Goal: Task Accomplishment & Management: Use online tool/utility

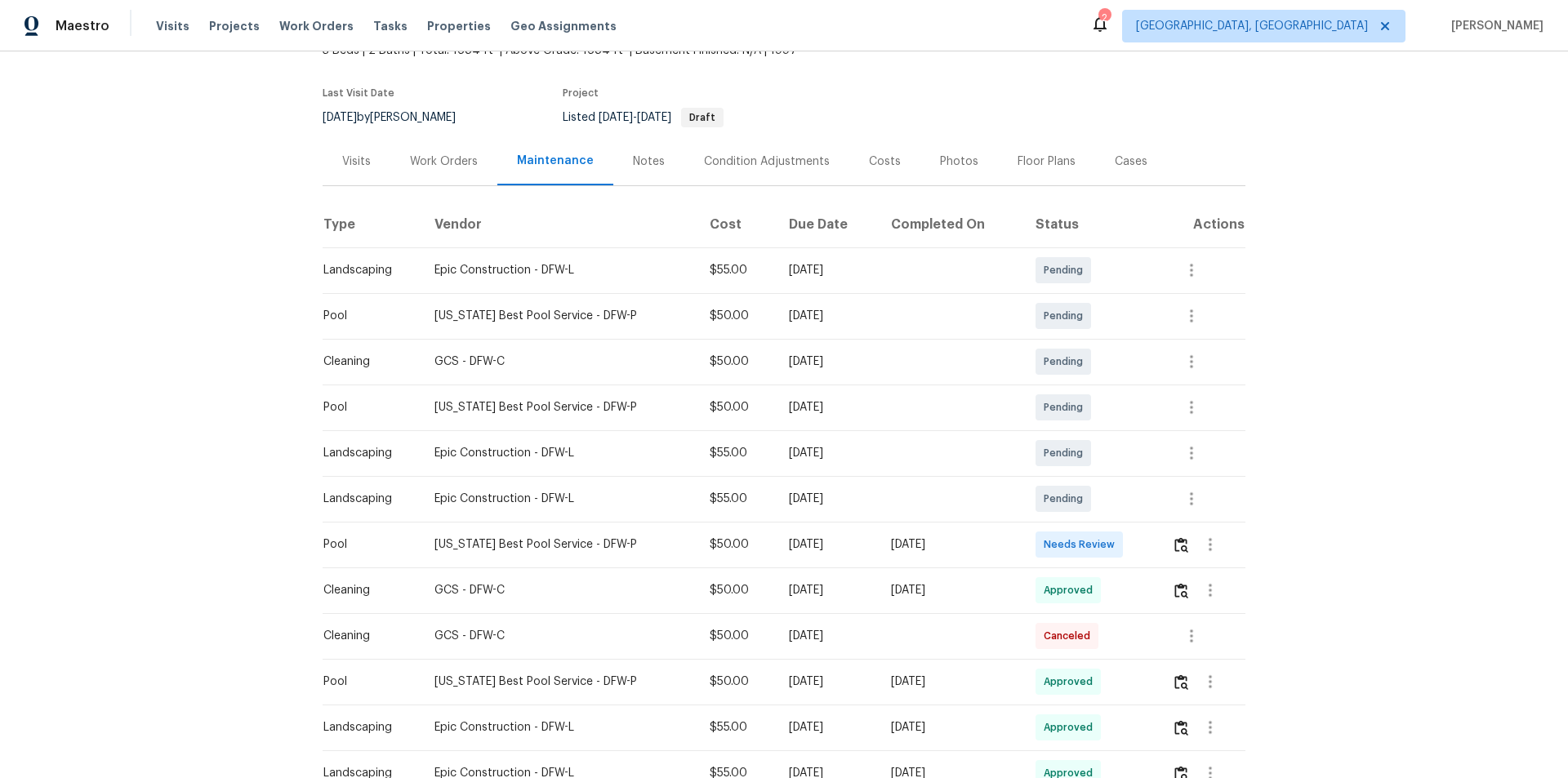
scroll to position [163, 0]
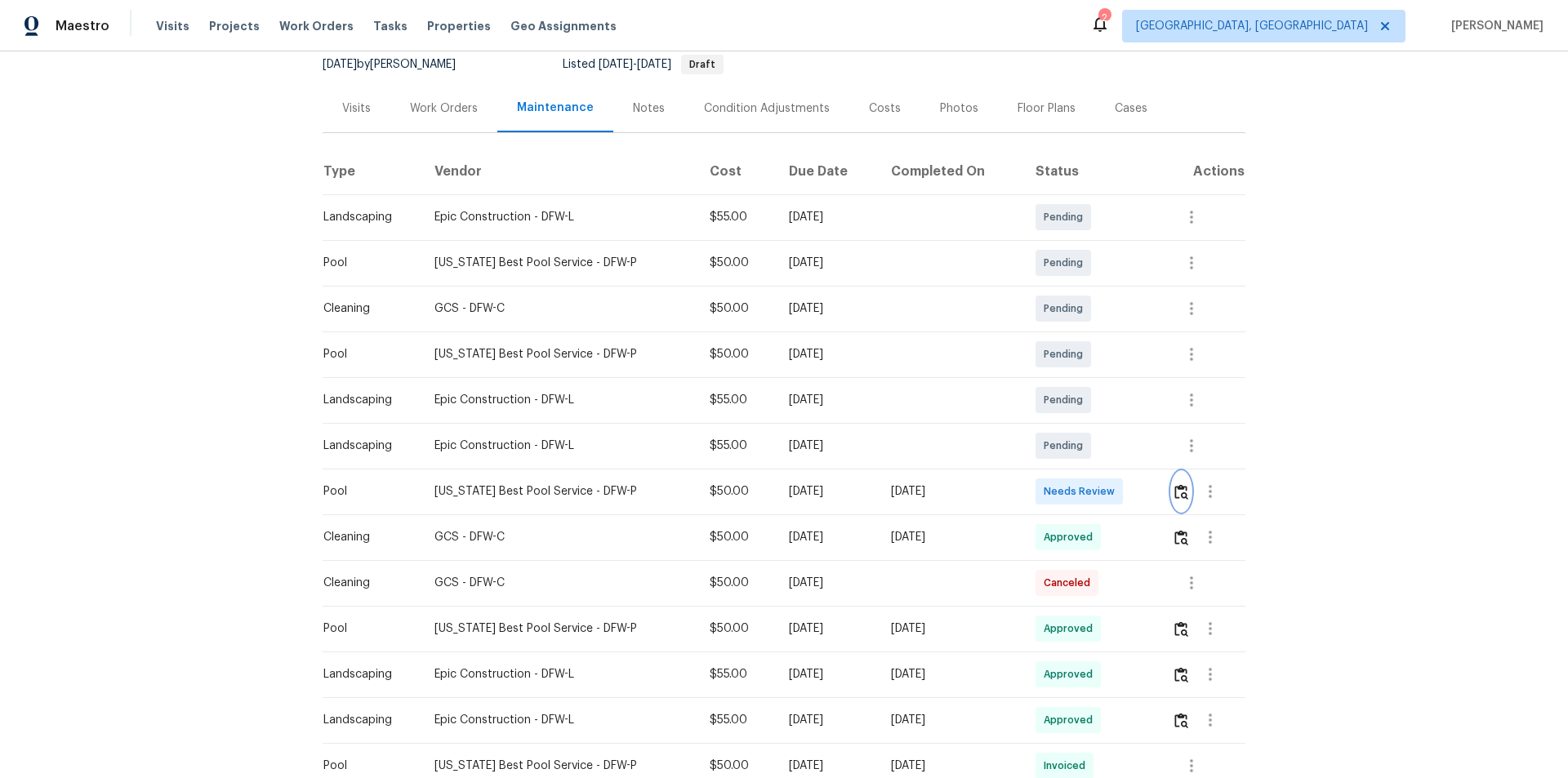
click at [1171, 486] on button "button" at bounding box center [1181, 492] width 19 height 40
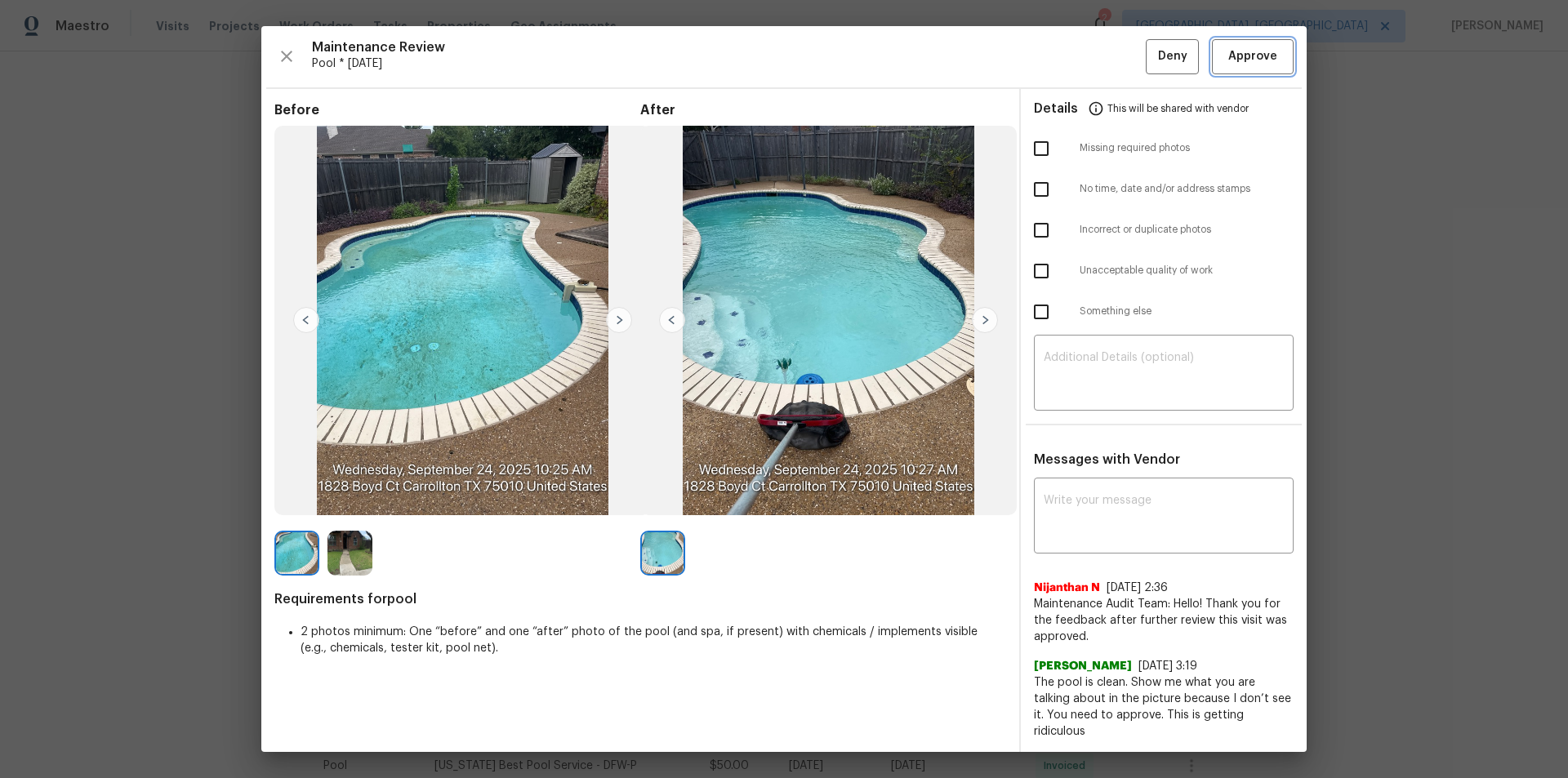
click at [1263, 59] on span "Approve" at bounding box center [1252, 57] width 49 height 21
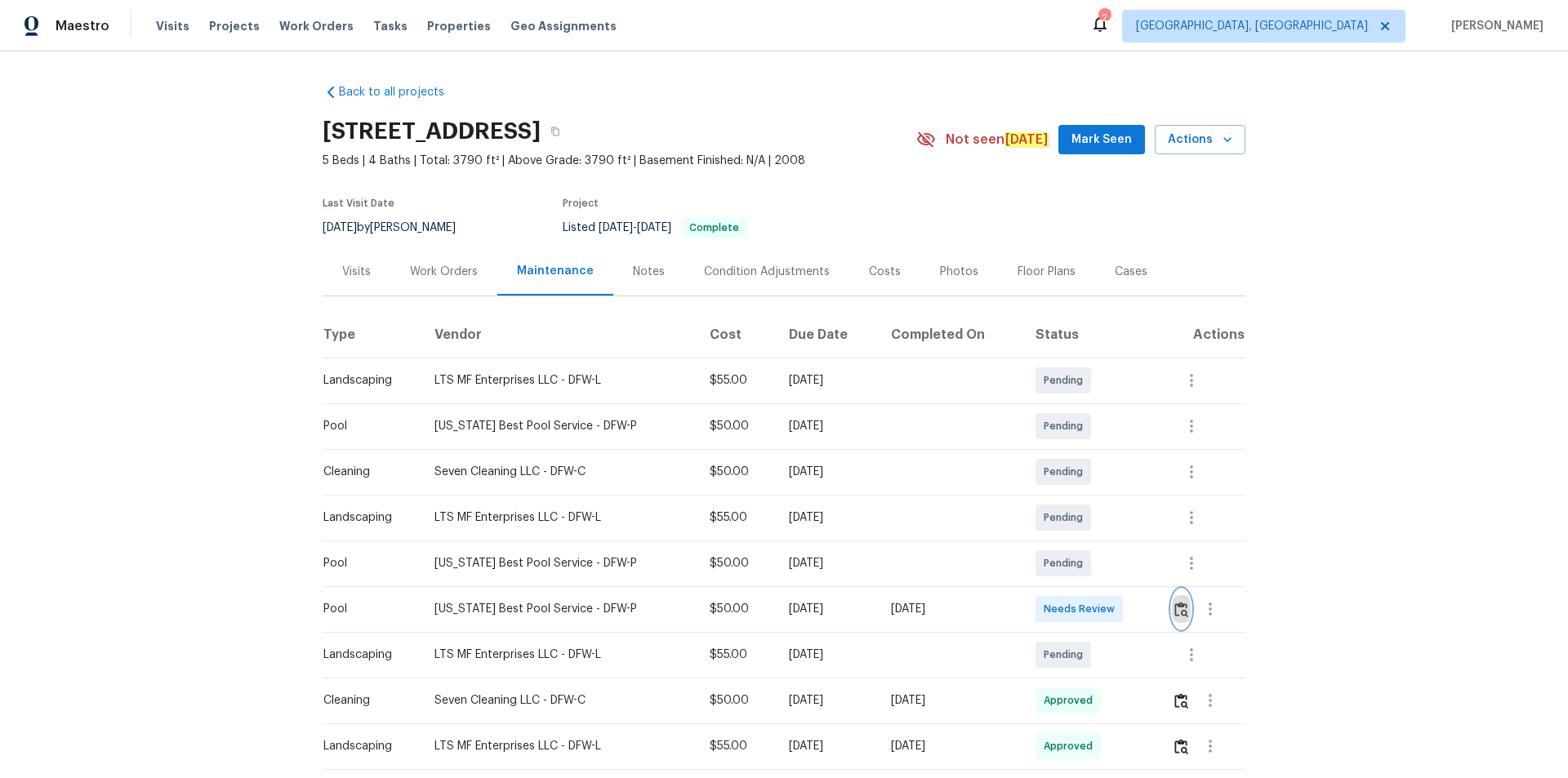
click at [1085, 522] on img "button" at bounding box center [1181, 610] width 14 height 15
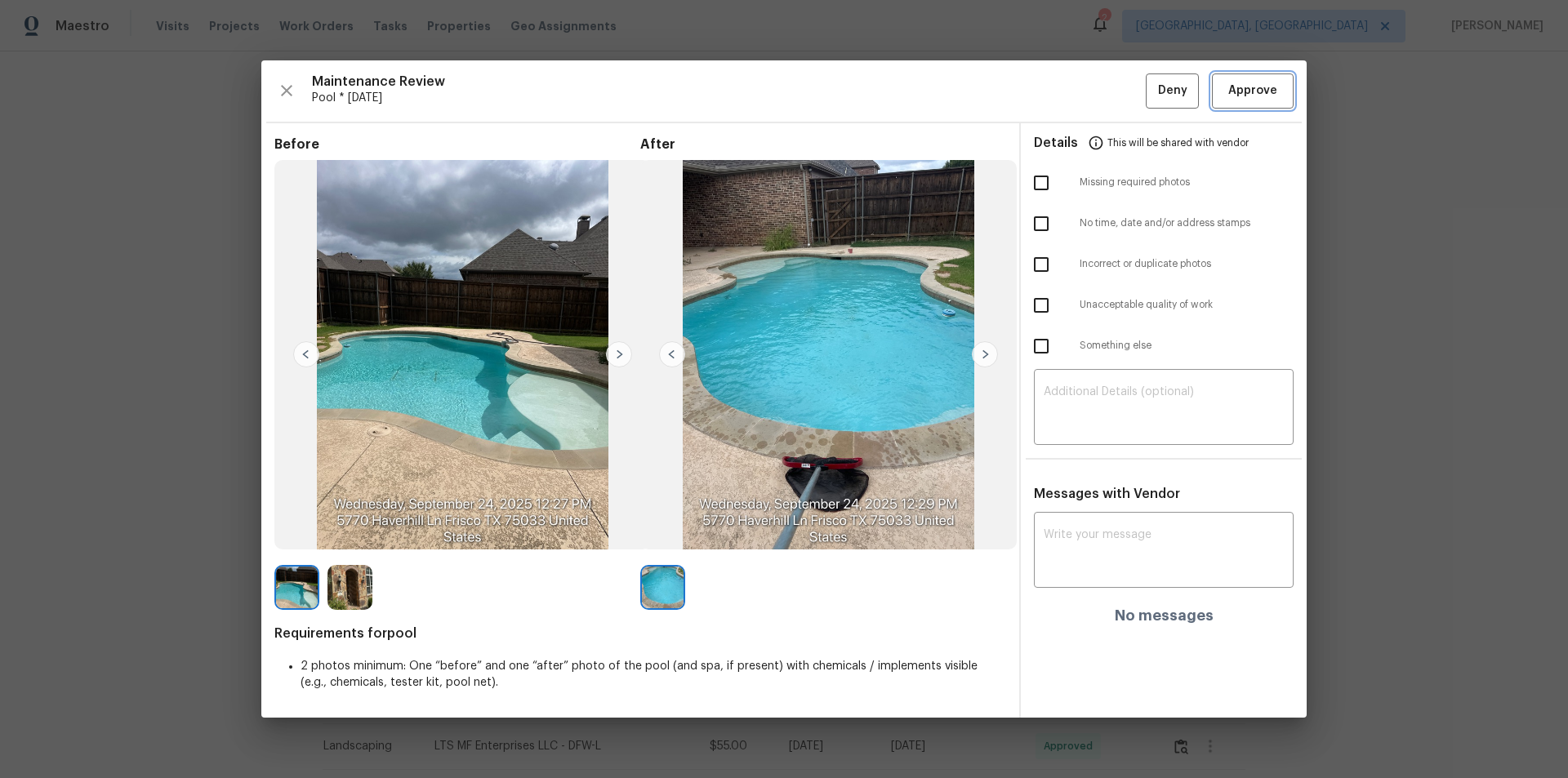
click at [1085, 86] on span "Approve" at bounding box center [1252, 91] width 49 height 21
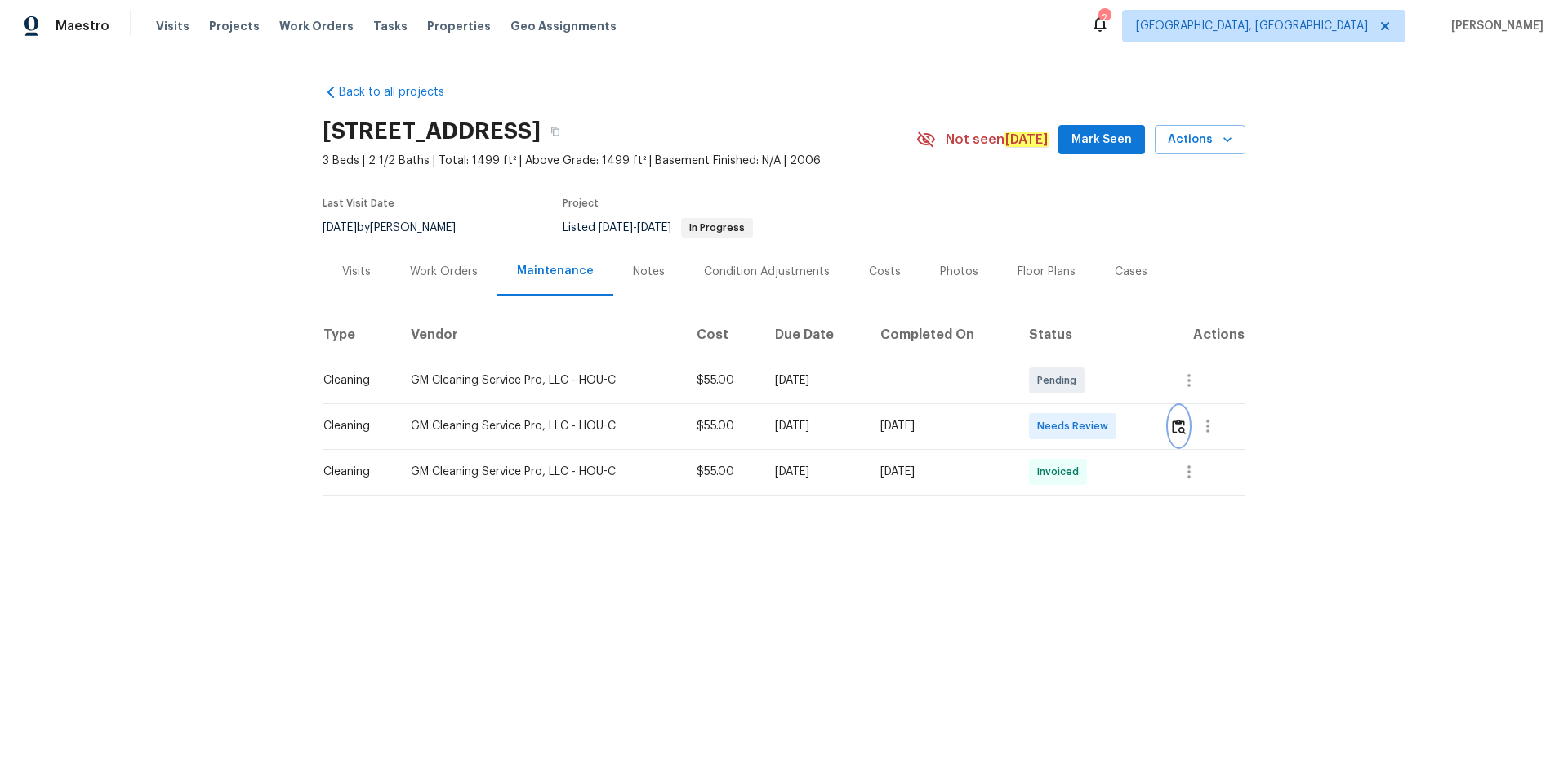
click at [1085, 427] on img "button" at bounding box center [1178, 426] width 14 height 15
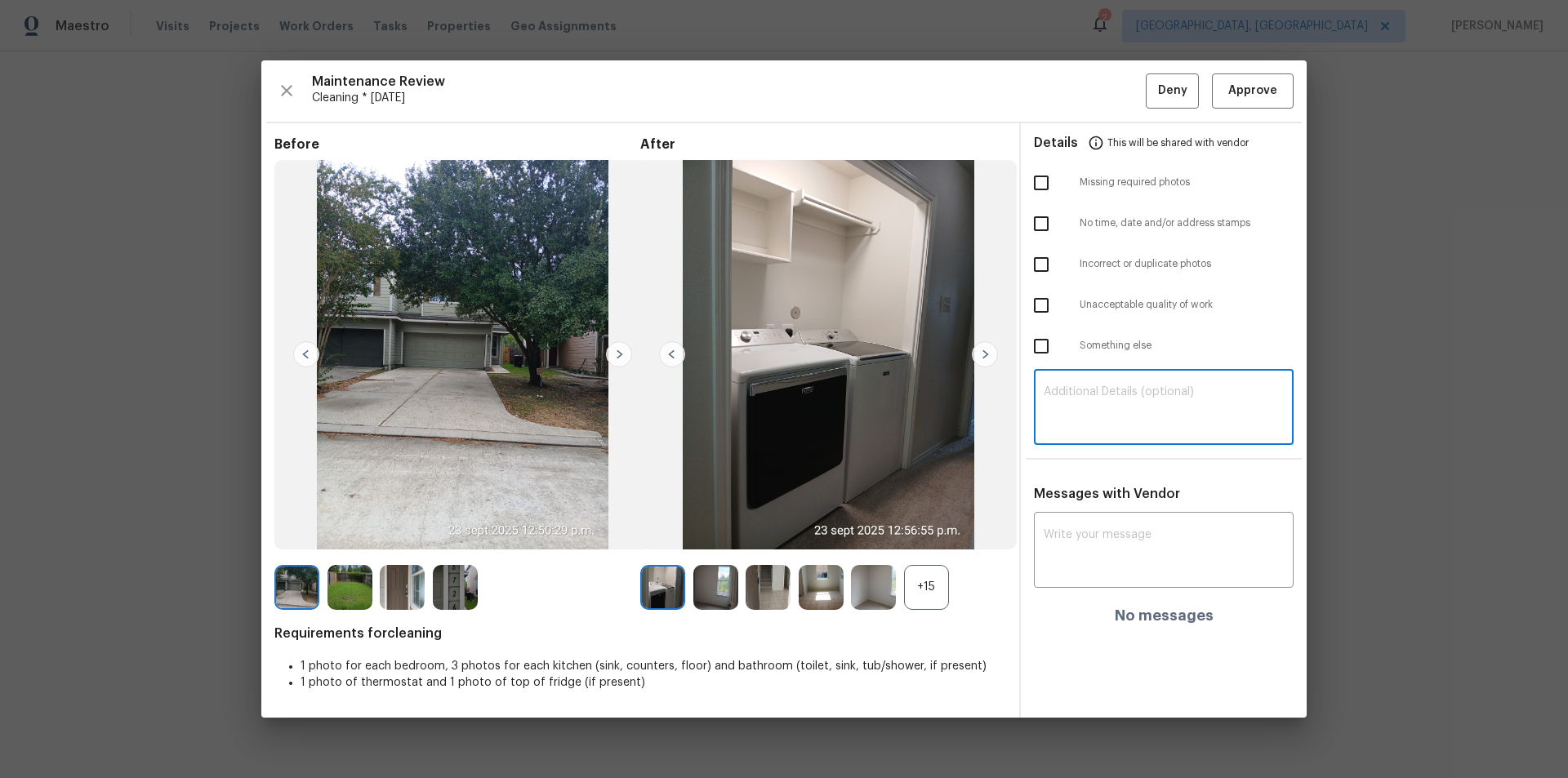
click at [1085, 401] on textarea at bounding box center [1163, 408] width 240 height 46
paste textarea "Happy 10th Work Anniversary"
type textarea "Happy 10th Work AnniversaryHappy 10th Work Anniversary"
drag, startPoint x: 1360, startPoint y: 395, endPoint x: 1348, endPoint y: 423, distance: 30.5
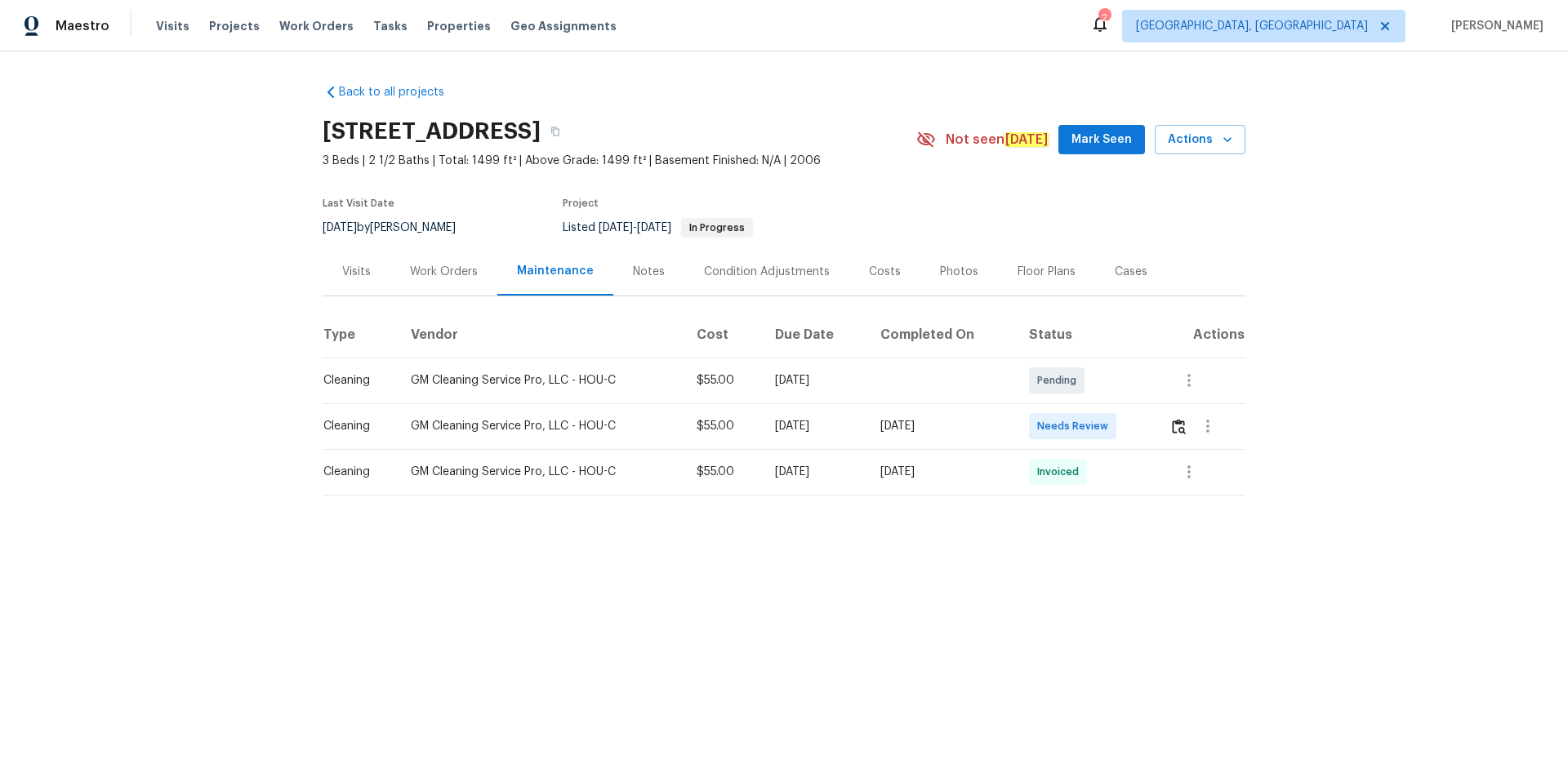
drag, startPoint x: 1167, startPoint y: 419, endPoint x: 1178, endPoint y: 423, distance: 11.7
click at [1085, 418] on td at bounding box center [1200, 426] width 89 height 46
click at [1085, 425] on img "button" at bounding box center [1178, 426] width 14 height 15
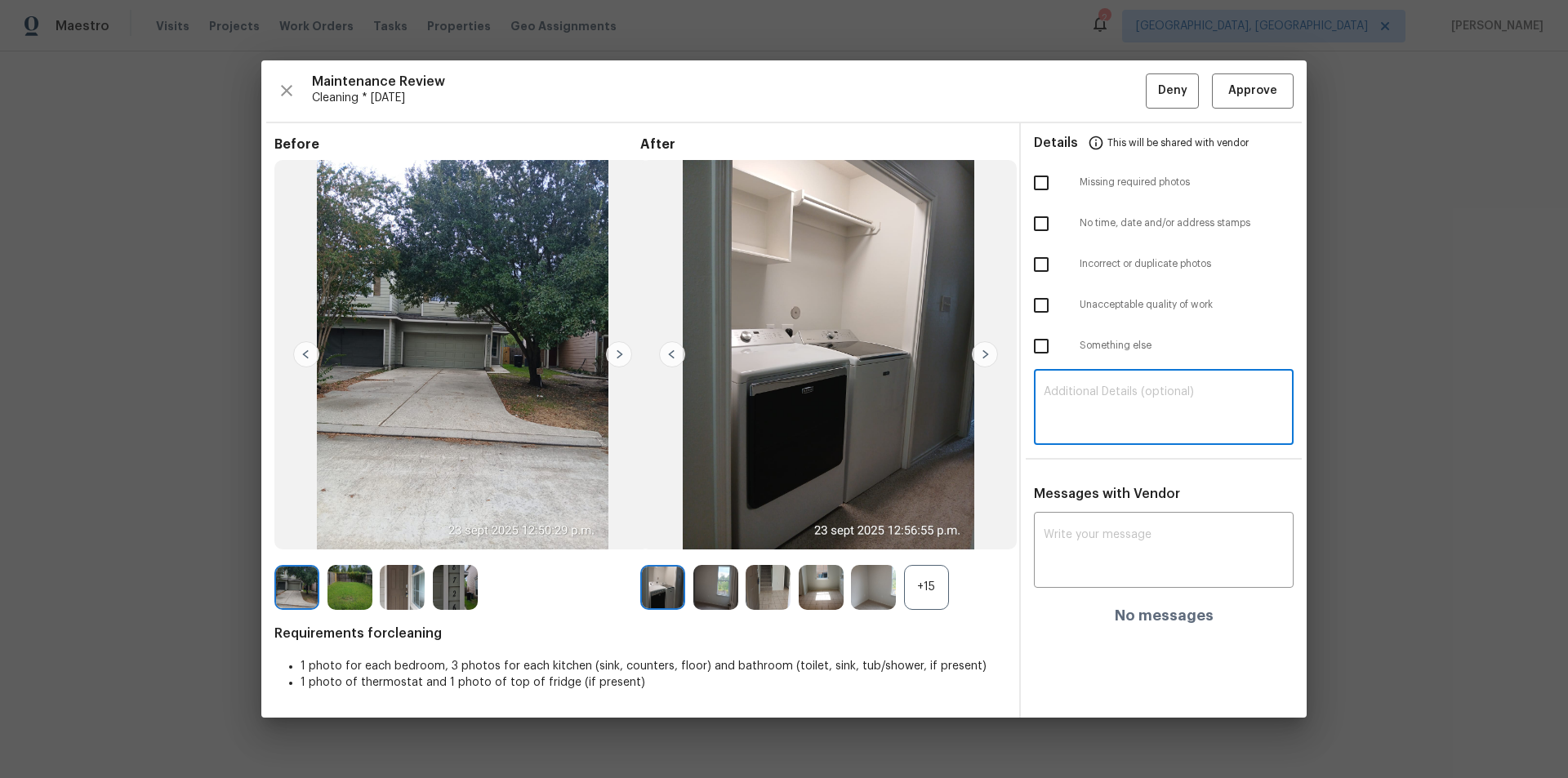
click at [1085, 430] on textarea at bounding box center [1163, 408] width 240 height 46
paste textarea "Maintenance Audit Team: Hello! Unfortunately, this cleaning visit completed on …"
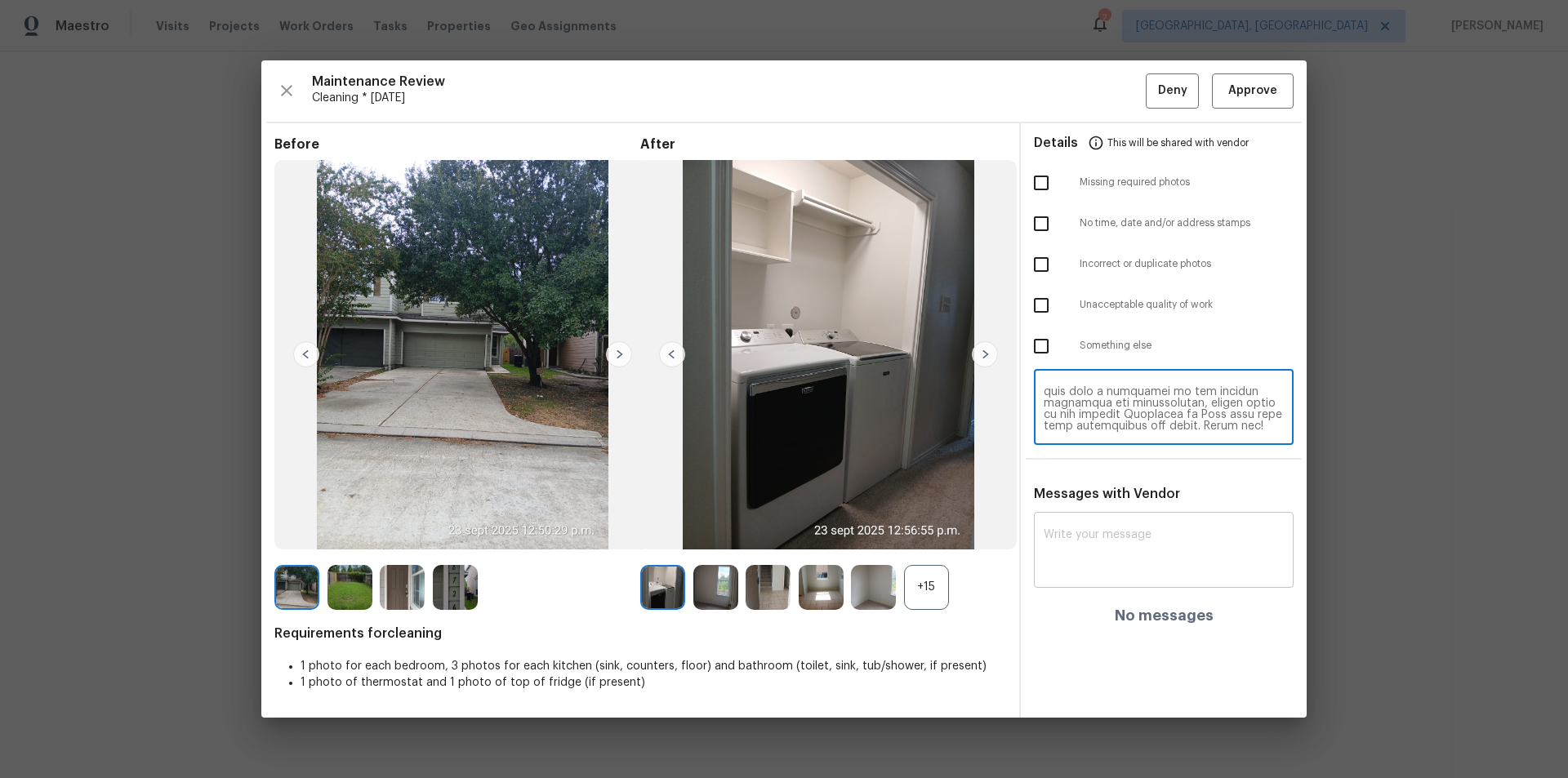
type textarea "Maintenance Audit Team: Hello! Unfortunately, this cleaning visit completed on …"
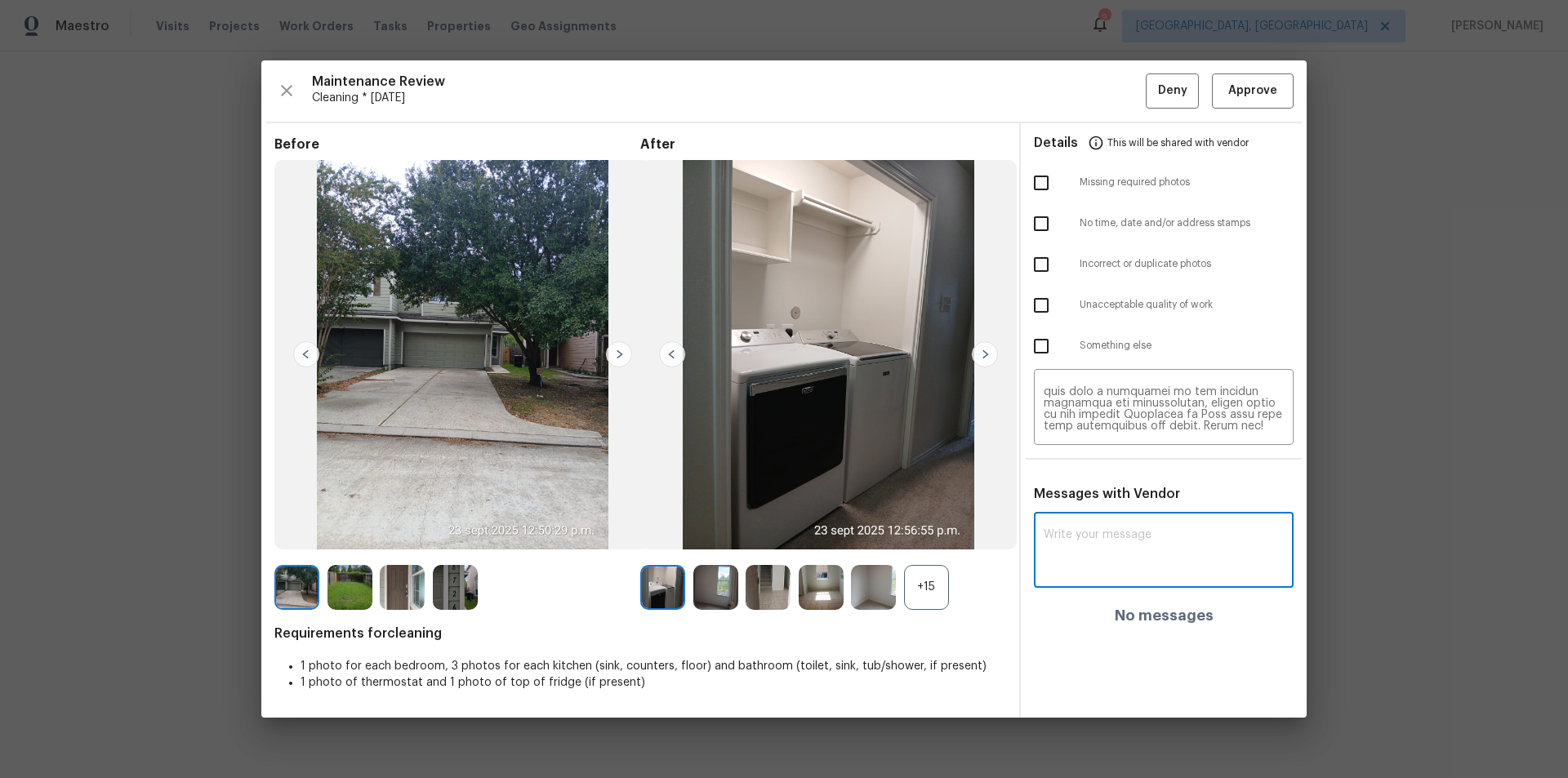
click at [1085, 522] on textarea at bounding box center [1163, 551] width 240 height 46
paste textarea "Maintenance Audit Team: Hello! Unfortunately, this cleaning visit completed on …"
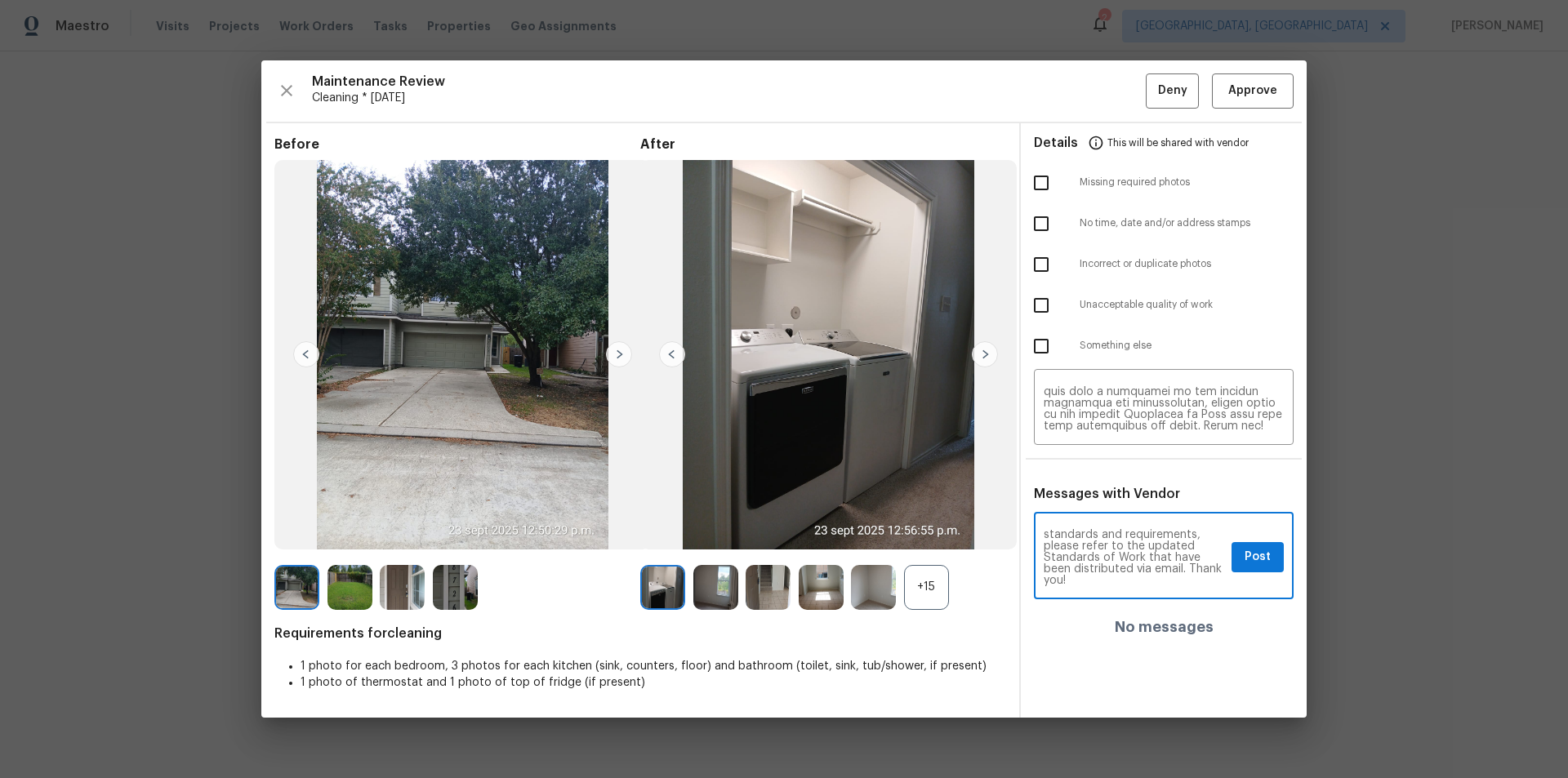
type textarea "Maintenance Audit Team: Hello! Unfortunately, this cleaning visit completed on …"
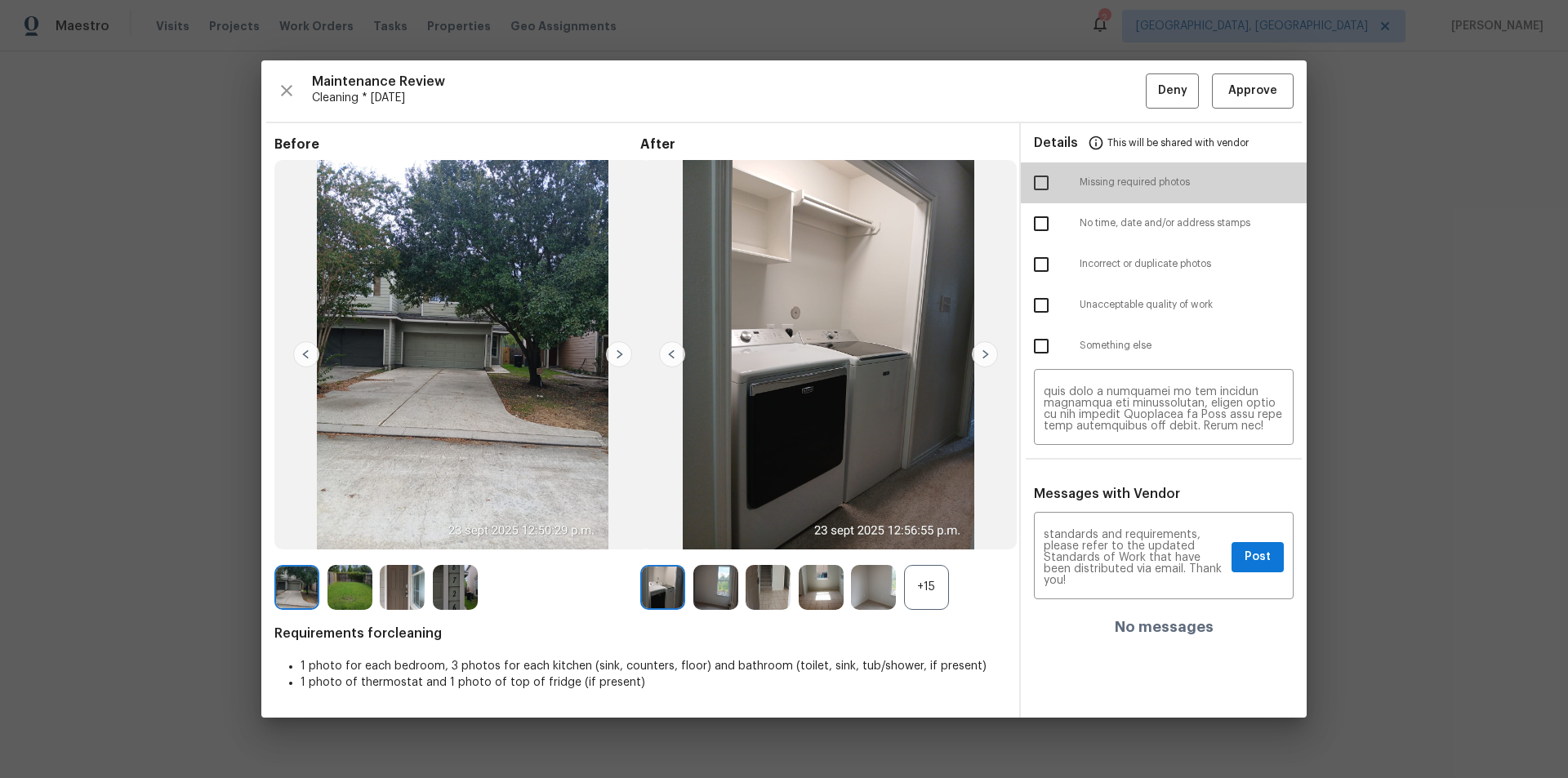
drag, startPoint x: 1036, startPoint y: 187, endPoint x: 1005, endPoint y: 489, distance: 303.6
click at [1038, 188] on input "checkbox" at bounding box center [1042, 183] width 34 height 34
checkbox input "true"
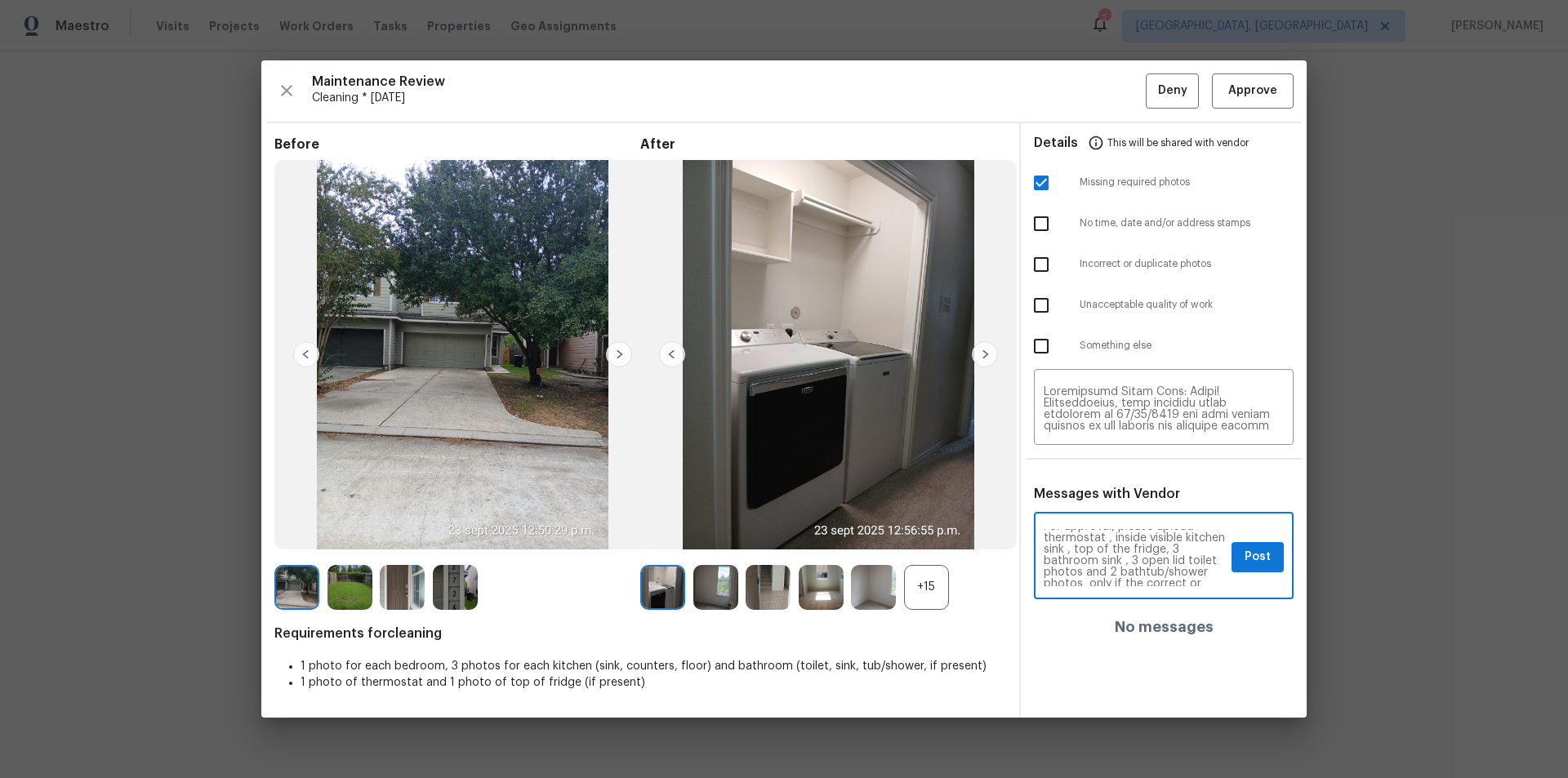
scroll to position [98, 0]
click at [1085, 522] on span "Post" at bounding box center [1257, 557] width 26 height 21
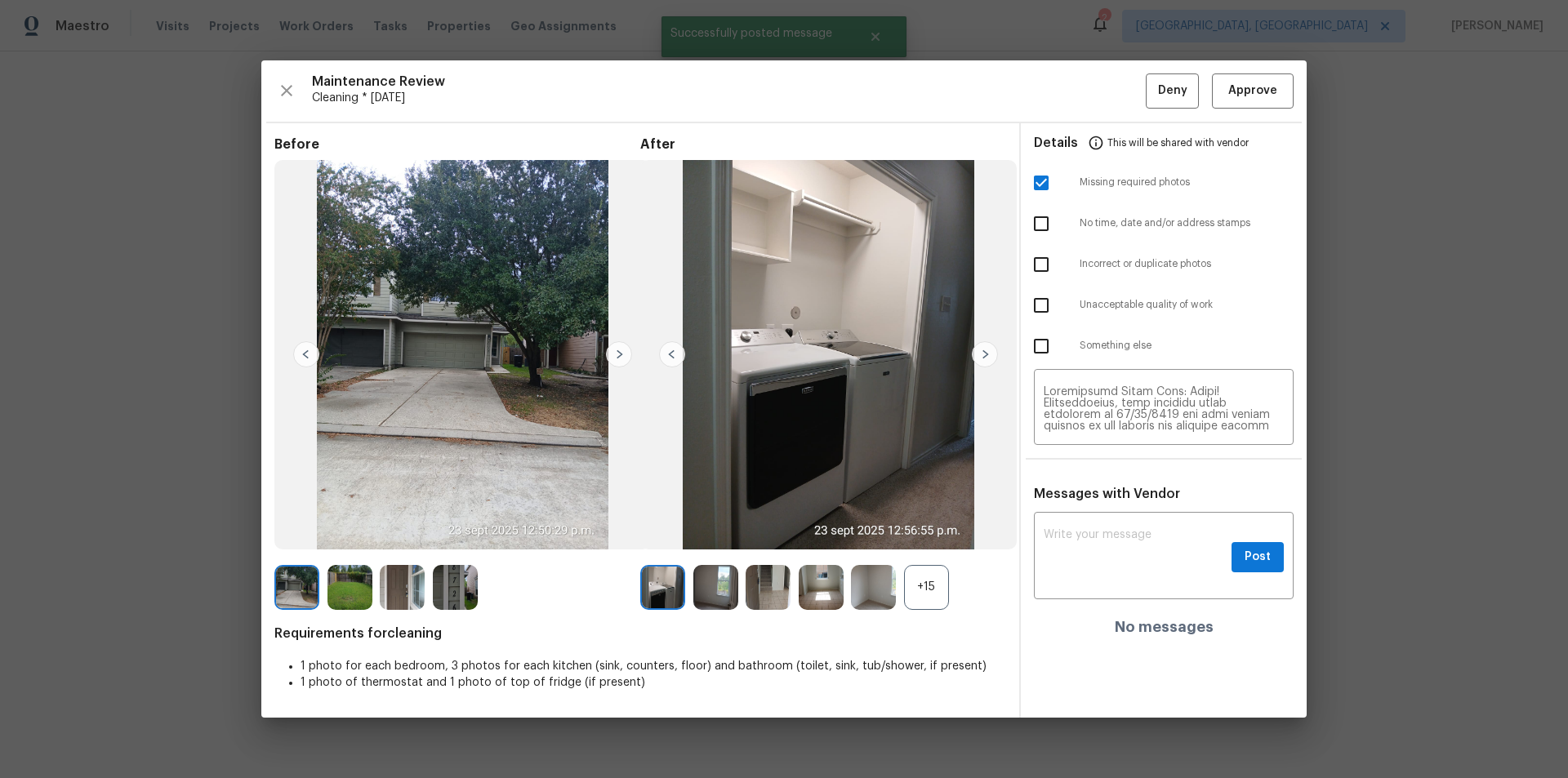
scroll to position [0, 0]
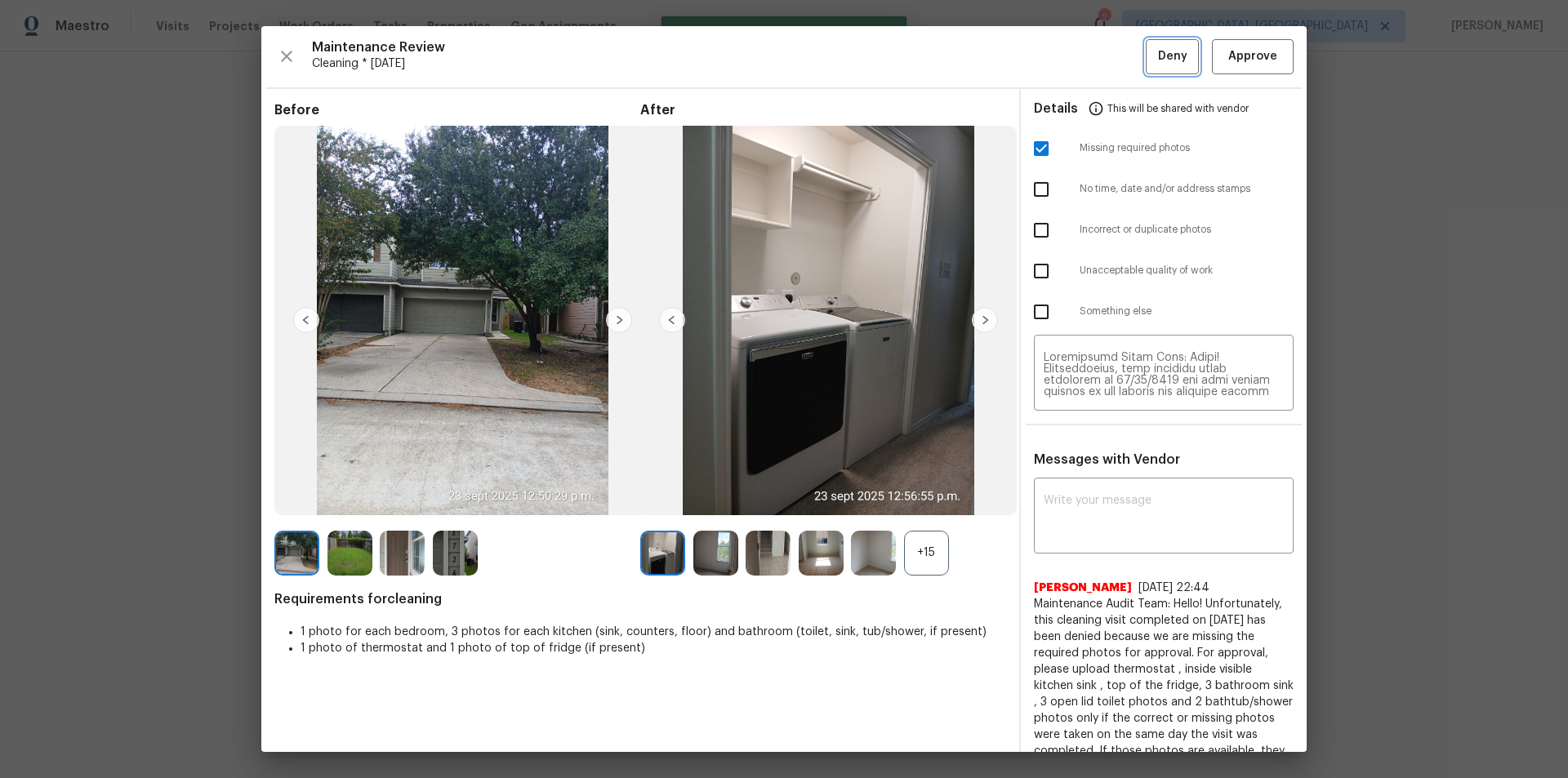
click at [1085, 53] on span "Deny" at bounding box center [1172, 57] width 29 height 21
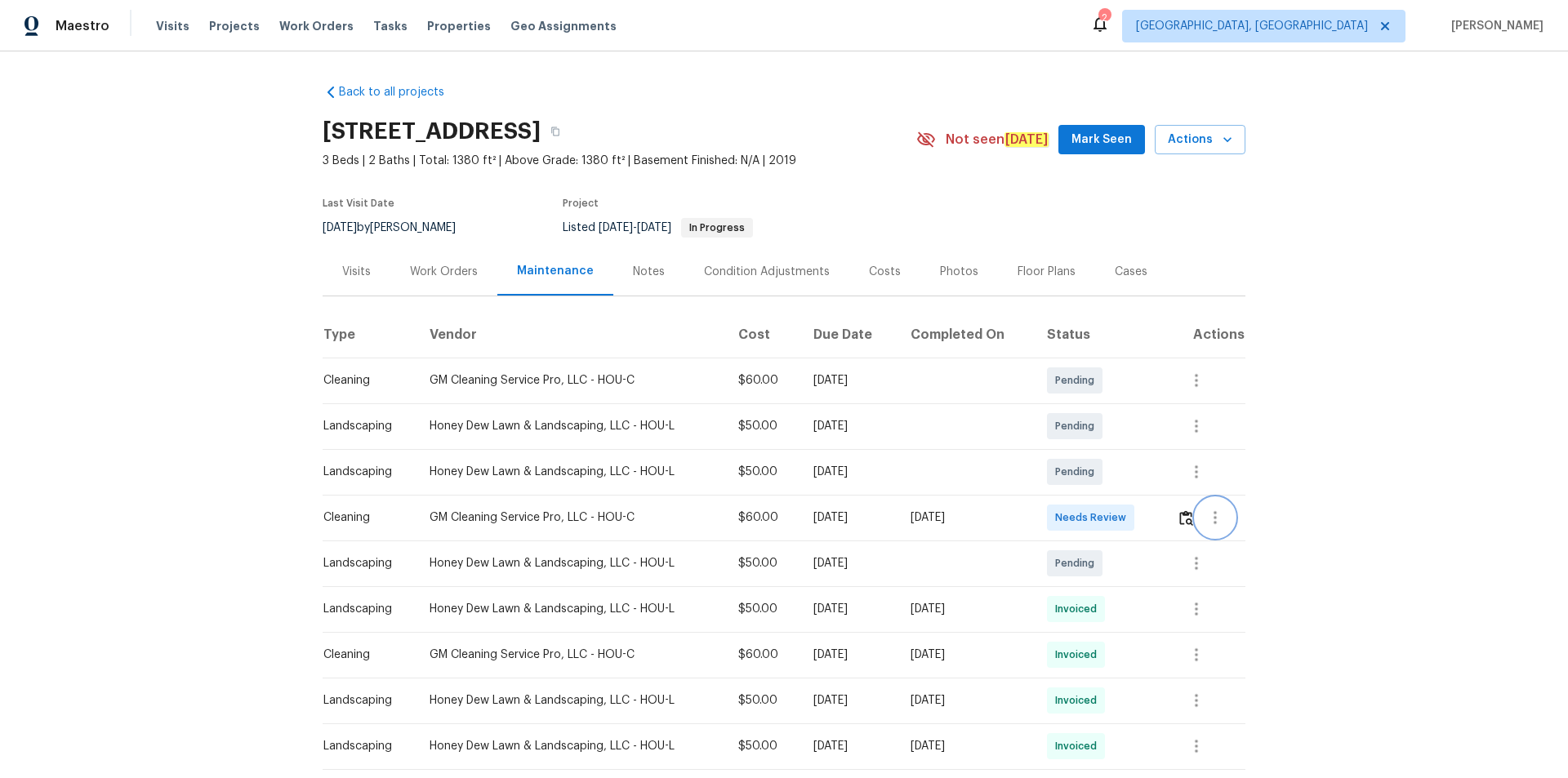
click at [1085, 520] on button "button" at bounding box center [1215, 518] width 40 height 40
click at [1085, 473] on div at bounding box center [784, 389] width 1568 height 778
click at [1085, 515] on img "button" at bounding box center [1186, 518] width 14 height 15
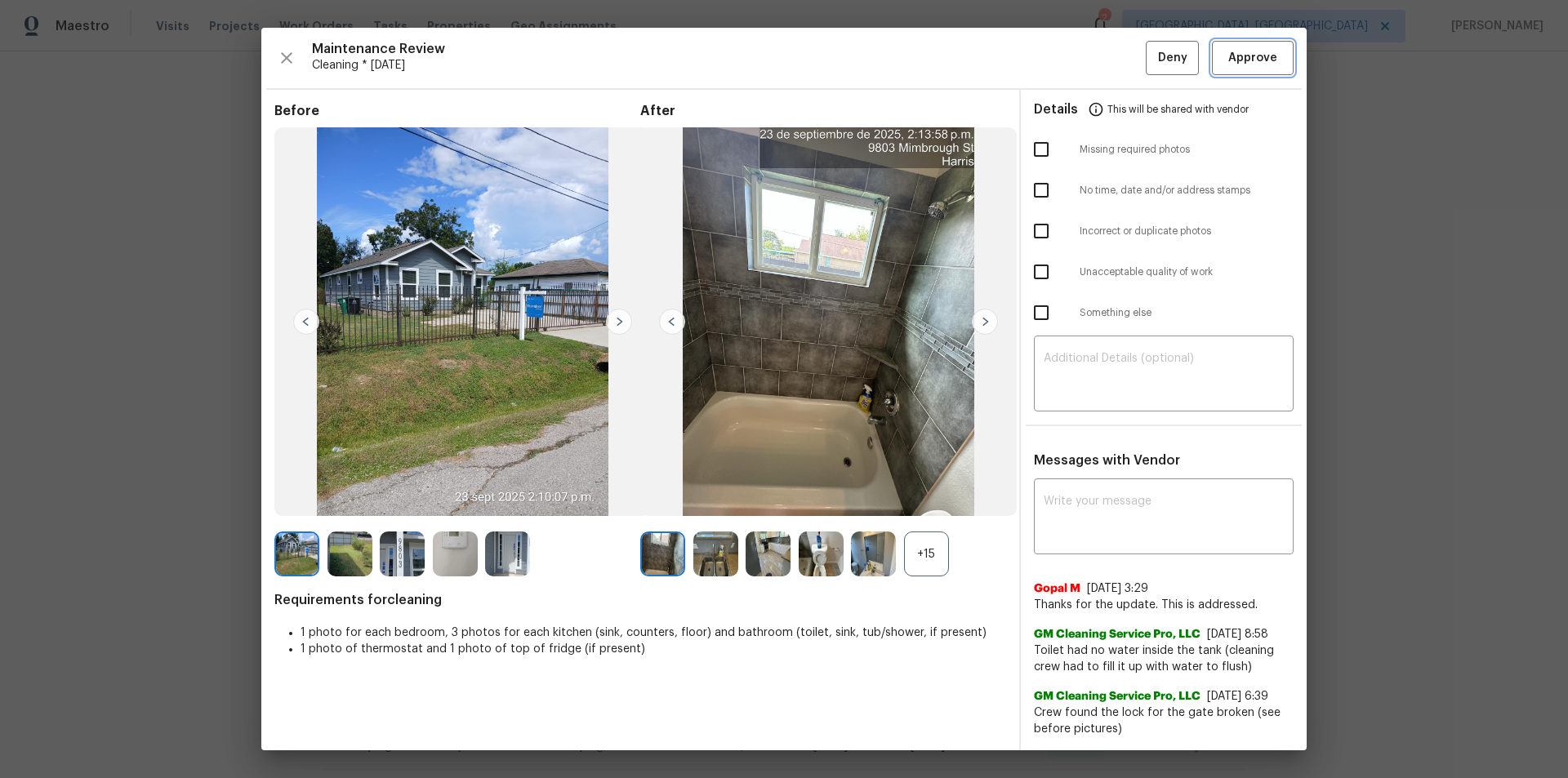
drag, startPoint x: 1270, startPoint y: 42, endPoint x: 1267, endPoint y: 67, distance: 25.2
click at [1085, 42] on button "Approve" at bounding box center [1252, 58] width 82 height 35
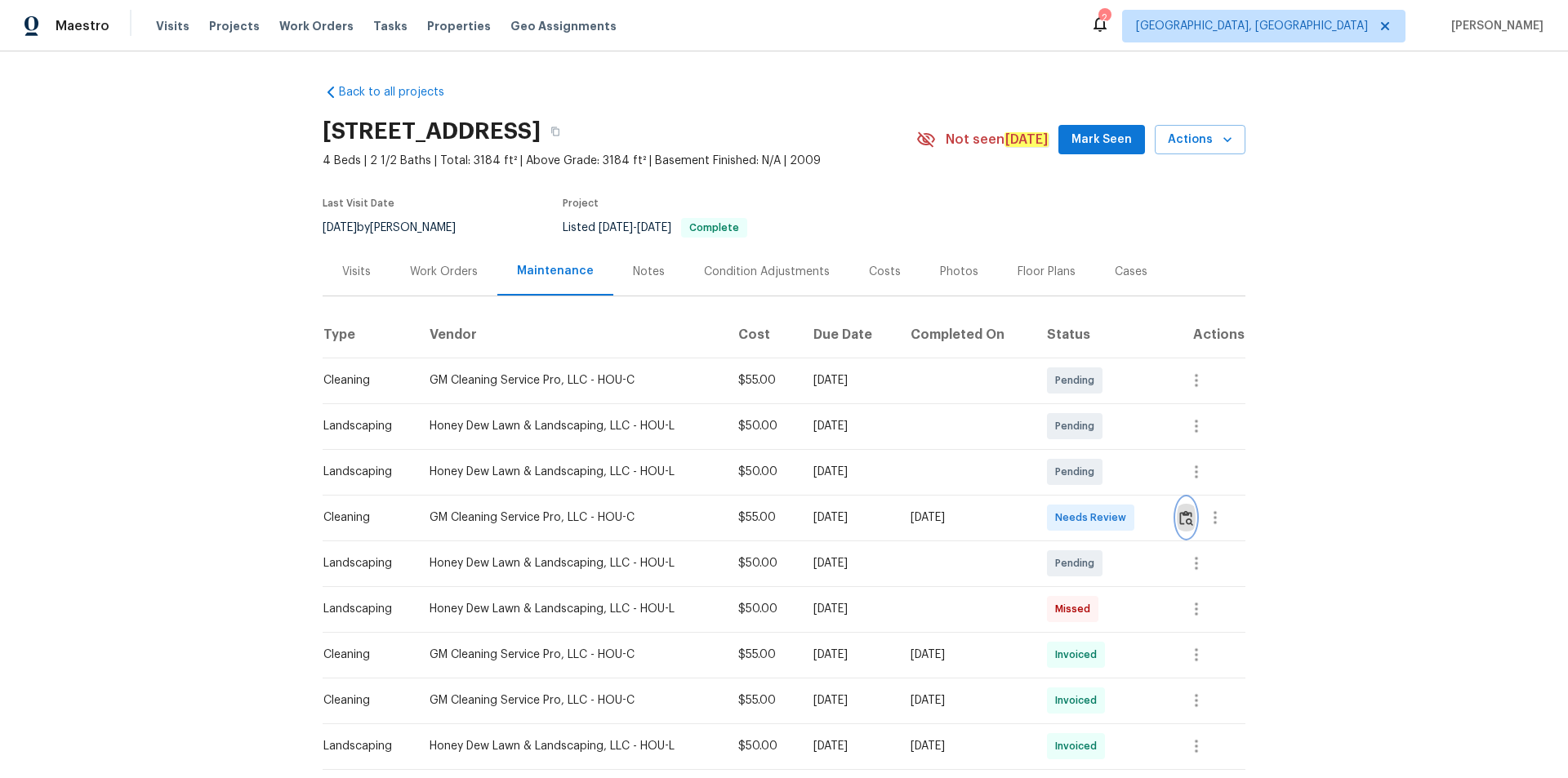
click at [1085, 521] on img "button" at bounding box center [1186, 518] width 14 height 15
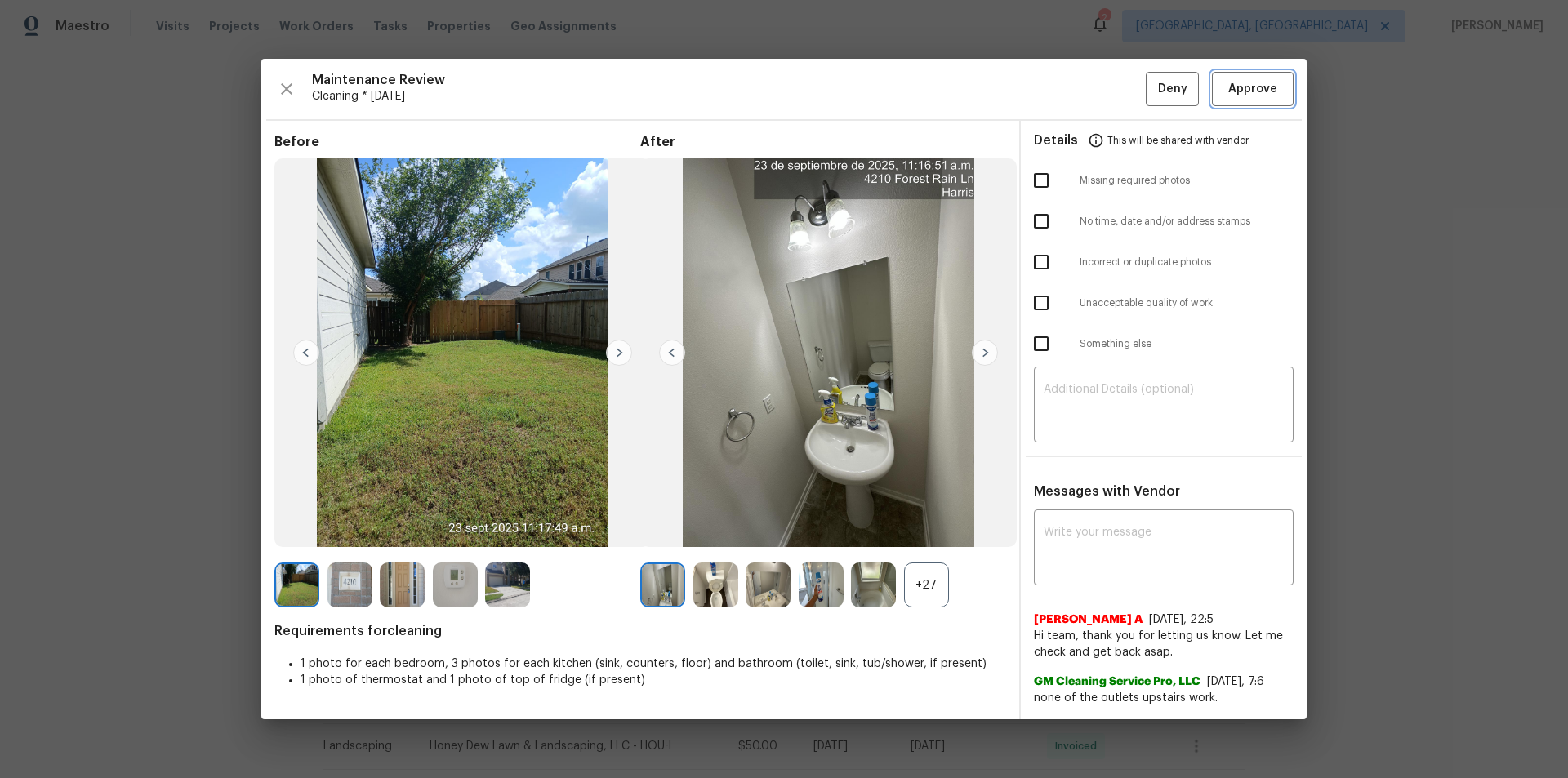
drag, startPoint x: 1251, startPoint y: 86, endPoint x: 1256, endPoint y: 103, distance: 17.7
click at [1085, 86] on span "Approve" at bounding box center [1252, 89] width 49 height 21
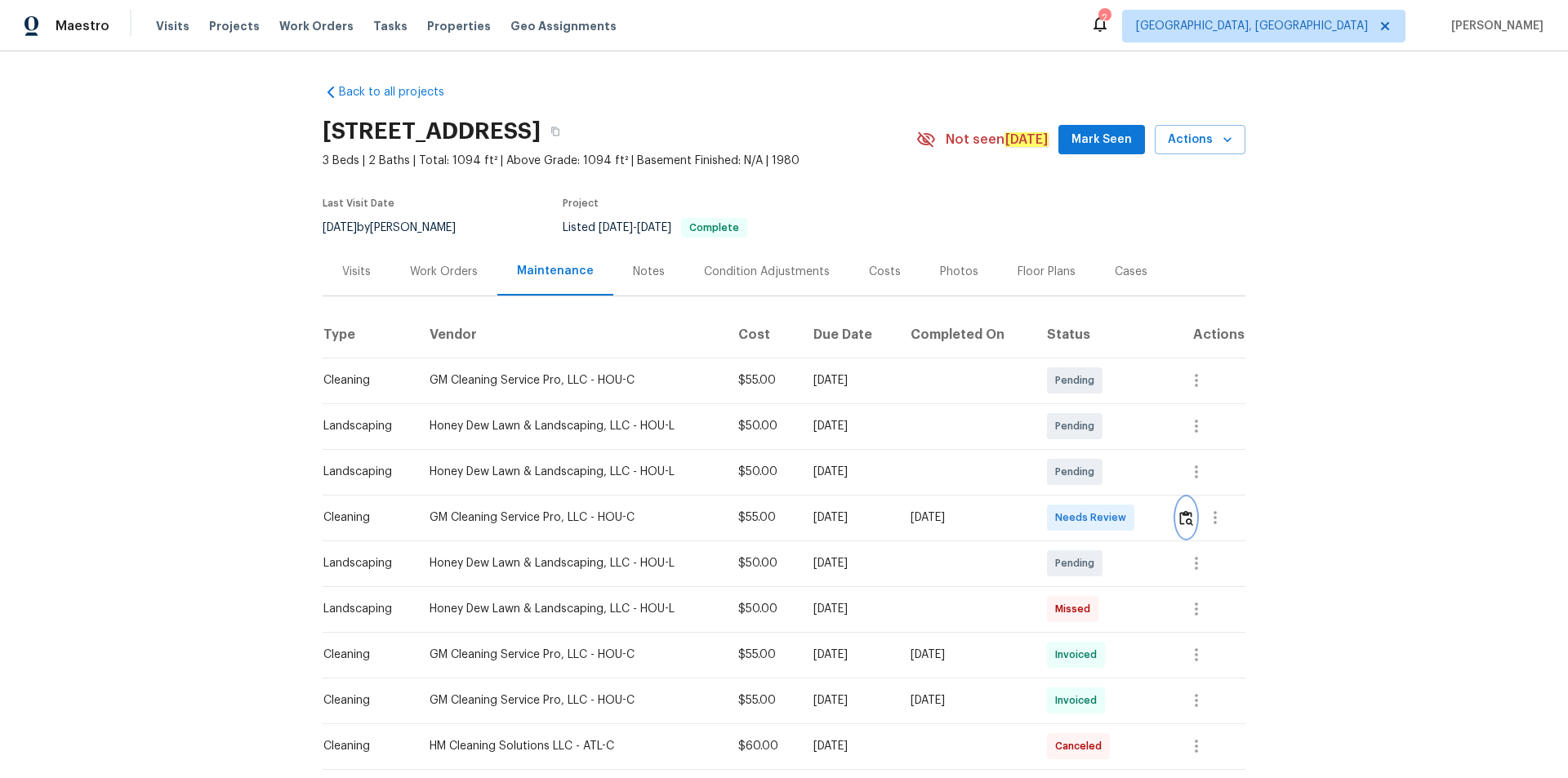
click at [1115, 515] on img "button" at bounding box center [1186, 518] width 14 height 15
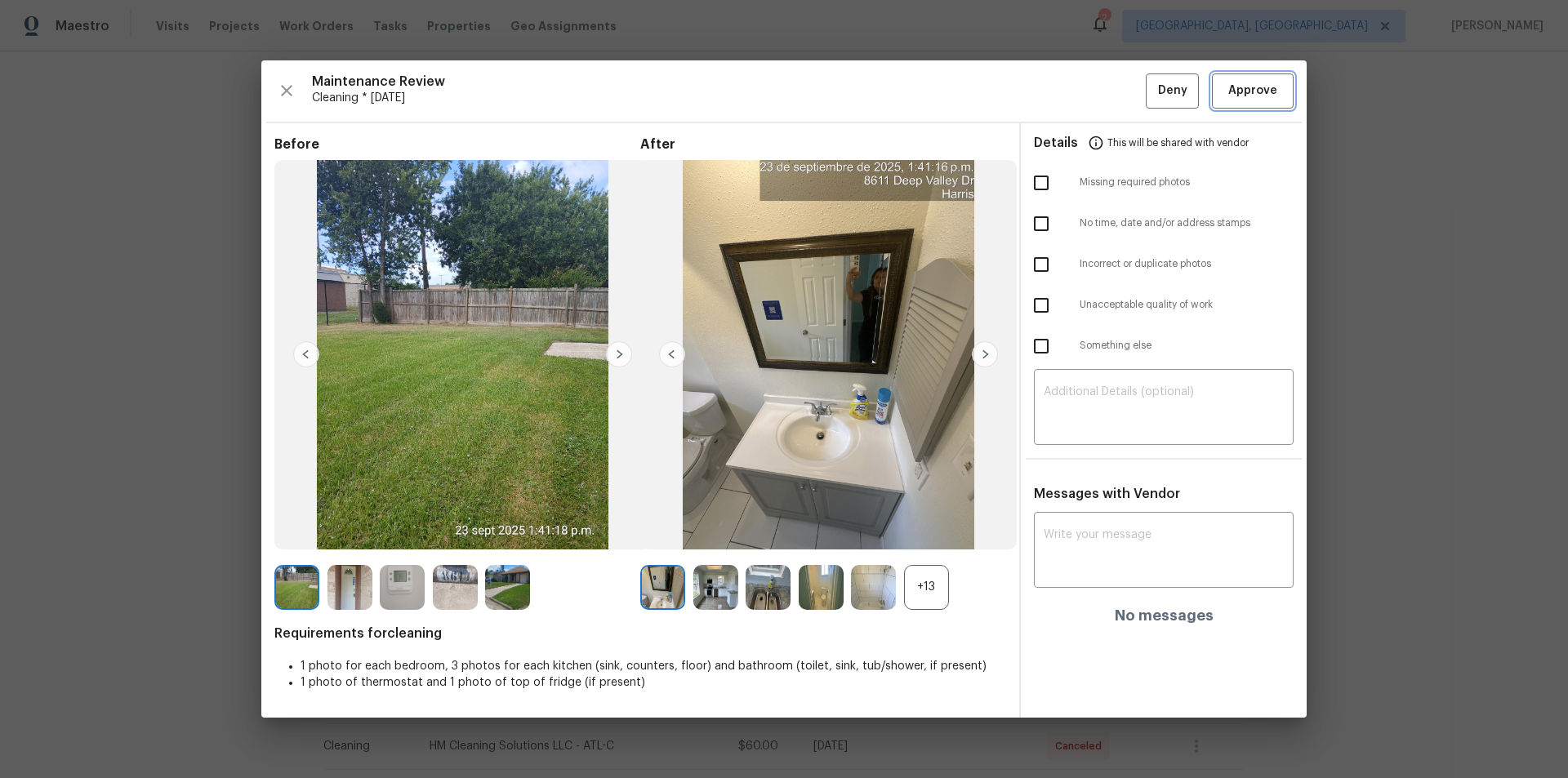
click at [1115, 81] on span "Approve" at bounding box center [1252, 91] width 49 height 21
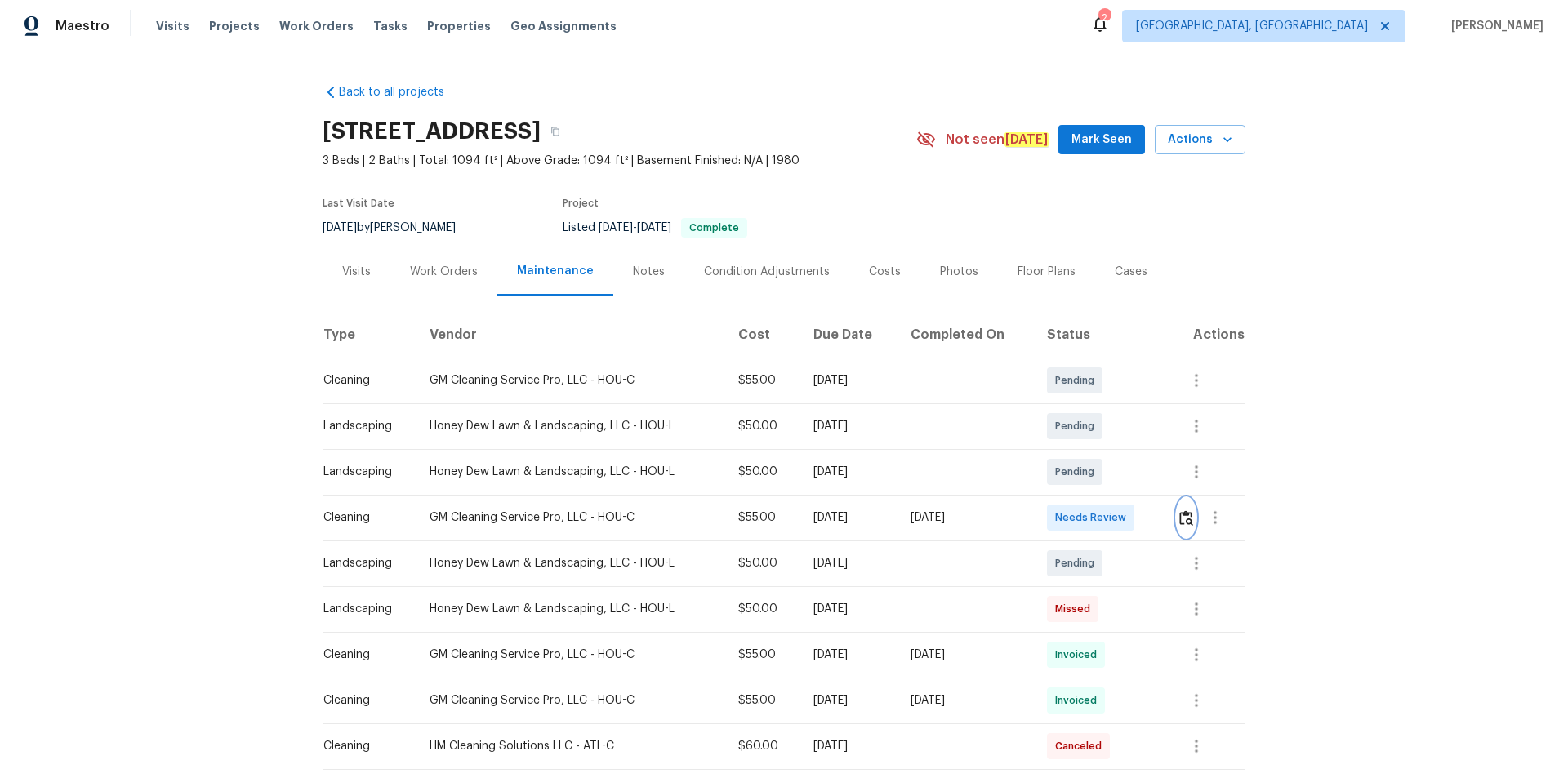
click at [1115, 518] on img "button" at bounding box center [1186, 518] width 14 height 15
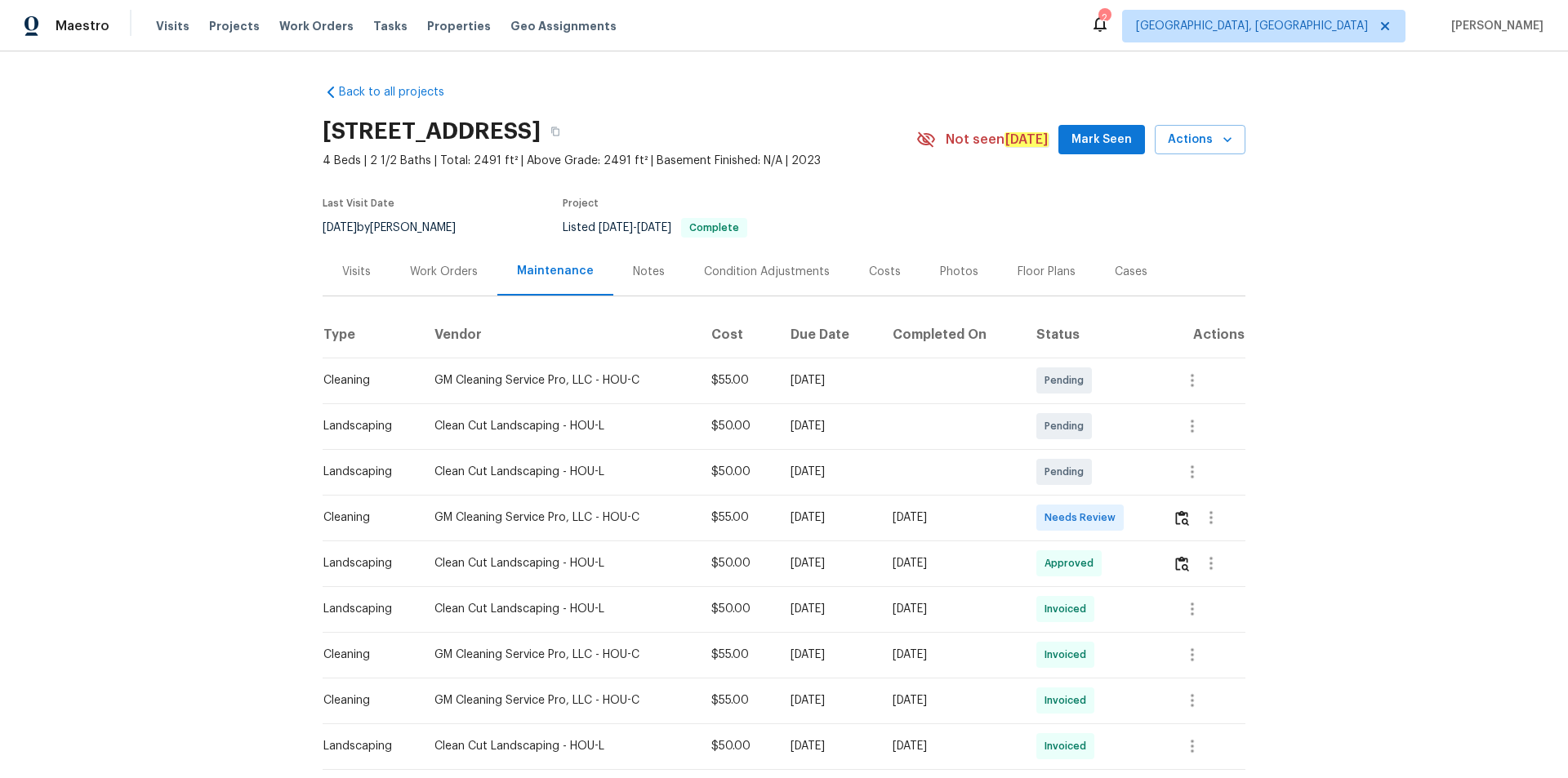
click at [1115, 520] on td at bounding box center [1202, 517] width 87 height 46
click at [1115, 523] on img "button" at bounding box center [1182, 518] width 14 height 15
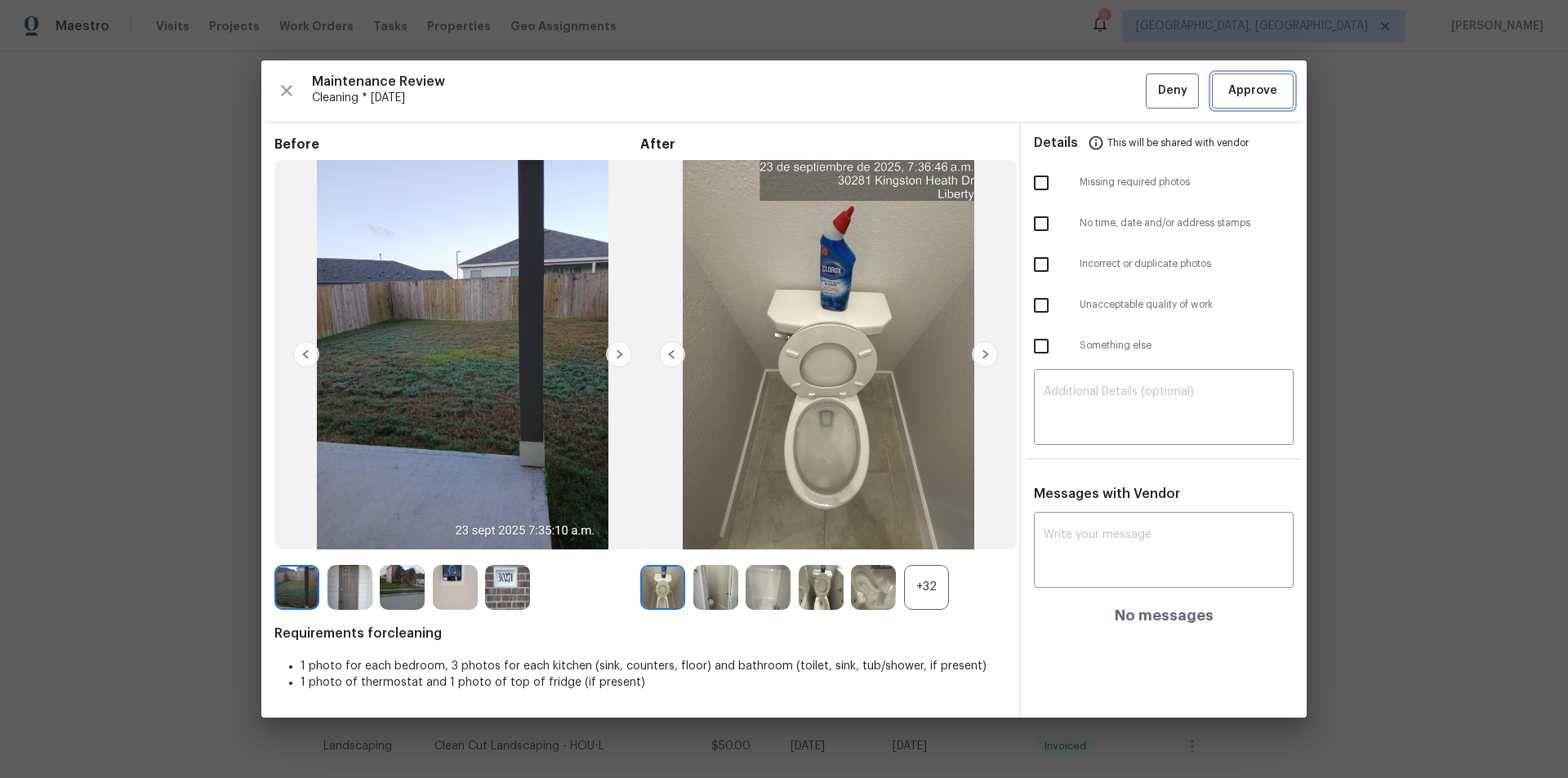
click at [1115, 94] on button "Approve" at bounding box center [1252, 90] width 82 height 35
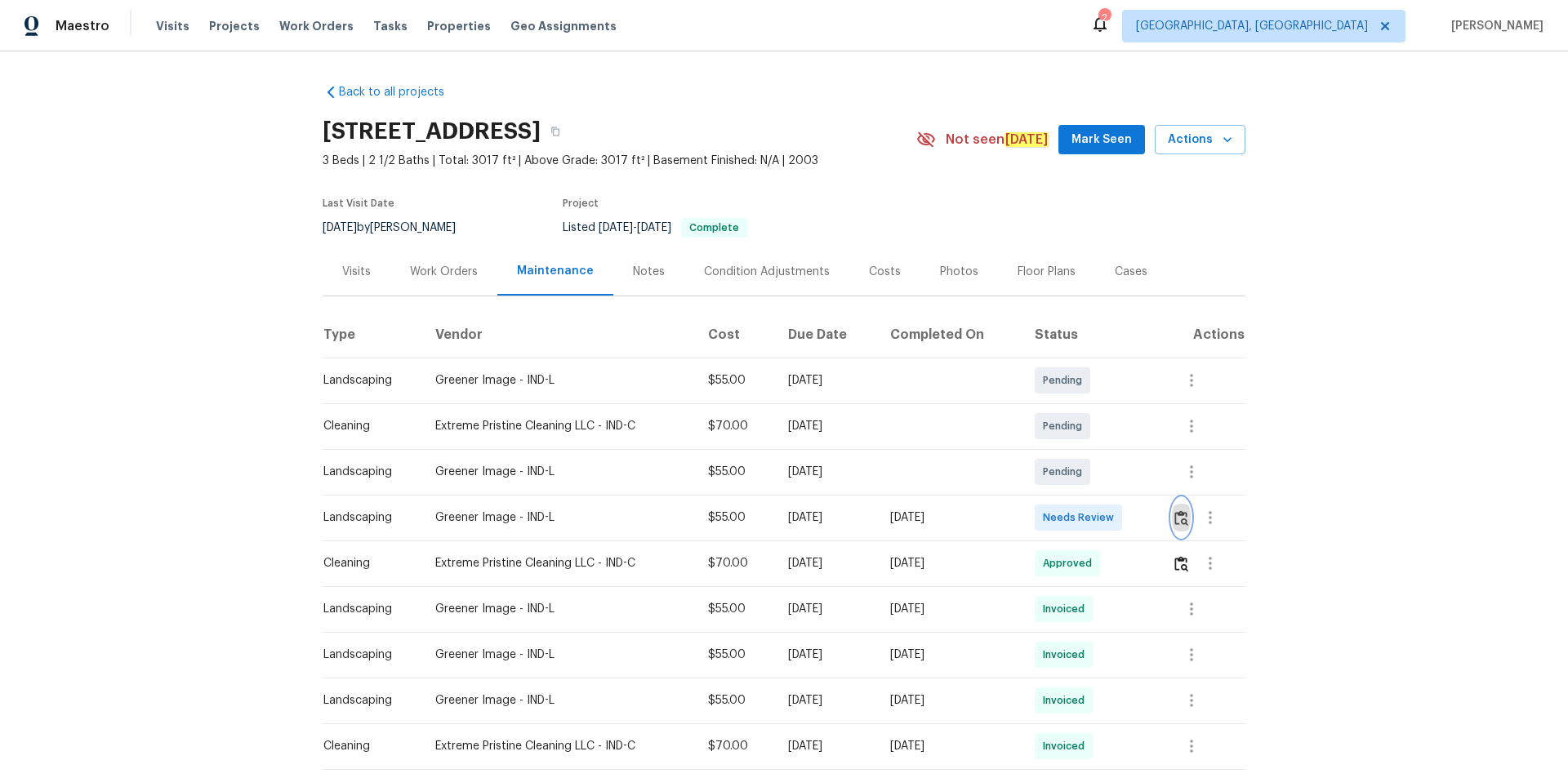
click at [1115, 523] on button "button" at bounding box center [1181, 518] width 19 height 40
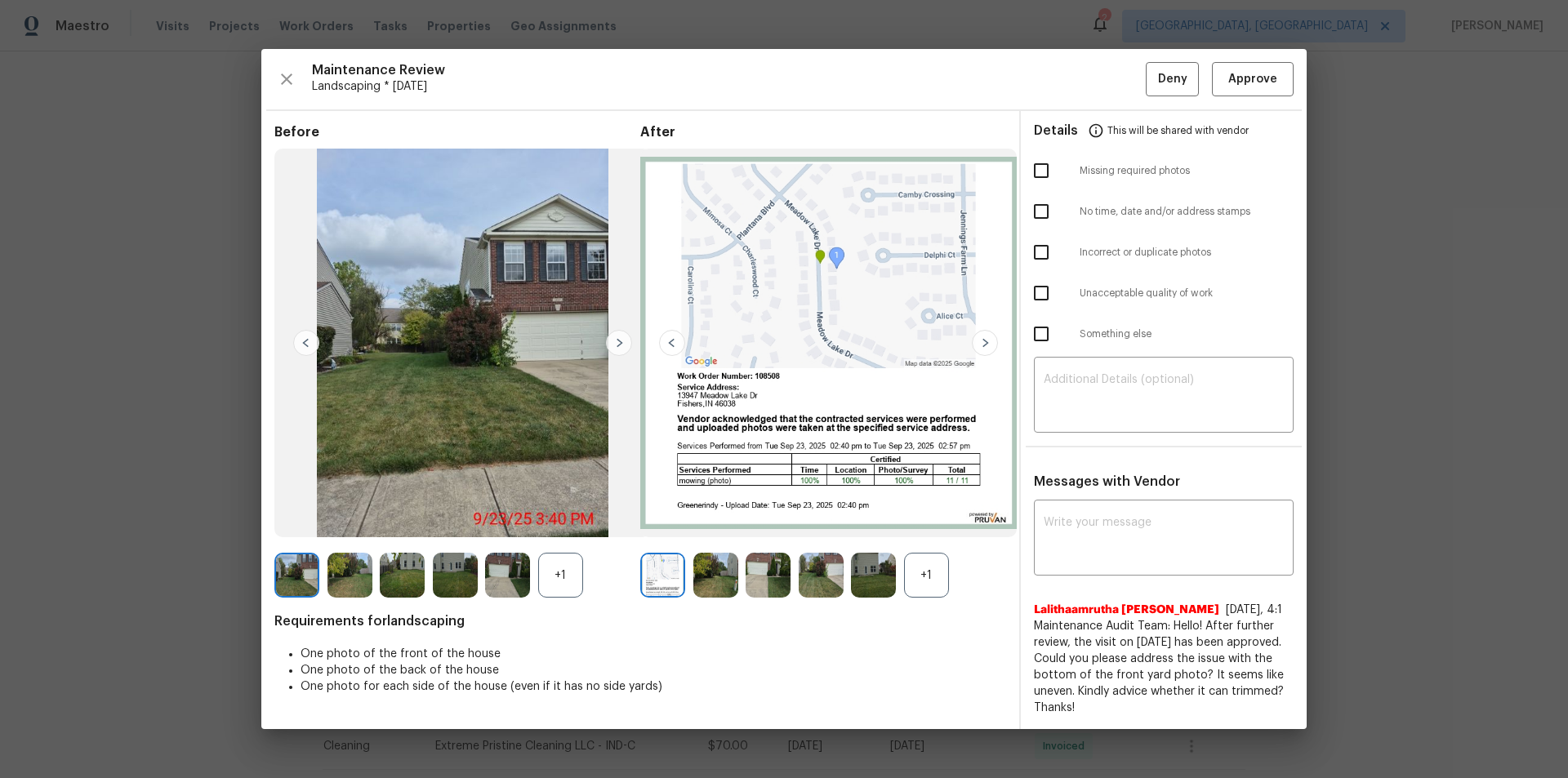
click at [611, 341] on img at bounding box center [618, 343] width 26 height 26
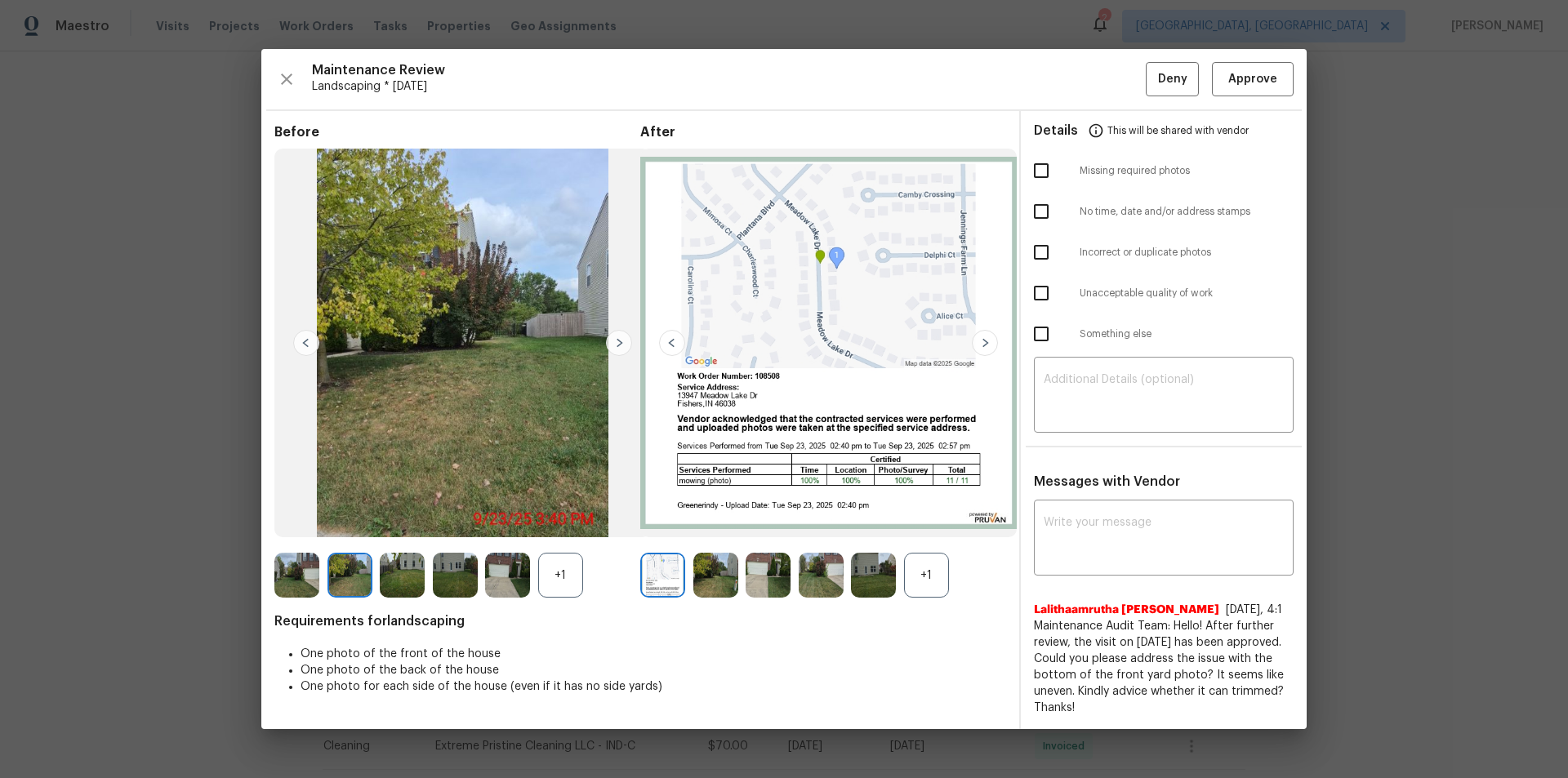
click at [612, 341] on img at bounding box center [618, 343] width 26 height 26
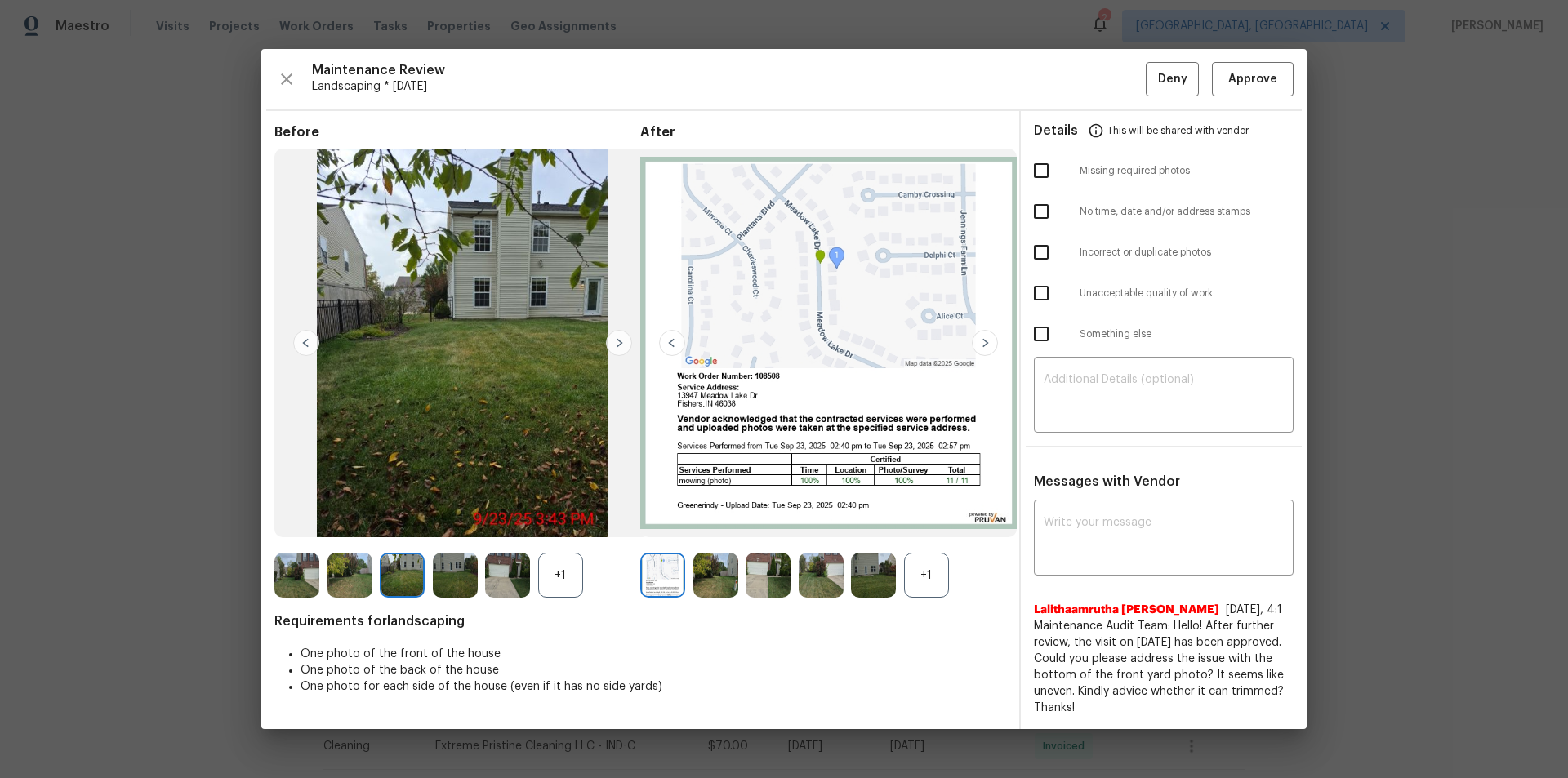
click at [612, 341] on img at bounding box center [618, 343] width 26 height 26
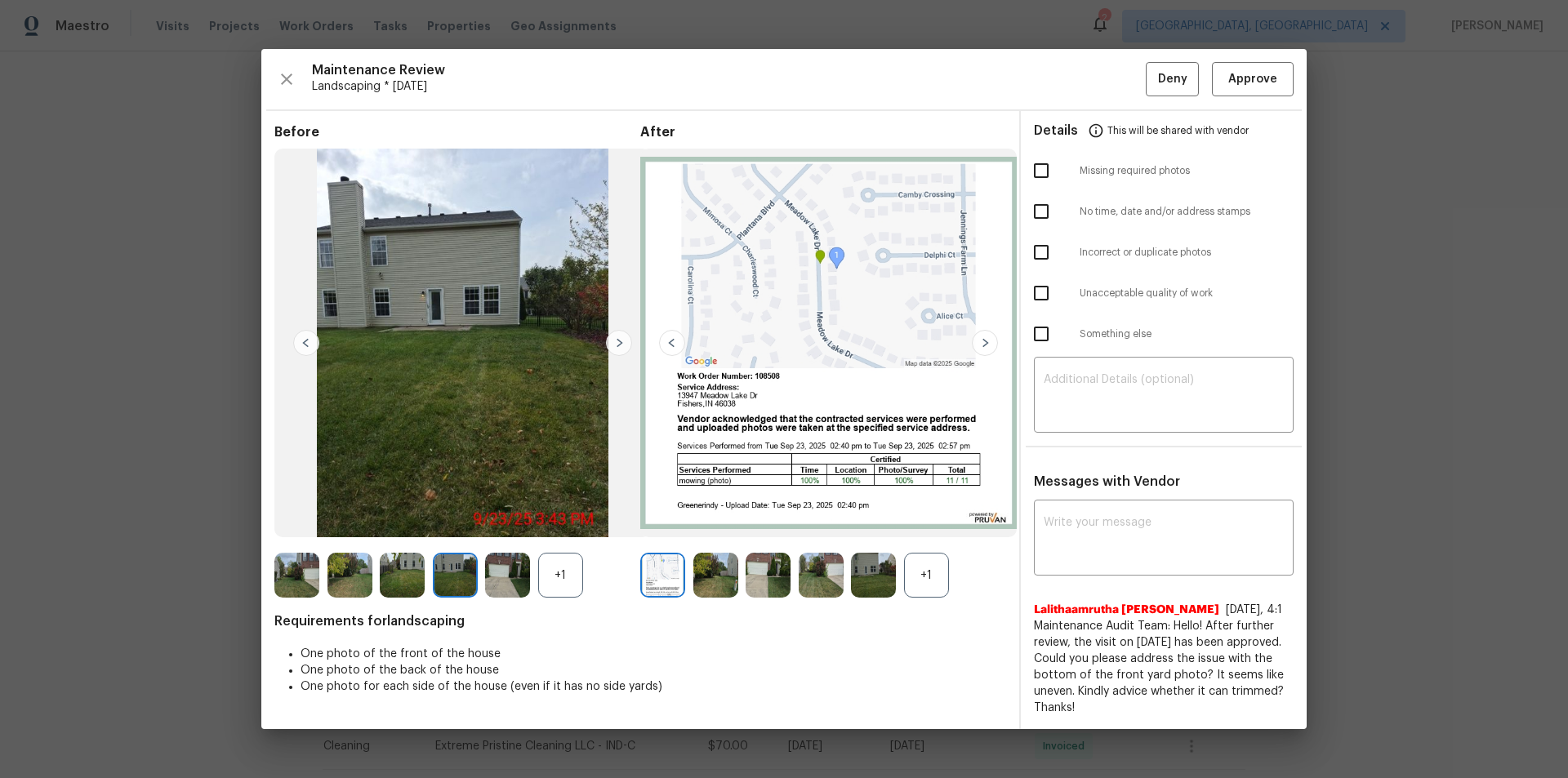
click at [612, 341] on img at bounding box center [618, 343] width 26 height 26
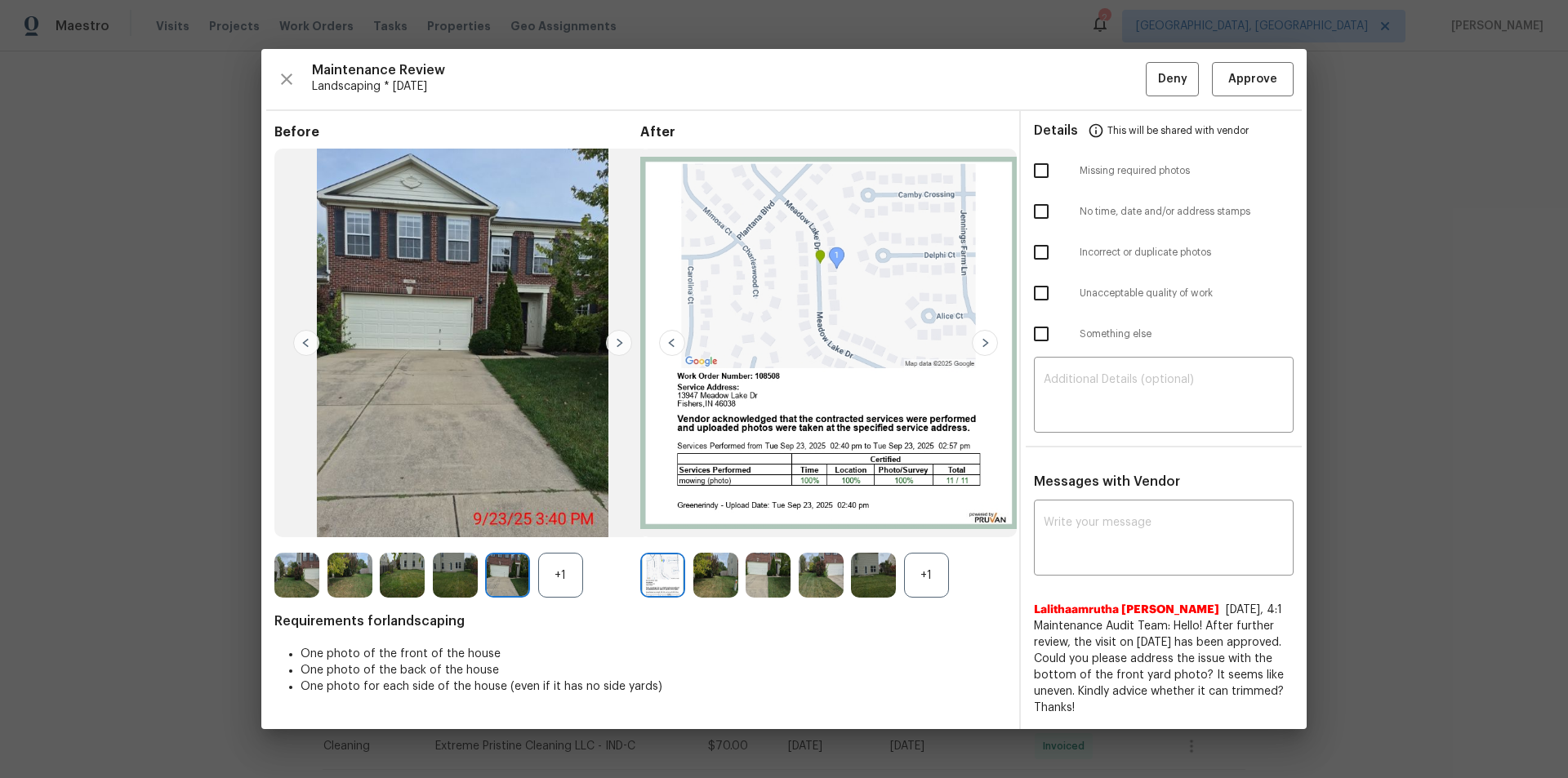
click at [612, 341] on img at bounding box center [618, 343] width 26 height 26
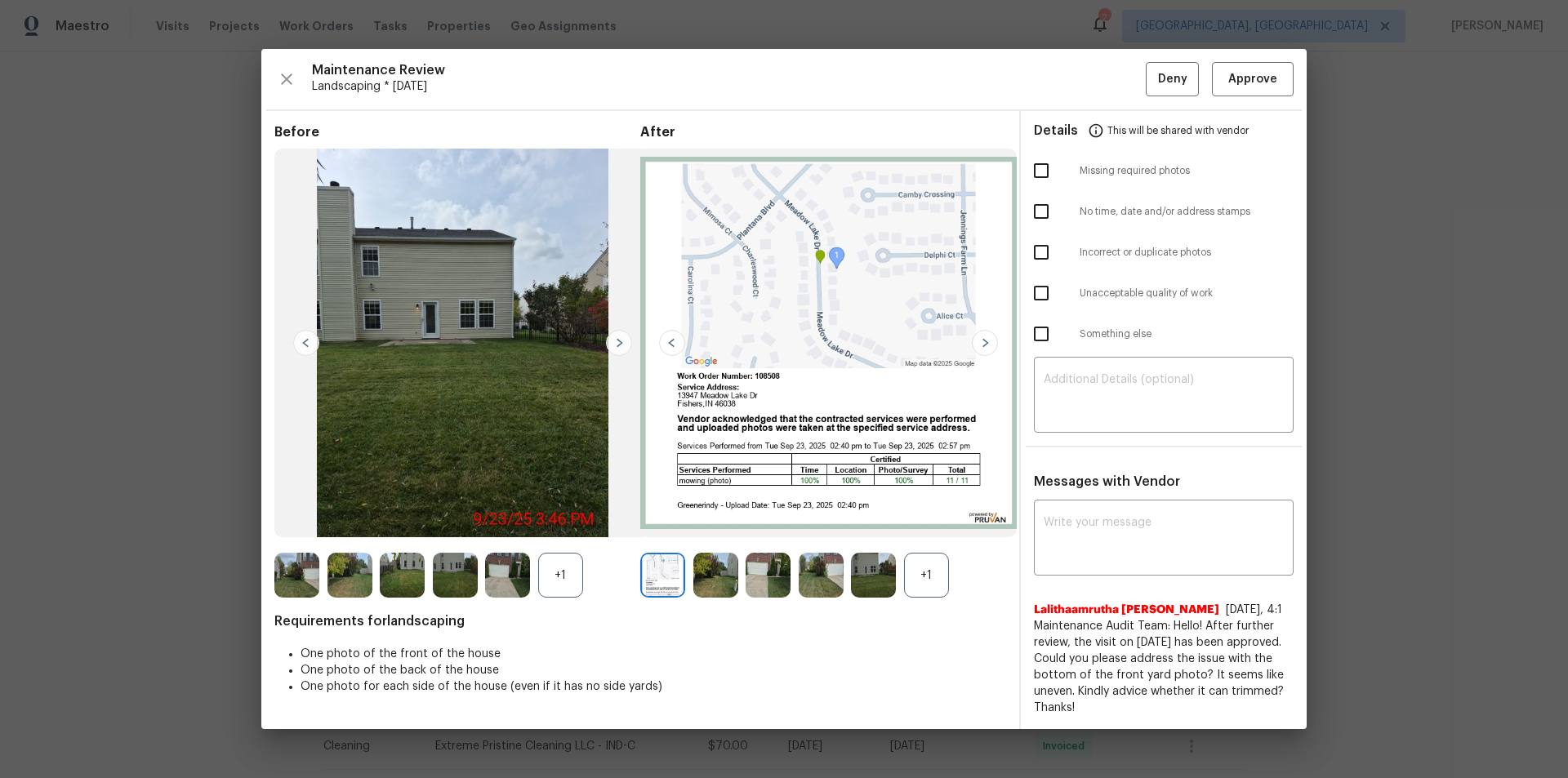
click at [612, 341] on img at bounding box center [618, 343] width 26 height 26
click at [300, 338] on img at bounding box center [306, 343] width 26 height 26
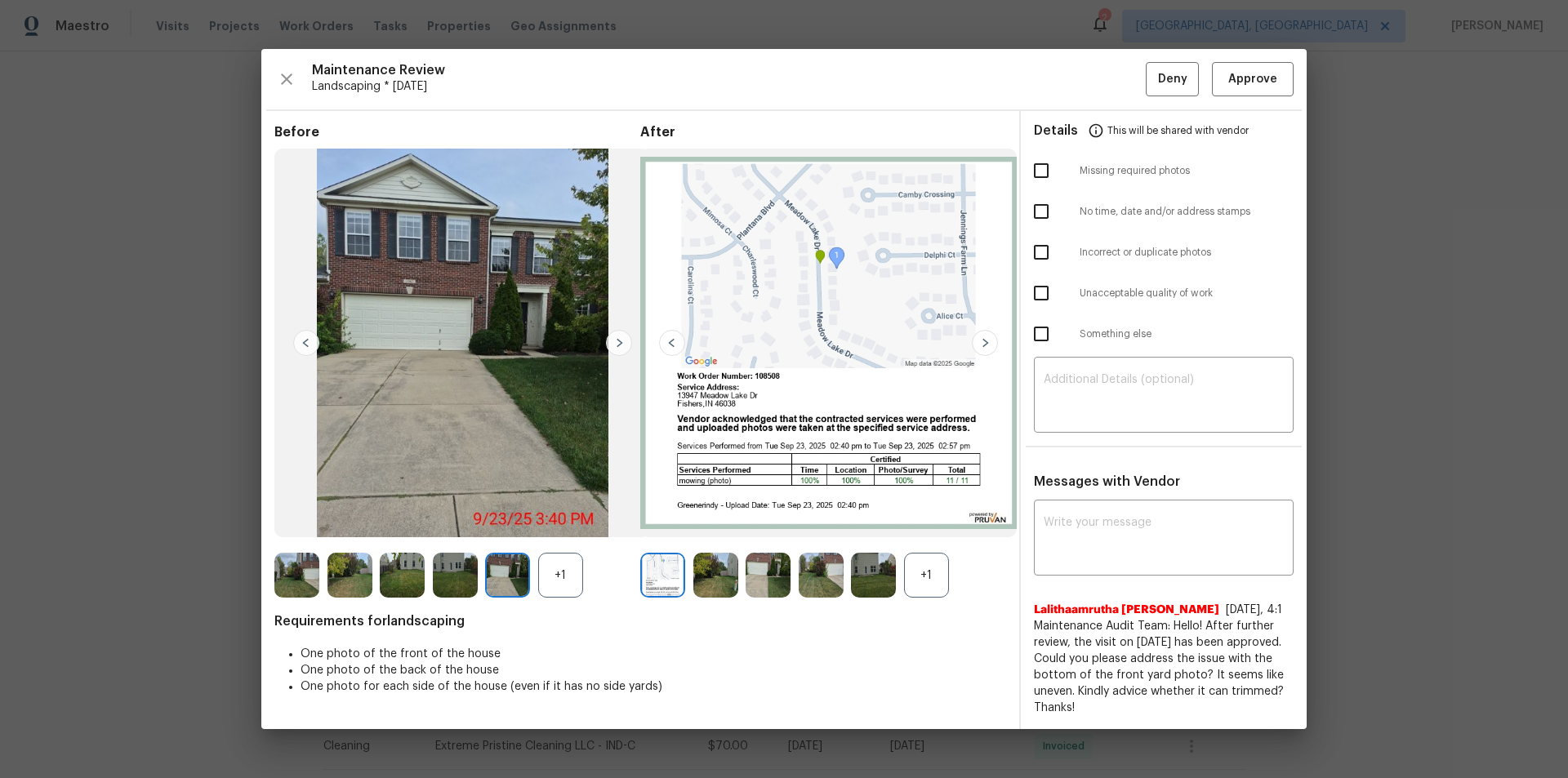
click at [300, 338] on img at bounding box center [306, 343] width 26 height 26
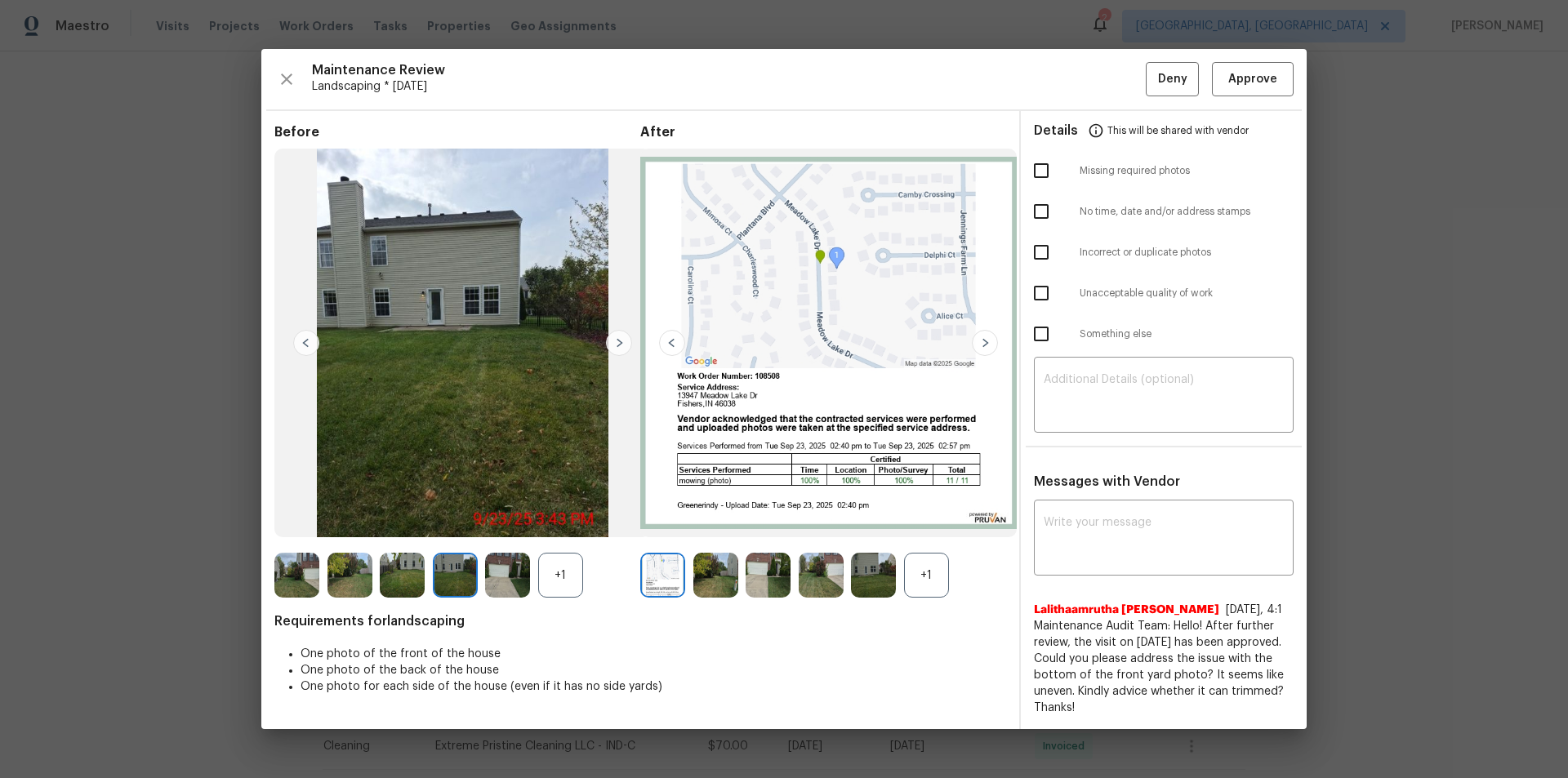
drag, startPoint x: 601, startPoint y: 344, endPoint x: 609, endPoint y: 341, distance: 8.5
click at [602, 343] on img at bounding box center [463, 343] width 377 height 389
click at [699, 523] on div "After +1" at bounding box center [822, 360] width 366 height 474
click at [728, 523] on img at bounding box center [716, 575] width 45 height 45
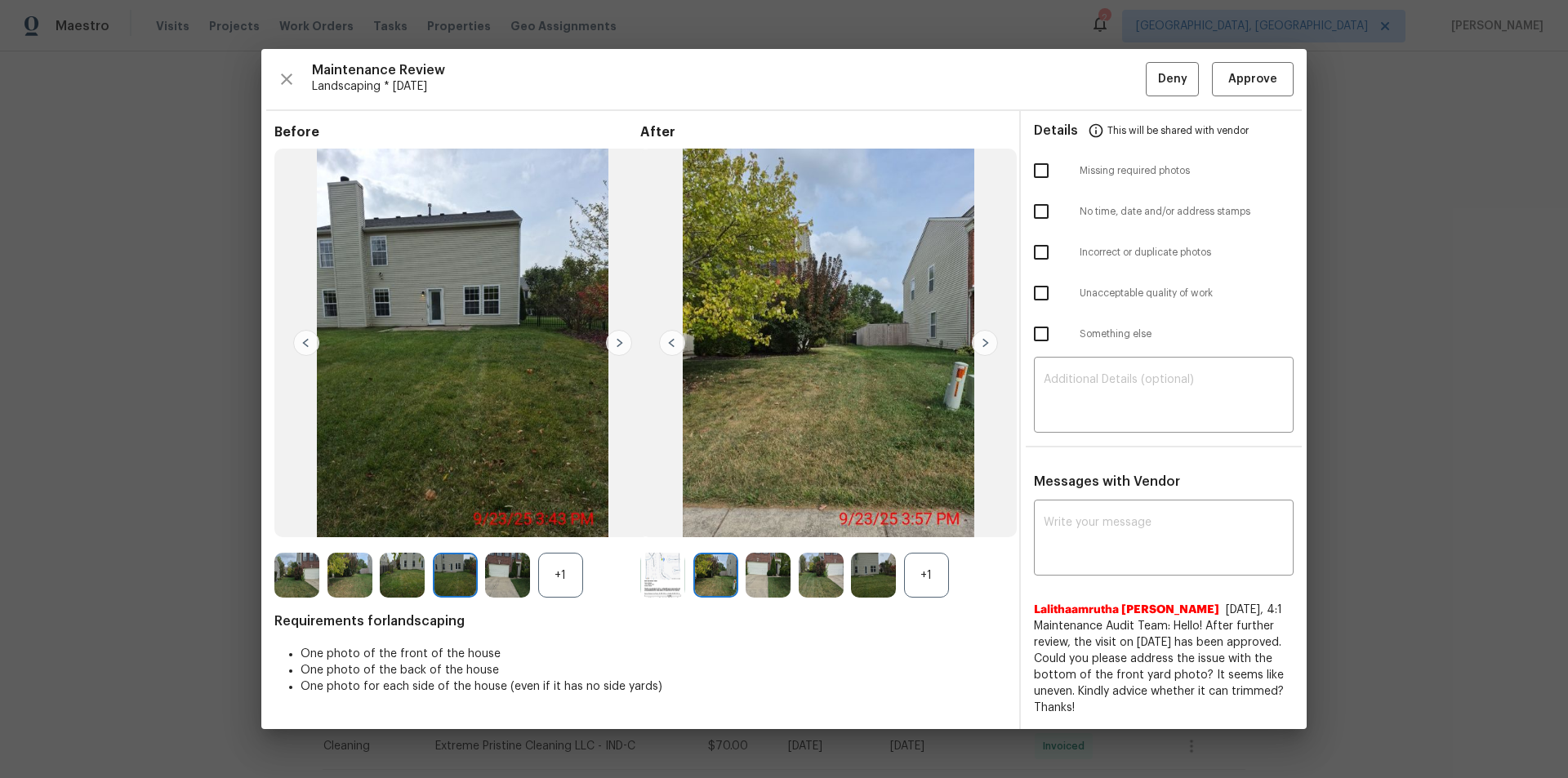
click at [978, 347] on img at bounding box center [985, 343] width 26 height 26
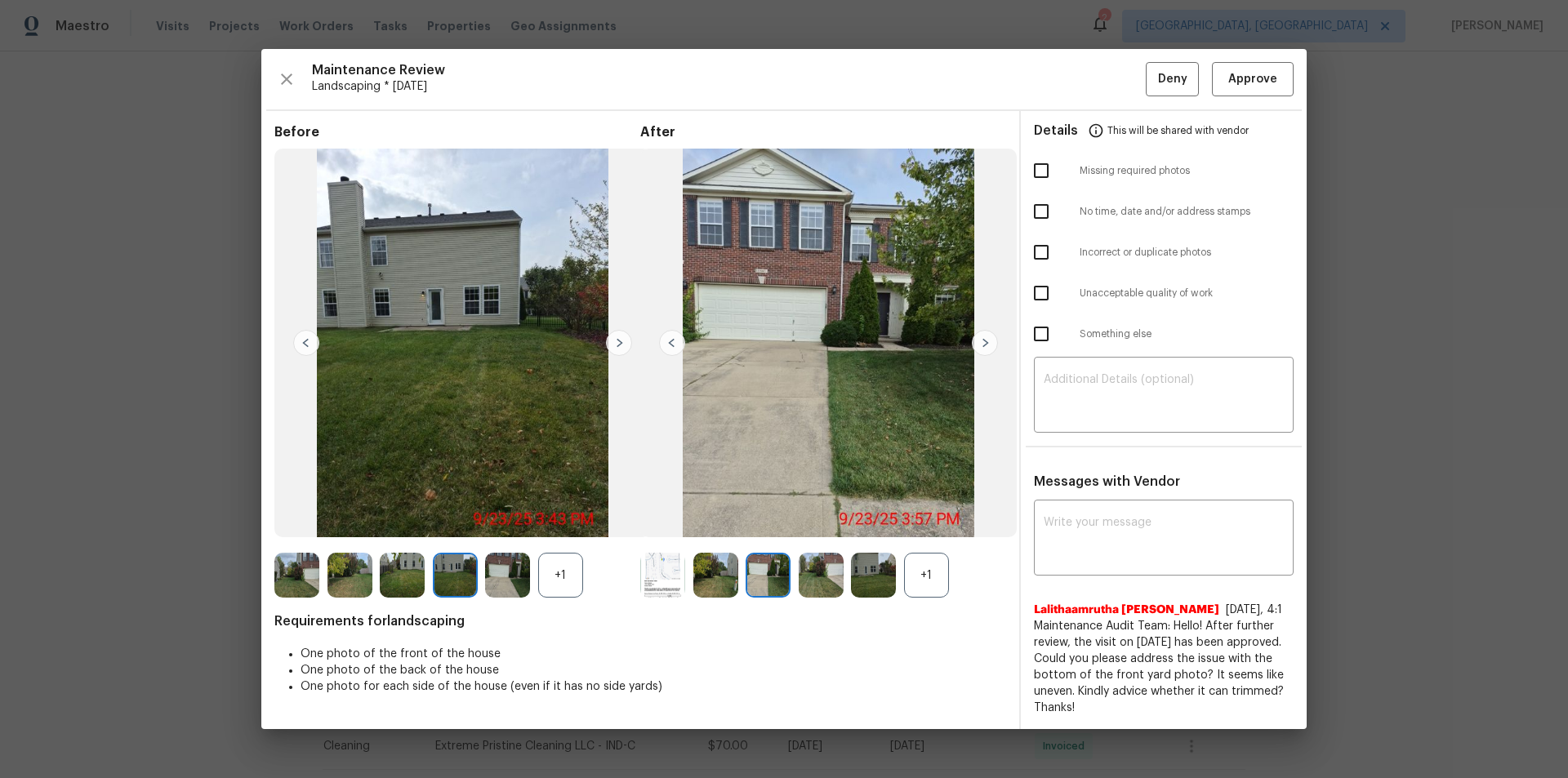
click at [978, 347] on img at bounding box center [985, 343] width 26 height 26
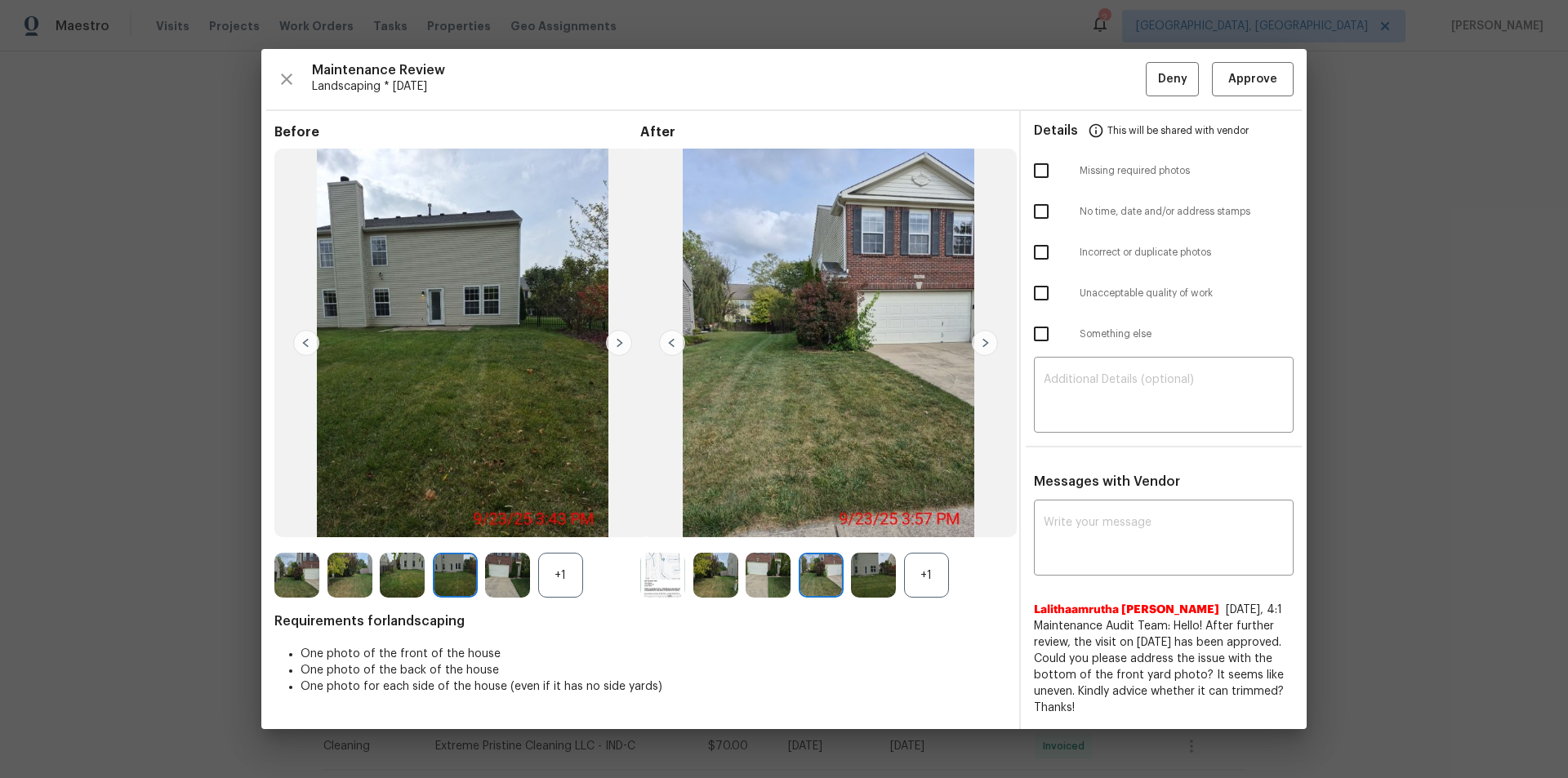
click at [978, 347] on img at bounding box center [985, 343] width 26 height 26
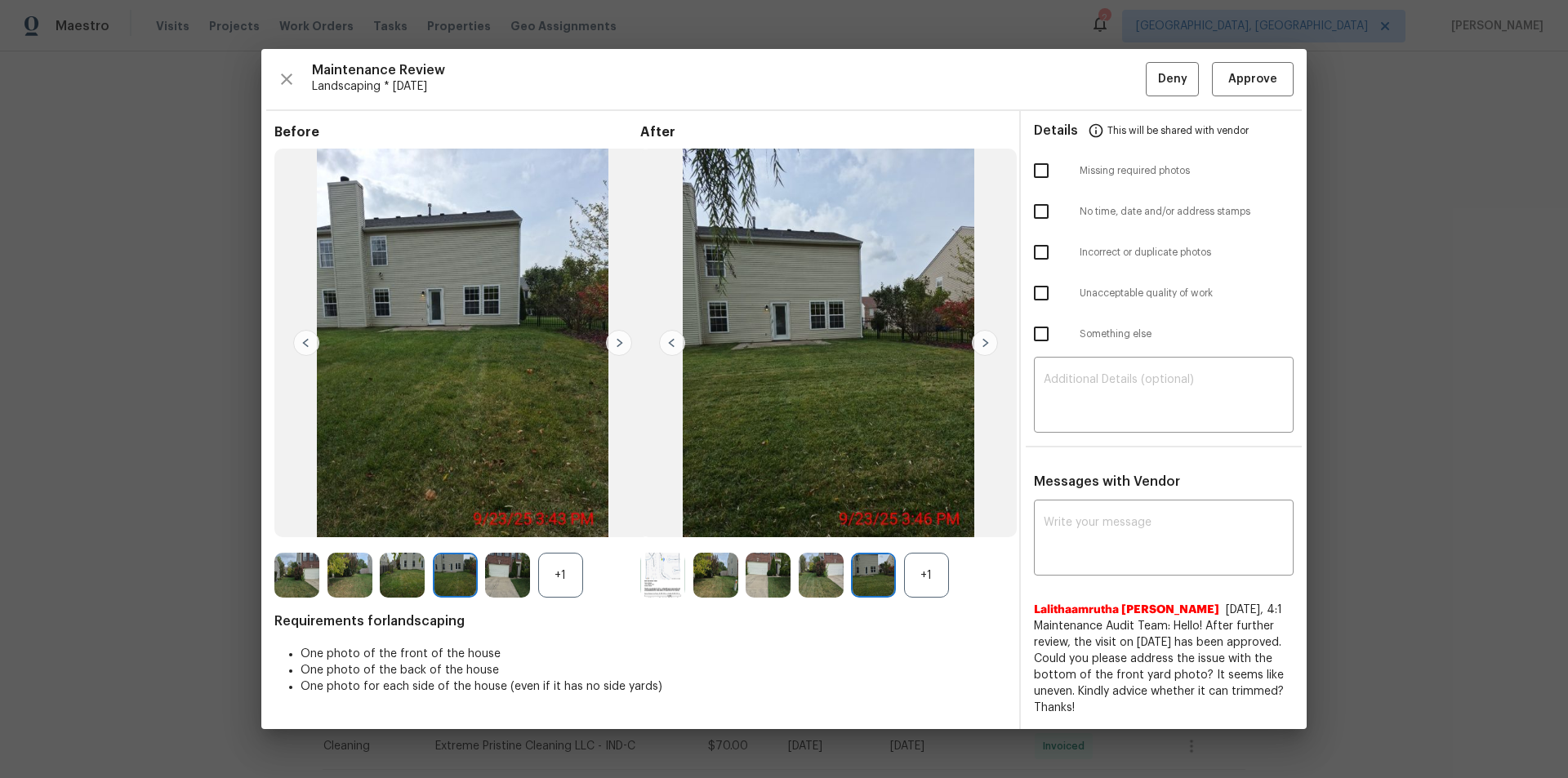
click at [978, 347] on img at bounding box center [985, 343] width 26 height 26
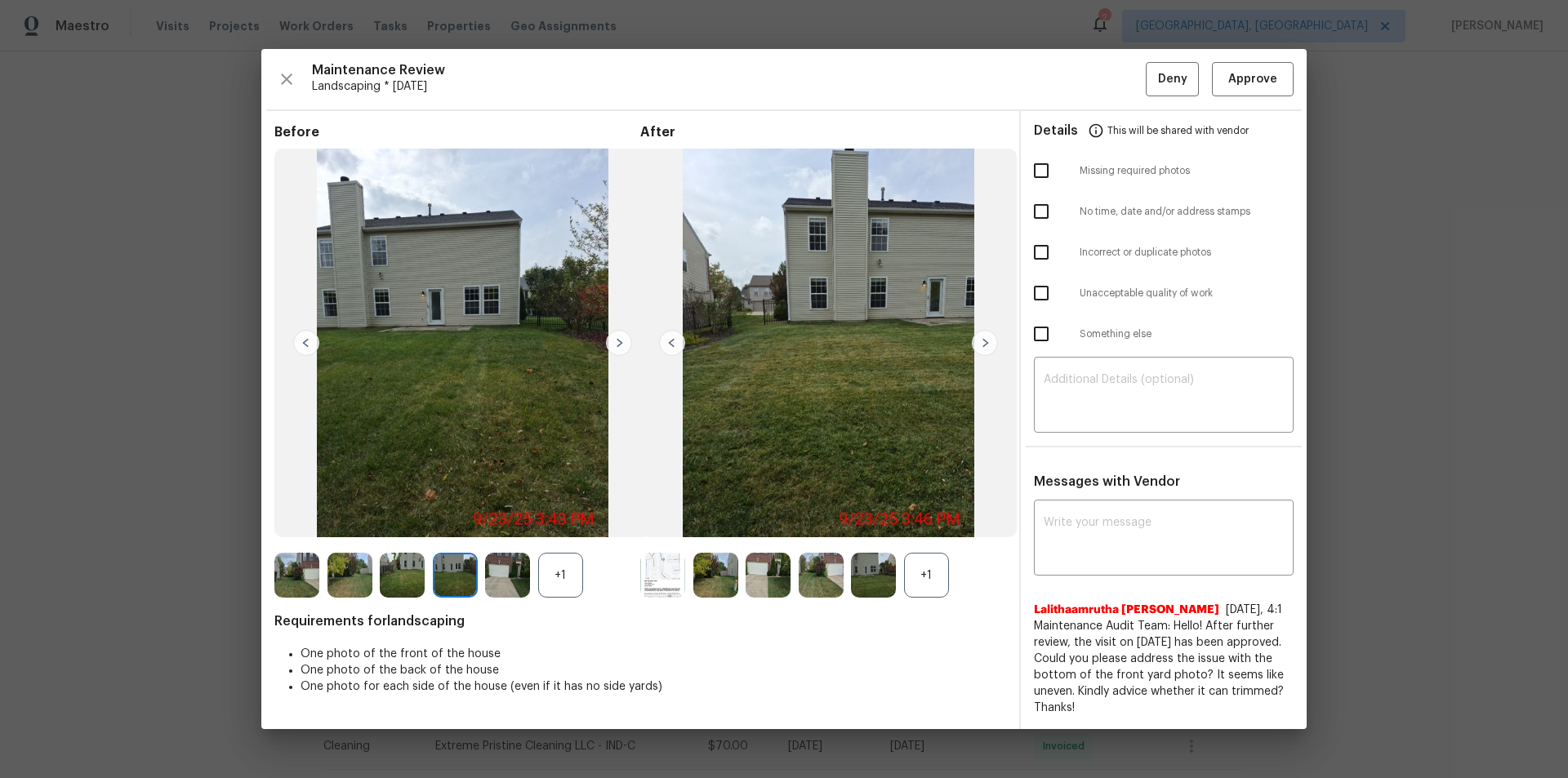
click at [978, 347] on img at bounding box center [985, 343] width 26 height 26
click at [981, 344] on img at bounding box center [985, 343] width 26 height 26
click at [673, 342] on img at bounding box center [672, 343] width 26 height 26
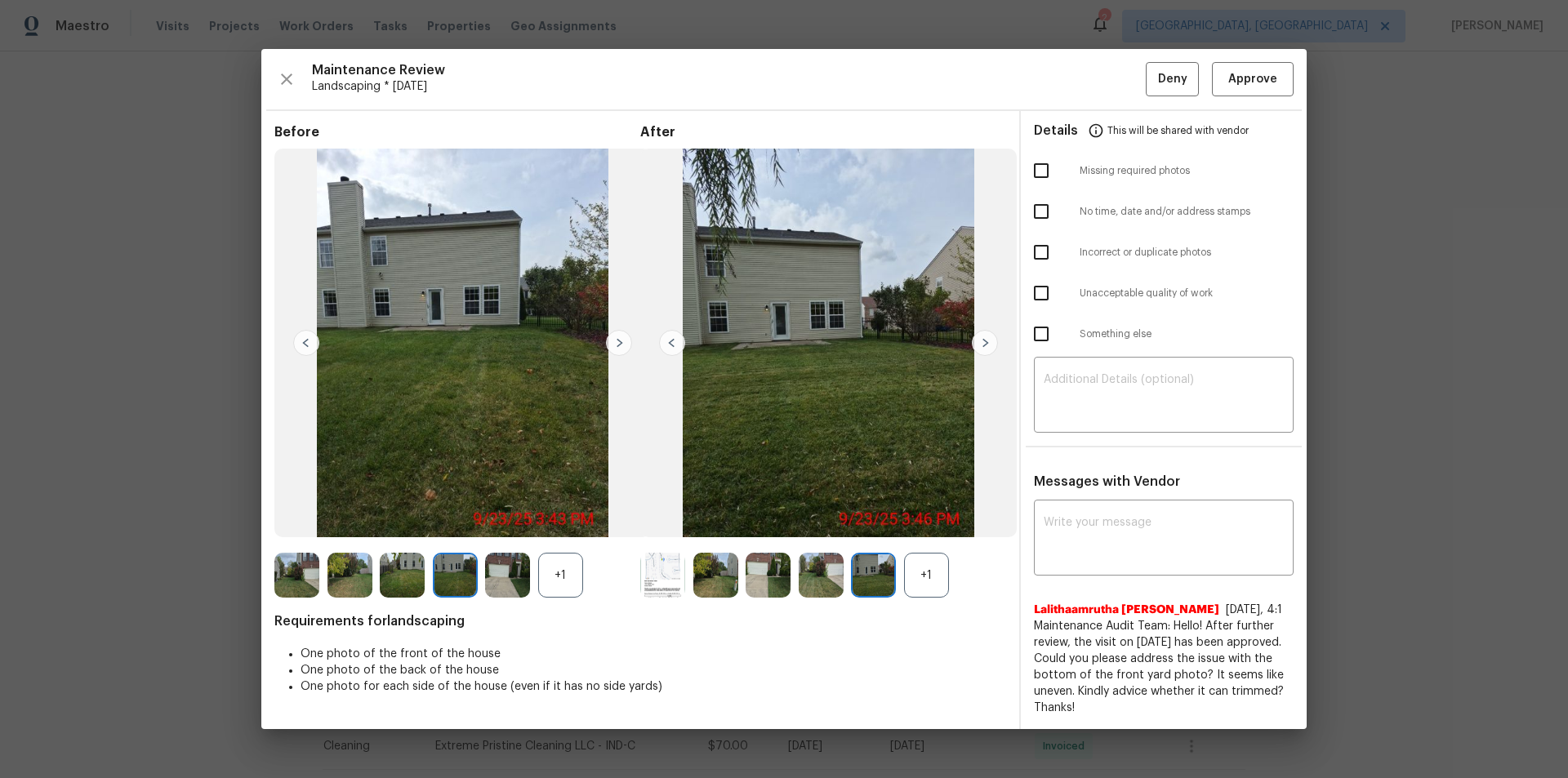
click at [673, 342] on img at bounding box center [672, 343] width 26 height 26
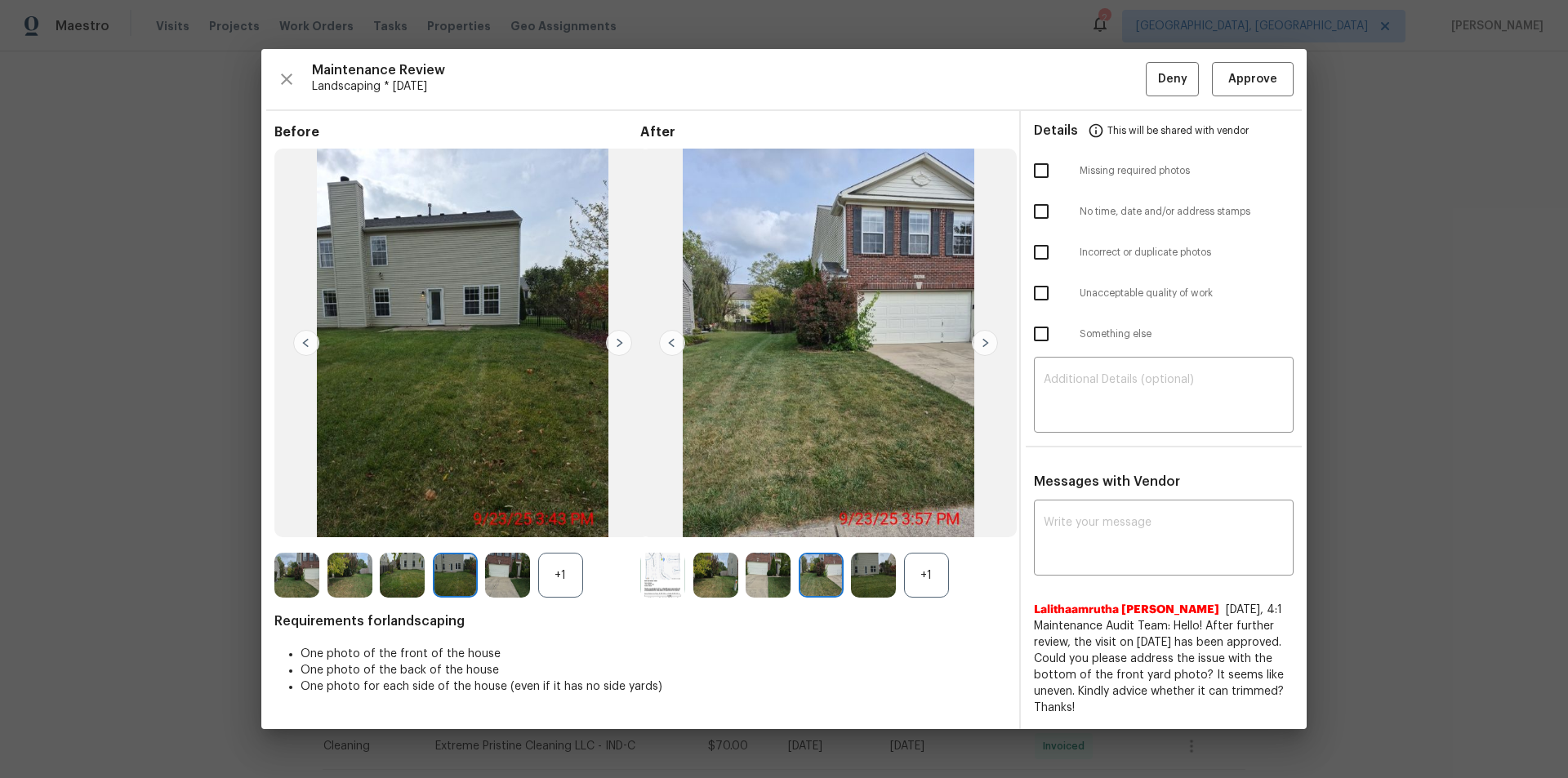
click at [673, 342] on img at bounding box center [672, 343] width 26 height 26
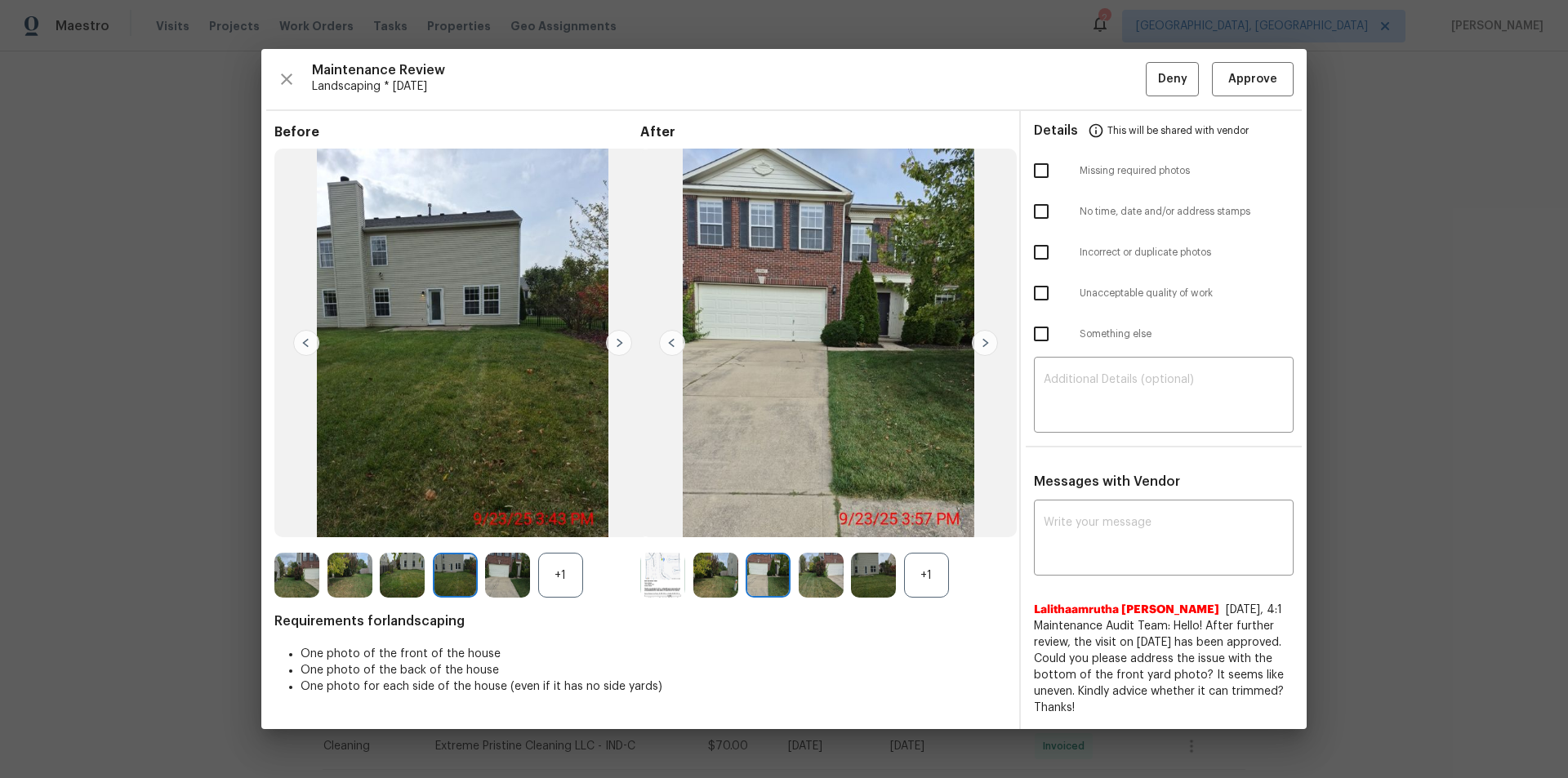
click at [673, 342] on img at bounding box center [672, 343] width 26 height 26
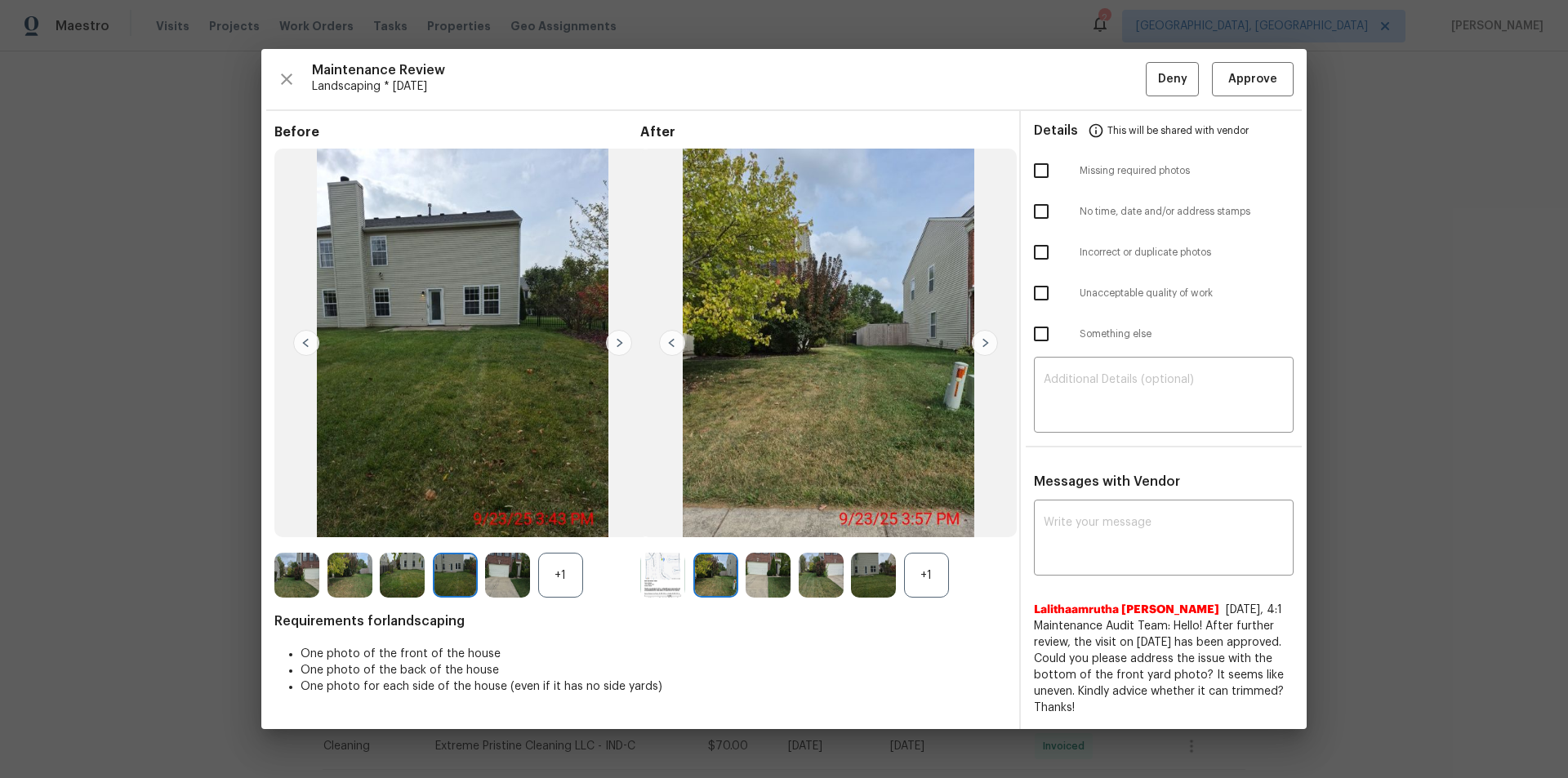
click at [673, 342] on img at bounding box center [672, 343] width 26 height 26
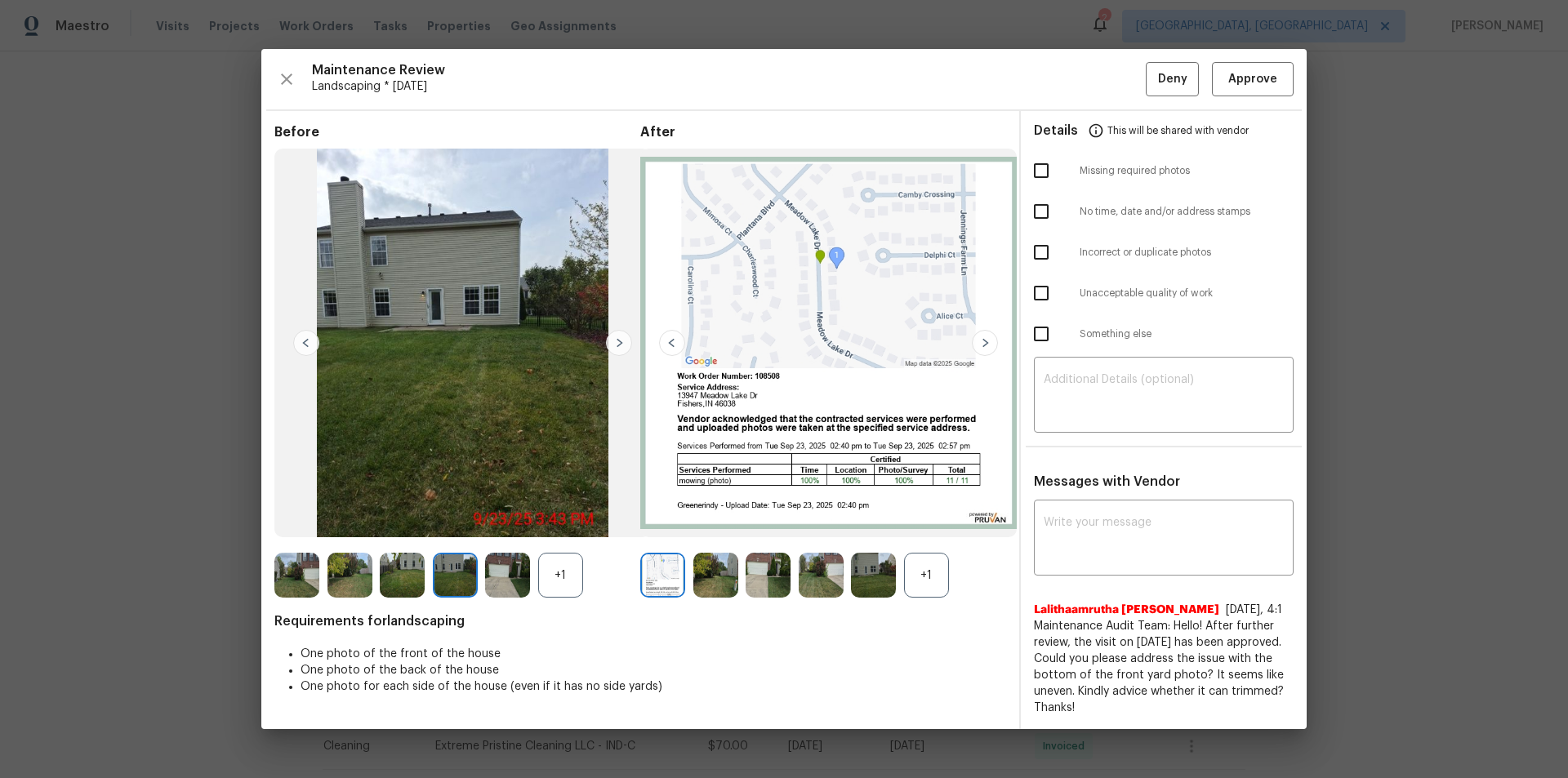
click at [982, 341] on img at bounding box center [985, 343] width 26 height 26
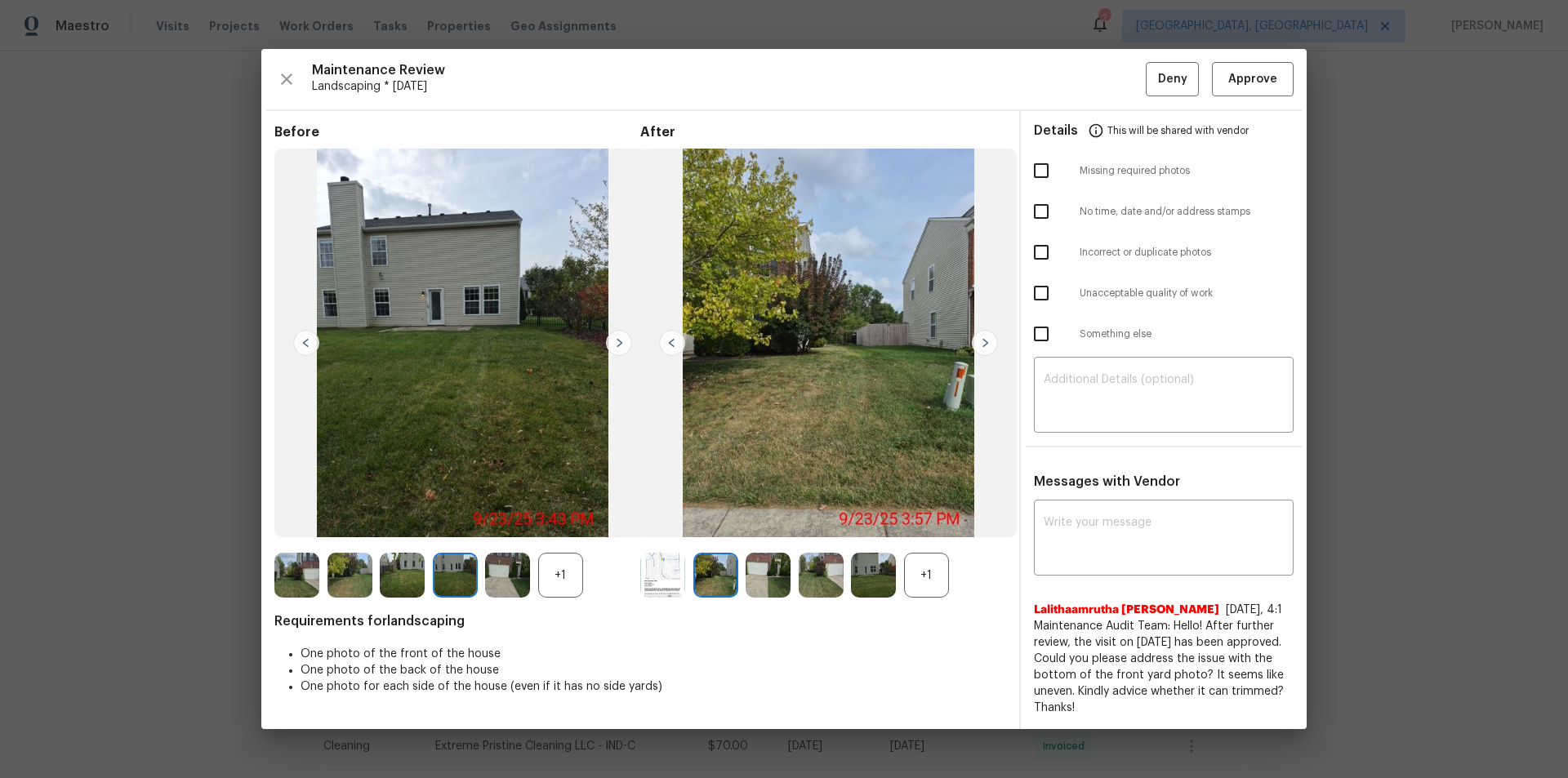
click at [989, 344] on img at bounding box center [985, 343] width 26 height 26
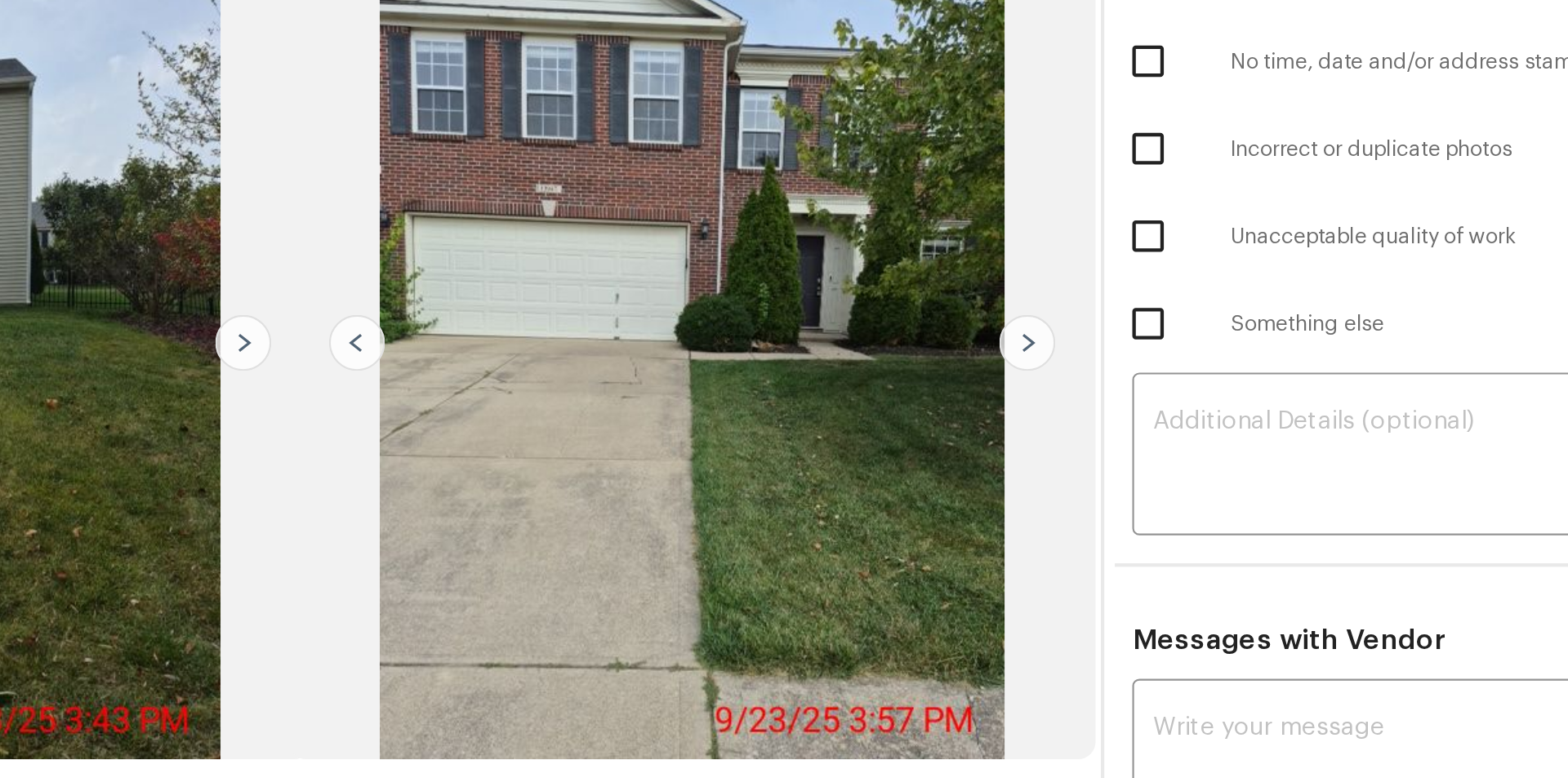
click at [981, 340] on img at bounding box center [985, 343] width 26 height 26
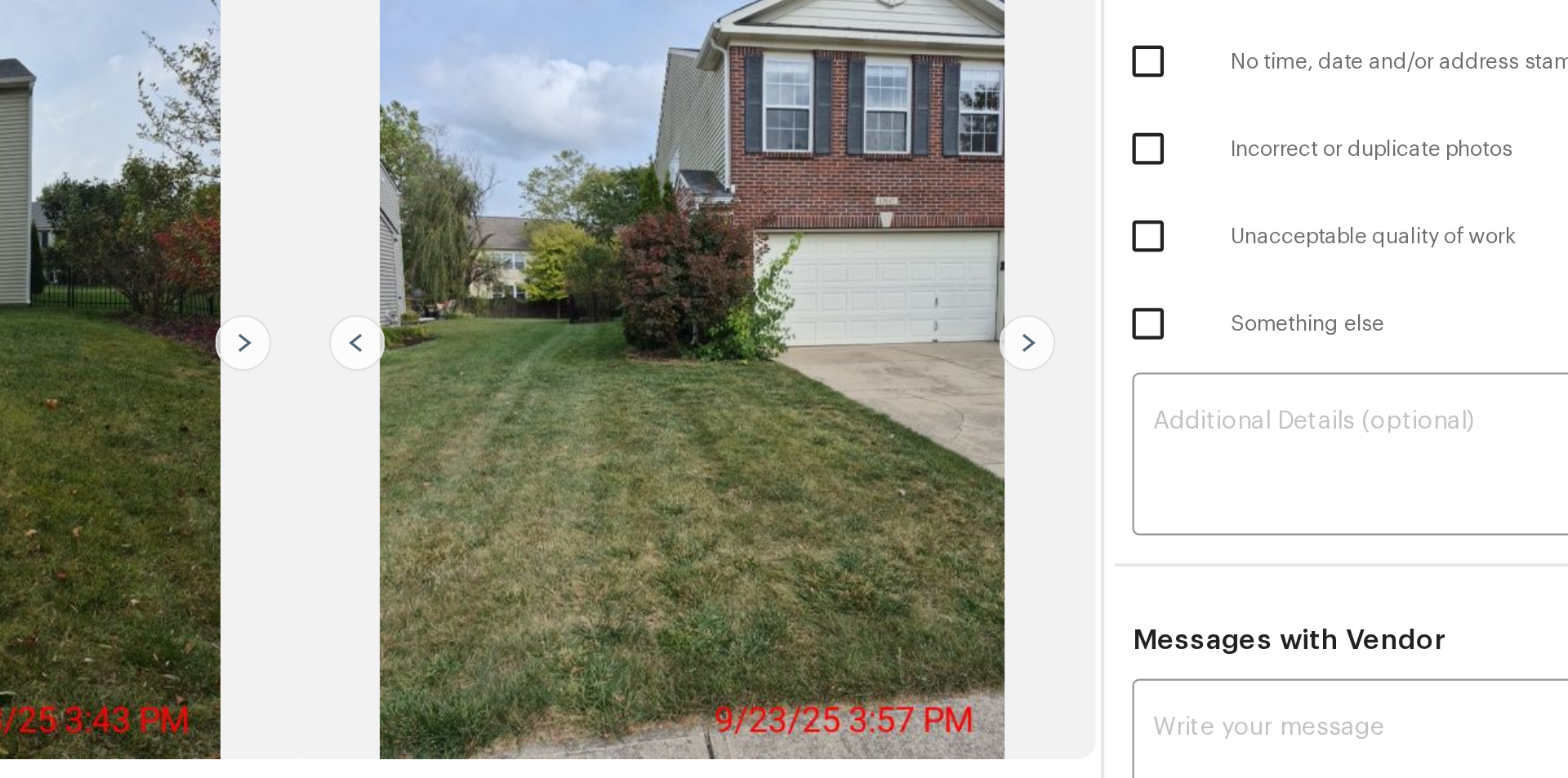
click at [984, 340] on img at bounding box center [985, 343] width 26 height 26
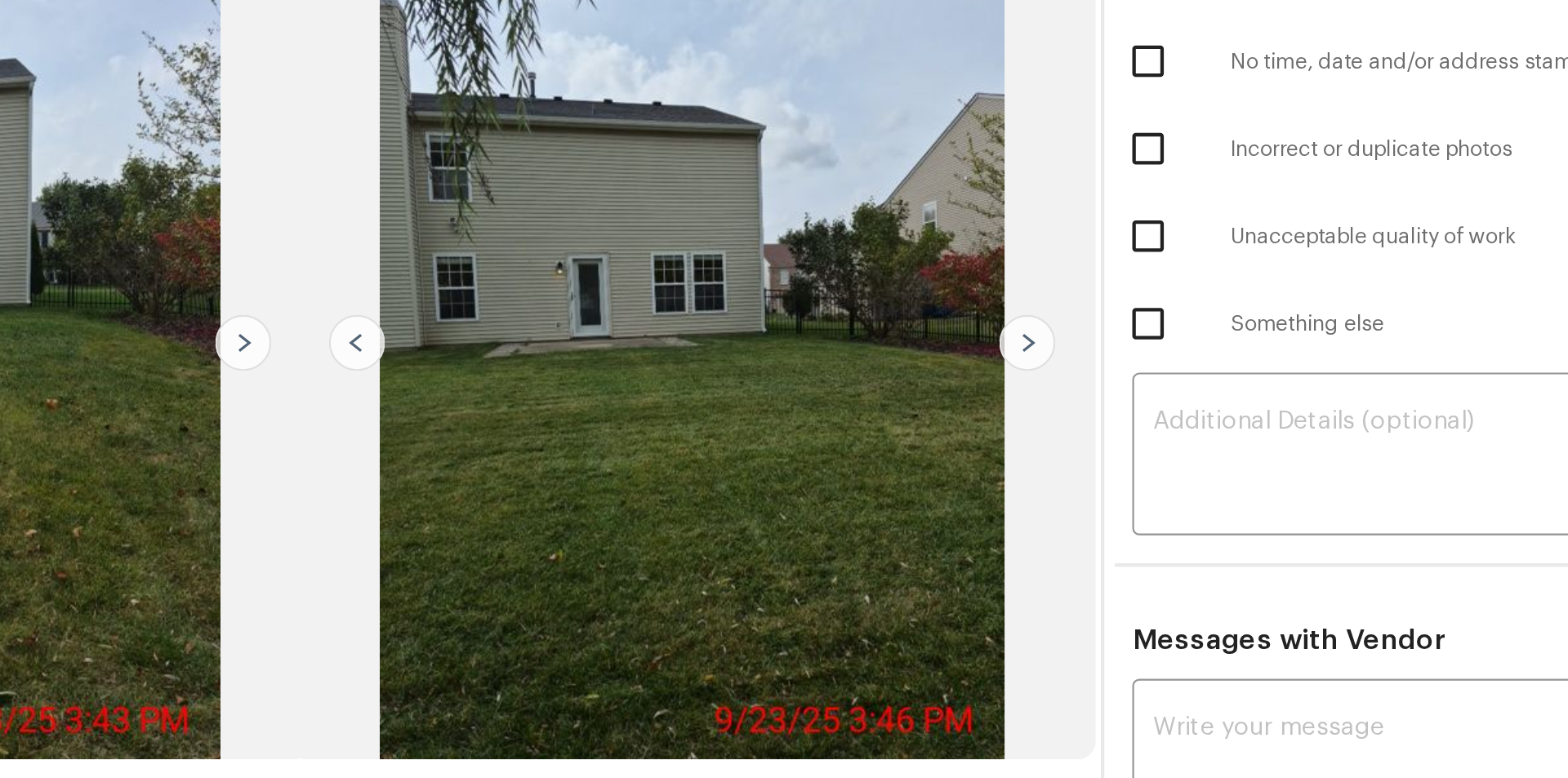
click at [985, 340] on img at bounding box center [985, 343] width 26 height 26
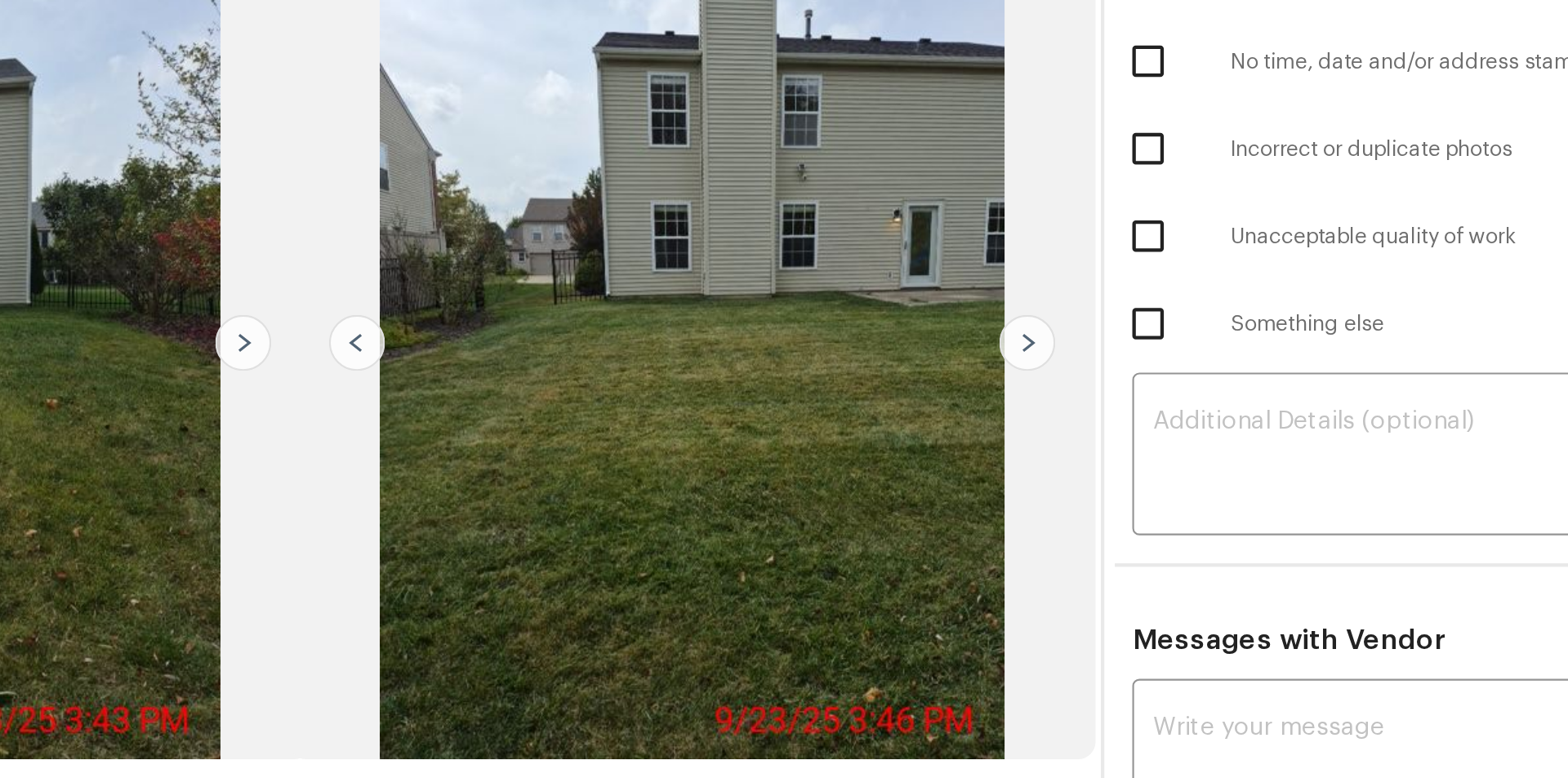
click at [985, 340] on img at bounding box center [985, 343] width 26 height 26
click at [669, 345] on img at bounding box center [672, 343] width 26 height 26
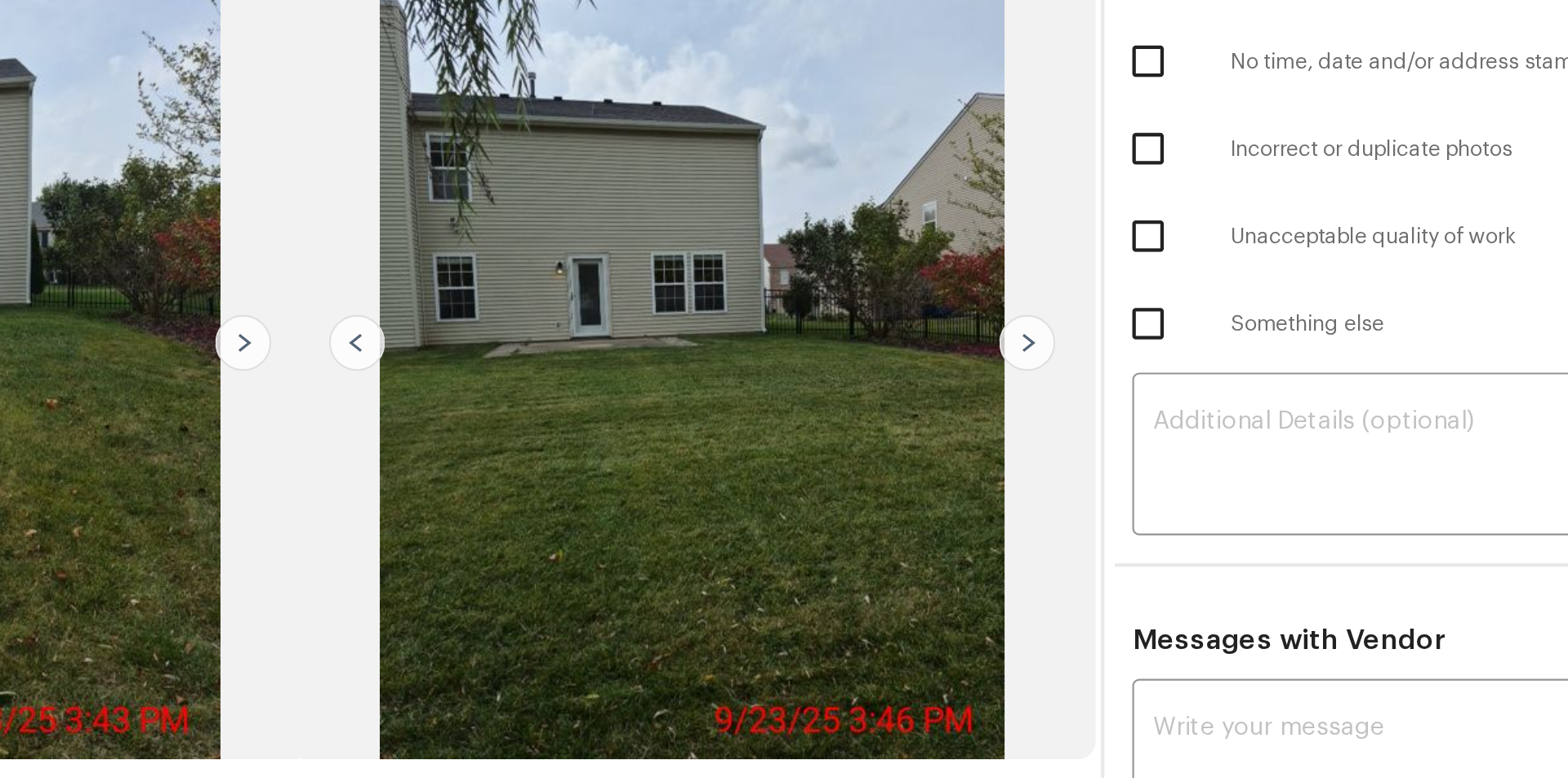
click at [669, 345] on img at bounding box center [672, 343] width 26 height 26
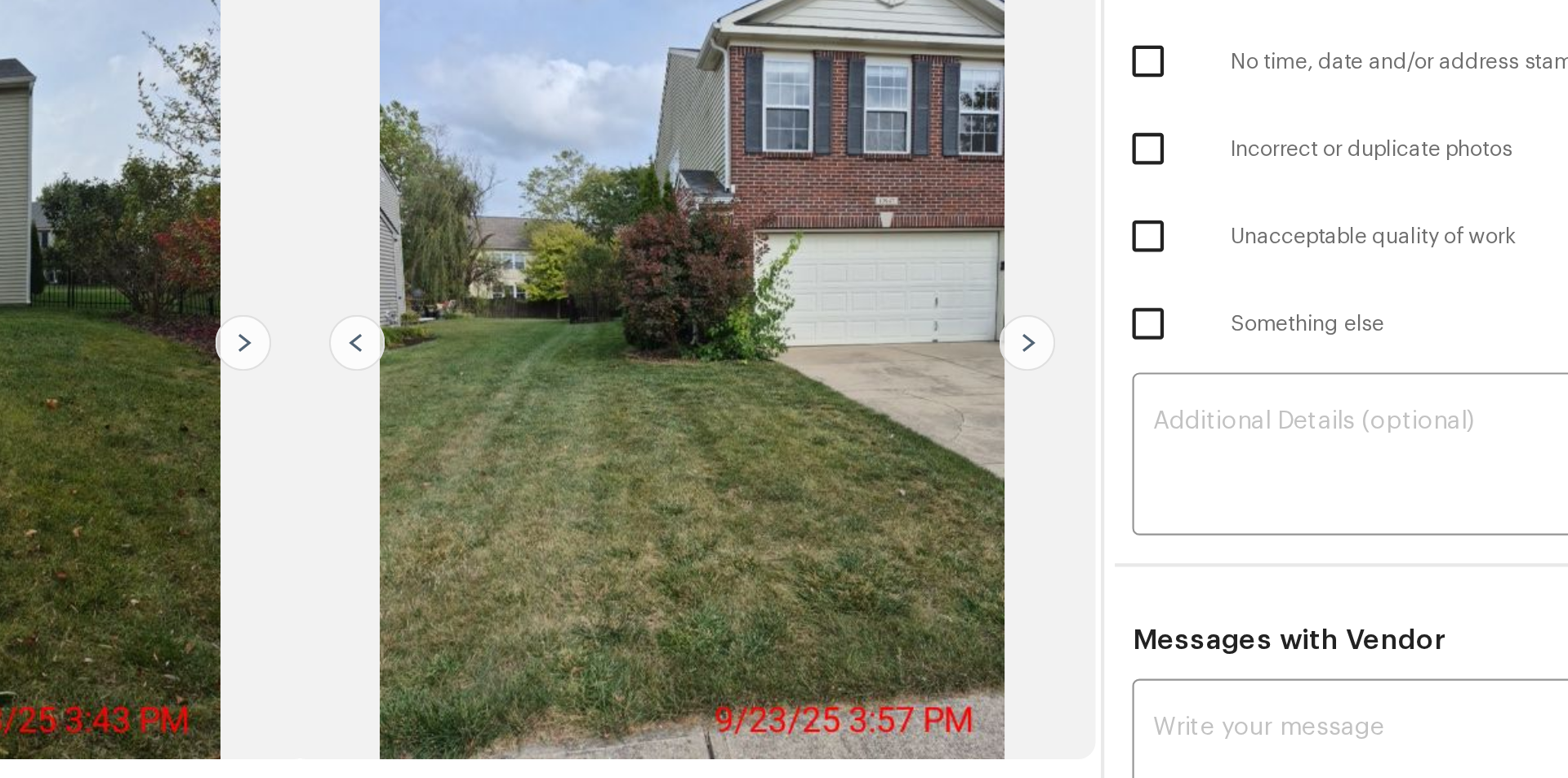
click at [674, 340] on img at bounding box center [672, 343] width 26 height 26
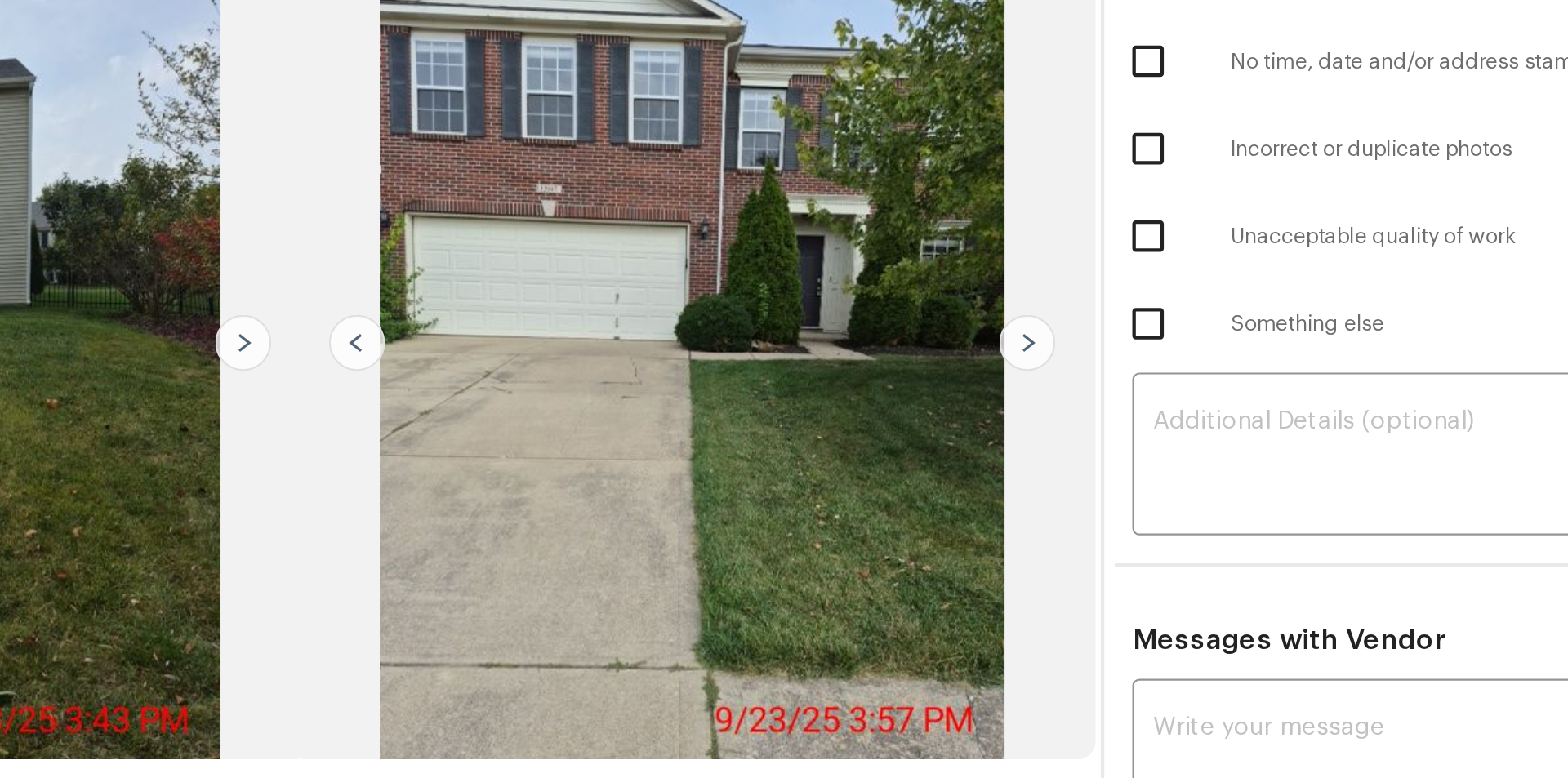
click at [674, 340] on img at bounding box center [672, 343] width 26 height 26
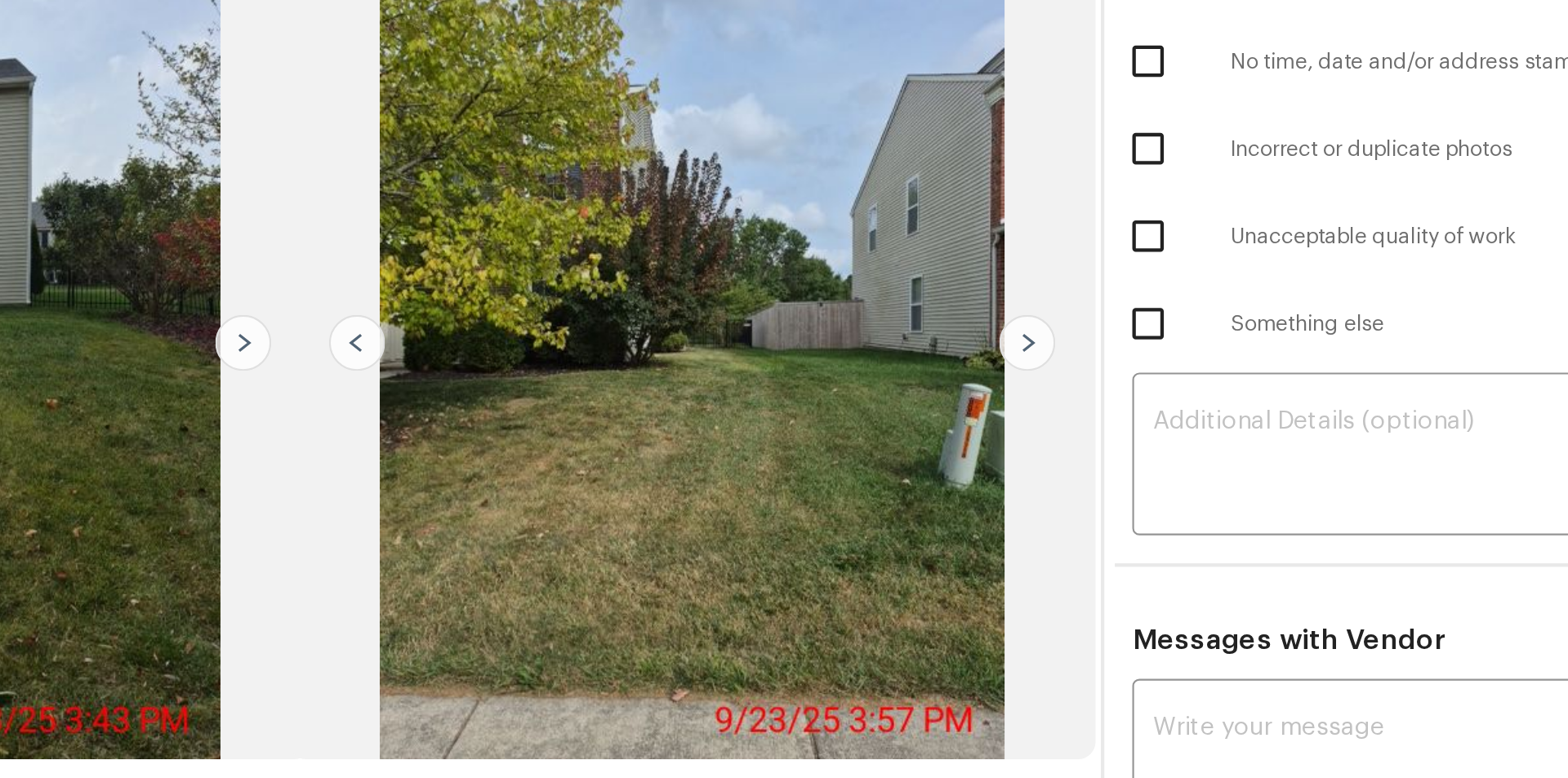
click at [674, 340] on img at bounding box center [672, 343] width 26 height 26
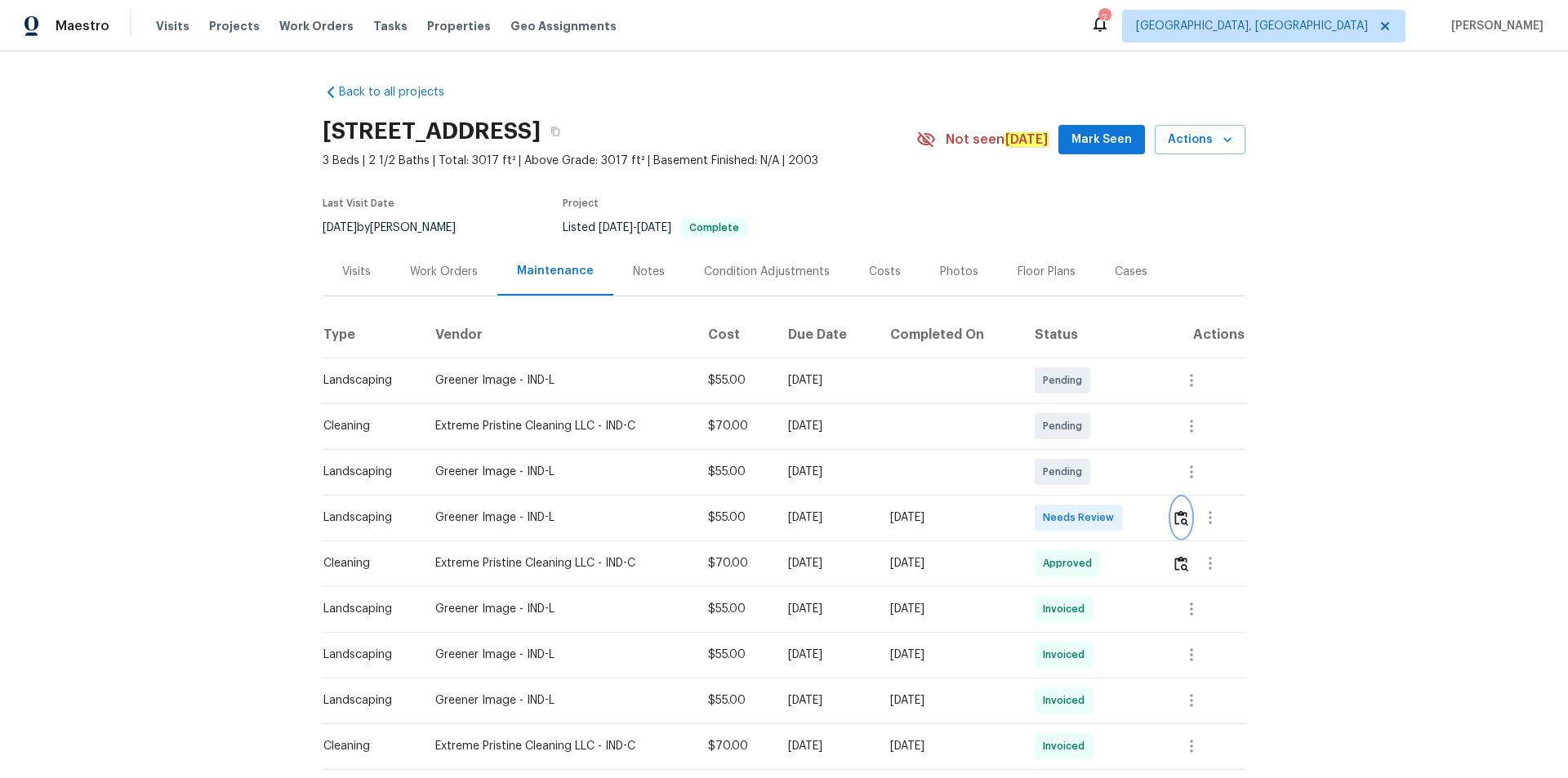
click at [1115, 512] on img "button" at bounding box center [1181, 518] width 14 height 15
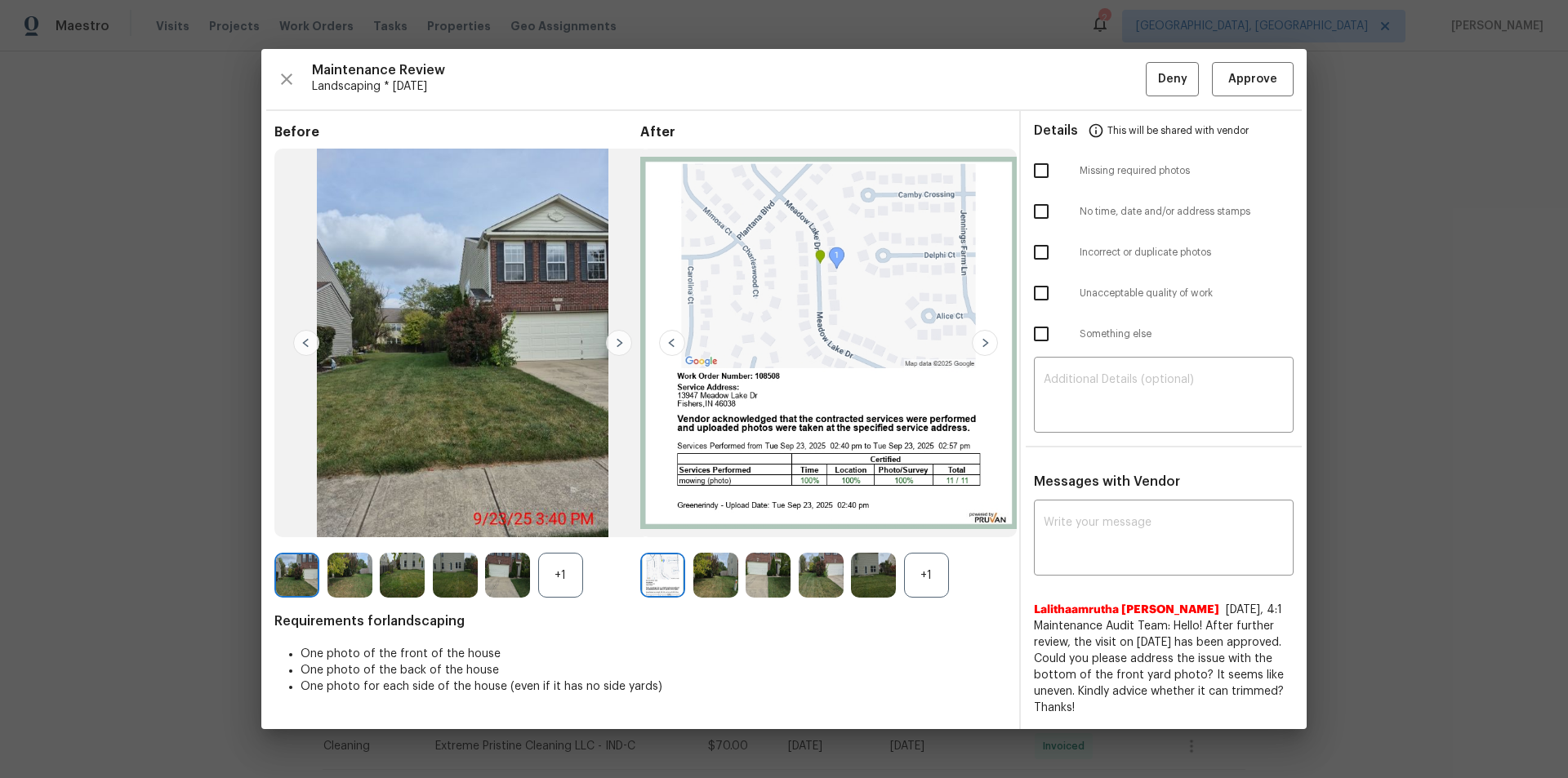
click at [608, 346] on img at bounding box center [618, 343] width 26 height 26
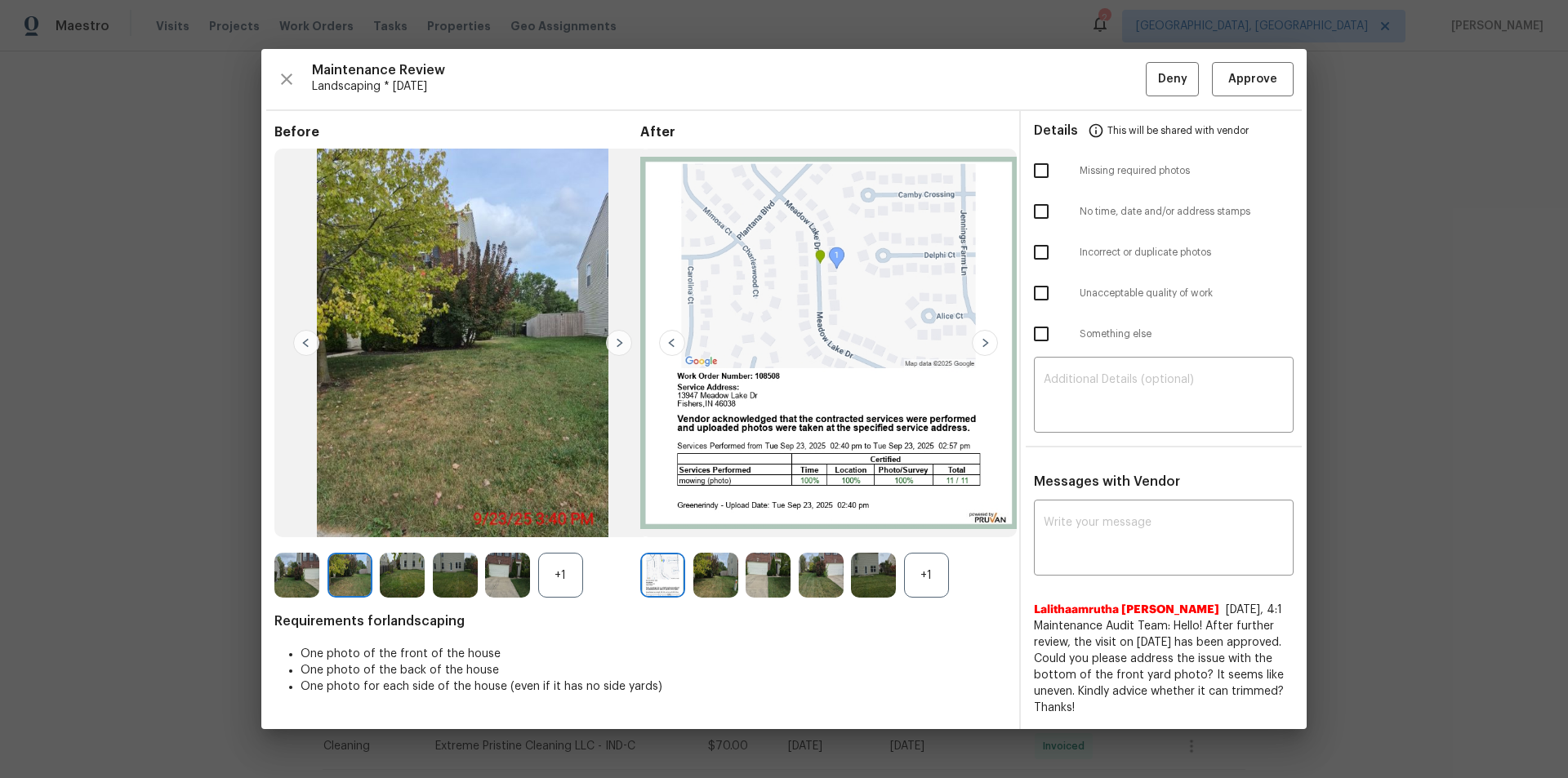
click at [617, 346] on img at bounding box center [618, 343] width 26 height 26
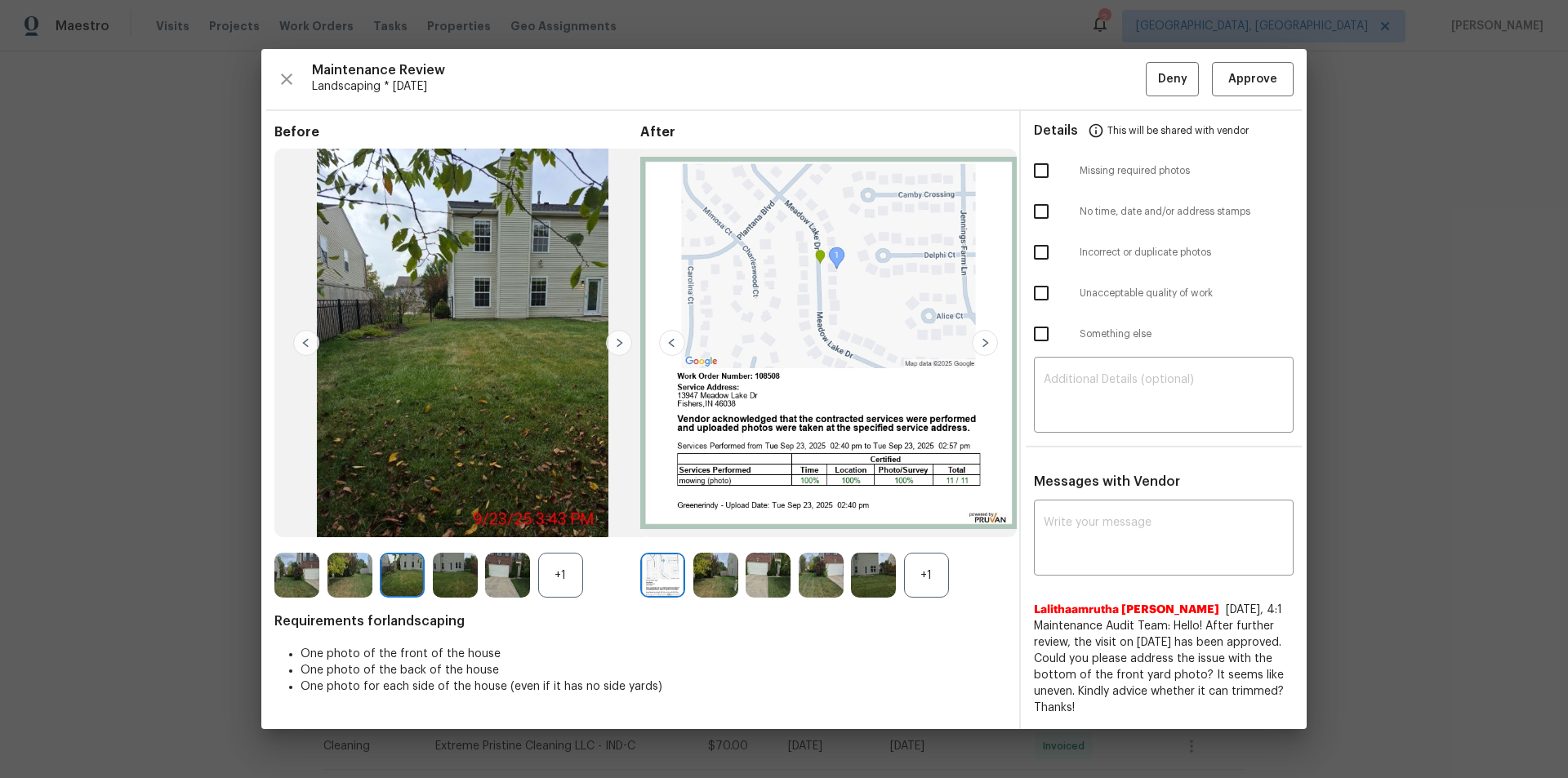
drag, startPoint x: 618, startPoint y: 340, endPoint x: 612, endPoint y: 347, distance: 9.2
click at [616, 341] on img at bounding box center [618, 343] width 26 height 26
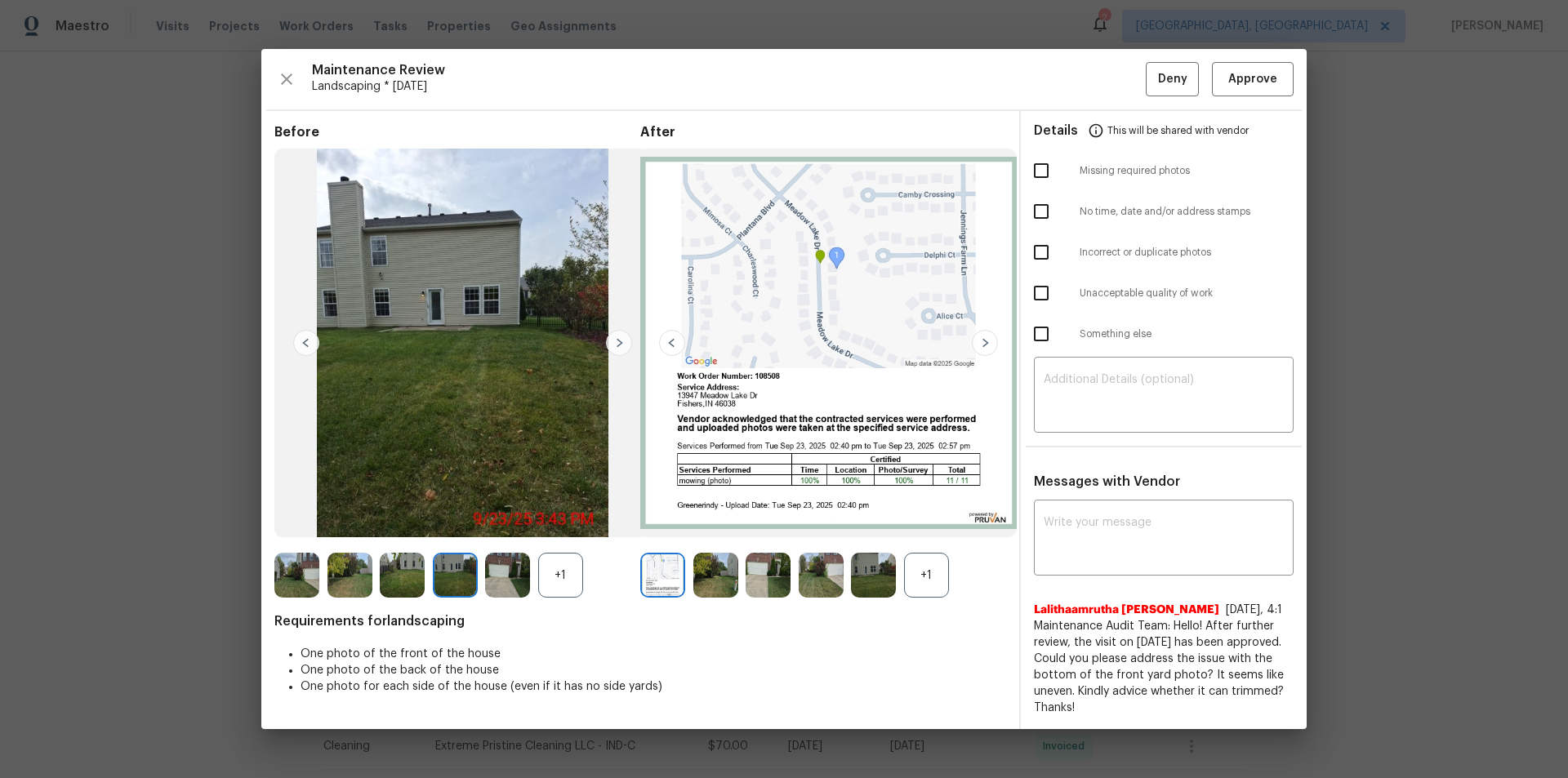
click at [613, 347] on img at bounding box center [618, 343] width 26 height 26
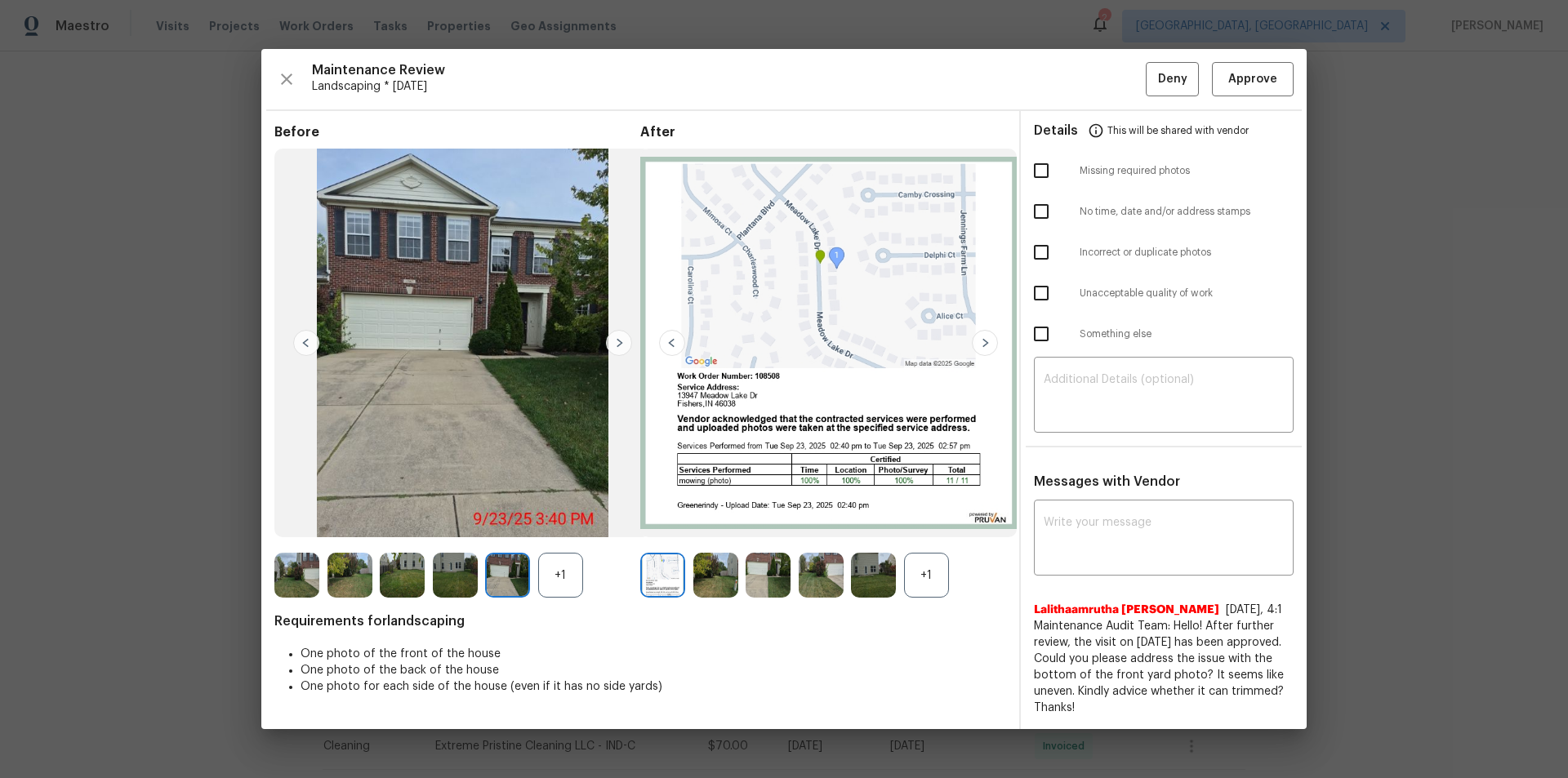
click at [613, 347] on img at bounding box center [618, 343] width 26 height 26
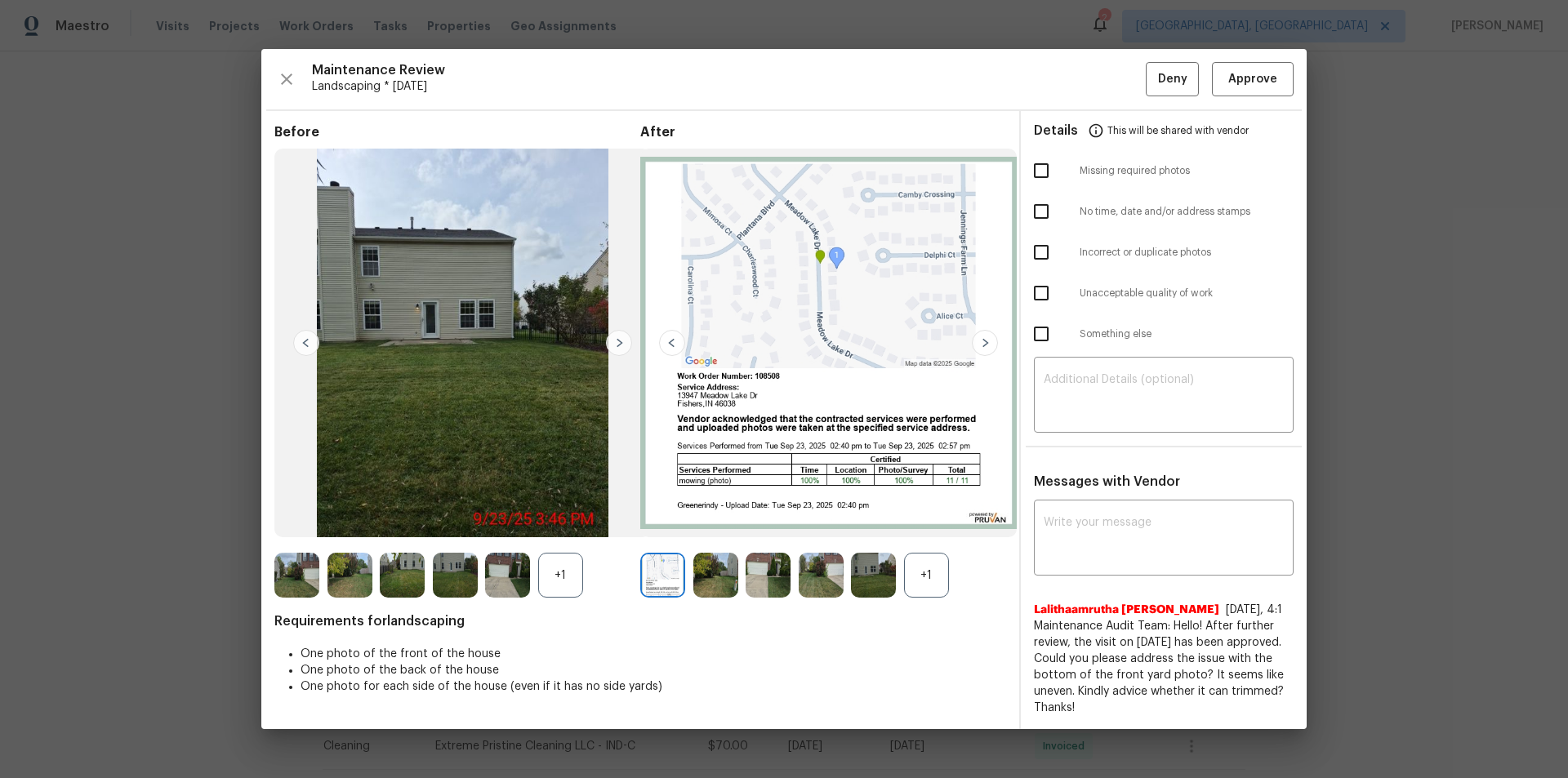
click at [613, 347] on img at bounding box center [618, 343] width 26 height 26
click at [309, 342] on img at bounding box center [306, 343] width 26 height 26
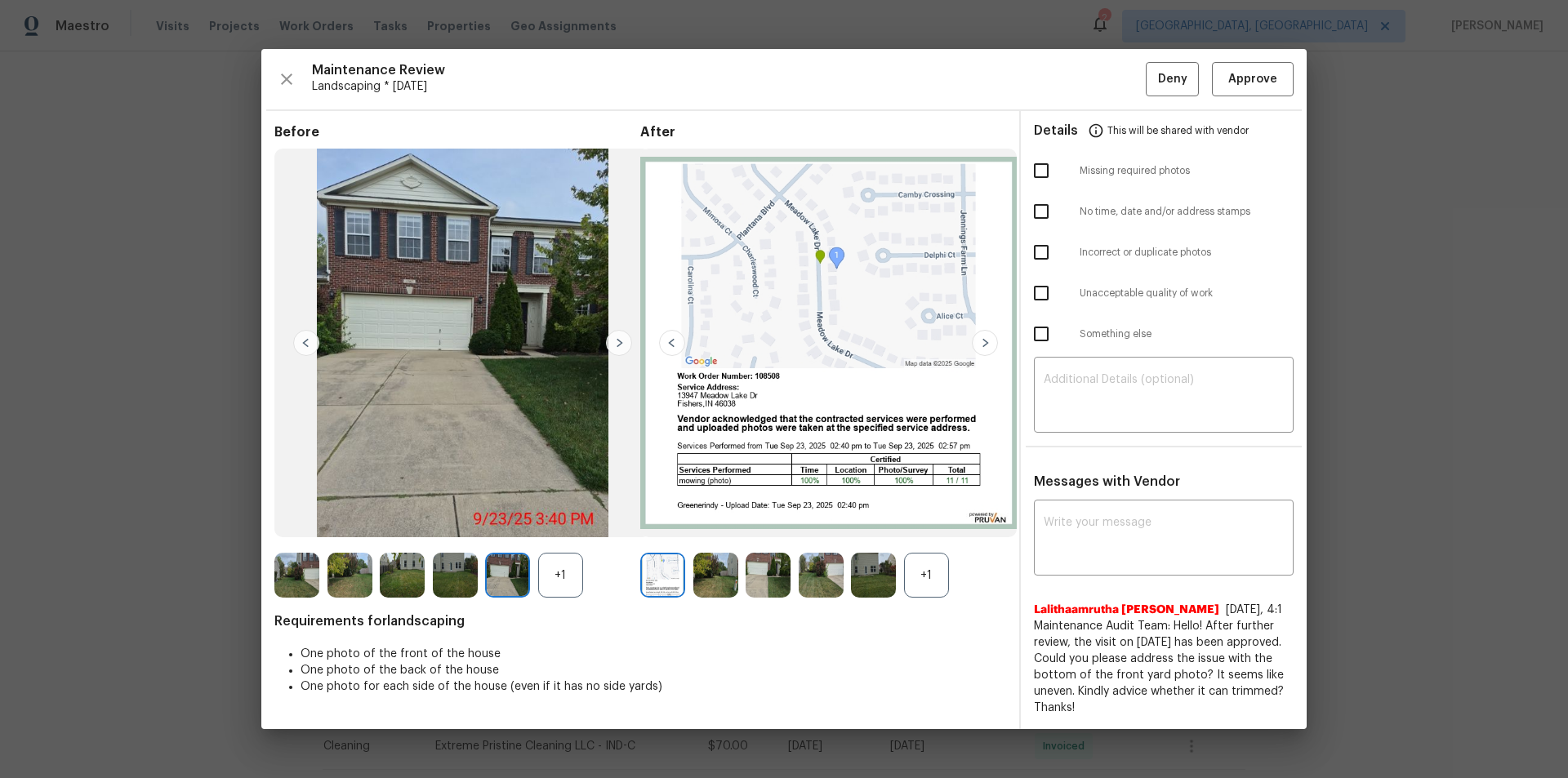
click at [311, 344] on img at bounding box center [306, 343] width 26 height 26
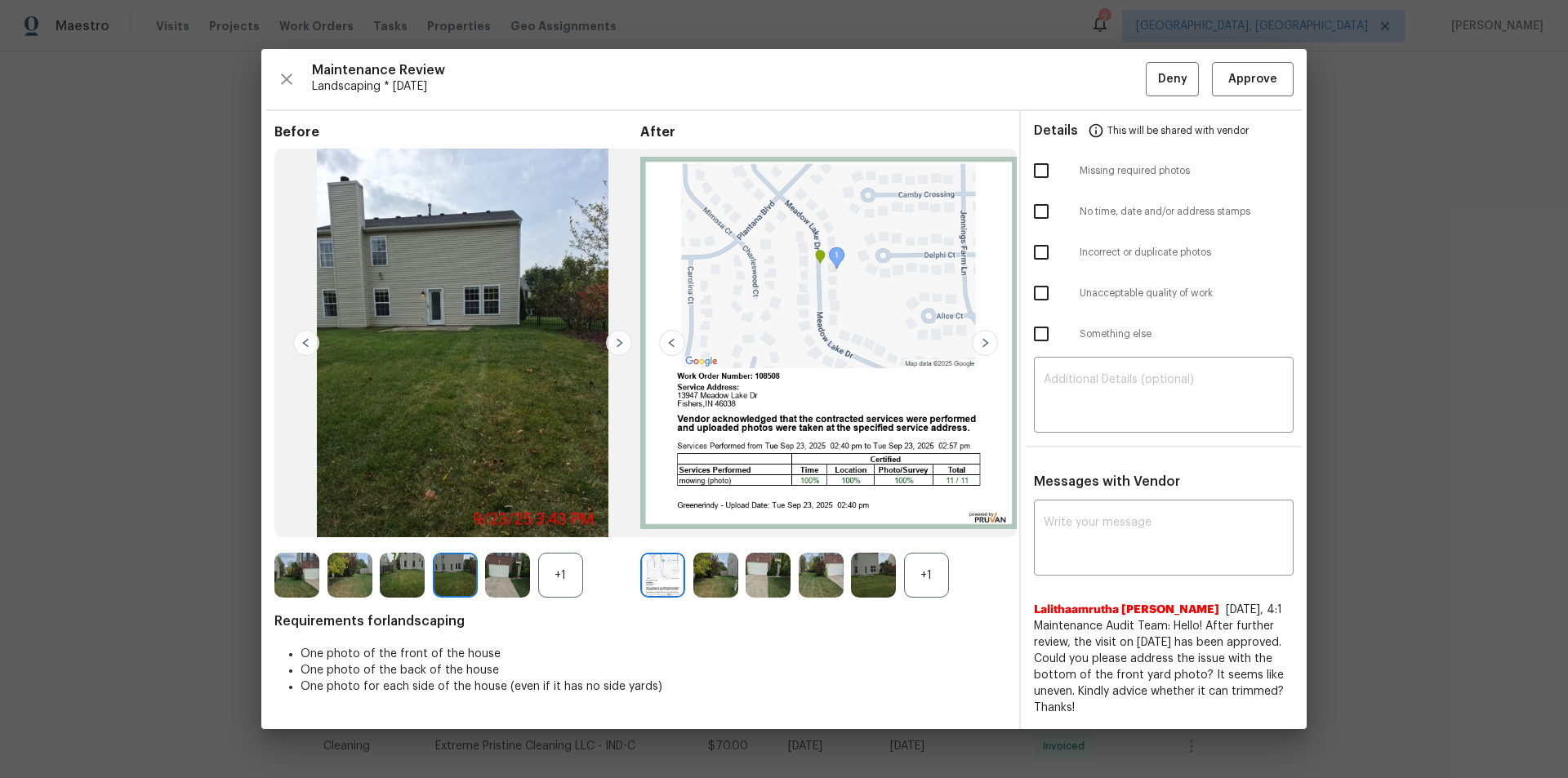
click at [311, 344] on img at bounding box center [306, 343] width 26 height 26
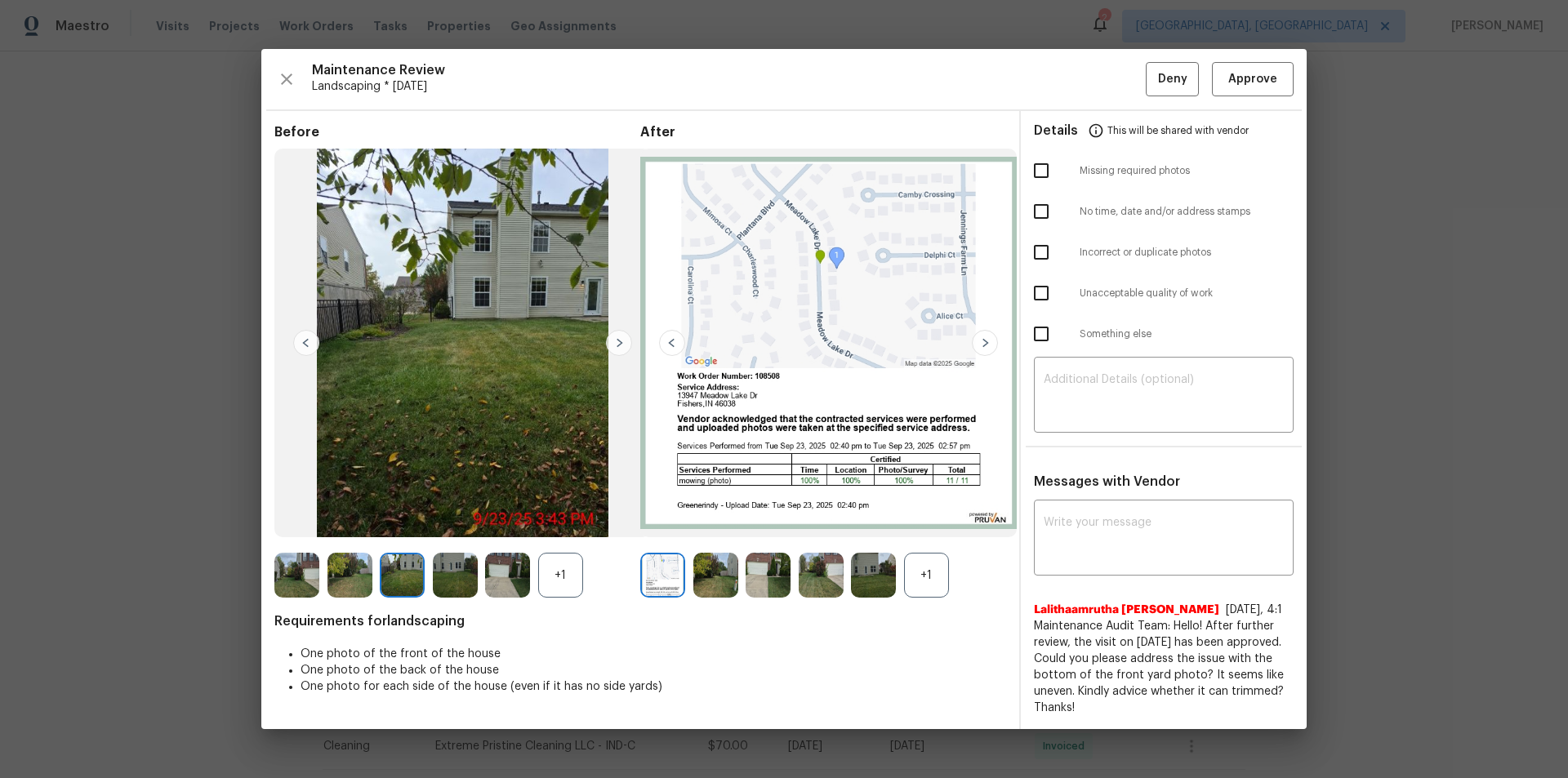
click at [311, 345] on img at bounding box center [306, 343] width 26 height 26
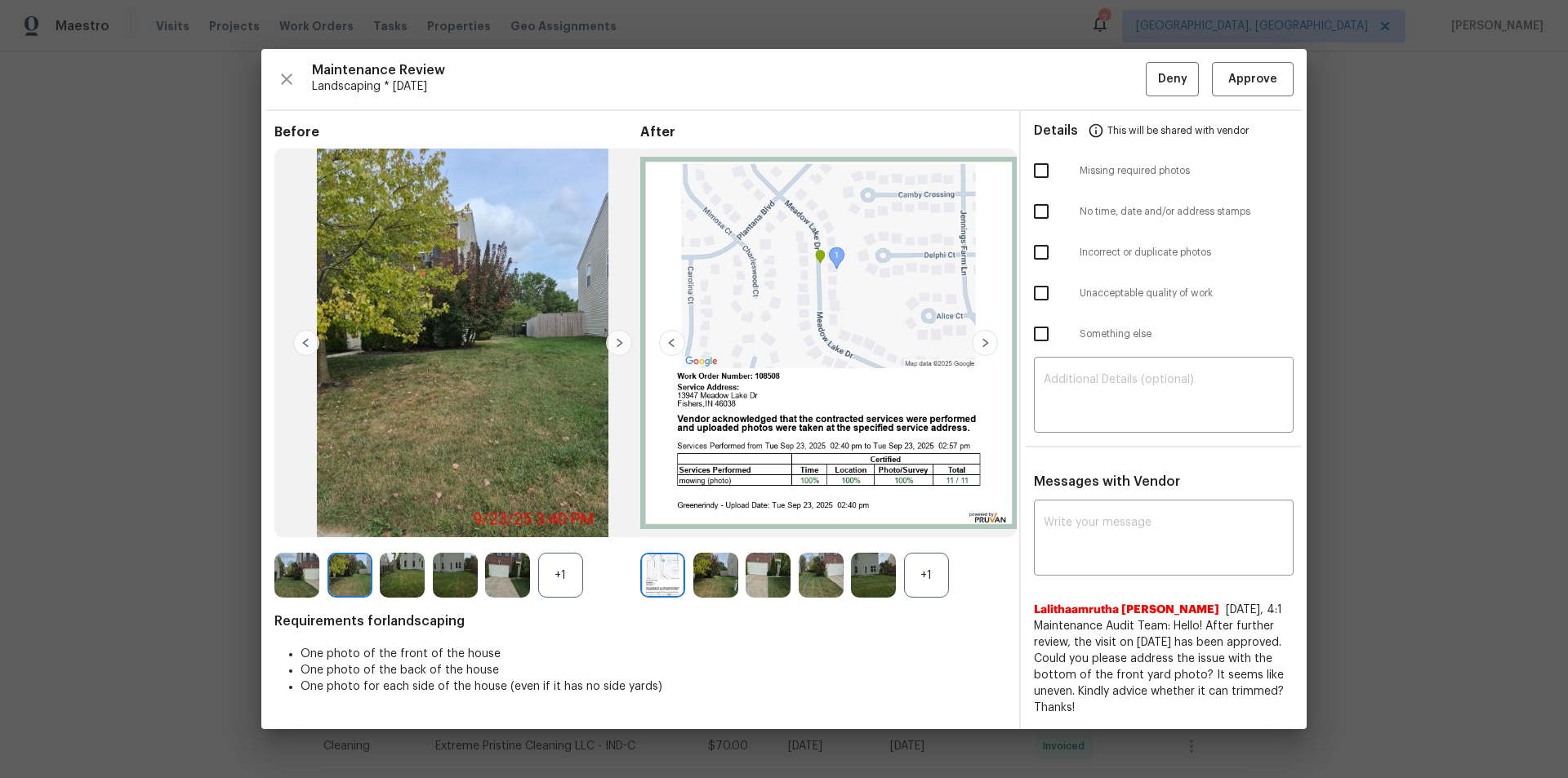
click at [311, 345] on img at bounding box center [306, 343] width 26 height 26
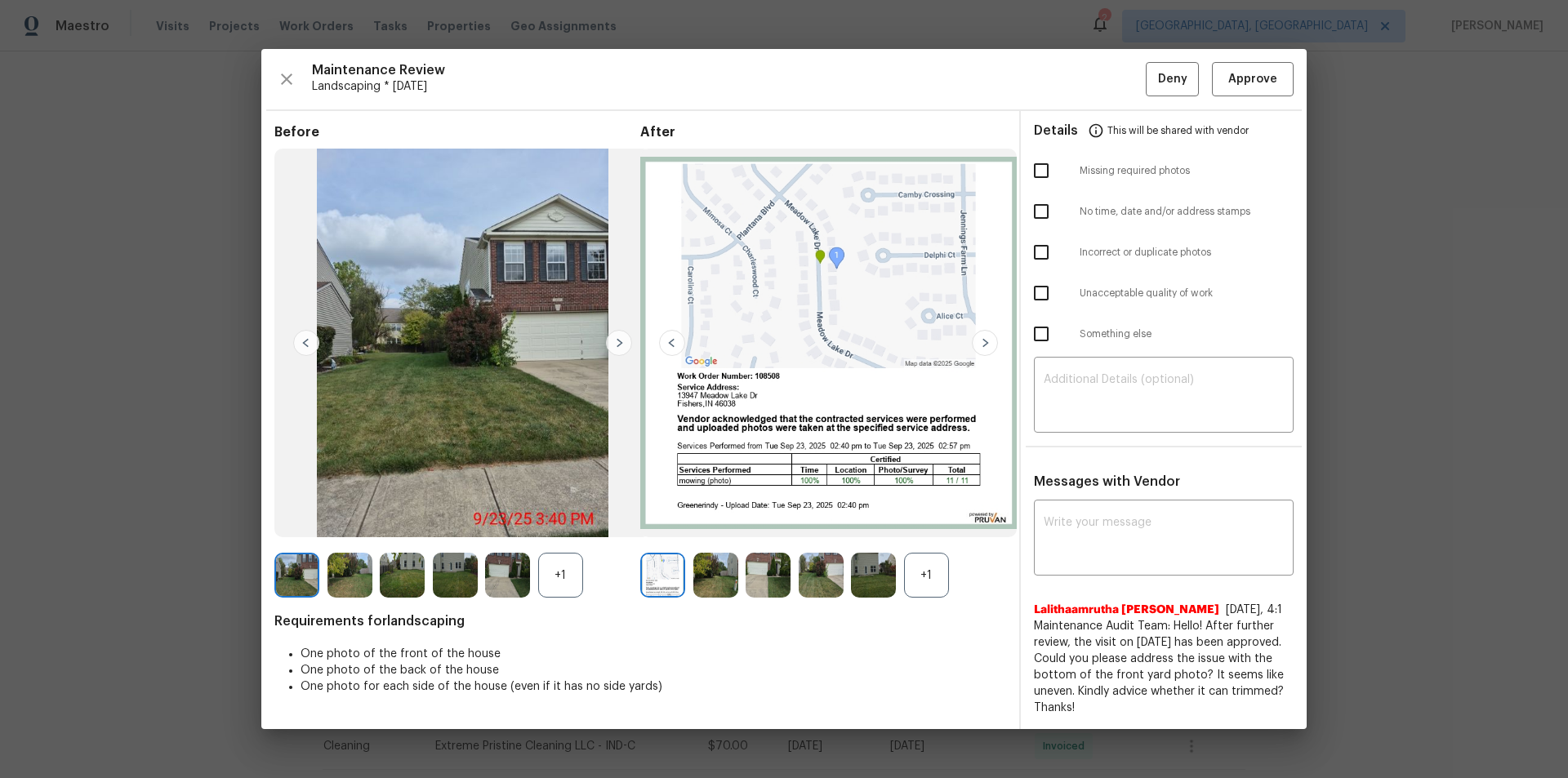
click at [310, 345] on img at bounding box center [306, 343] width 26 height 26
click at [983, 338] on img at bounding box center [985, 343] width 26 height 26
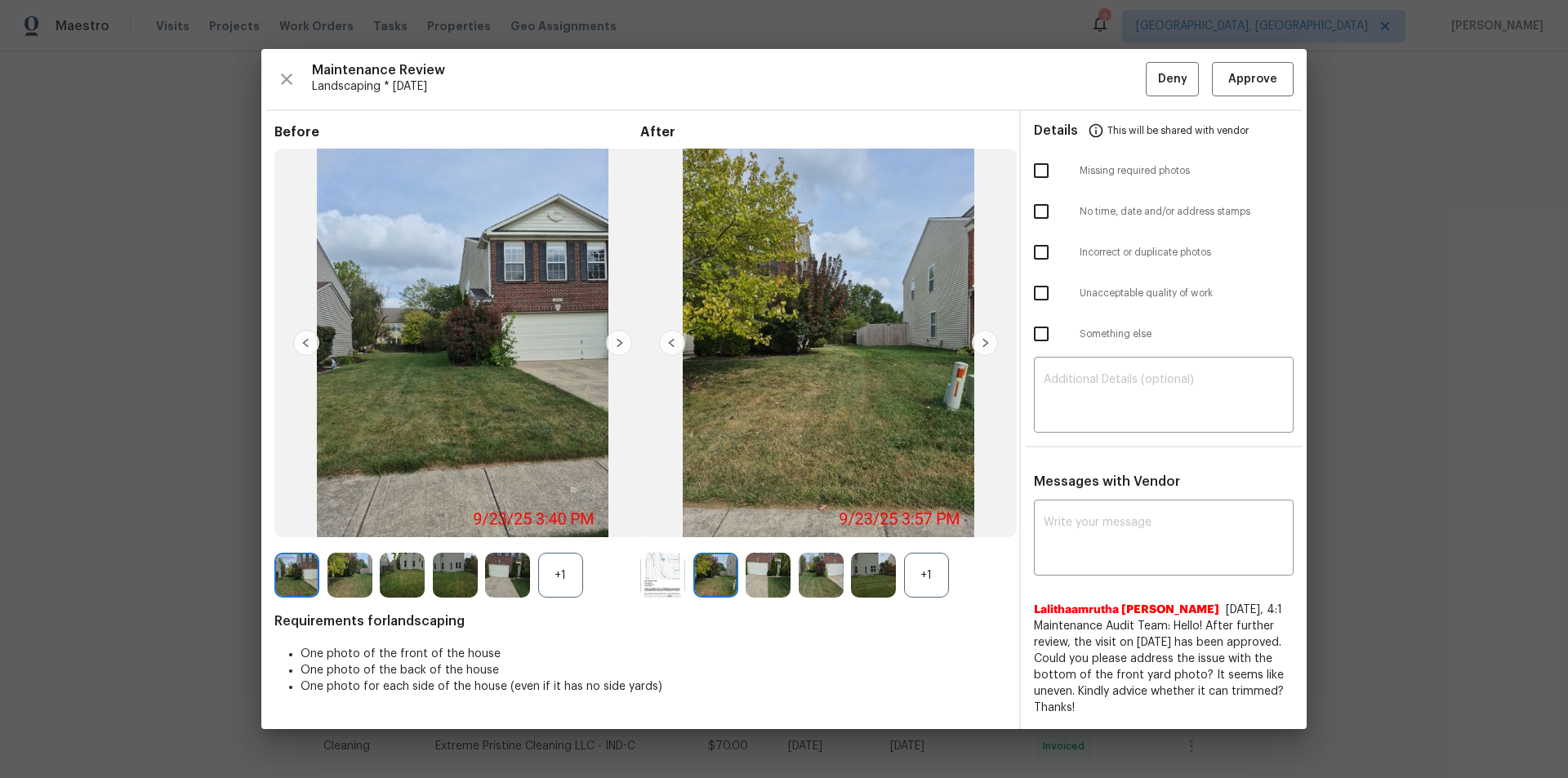
click at [982, 340] on img at bounding box center [985, 343] width 26 height 26
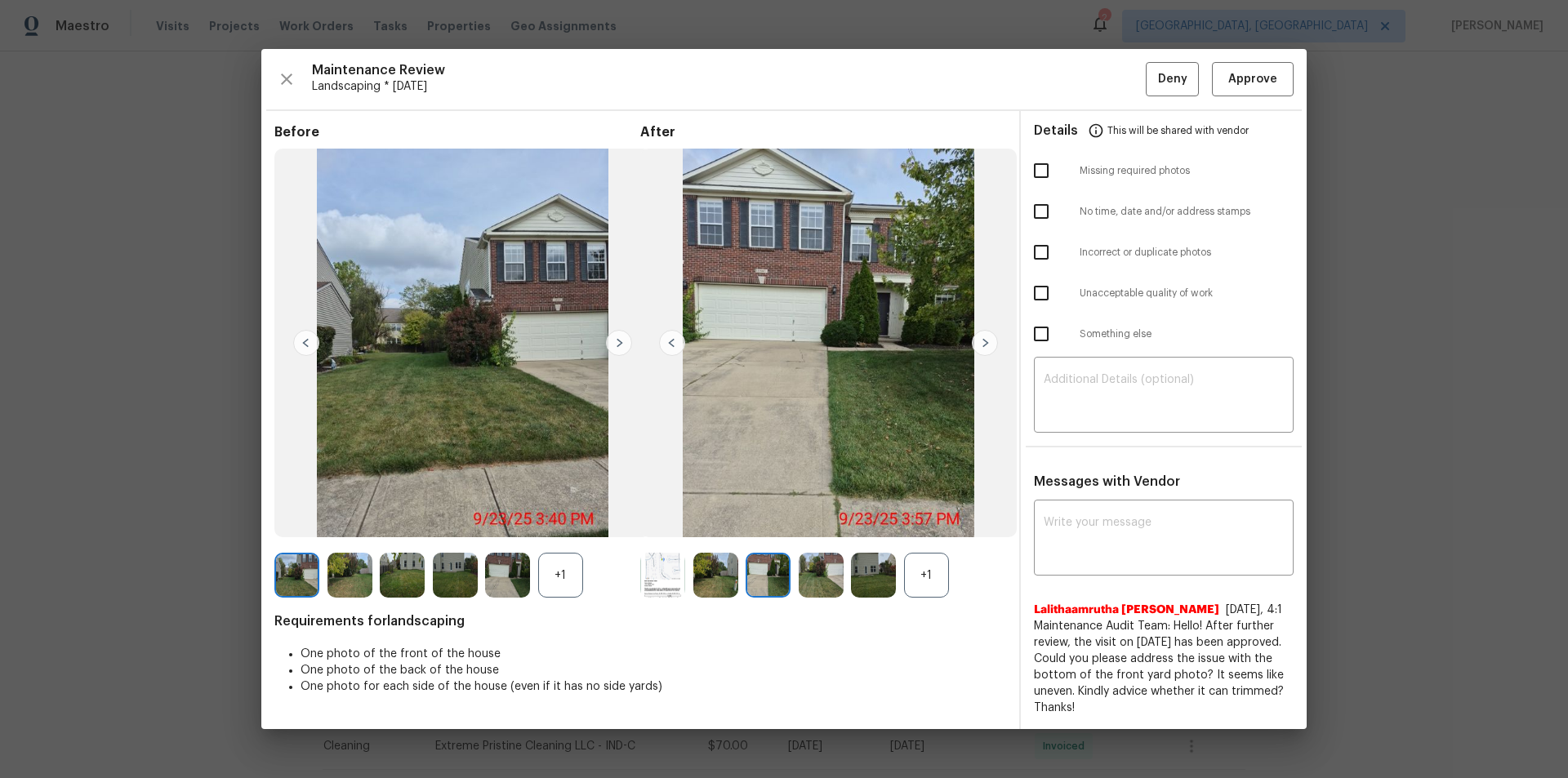
click at [982, 340] on img at bounding box center [985, 343] width 26 height 26
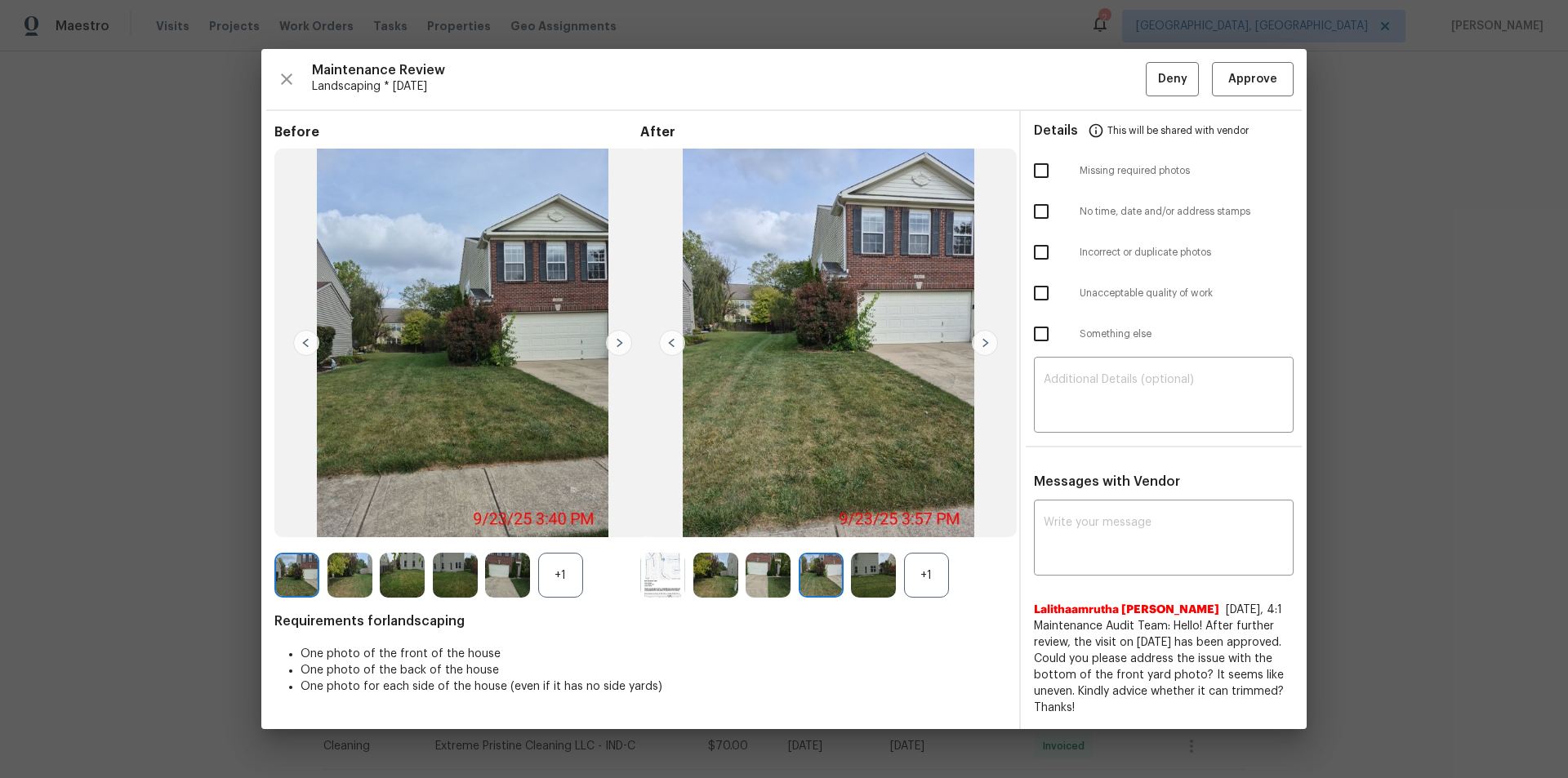
click at [982, 340] on img at bounding box center [985, 343] width 26 height 26
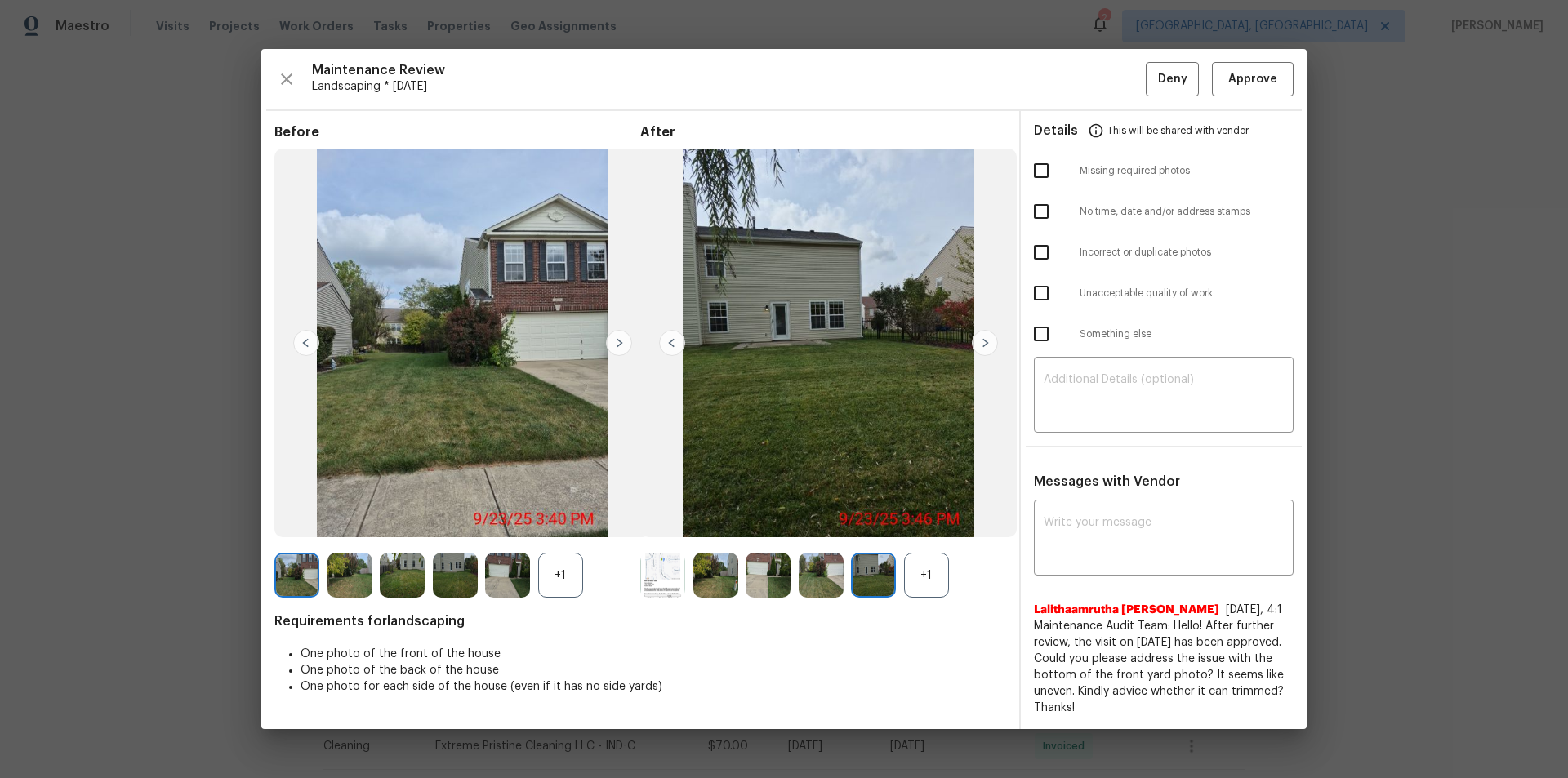
click at [982, 340] on img at bounding box center [985, 343] width 26 height 26
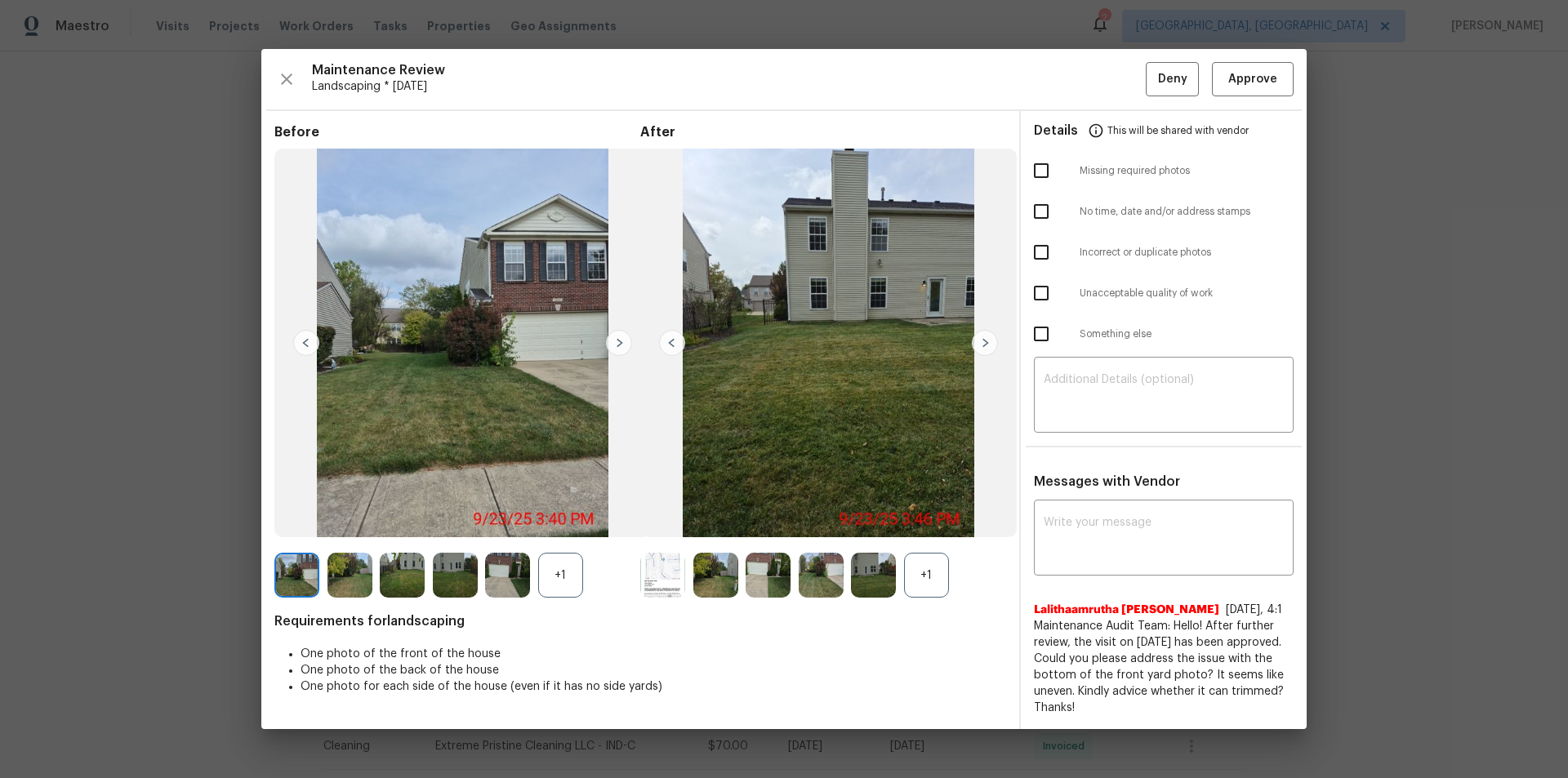
click at [982, 340] on img at bounding box center [985, 343] width 26 height 26
click at [1095, 405] on textarea at bounding box center [1163, 396] width 240 height 46
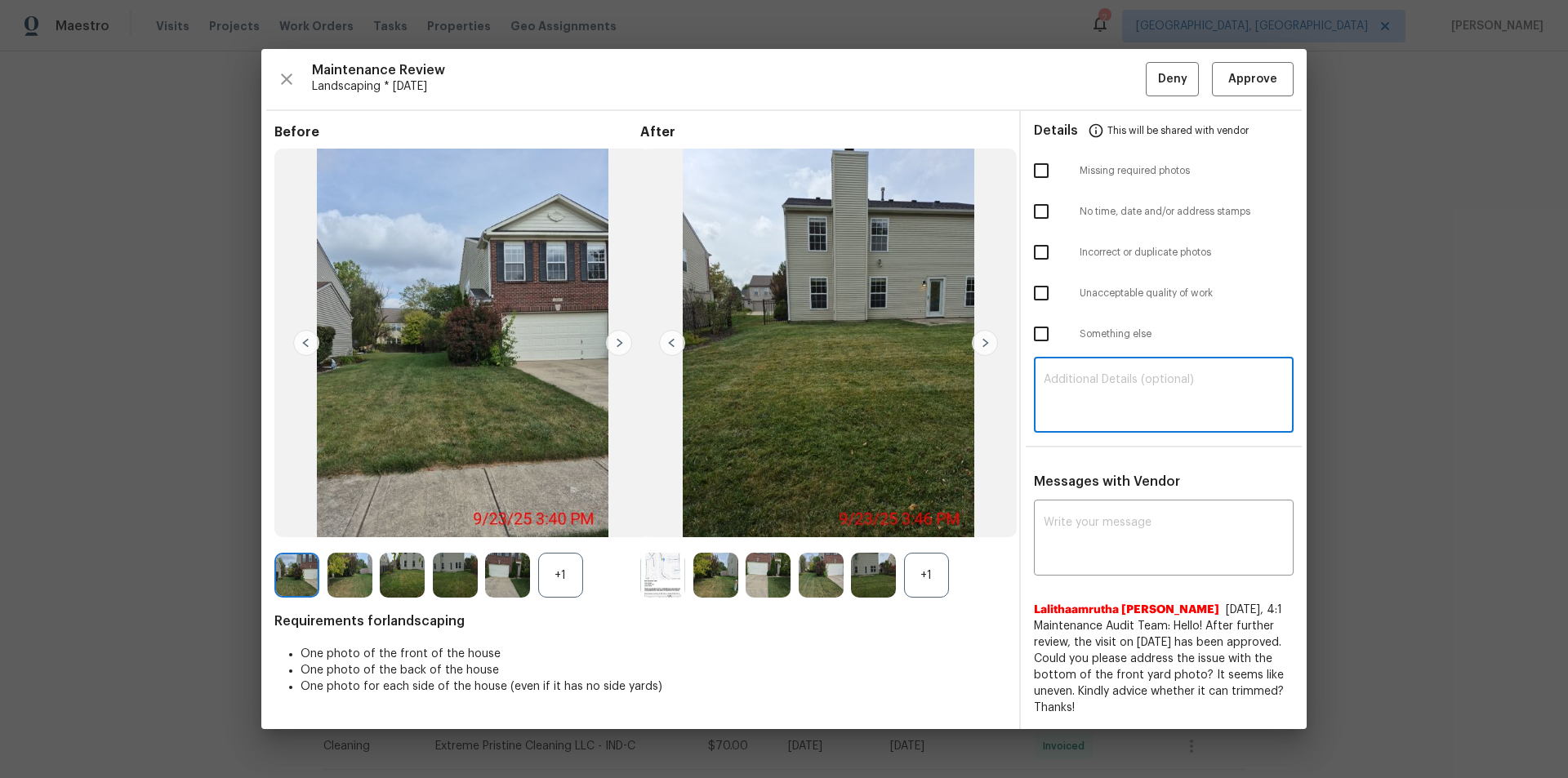
paste textarea "Maintenance Audit Team: Hello! Unfortunately, this landscaping visit completed …"
type textarea "Maintenance Audit Team: Hello! Unfortunately, this landscaping visit completed …"
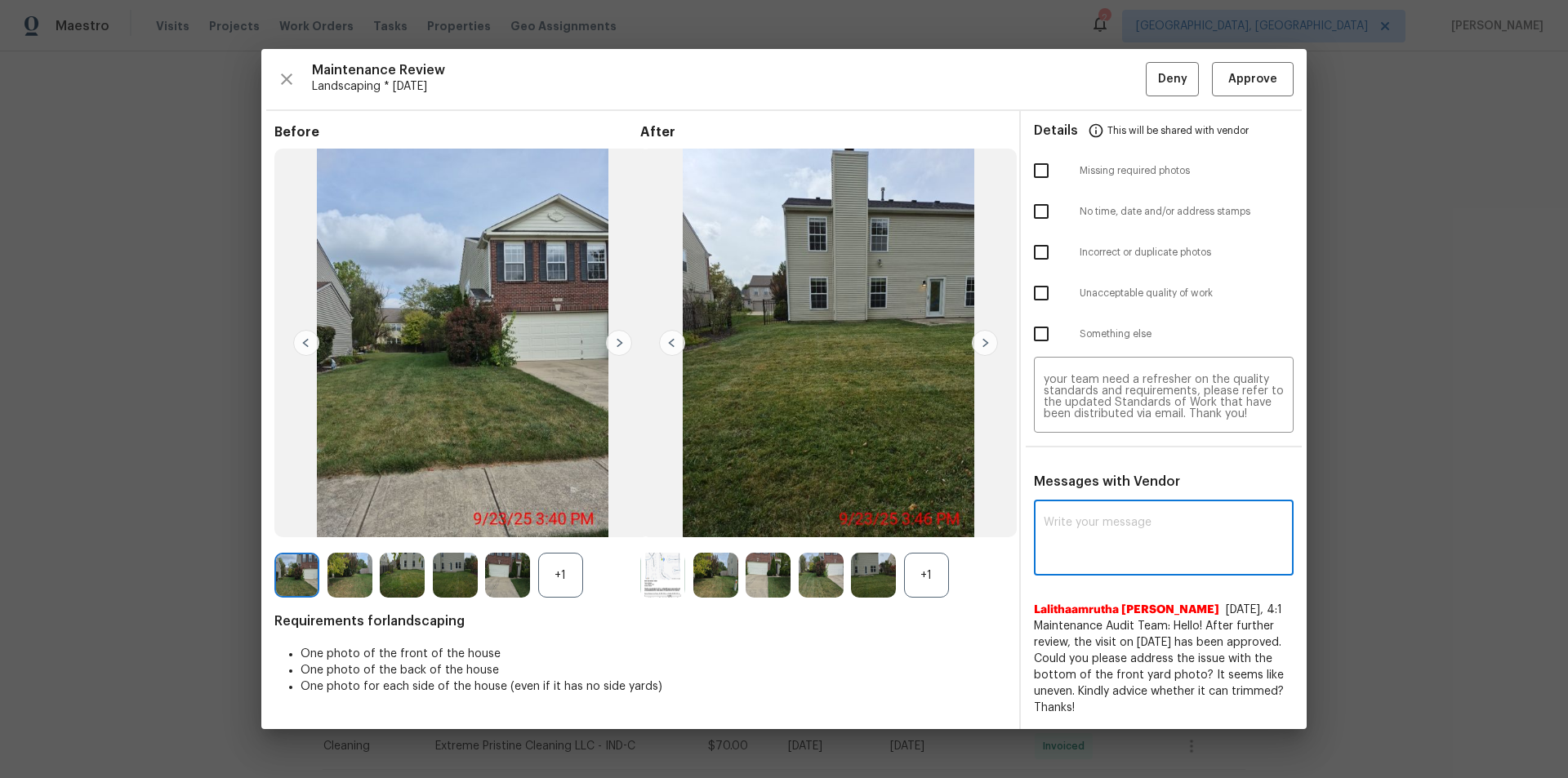
paste textarea "Maintenance Audit Team: Hello! Unfortunately, this landscaping visit completed …"
click at [1115, 523] on textarea "Maintenance Audit Team: Hello! Unfortunately, this landscaping visit completed …" at bounding box center [1163, 539] width 240 height 46
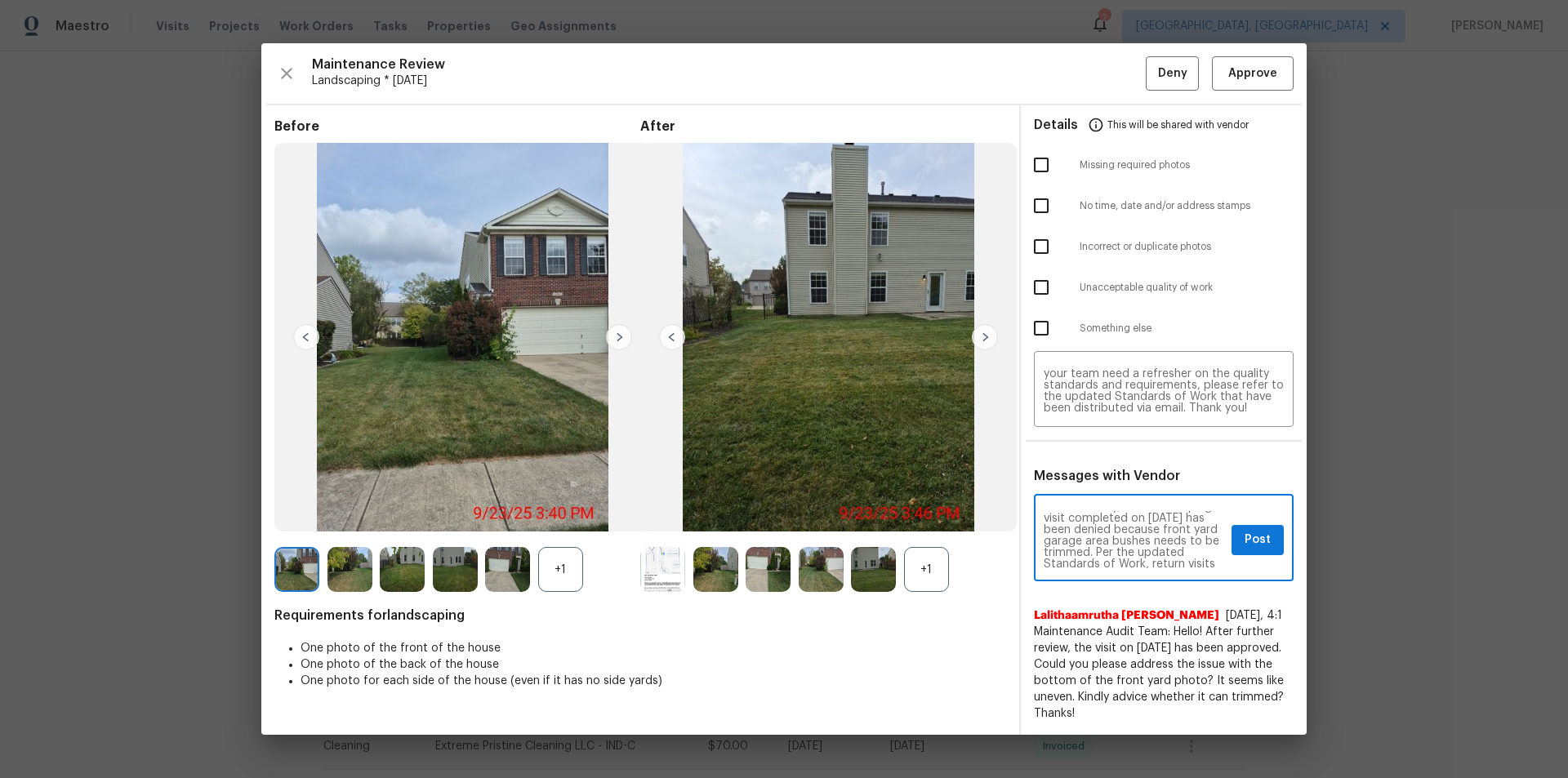
scroll to position [33, 0]
type textarea "Maintenance Audit Team: Hello! Unfortunately, this landscaping visit completed …"
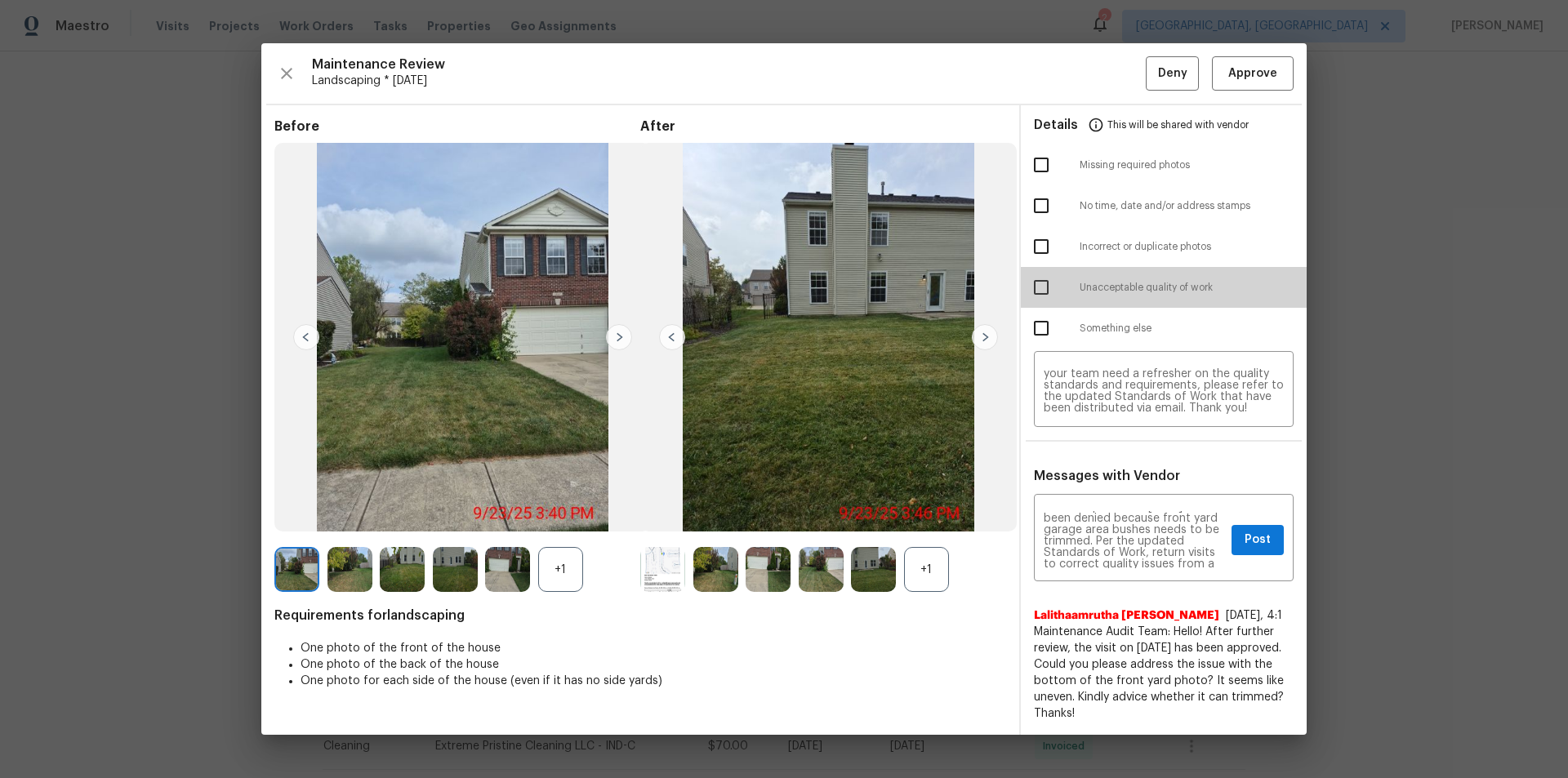
drag, startPoint x: 1052, startPoint y: 279, endPoint x: 1088, endPoint y: 294, distance: 39.0
click at [1053, 279] on input "checkbox" at bounding box center [1042, 287] width 34 height 34
checkbox input "true"
click at [1115, 523] on span "Post" at bounding box center [1257, 540] width 26 height 21
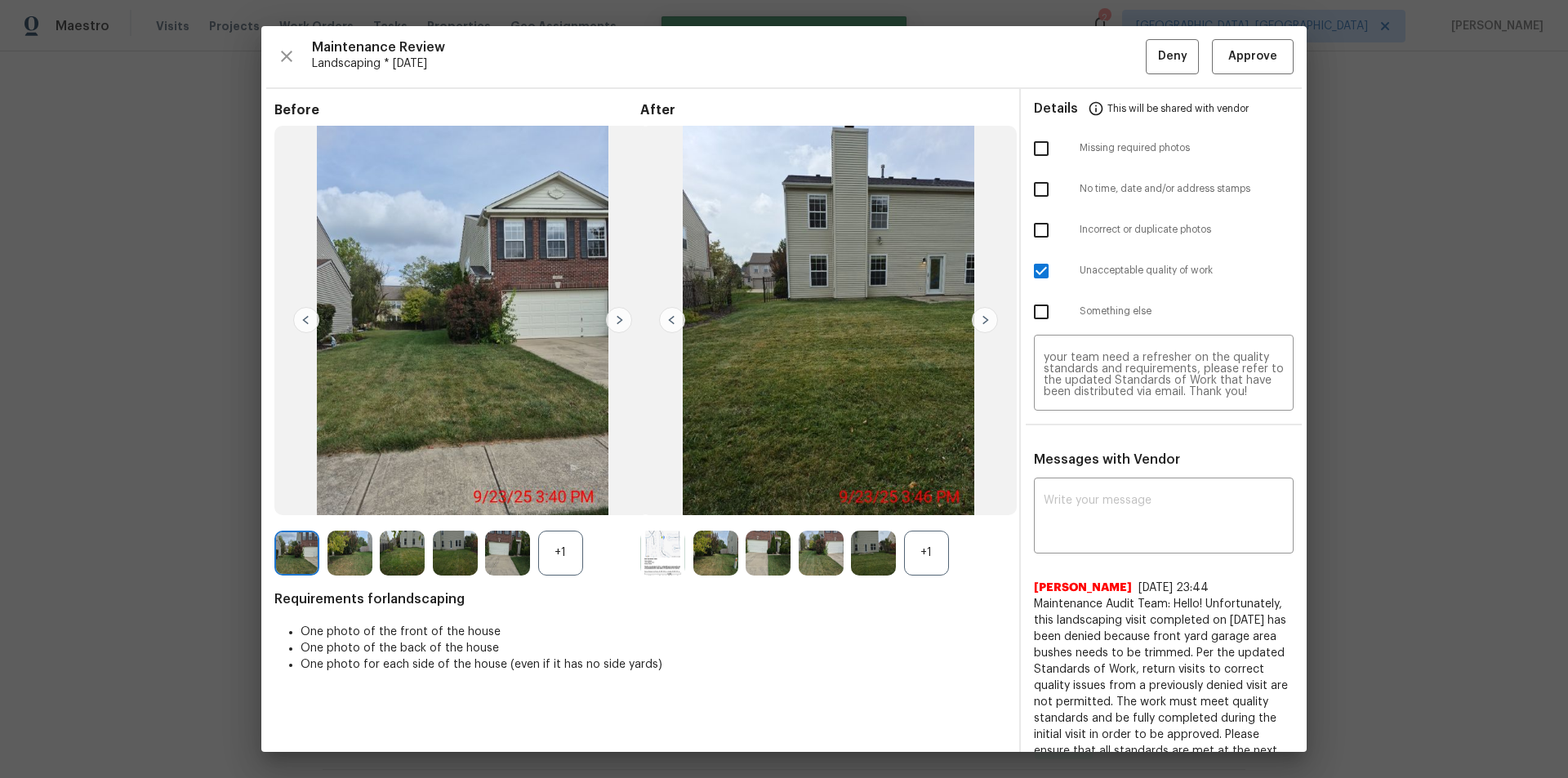
scroll to position [0, 0]
click at [1115, 62] on button "Deny" at bounding box center [1172, 57] width 53 height 35
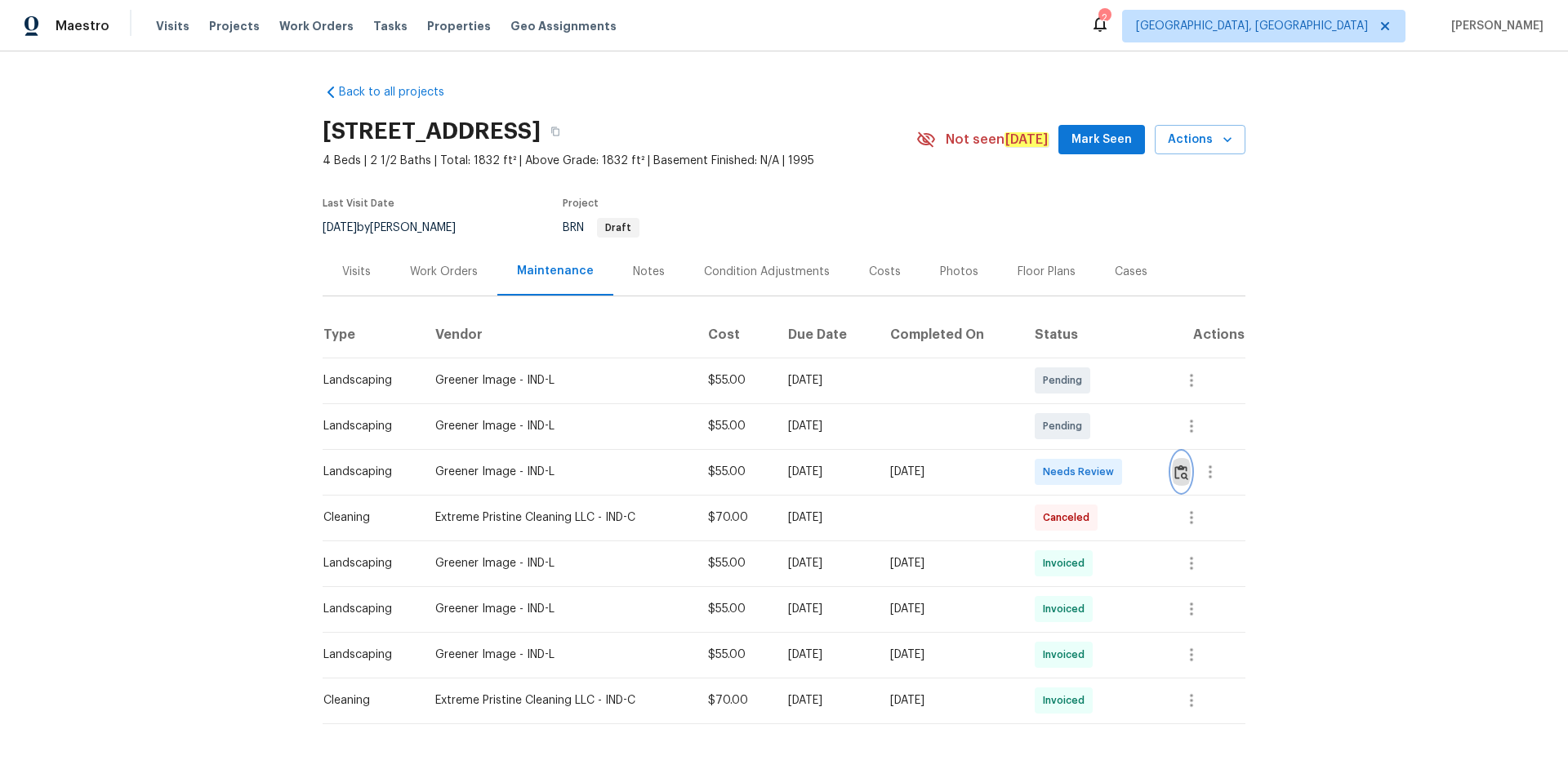
click at [1180, 471] on img "button" at bounding box center [1181, 472] width 14 height 15
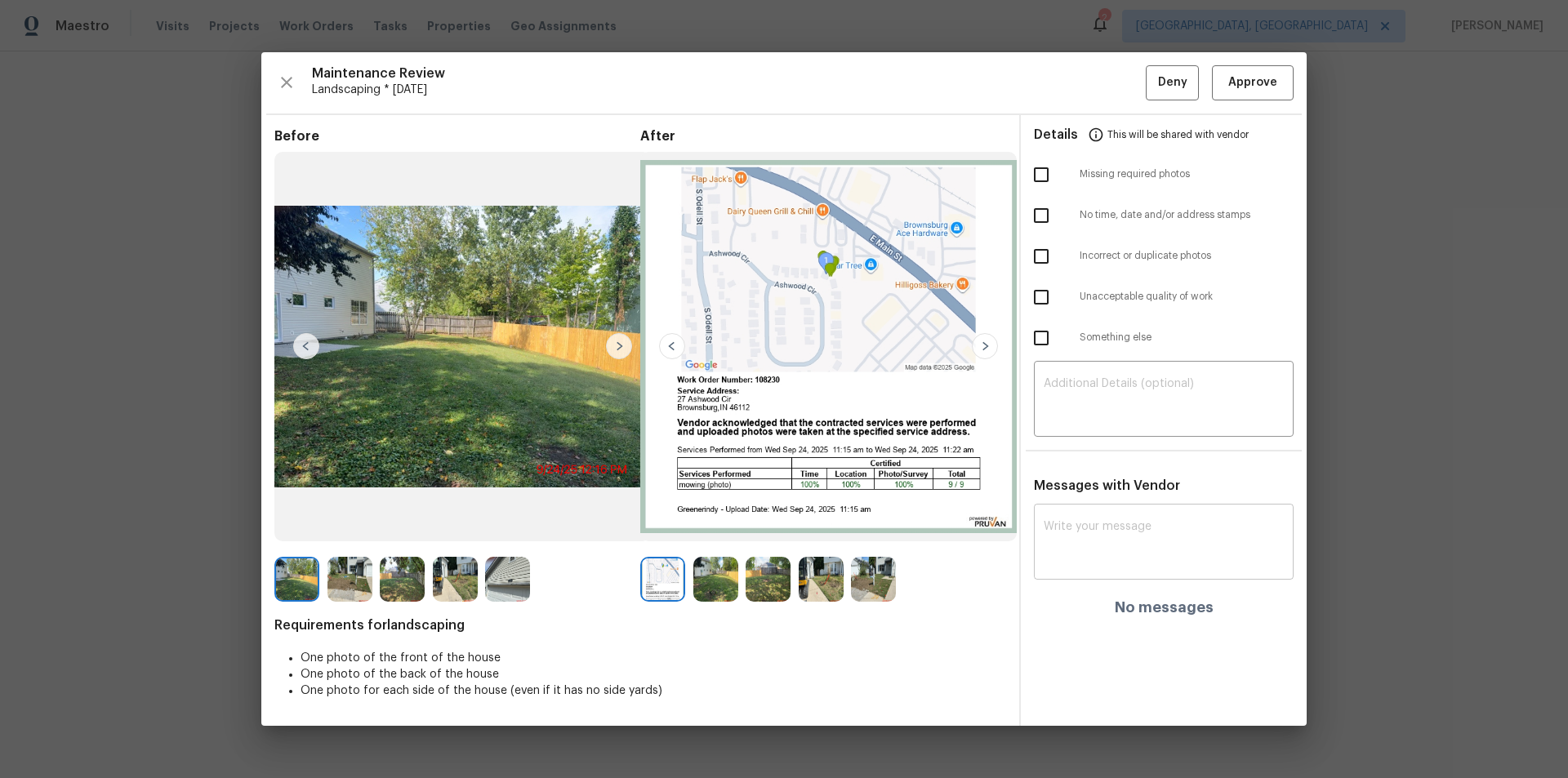
drag, startPoint x: 1129, startPoint y: 585, endPoint x: 1142, endPoint y: 554, distance: 33.6
click at [1135, 579] on div "x ​ No messages" at bounding box center [1164, 561] width 260 height 107
click at [1141, 541] on textarea at bounding box center [1163, 543] width 240 height 46
paste textarea "After further review, the visit scheduled for 09/24/2025 has been approved. Cou…"
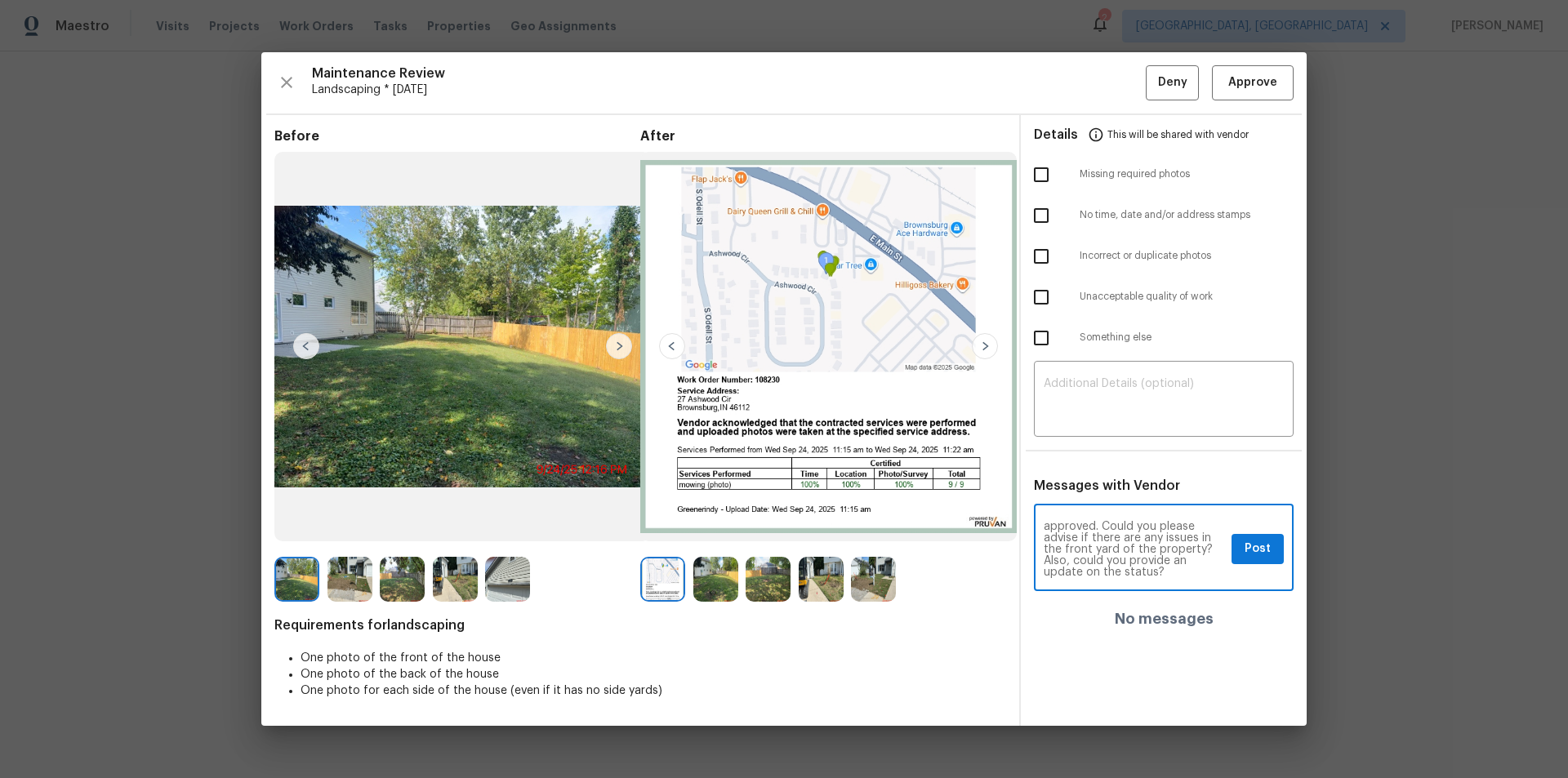
scroll to position [33, 0]
type textarea "After further review, the visit scheduled for 09/24/2025 has been approved. Cou…"
click at [1267, 571] on div "After further review, the visit scheduled for 09/24/2025 has been approved. Cou…" at bounding box center [1164, 549] width 260 height 83
click at [1271, 541] on button "Post" at bounding box center [1257, 548] width 52 height 30
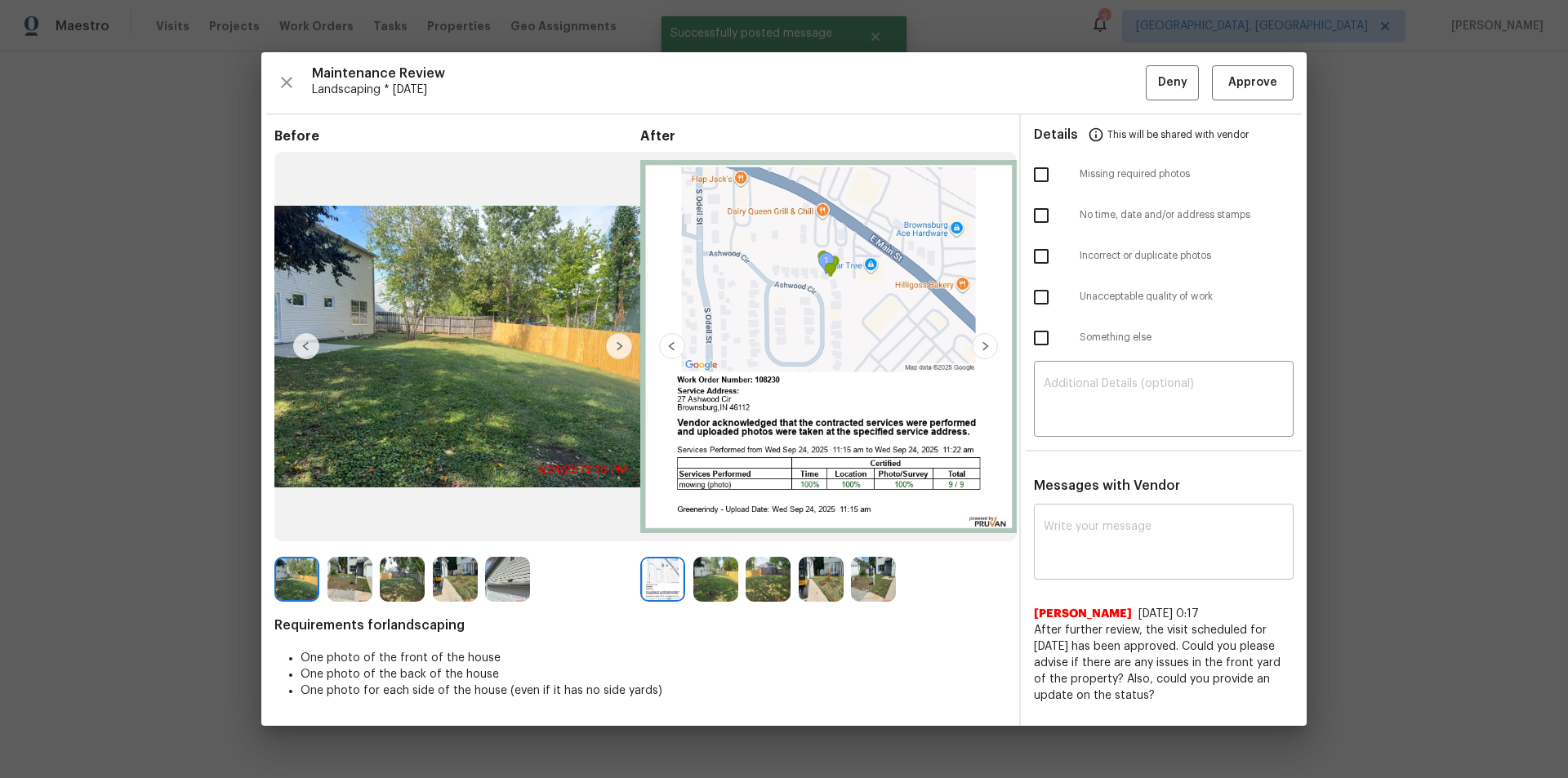
scroll to position [0, 0]
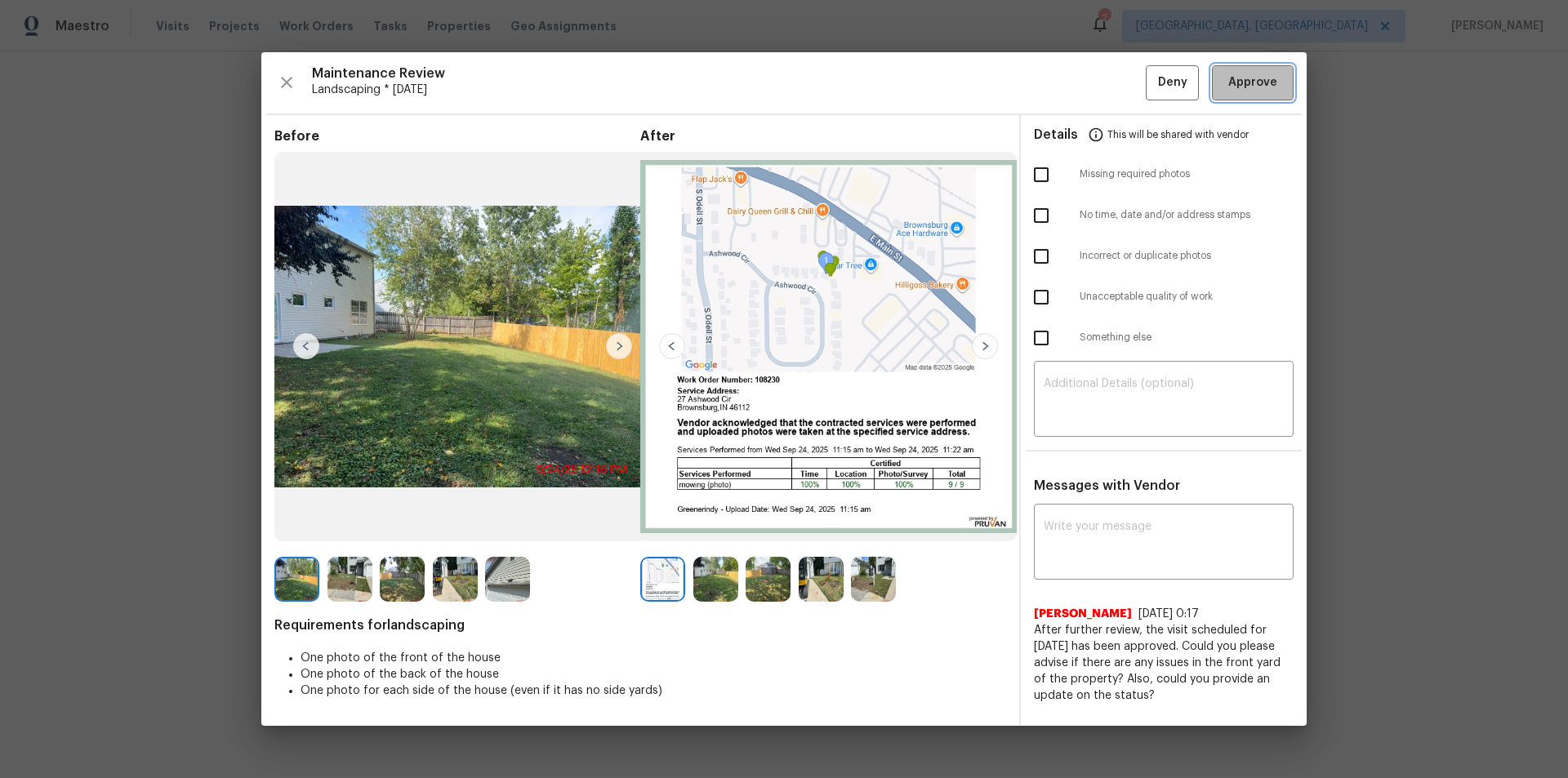
click at [1251, 82] on span "Approve" at bounding box center [1252, 83] width 49 height 21
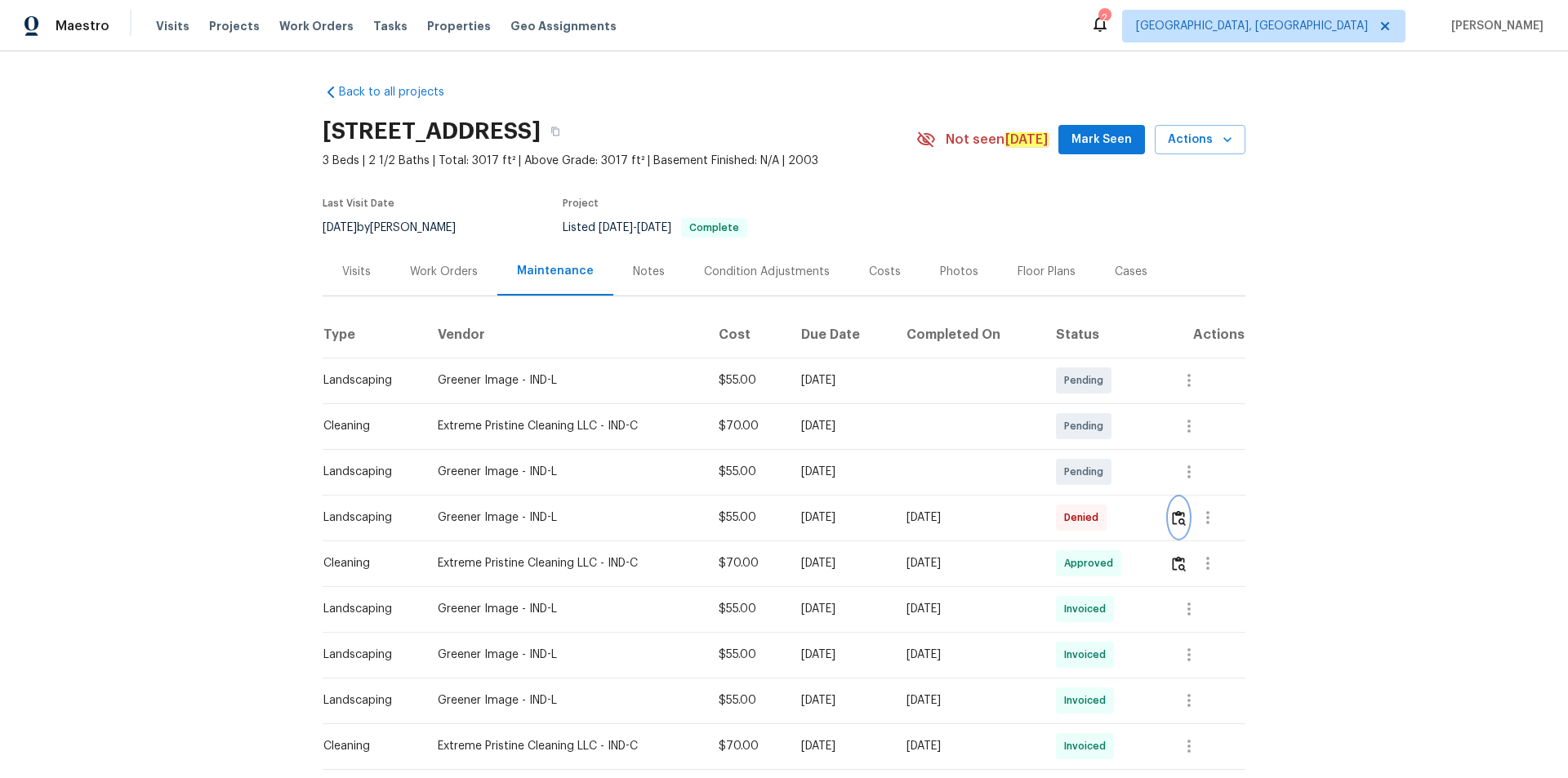
click at [1180, 524] on img "button" at bounding box center [1178, 518] width 14 height 15
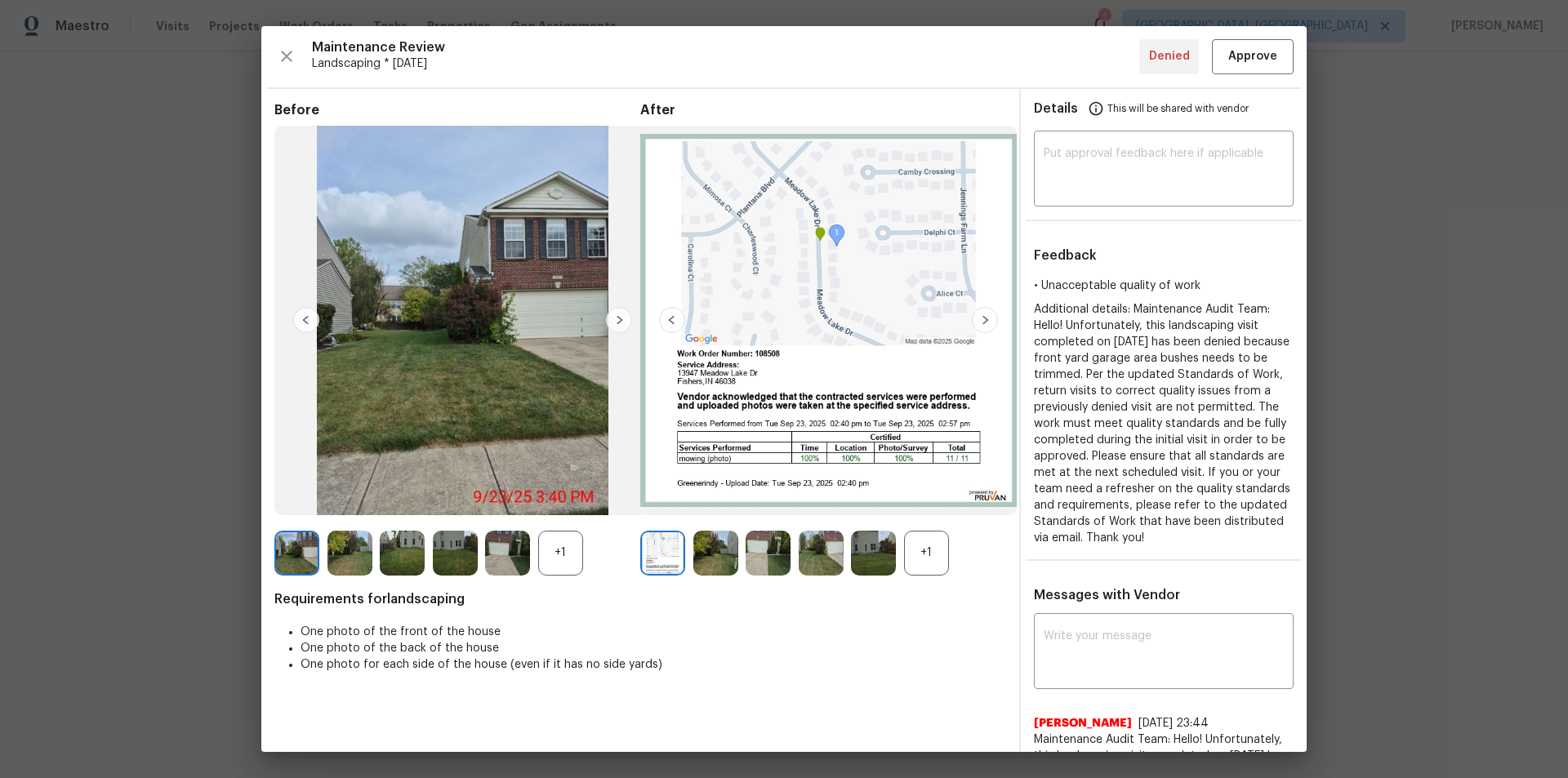
click at [499, 540] on img at bounding box center [507, 553] width 45 height 45
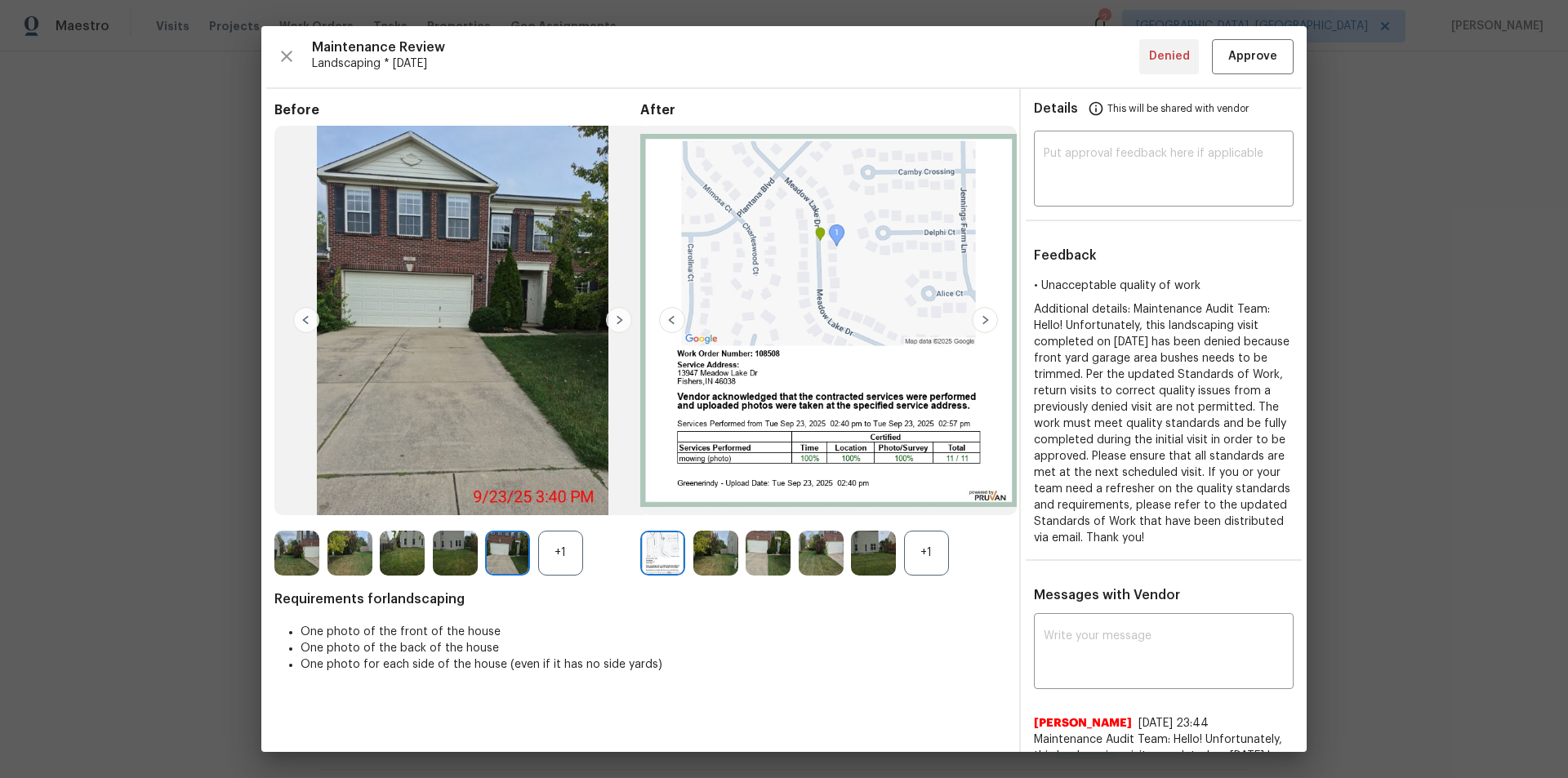
click at [312, 542] on img at bounding box center [297, 553] width 45 height 45
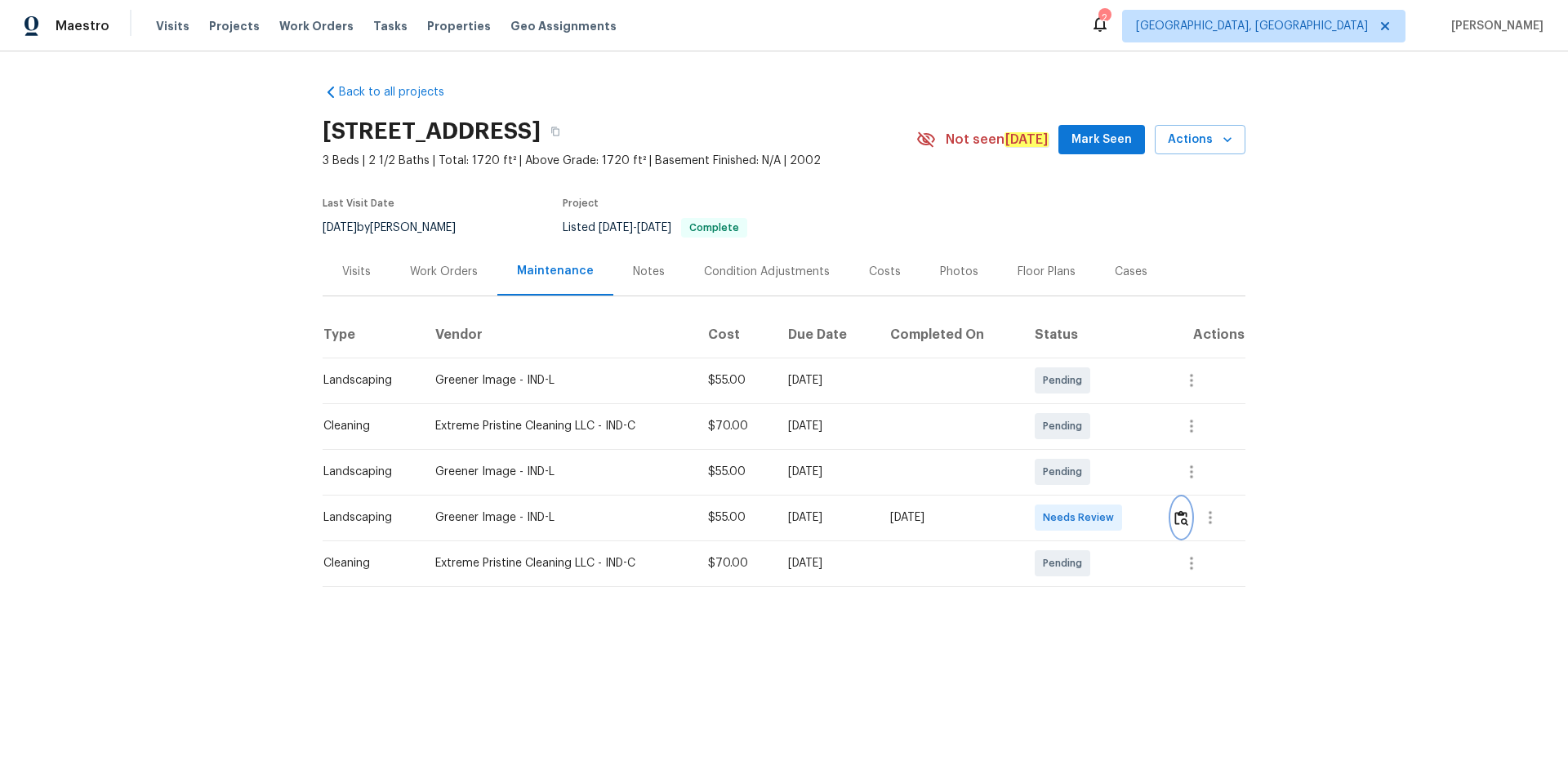
click at [1115, 518] on img "button" at bounding box center [1181, 518] width 14 height 15
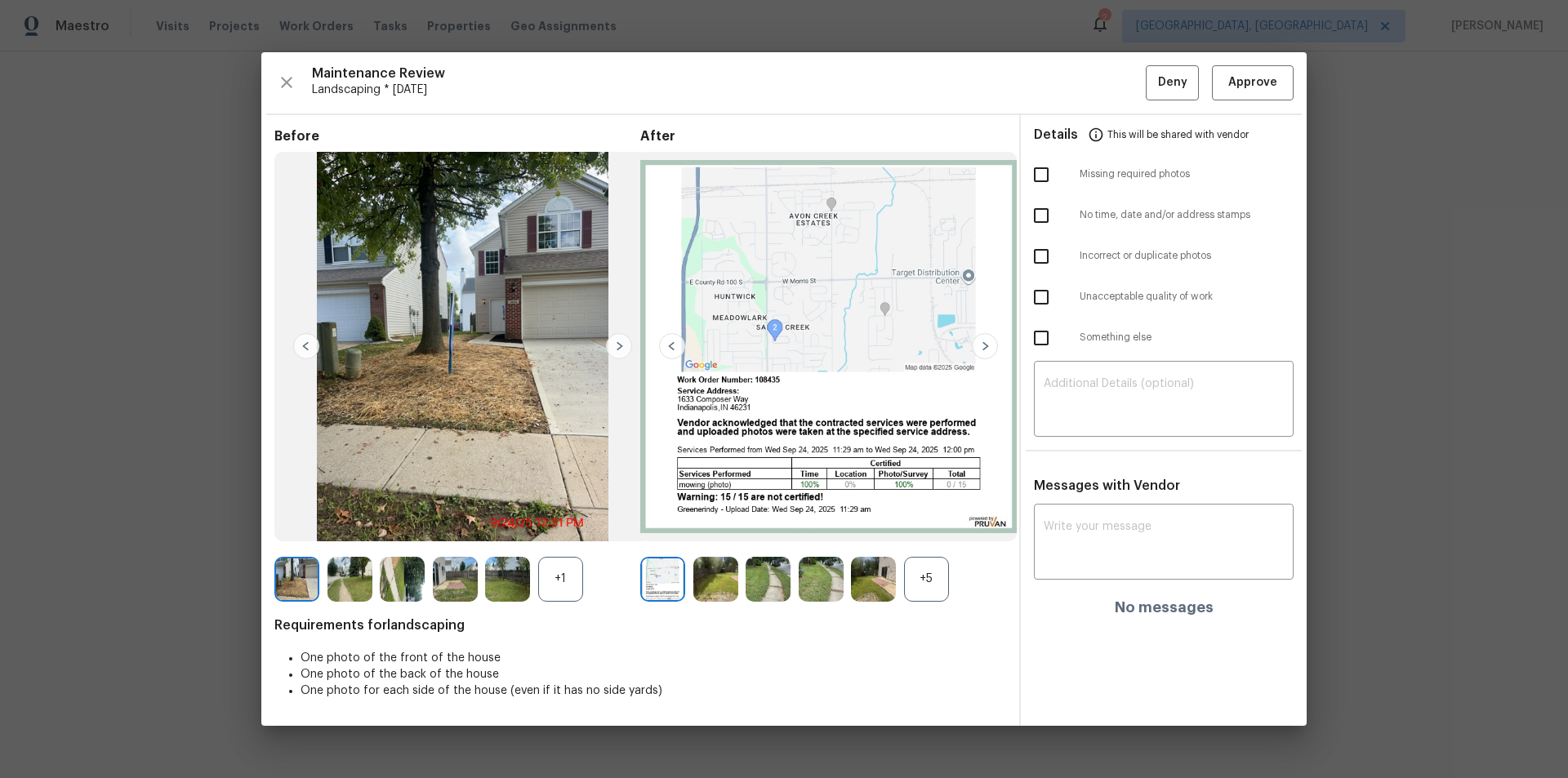
click at [623, 346] on img at bounding box center [618, 346] width 26 height 26
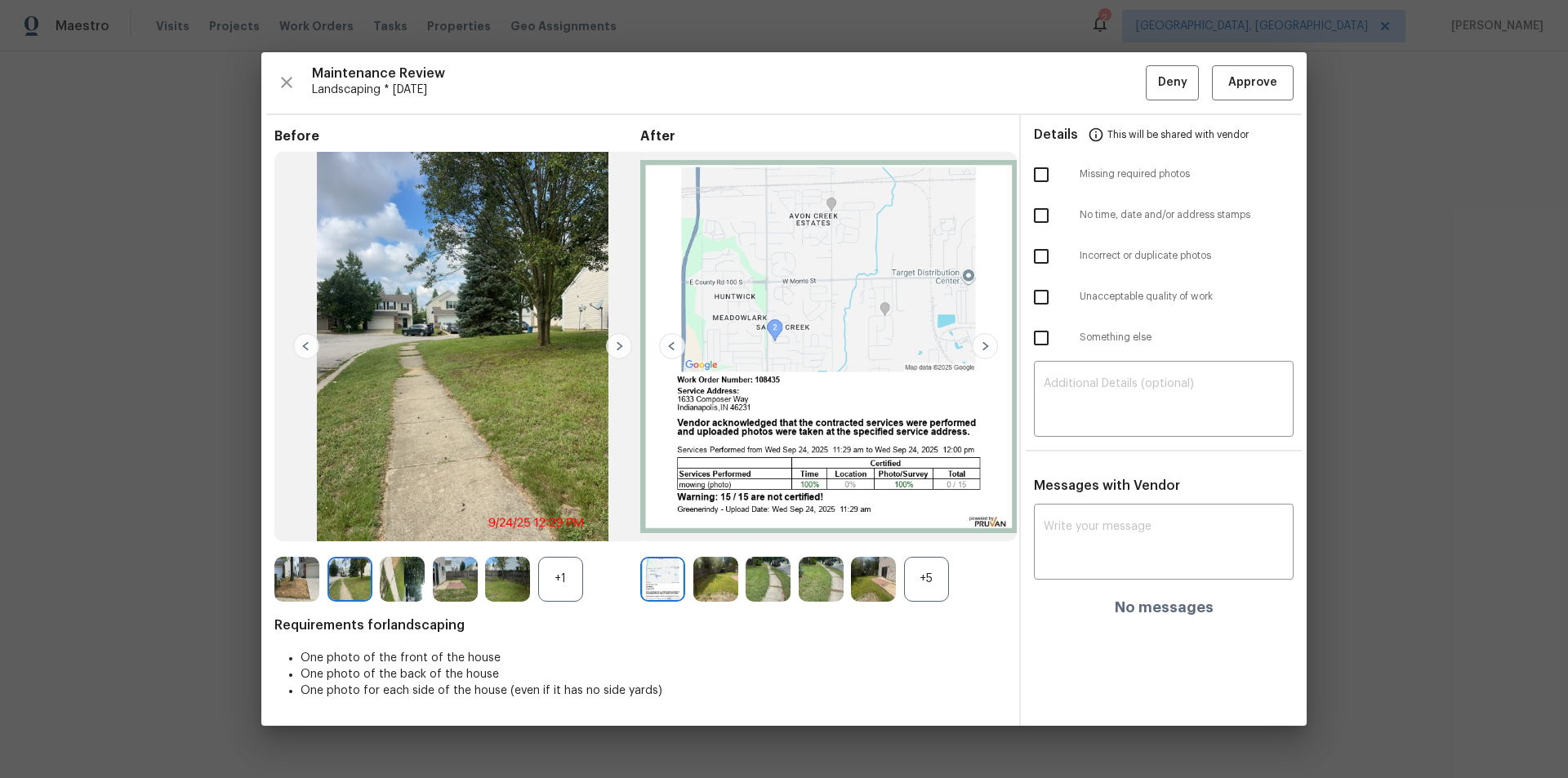
click at [620, 346] on img at bounding box center [618, 346] width 26 height 26
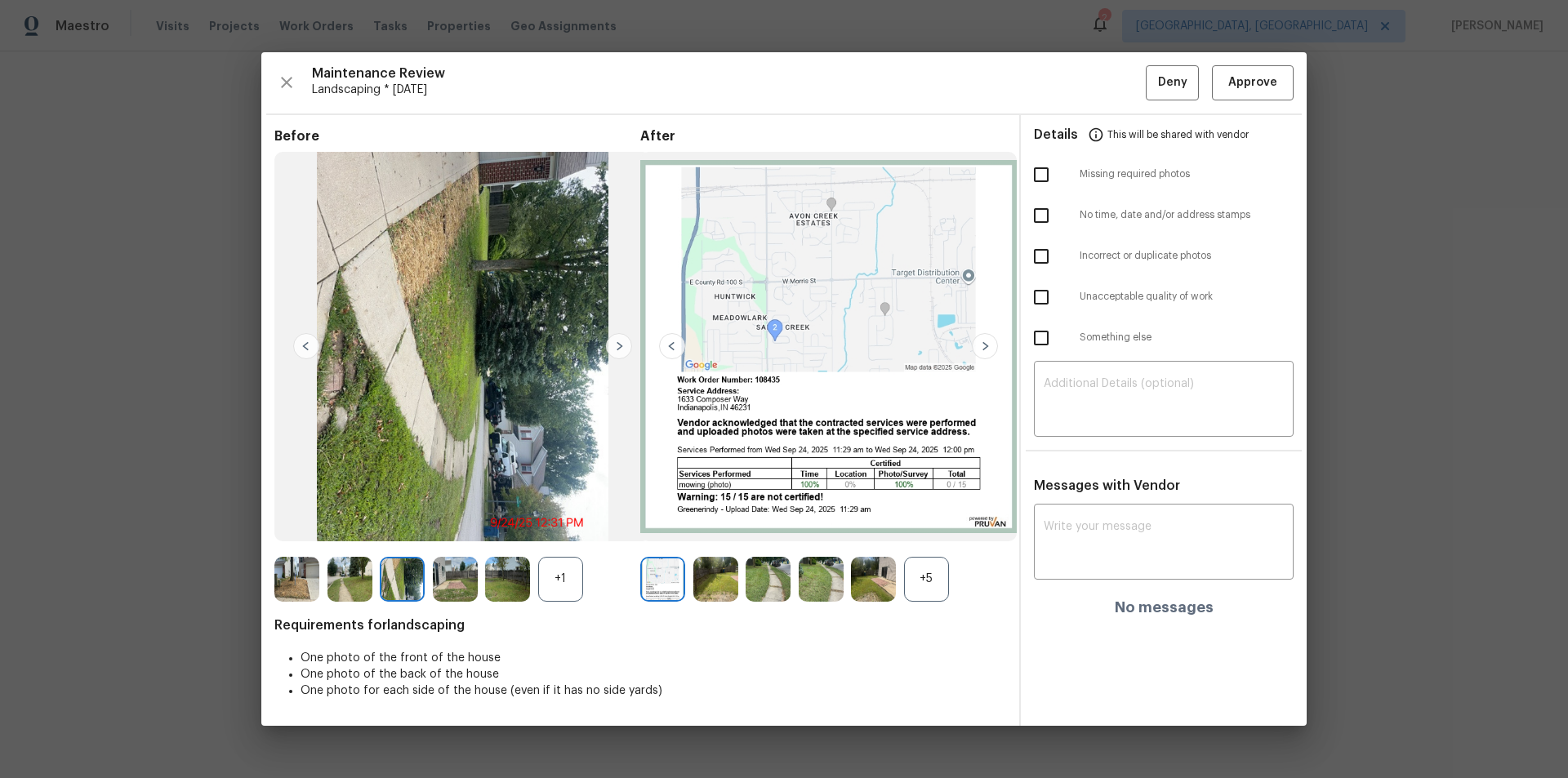
click at [620, 346] on img at bounding box center [618, 346] width 26 height 26
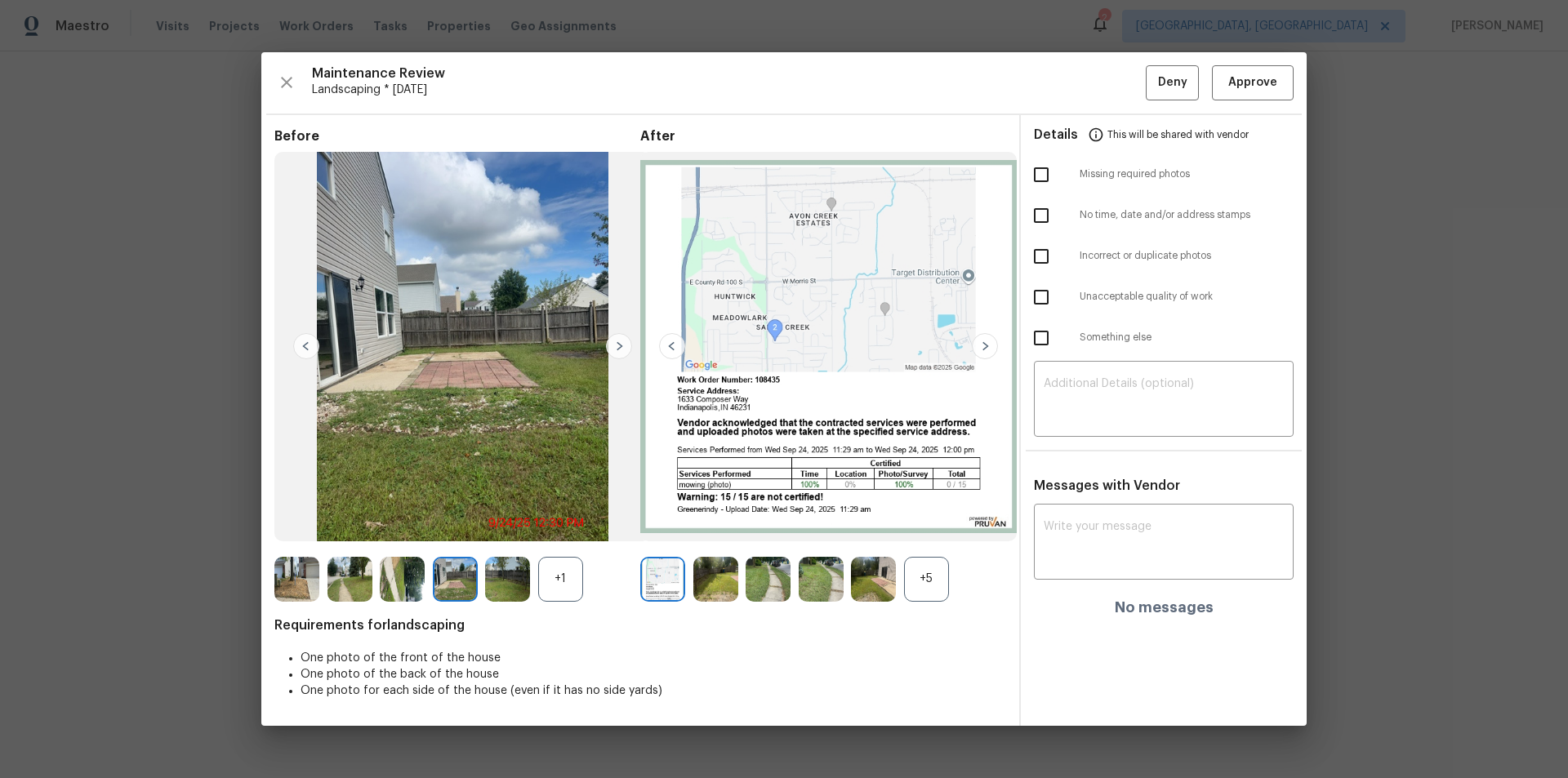
click at [620, 346] on img at bounding box center [618, 346] width 26 height 26
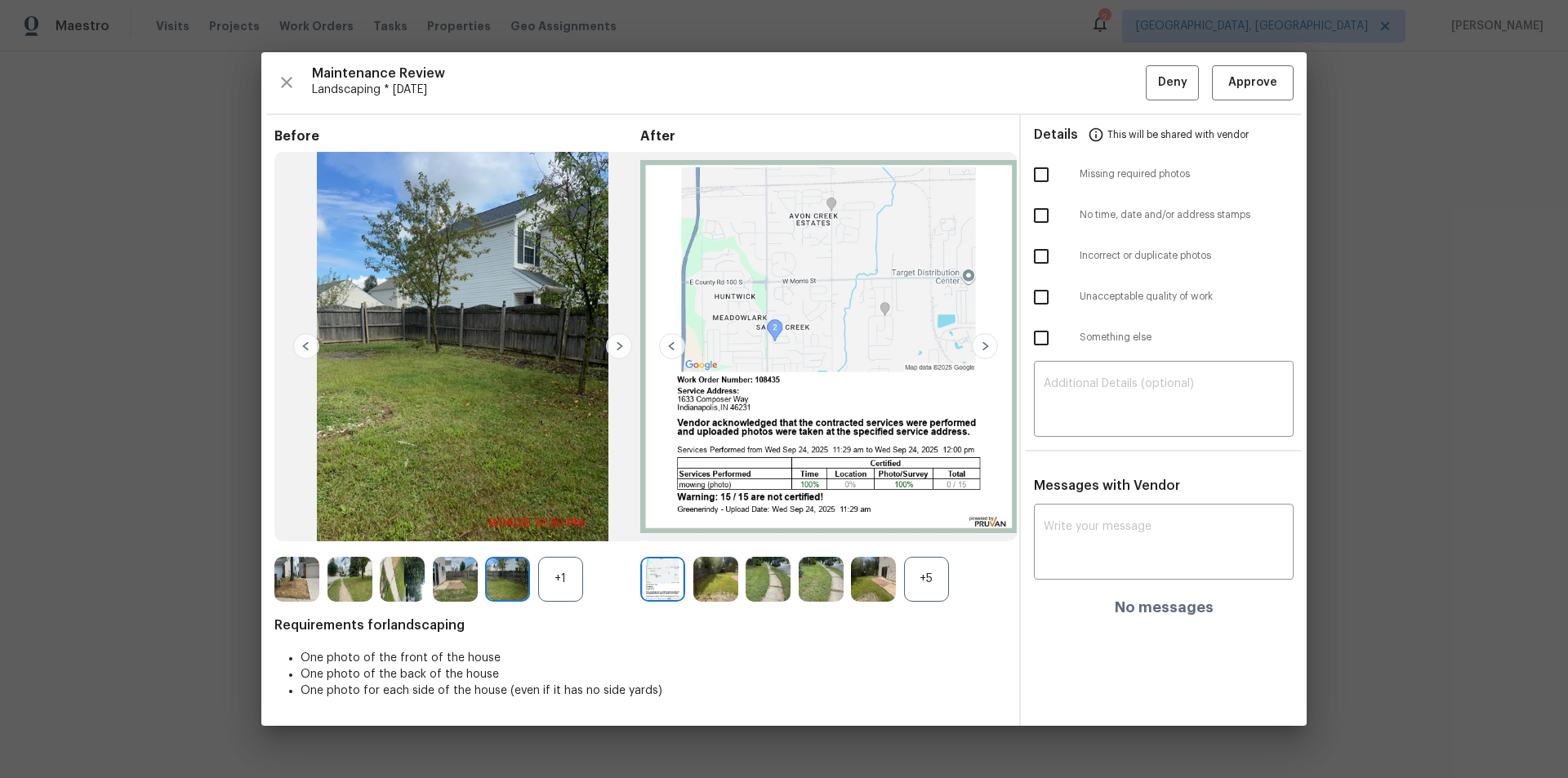
click at [620, 346] on img at bounding box center [618, 346] width 26 height 26
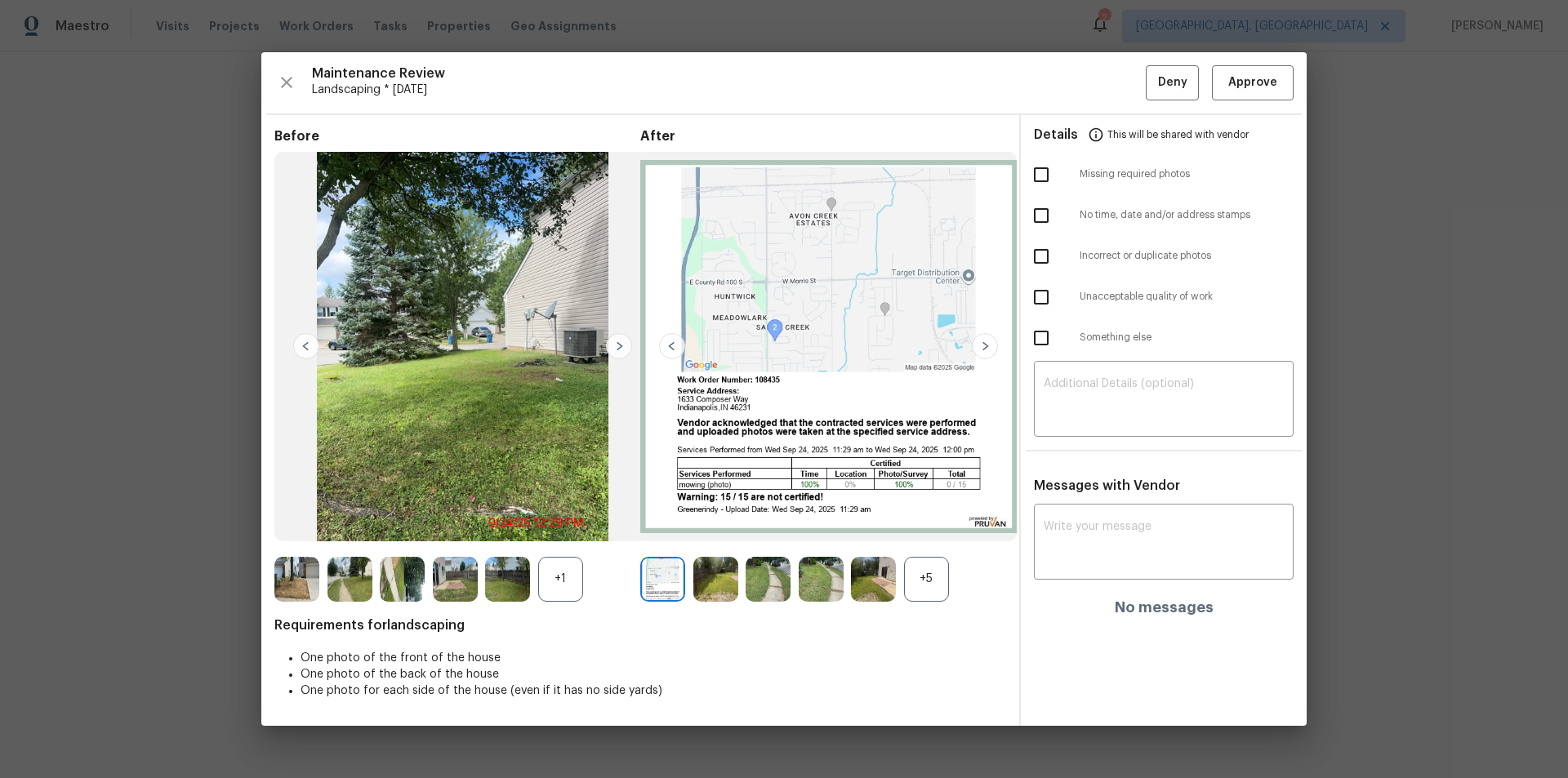
click at [620, 346] on img at bounding box center [618, 346] width 26 height 26
click at [298, 345] on img at bounding box center [306, 346] width 26 height 26
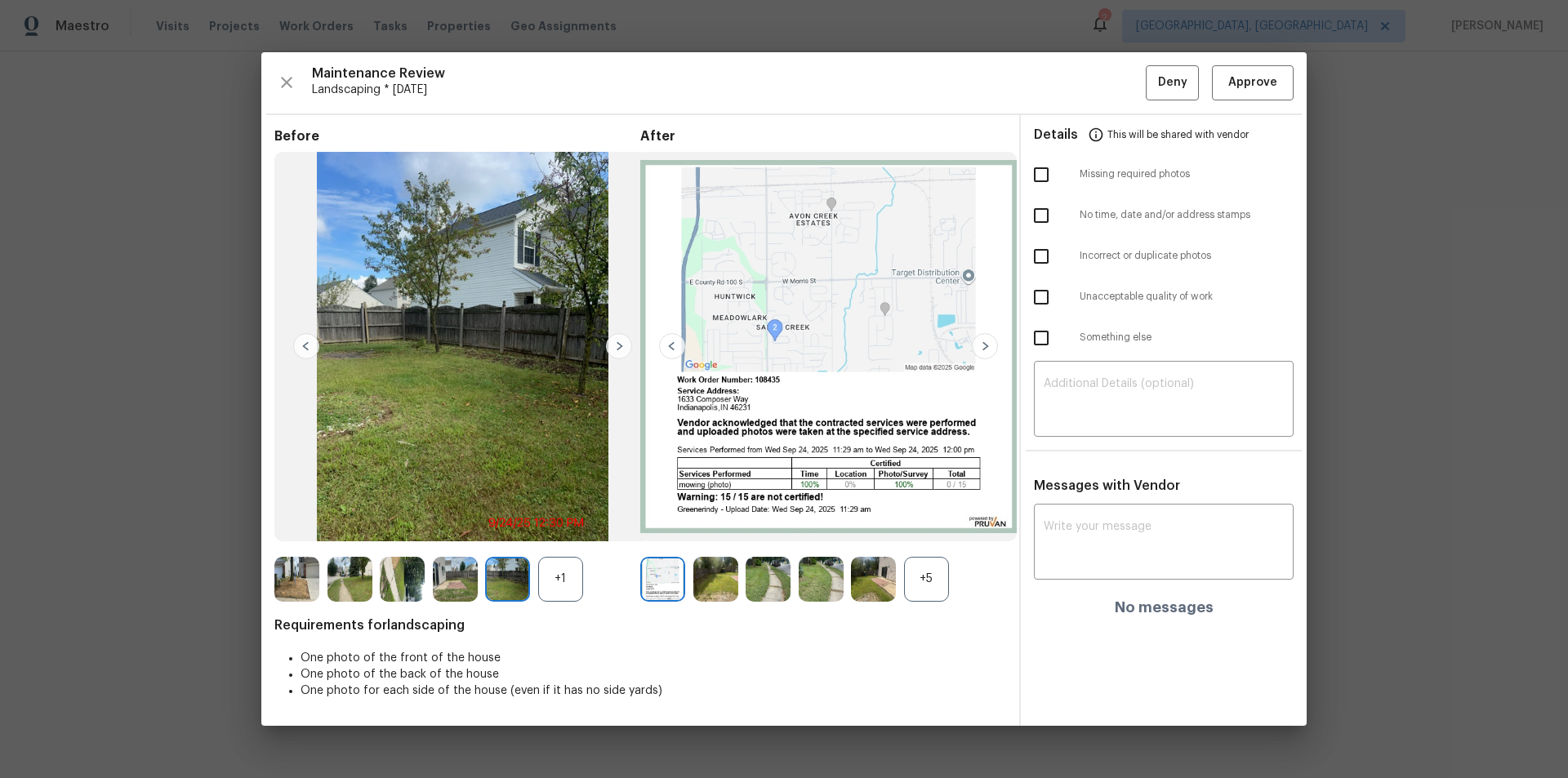
click at [298, 345] on img at bounding box center [306, 346] width 26 height 26
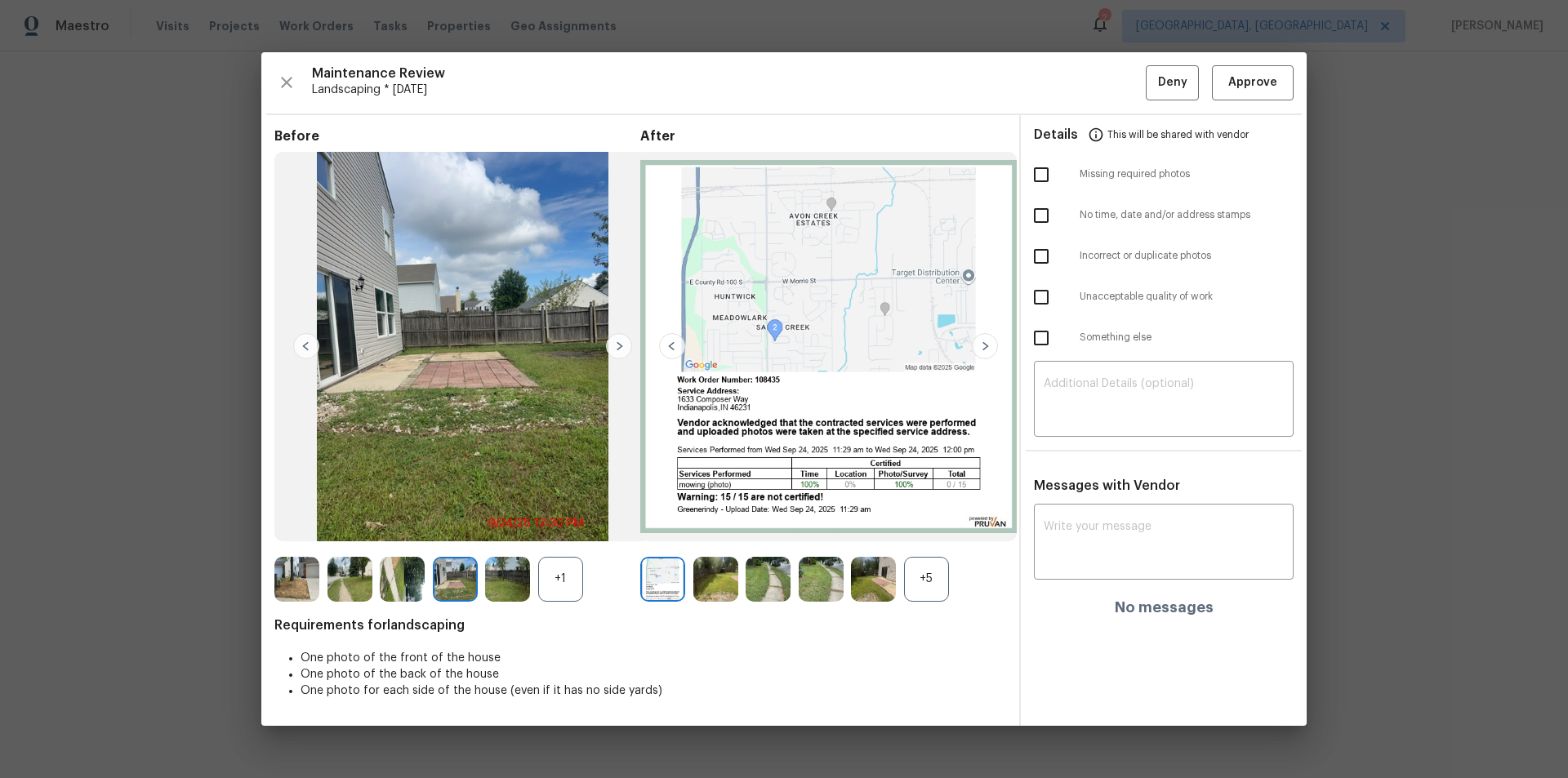
click at [298, 345] on img at bounding box center [306, 346] width 26 height 26
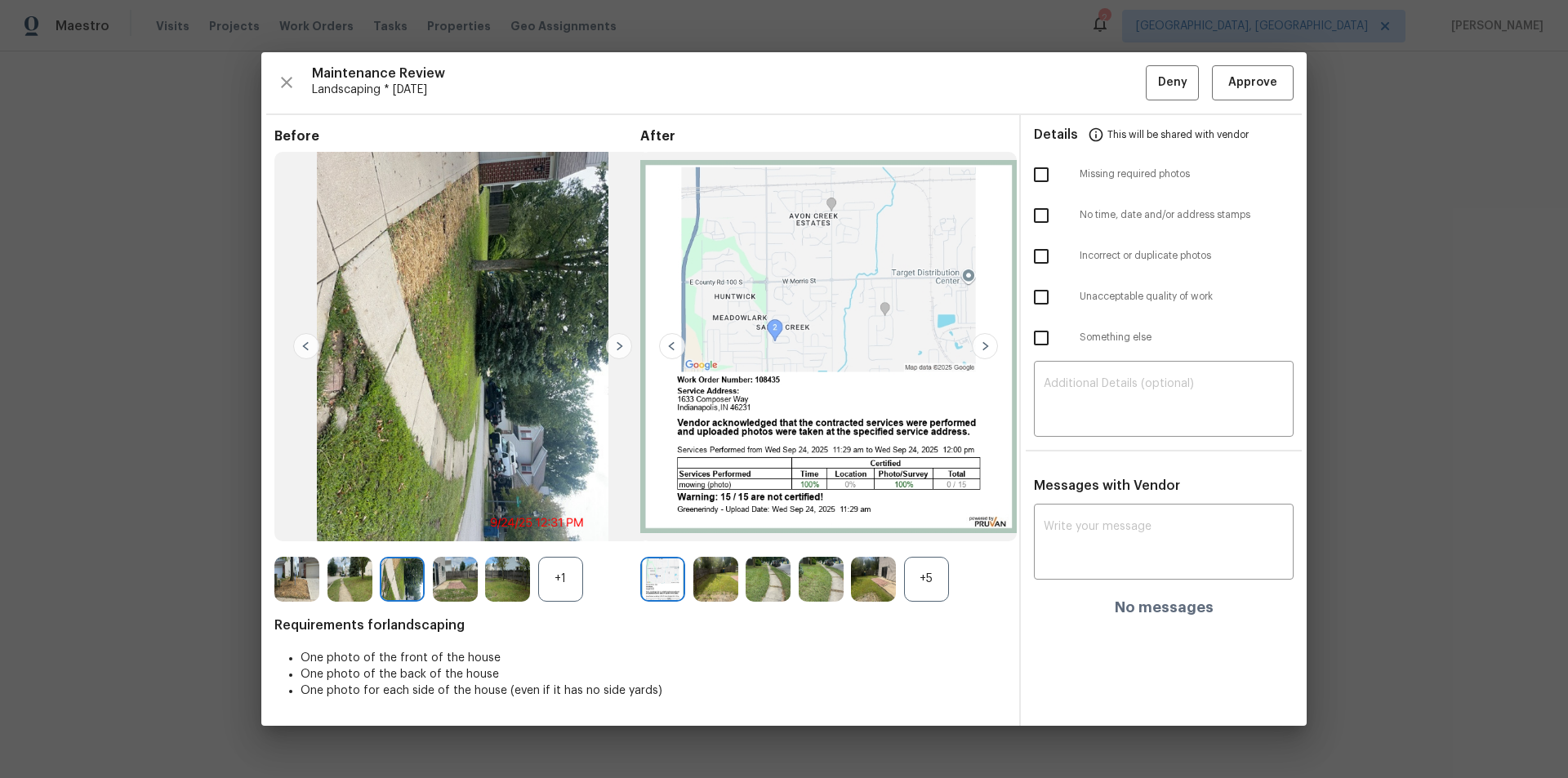
click at [298, 345] on img at bounding box center [306, 346] width 26 height 26
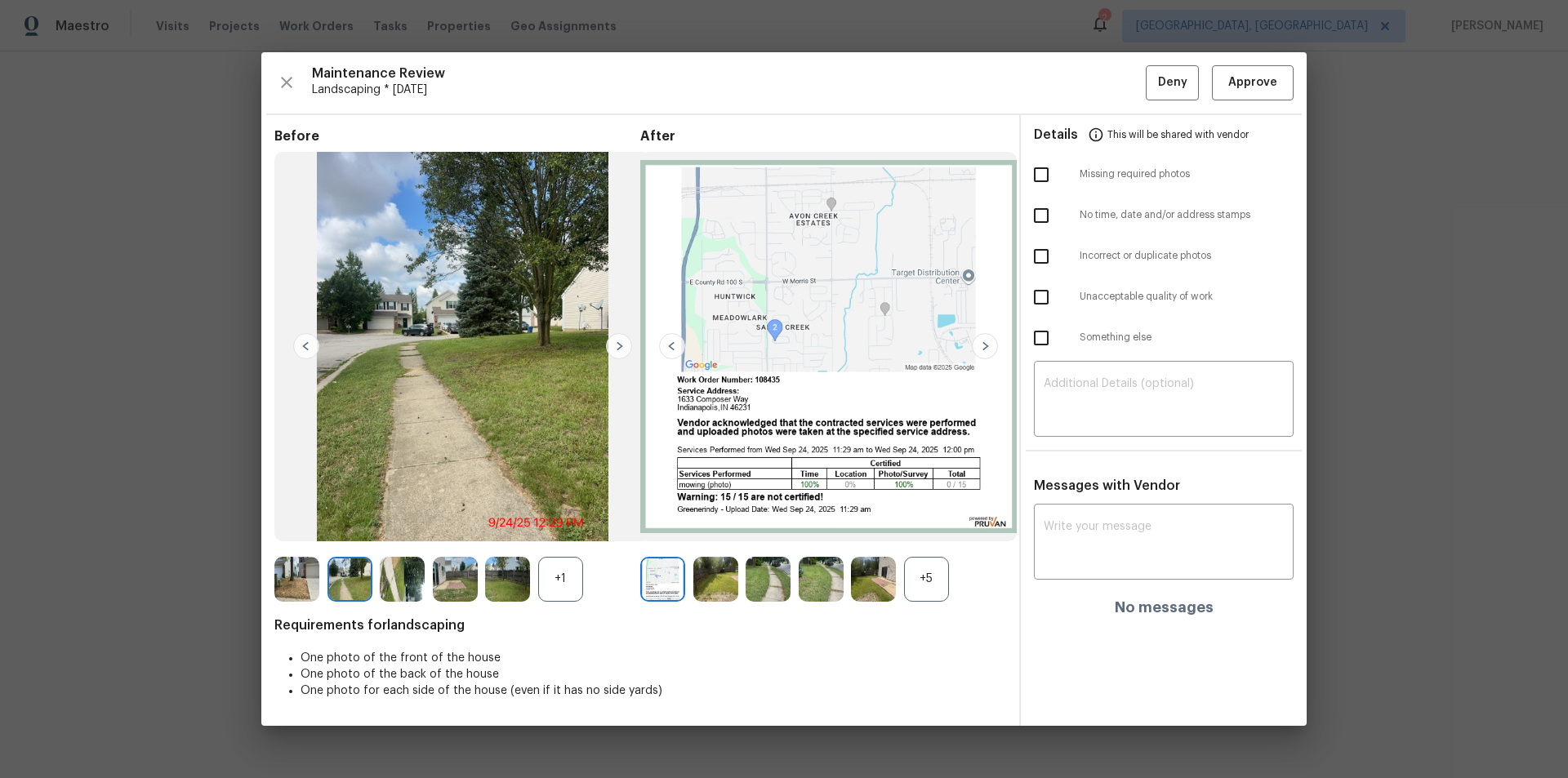
click at [298, 345] on img at bounding box center [306, 346] width 26 height 26
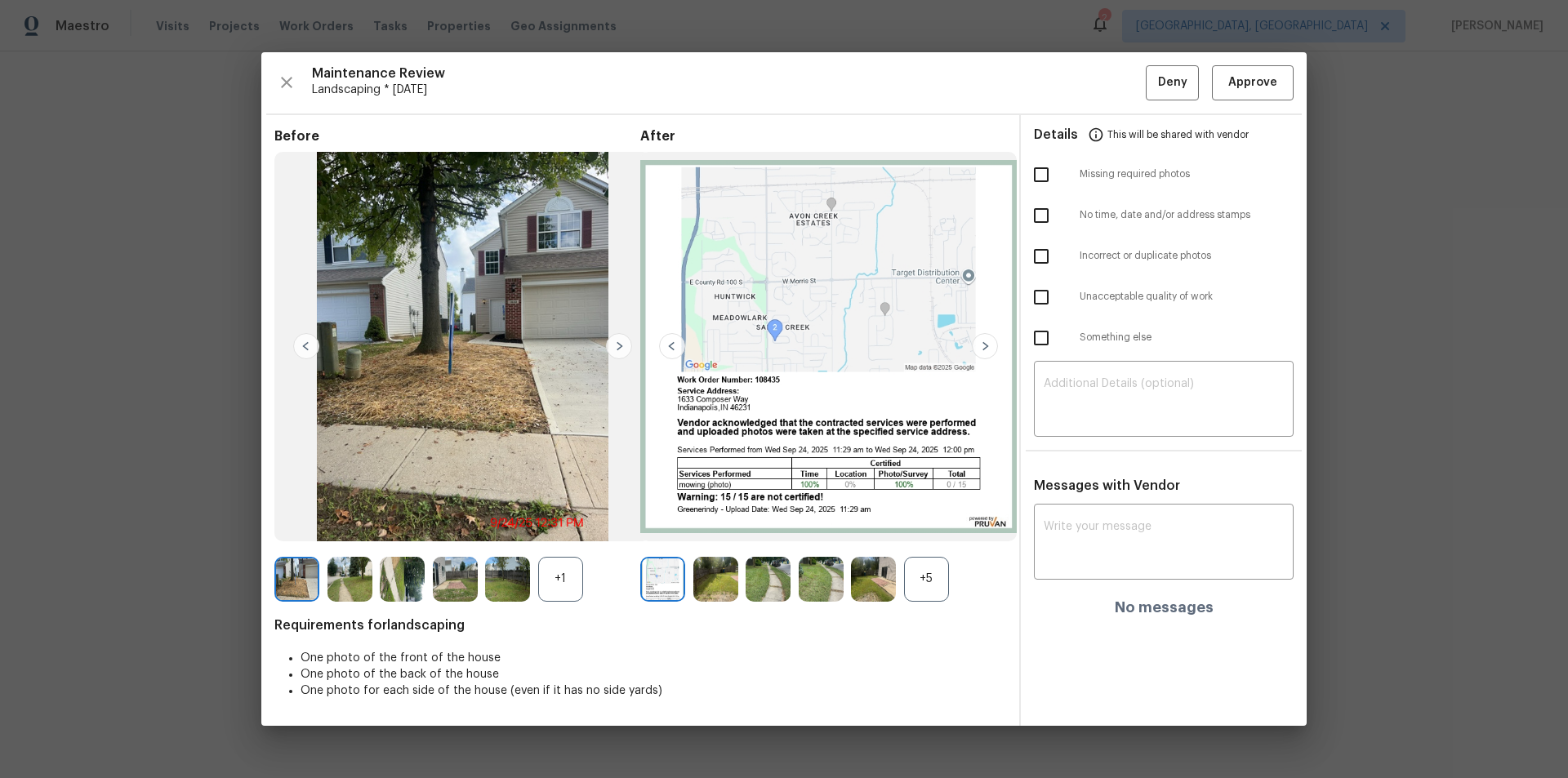
click at [298, 345] on img at bounding box center [306, 346] width 26 height 26
click at [987, 347] on img at bounding box center [985, 346] width 26 height 26
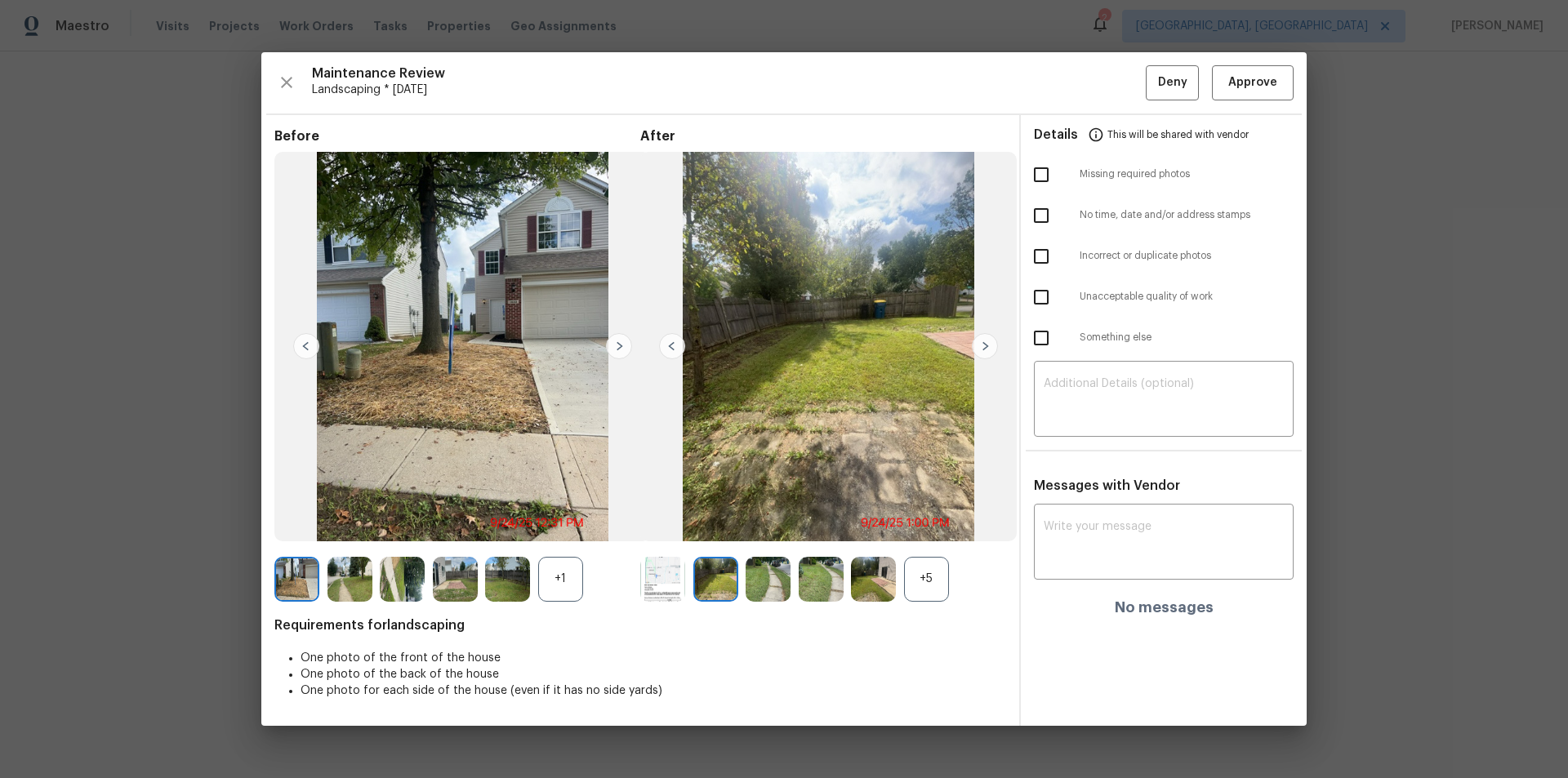
click at [987, 347] on img at bounding box center [985, 346] width 26 height 26
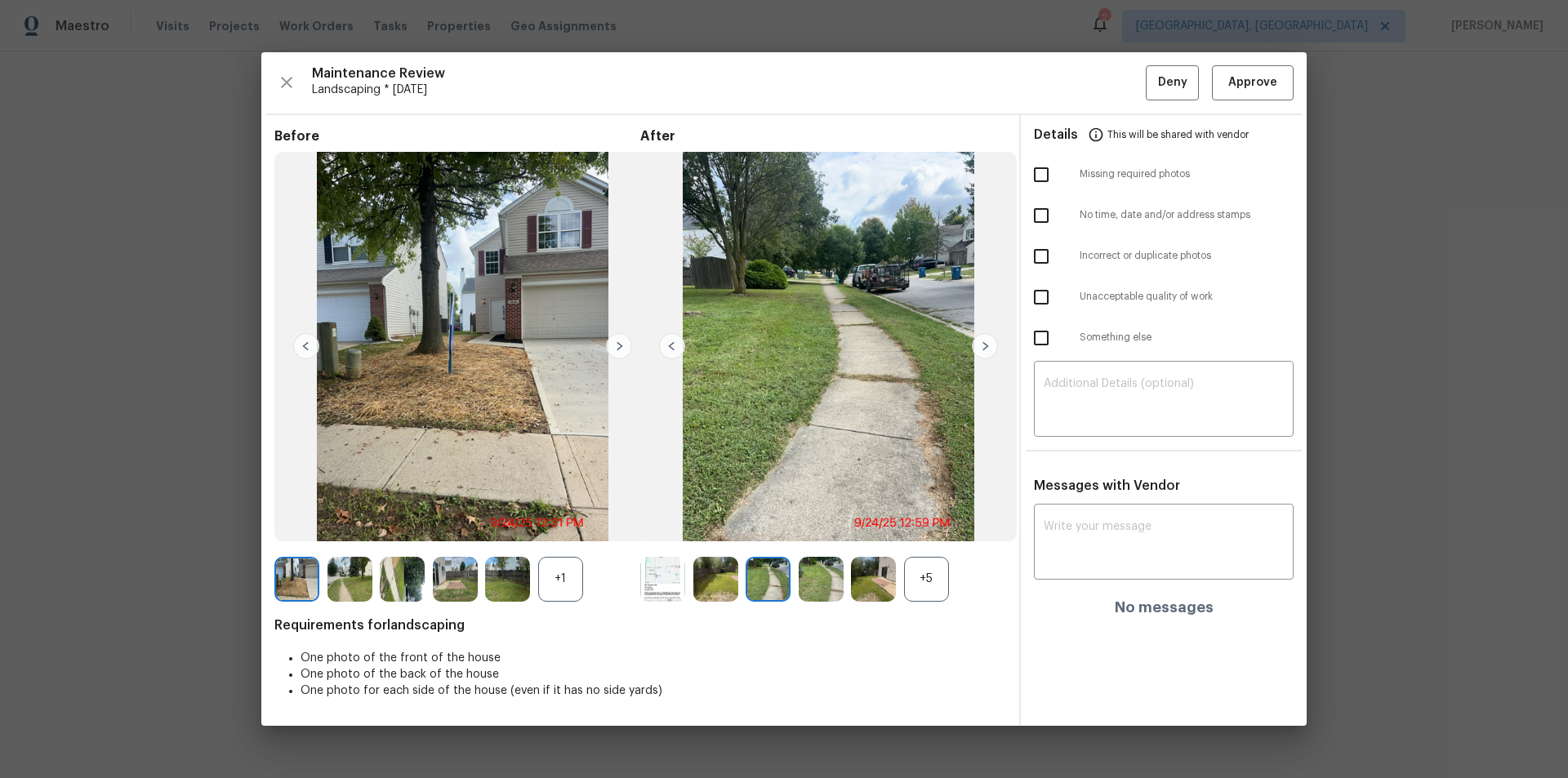
click at [987, 347] on img at bounding box center [985, 346] width 26 height 26
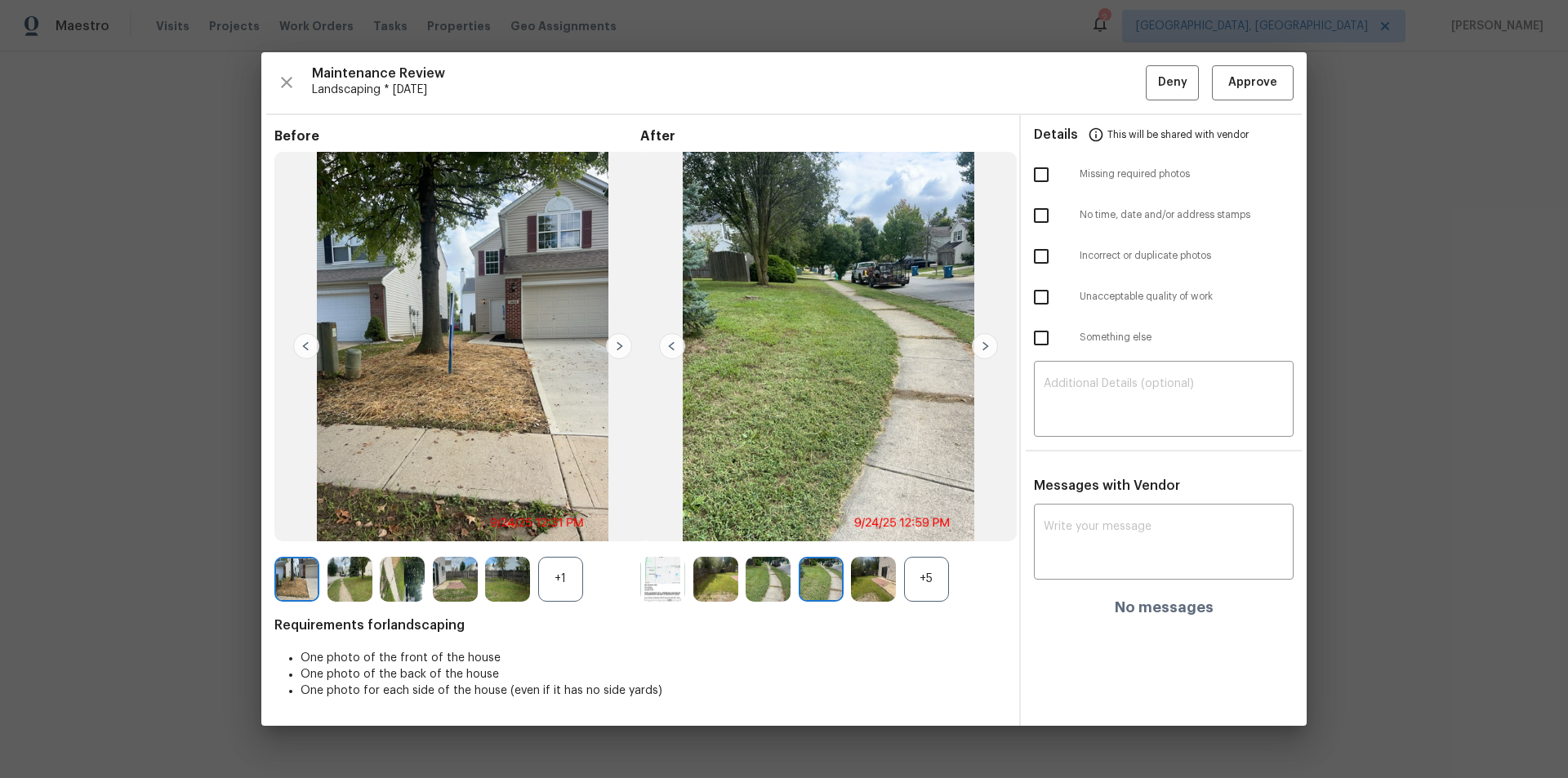
click at [987, 347] on img at bounding box center [985, 346] width 26 height 26
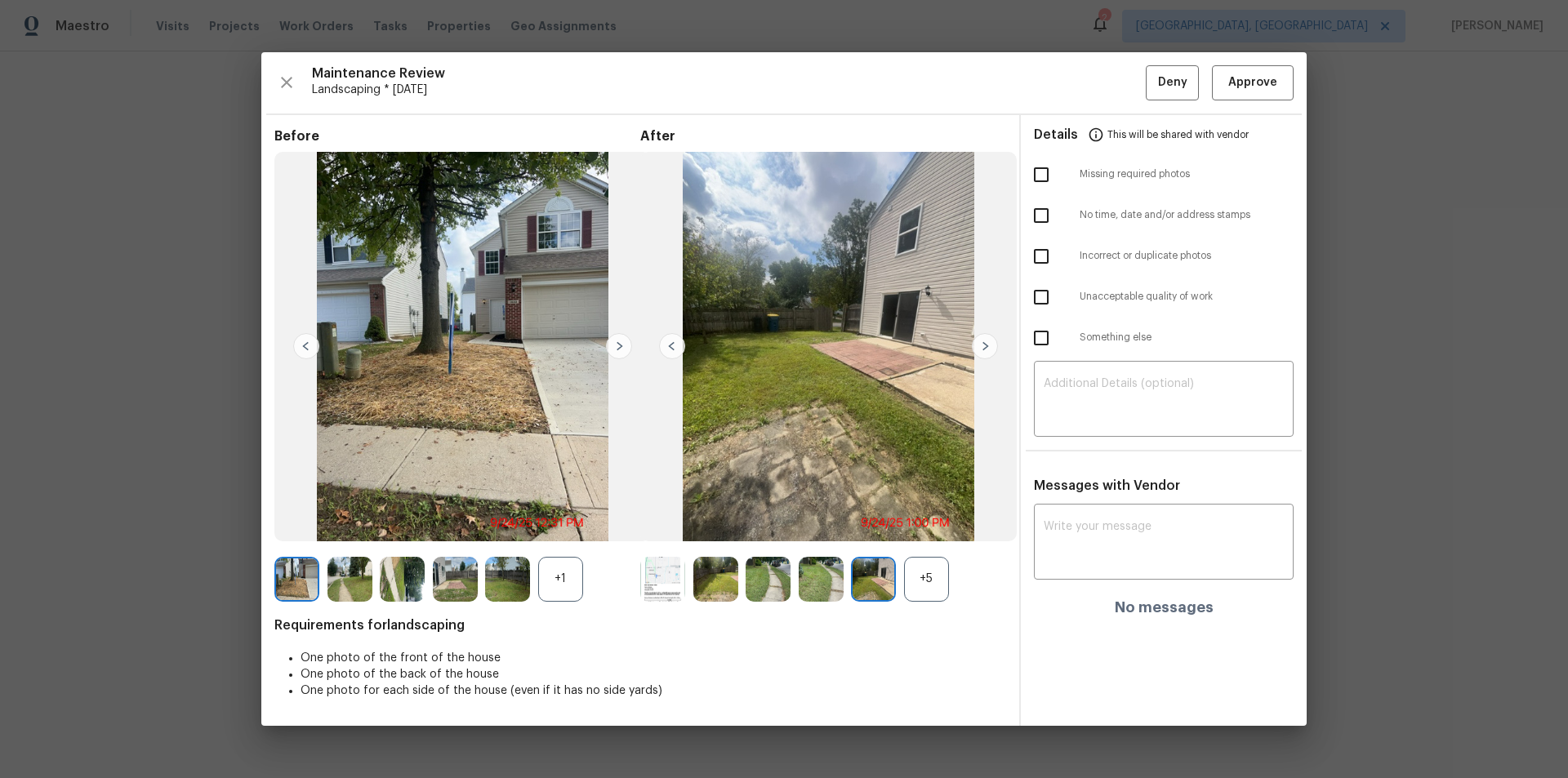
click at [987, 347] on img at bounding box center [985, 346] width 26 height 26
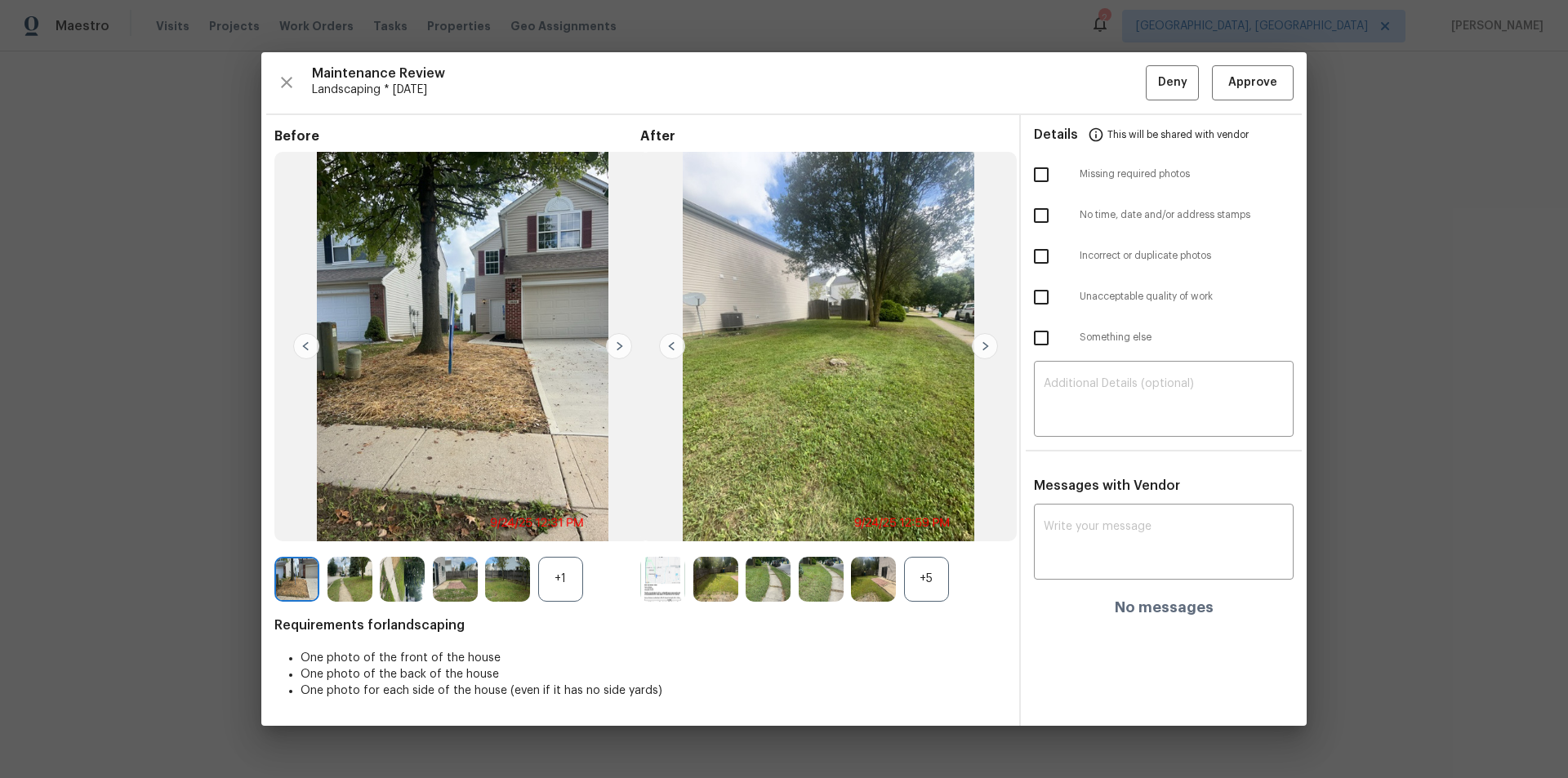
click at [987, 347] on img at bounding box center [985, 346] width 26 height 26
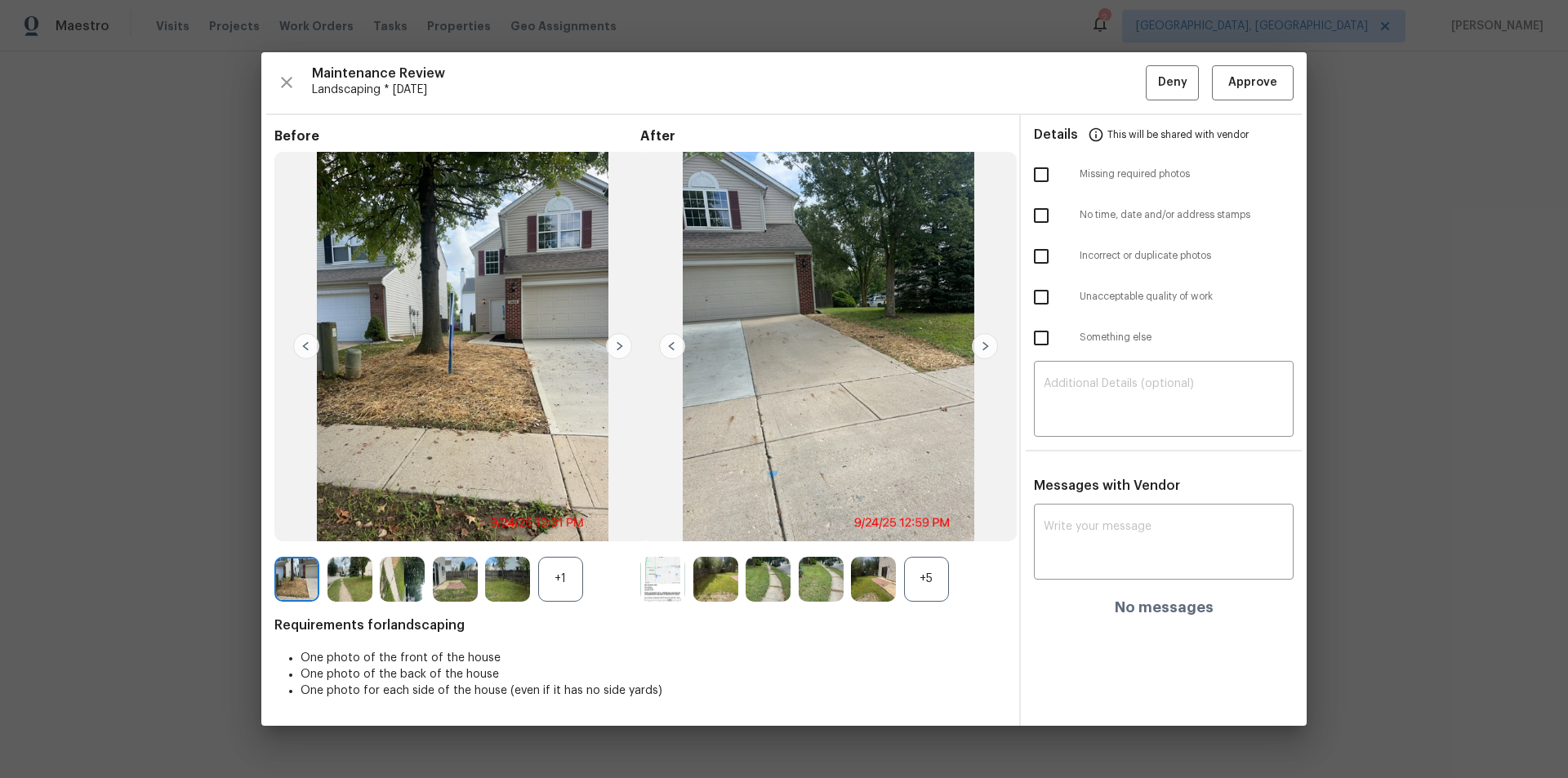
click at [987, 347] on img at bounding box center [985, 346] width 26 height 26
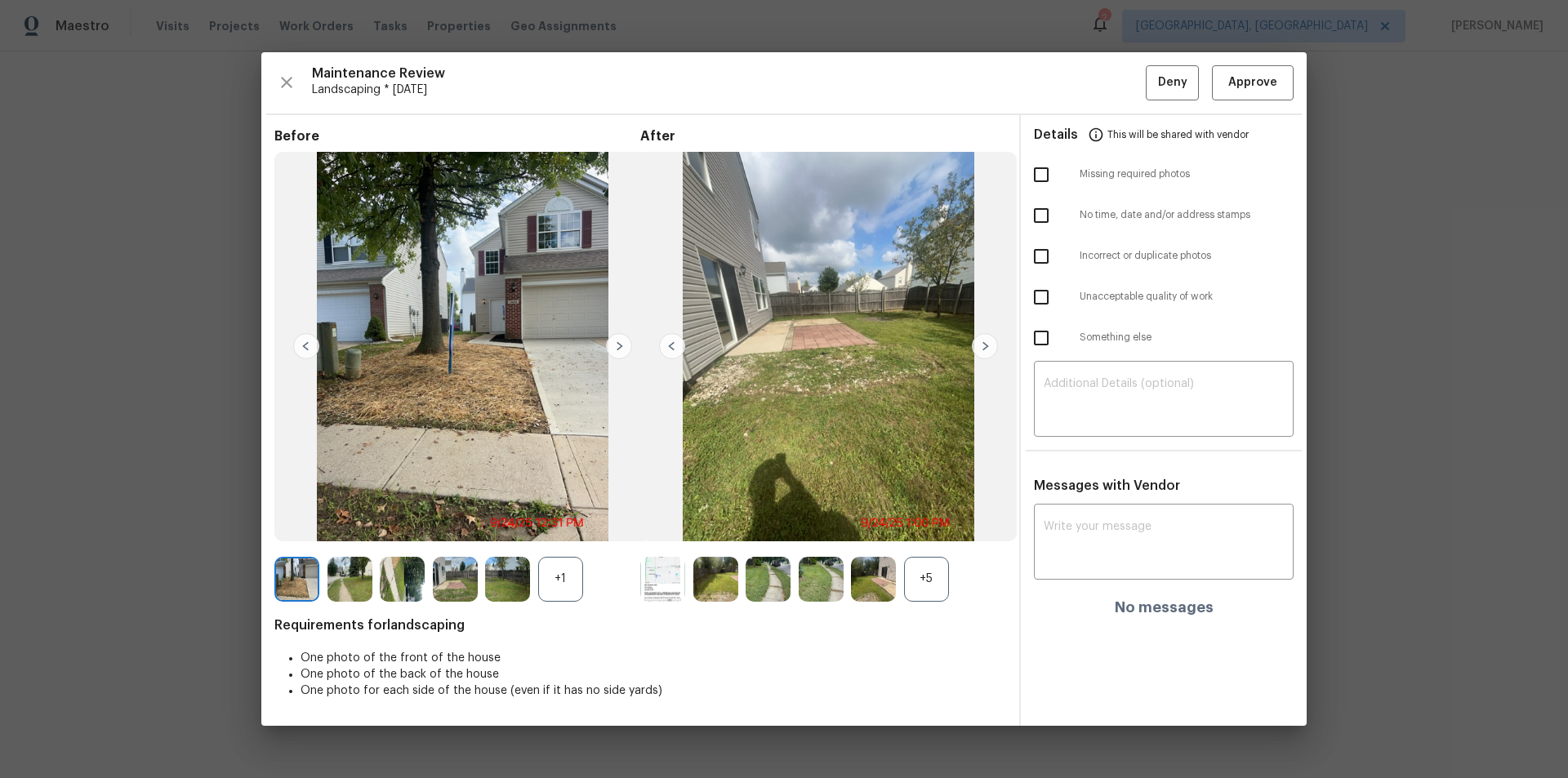
click at [987, 347] on img at bounding box center [985, 346] width 26 height 26
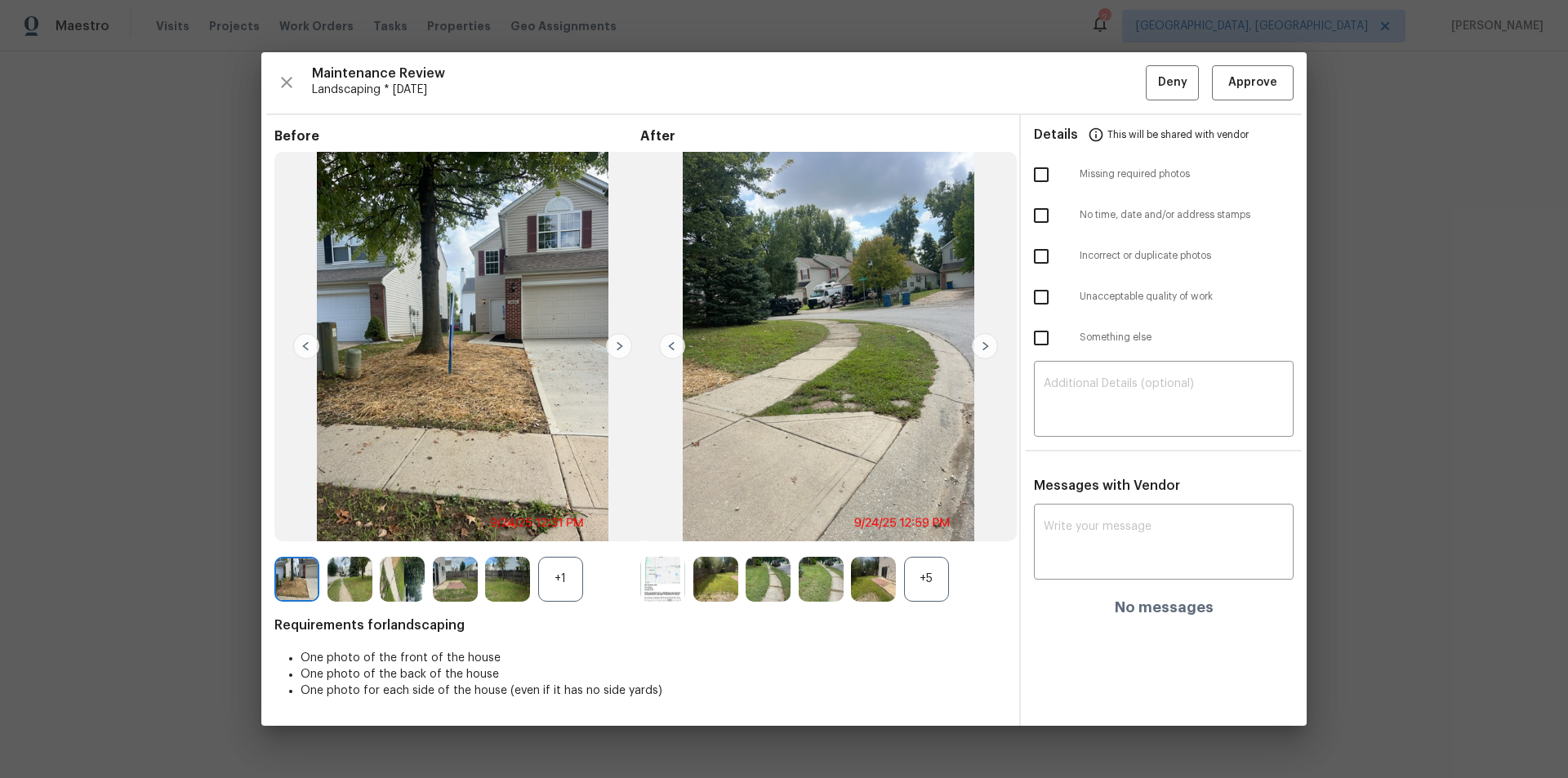
click at [987, 347] on img at bounding box center [985, 346] width 26 height 26
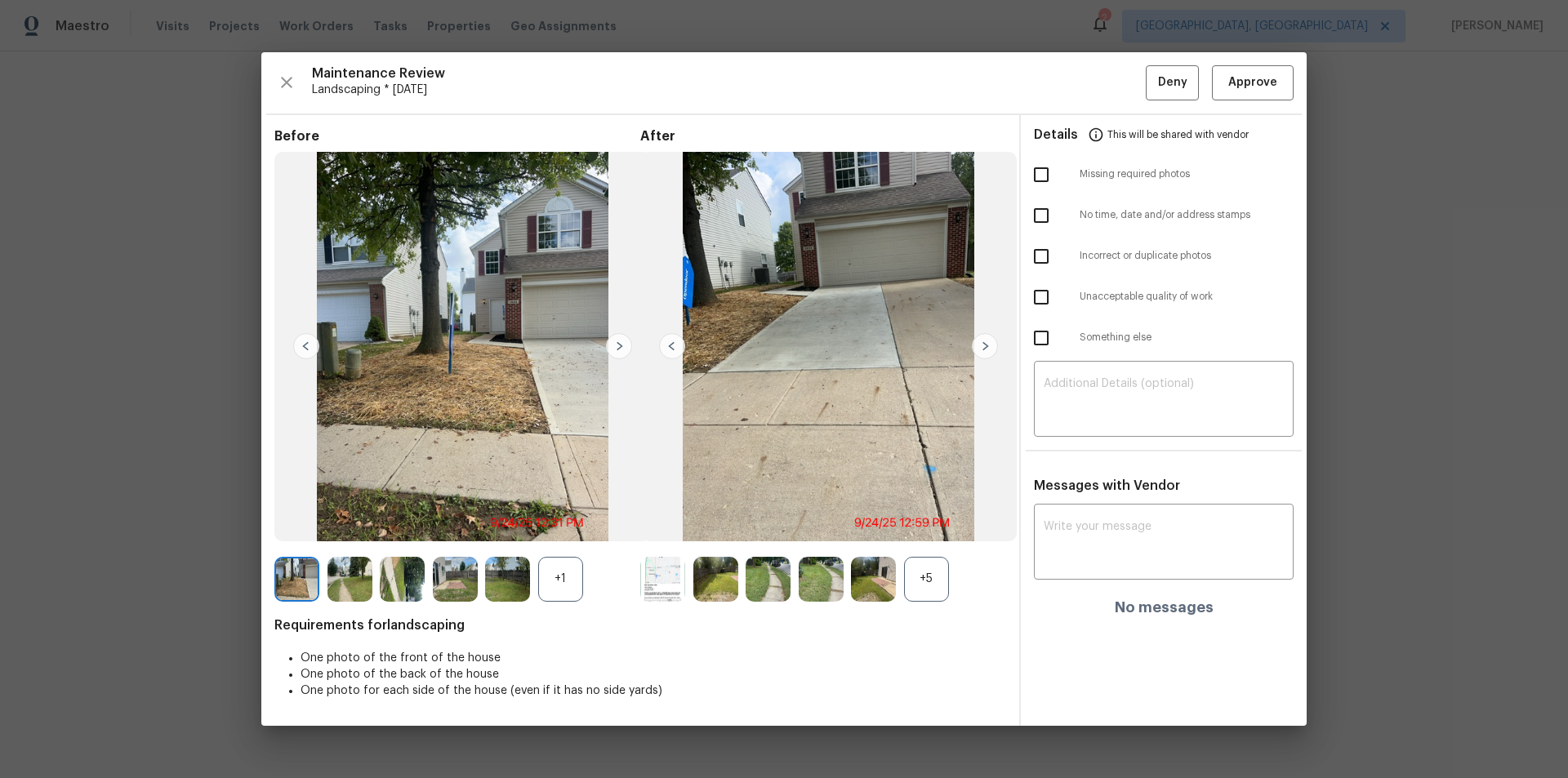
click at [987, 347] on img at bounding box center [985, 346] width 26 height 26
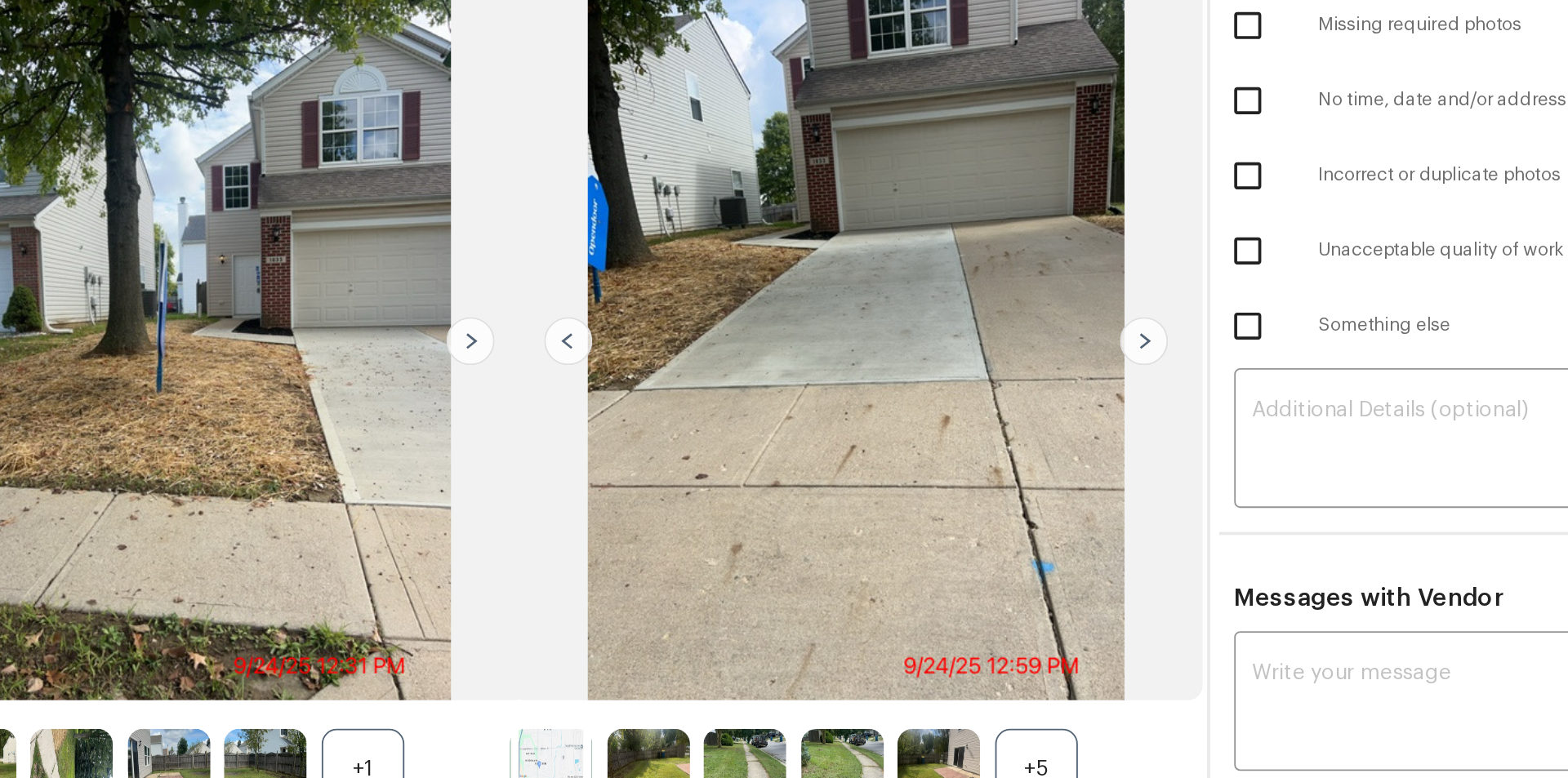
click at [985, 346] on img at bounding box center [985, 346] width 26 height 26
click at [986, 346] on img at bounding box center [985, 346] width 26 height 26
click at [985, 346] on img at bounding box center [985, 346] width 26 height 26
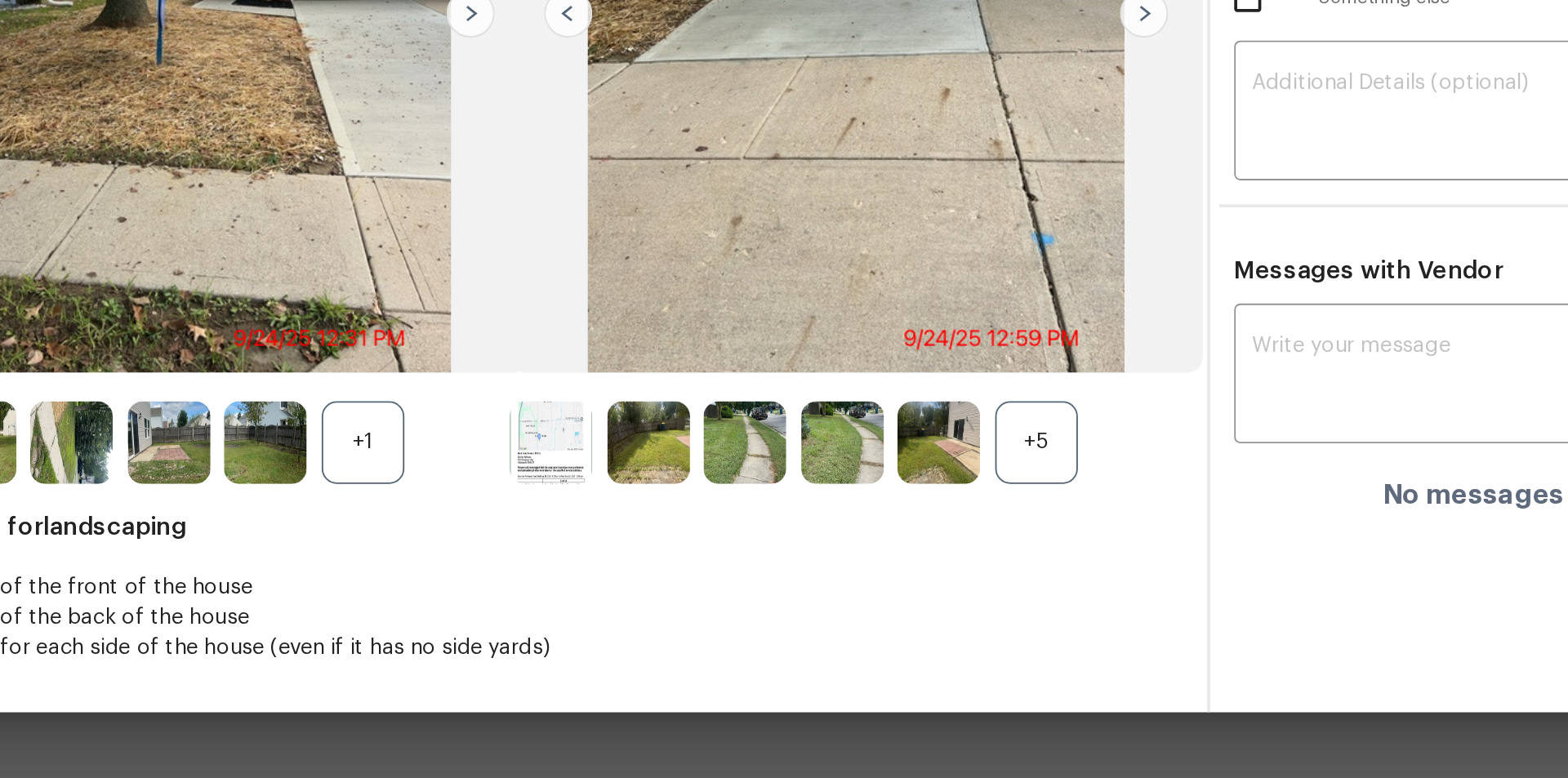
click at [918, 523] on div "+5" at bounding box center [926, 579] width 45 height 45
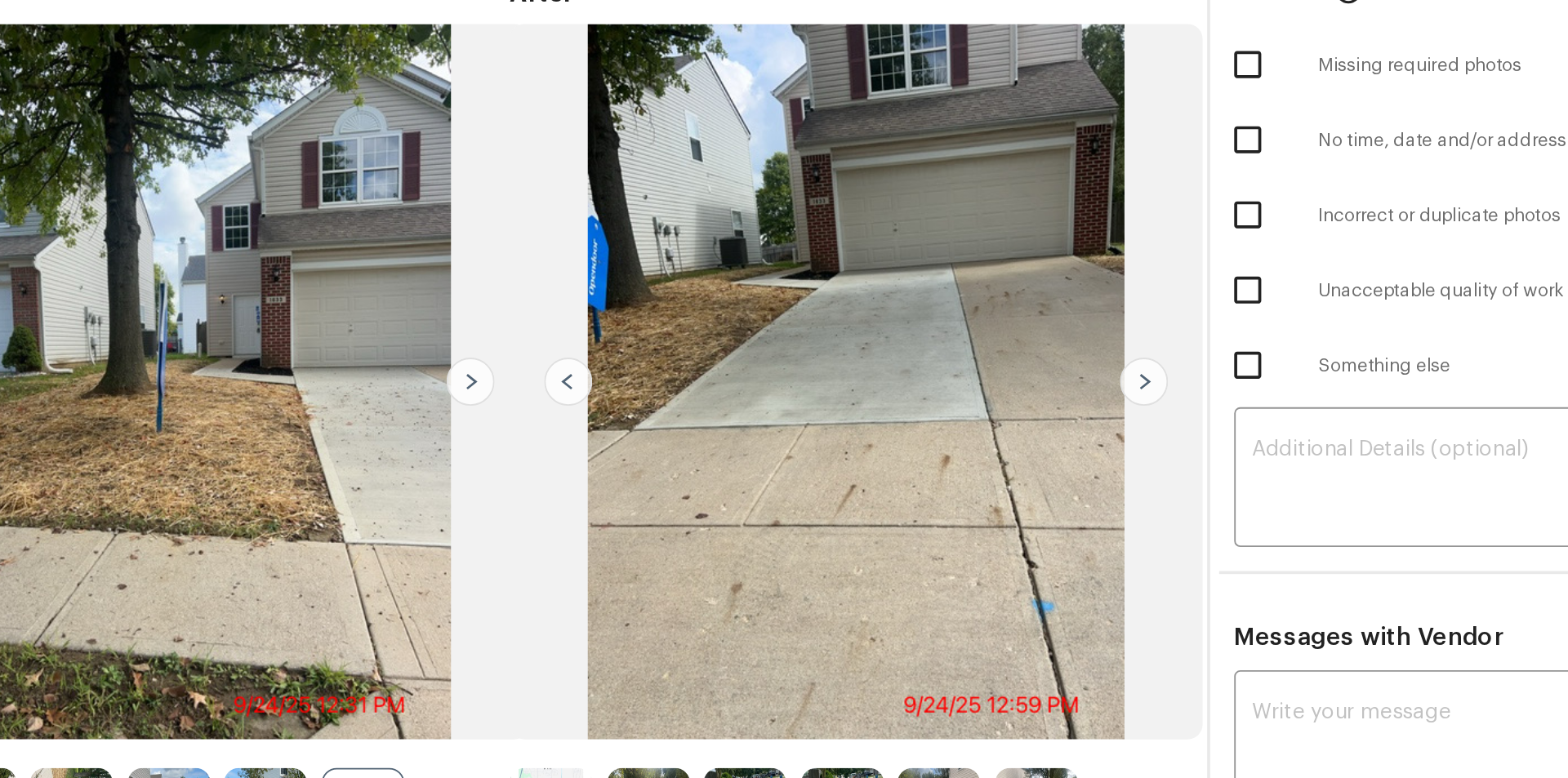
click at [681, 328] on img at bounding box center [672, 324] width 26 height 26
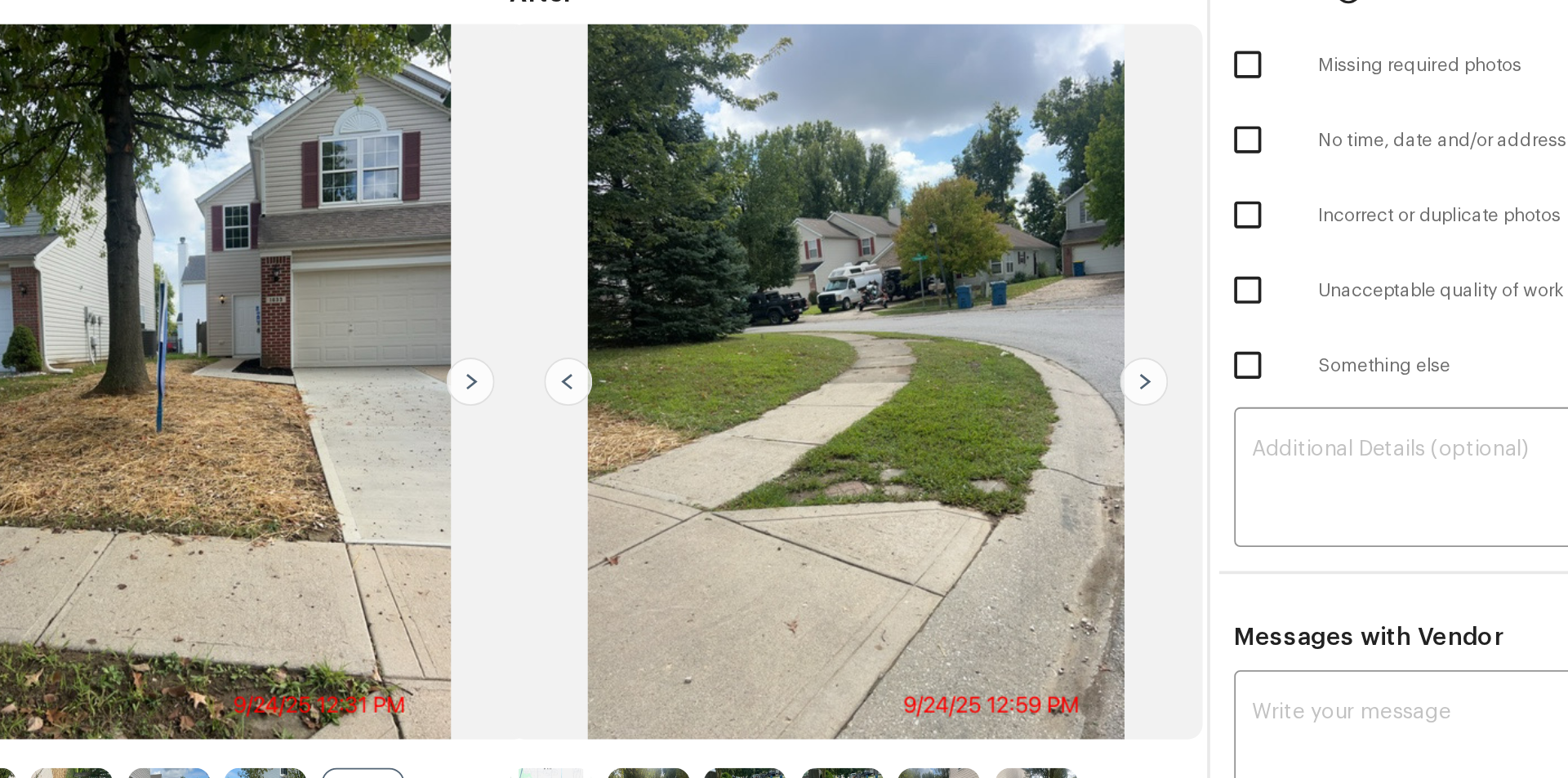
click at [681, 328] on img at bounding box center [672, 324] width 26 height 26
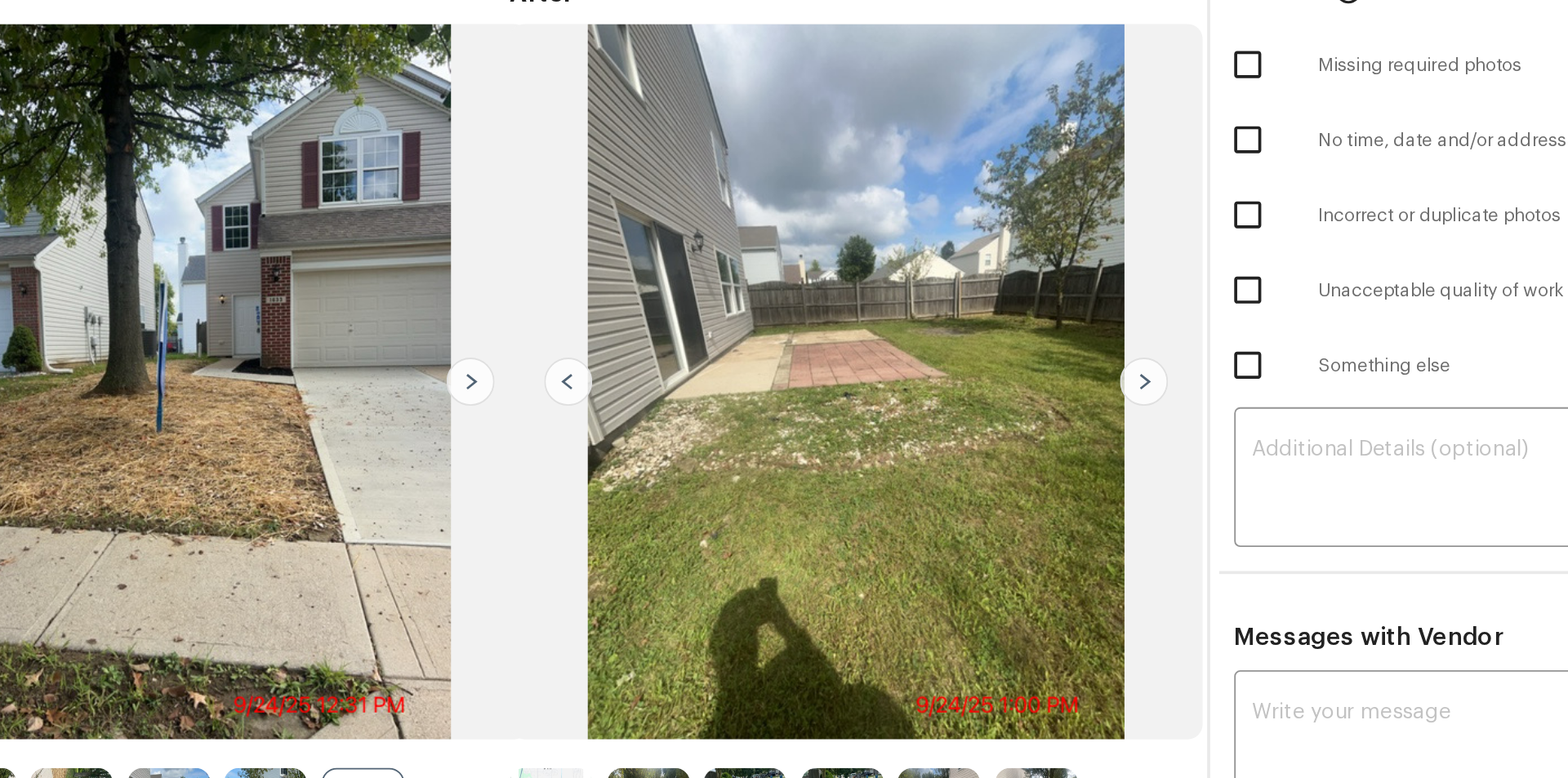
click at [681, 328] on img at bounding box center [672, 324] width 26 height 26
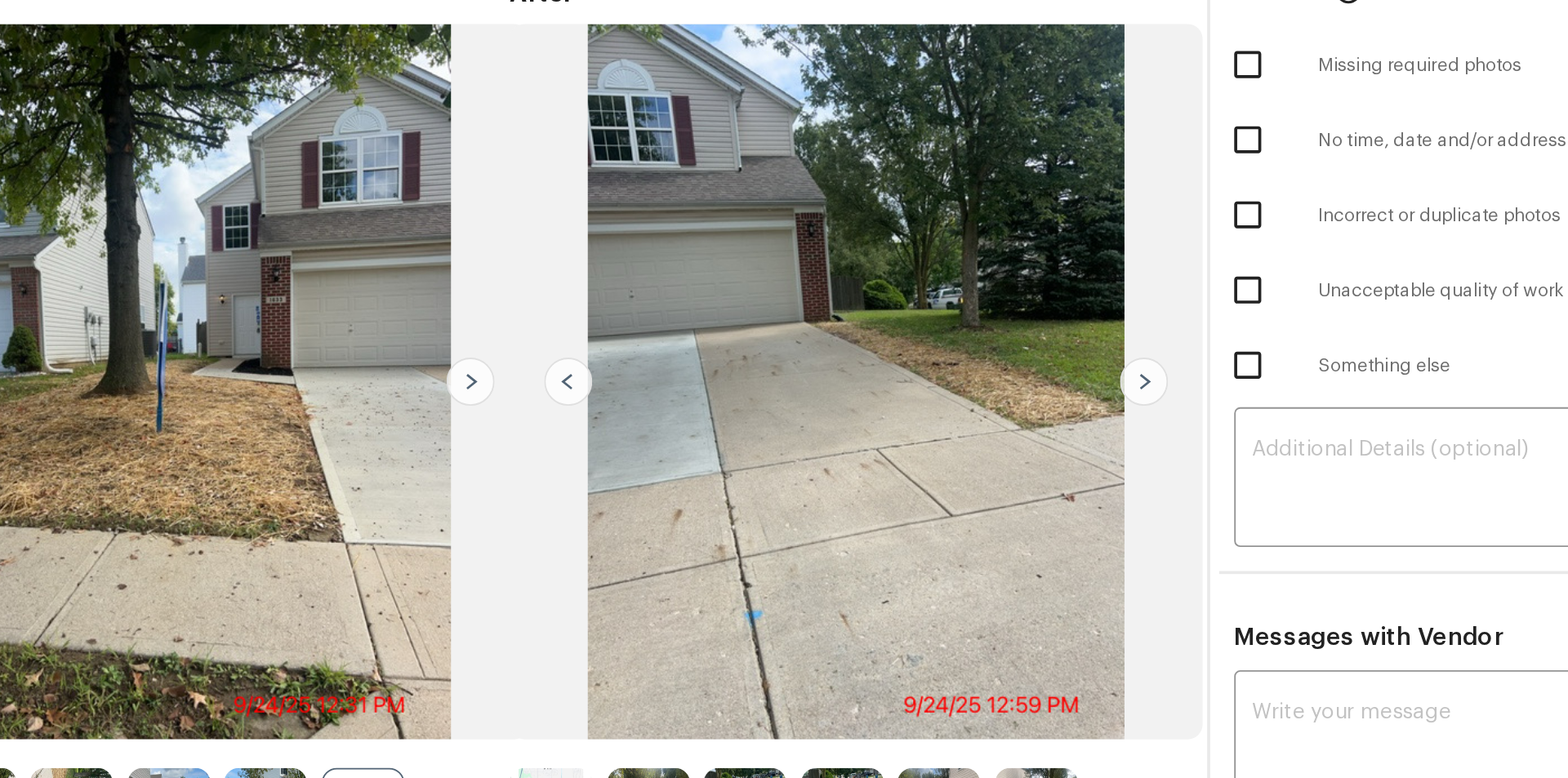
click at [681, 328] on img at bounding box center [672, 324] width 26 height 26
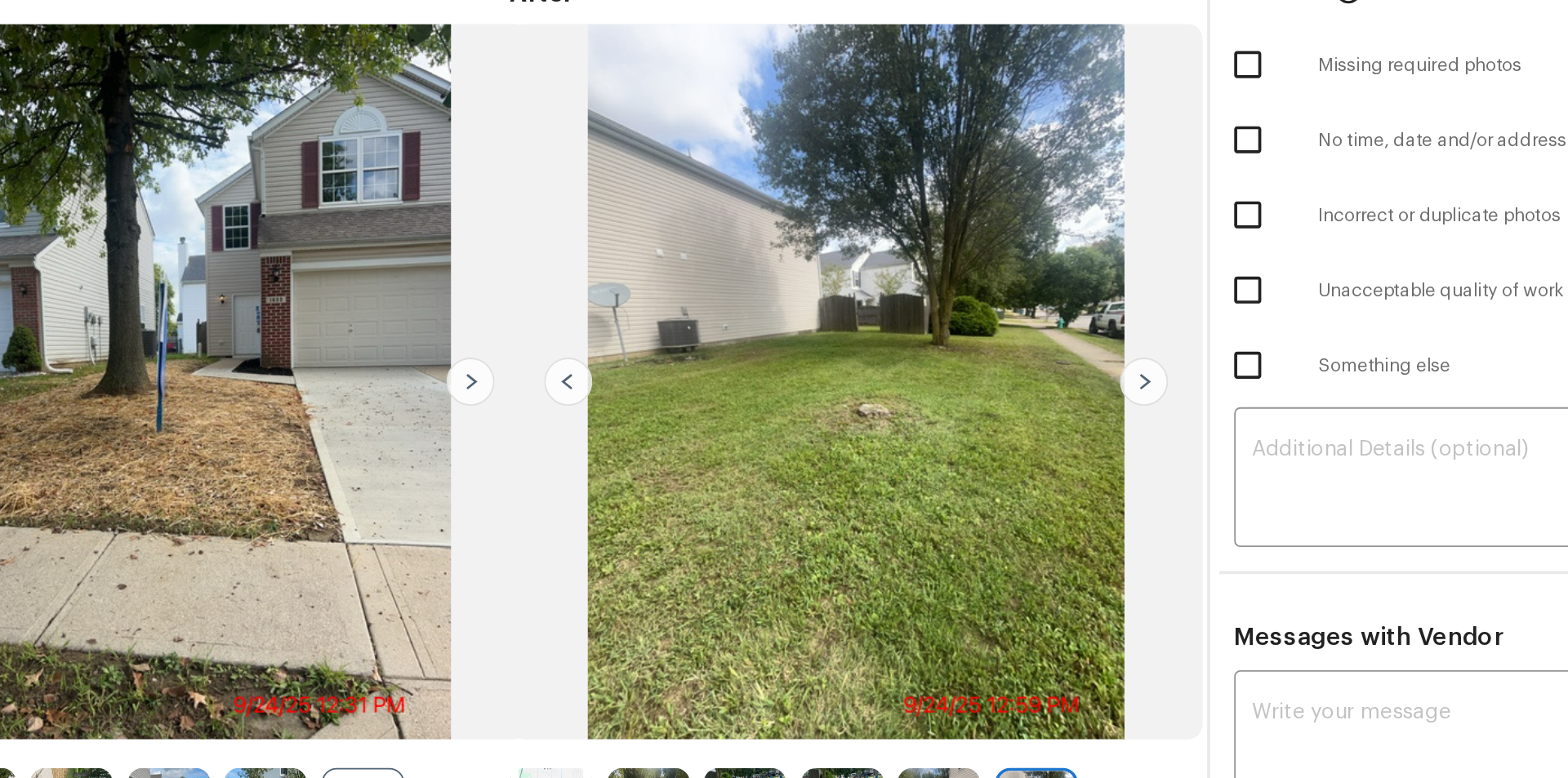
click at [681, 328] on img at bounding box center [672, 324] width 26 height 26
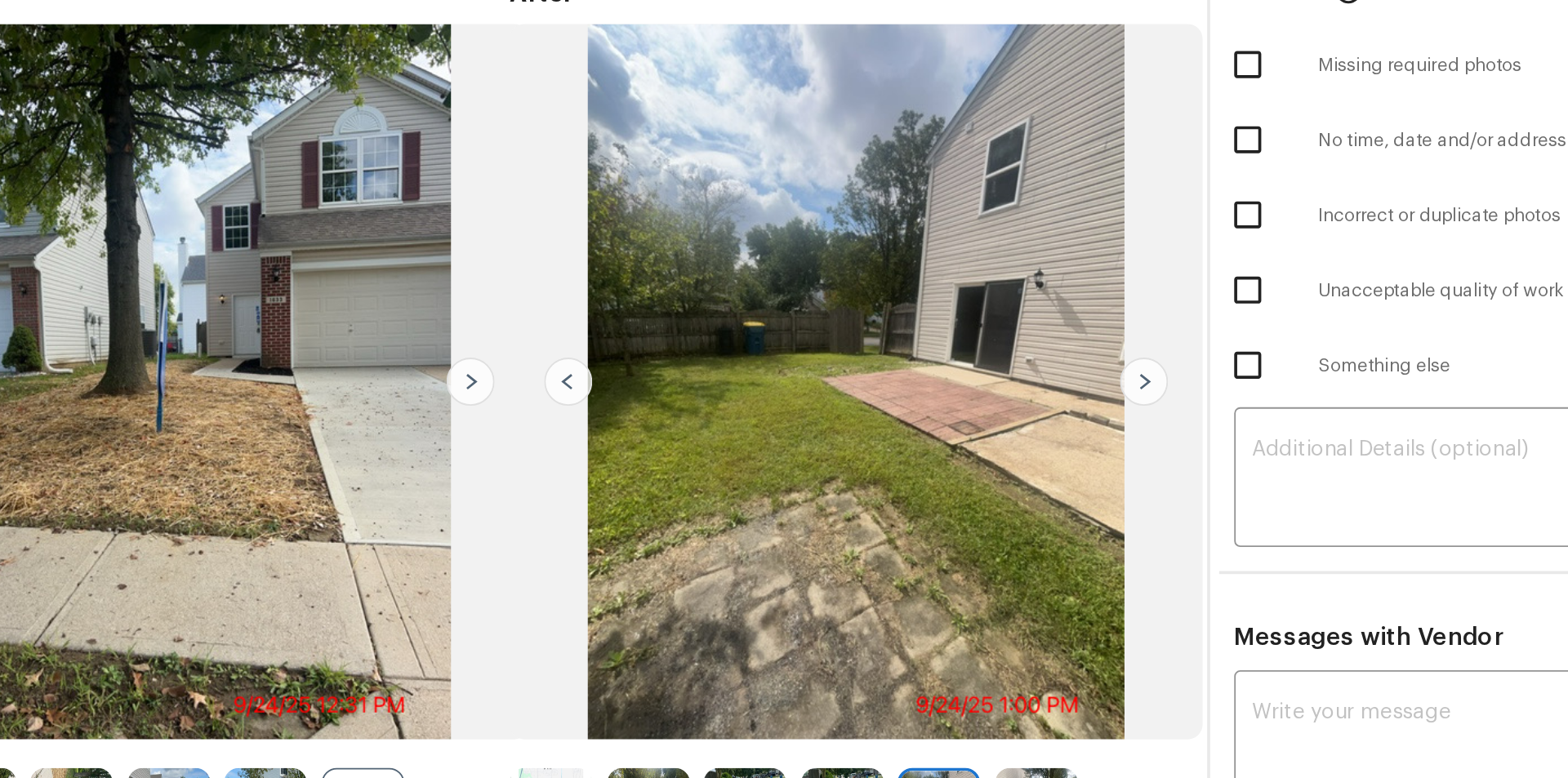
click at [681, 328] on img at bounding box center [672, 324] width 26 height 26
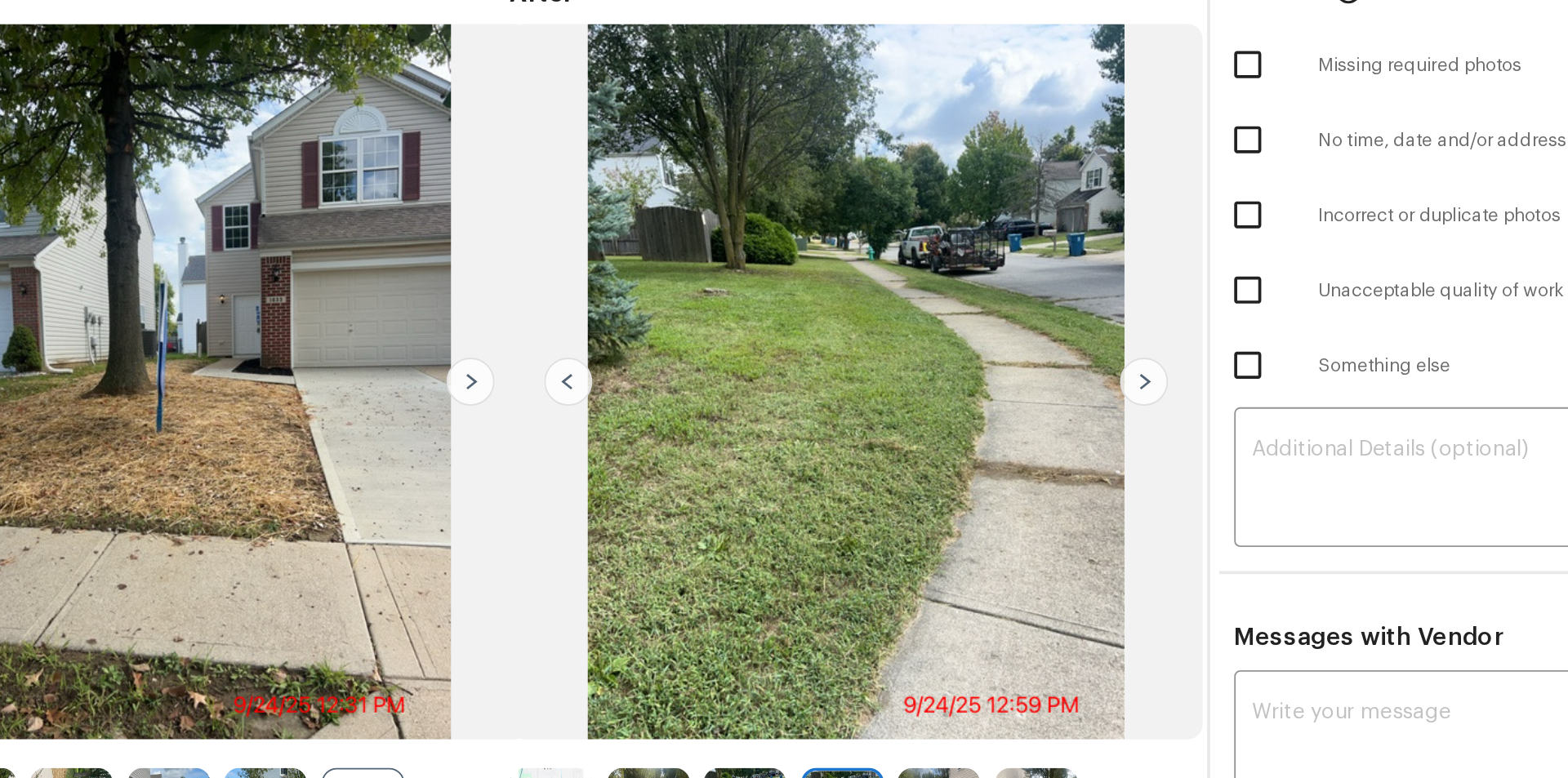
click at [681, 328] on img at bounding box center [672, 324] width 26 height 26
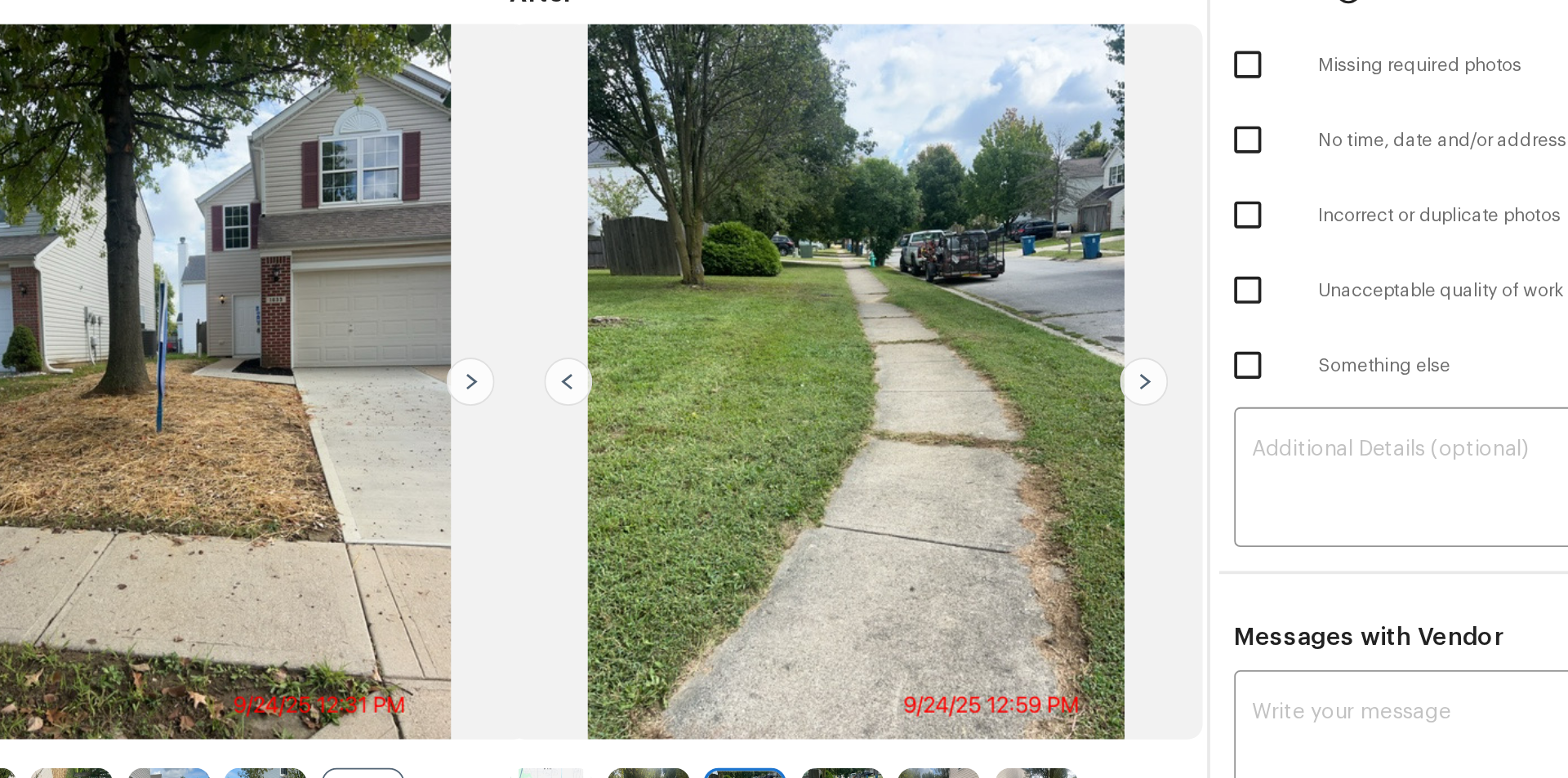
click at [681, 328] on img at bounding box center [672, 324] width 26 height 26
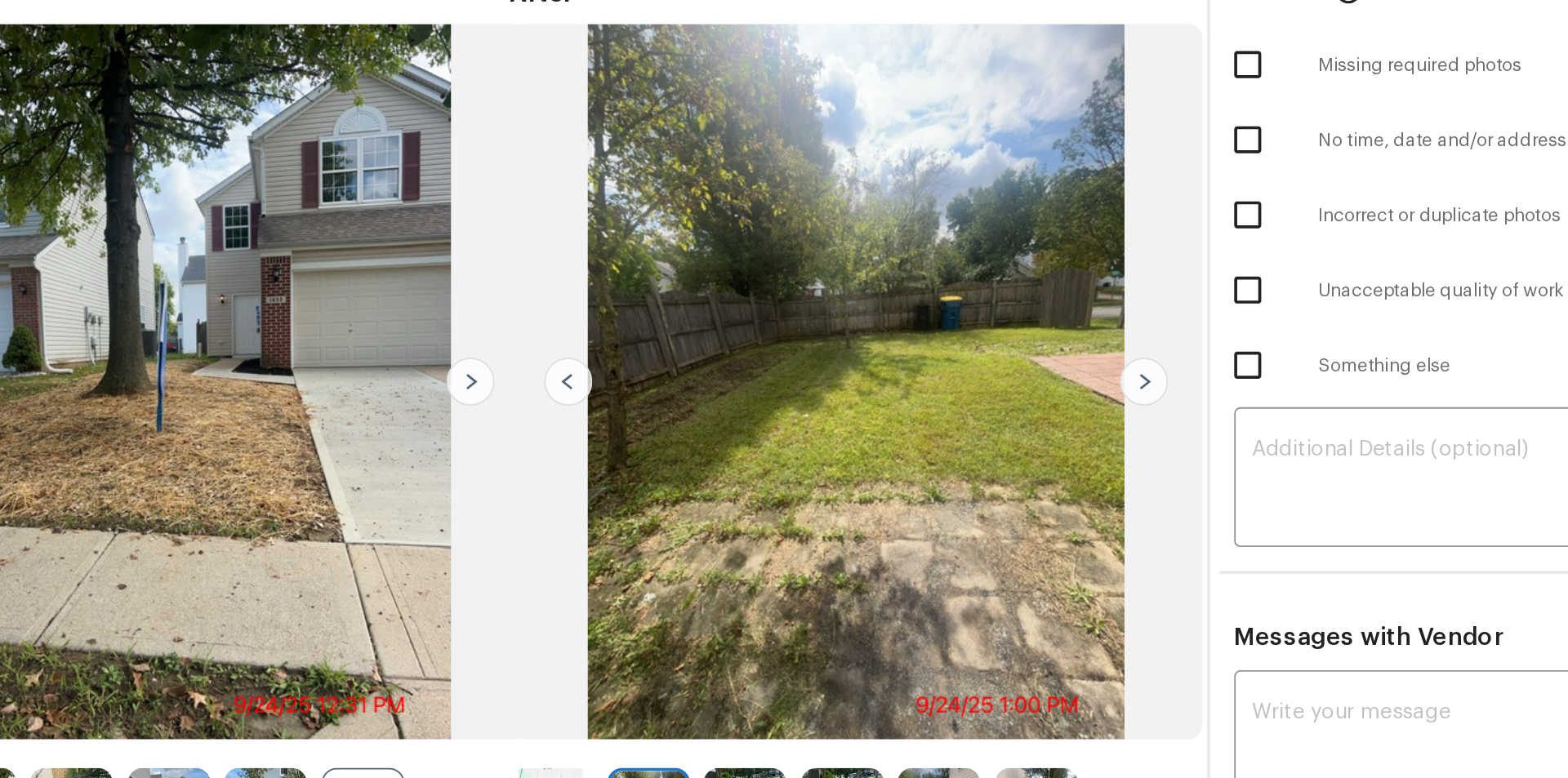
click at [681, 328] on img at bounding box center [672, 324] width 26 height 26
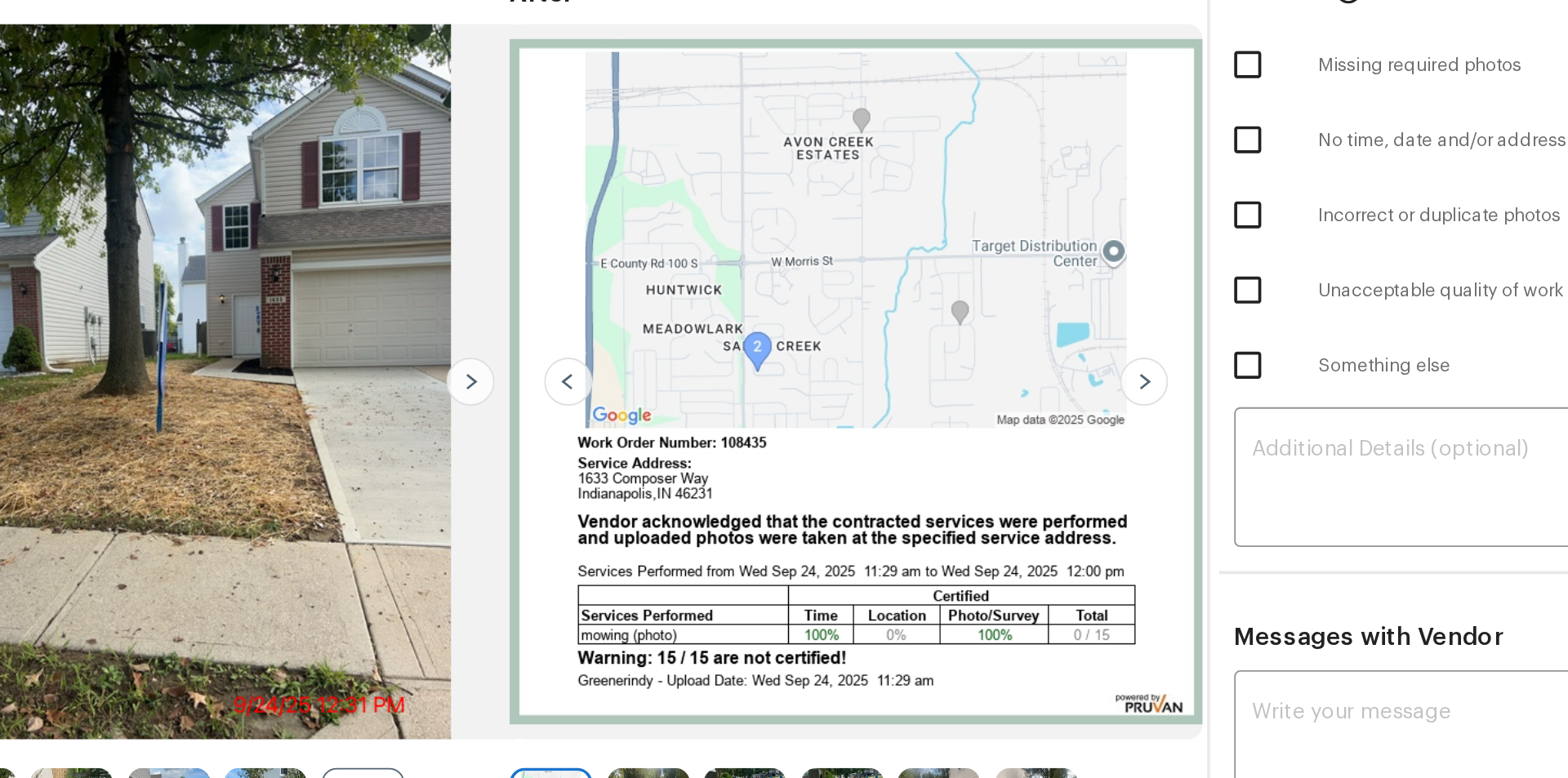
click at [681, 328] on img at bounding box center [672, 324] width 26 height 26
click at [685, 322] on img at bounding box center [672, 324] width 26 height 26
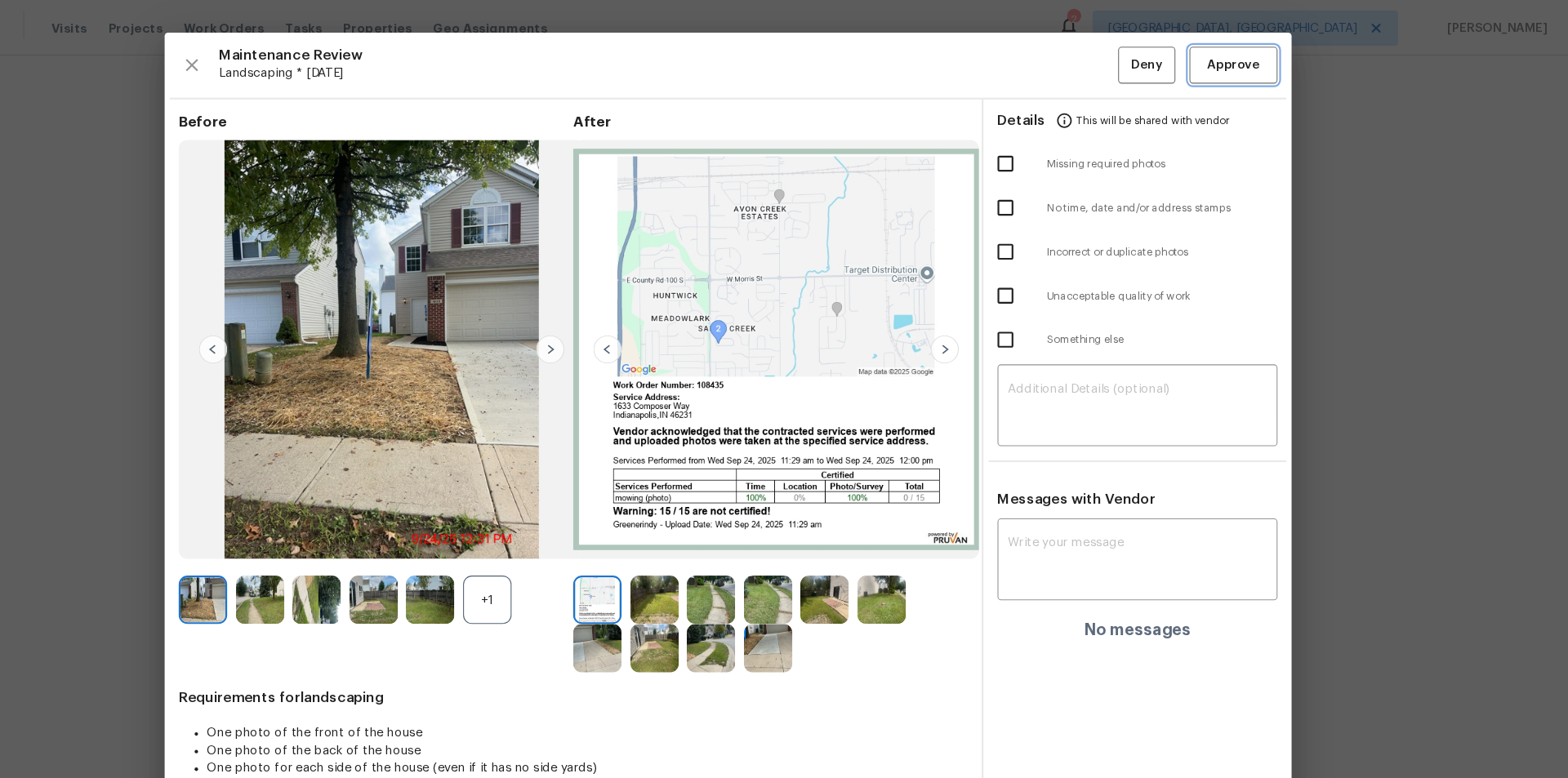
click at [1115, 47] on button "Approve" at bounding box center [1252, 60] width 82 height 35
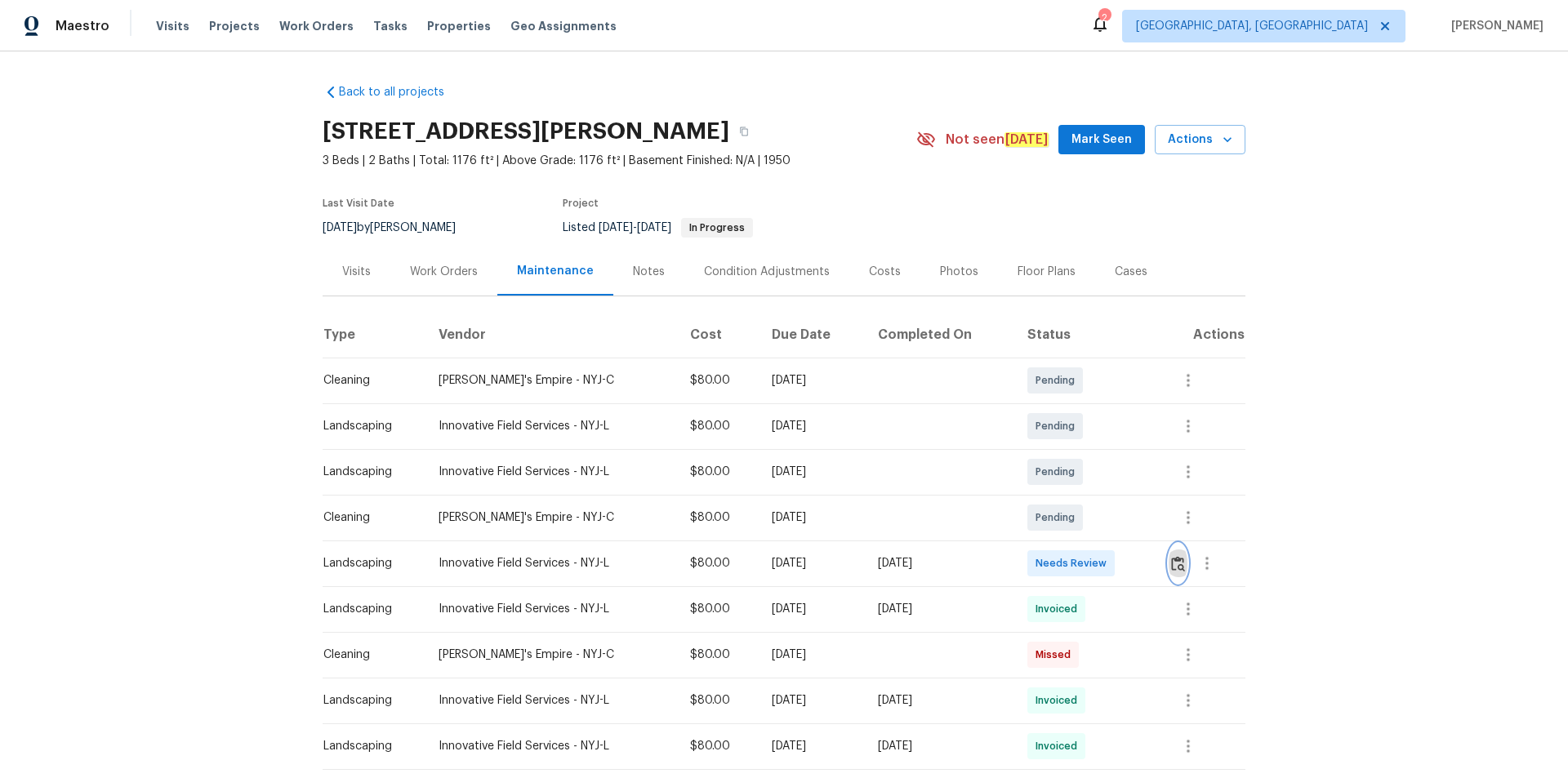
click at [1115, 523] on img "button" at bounding box center [1178, 564] width 14 height 15
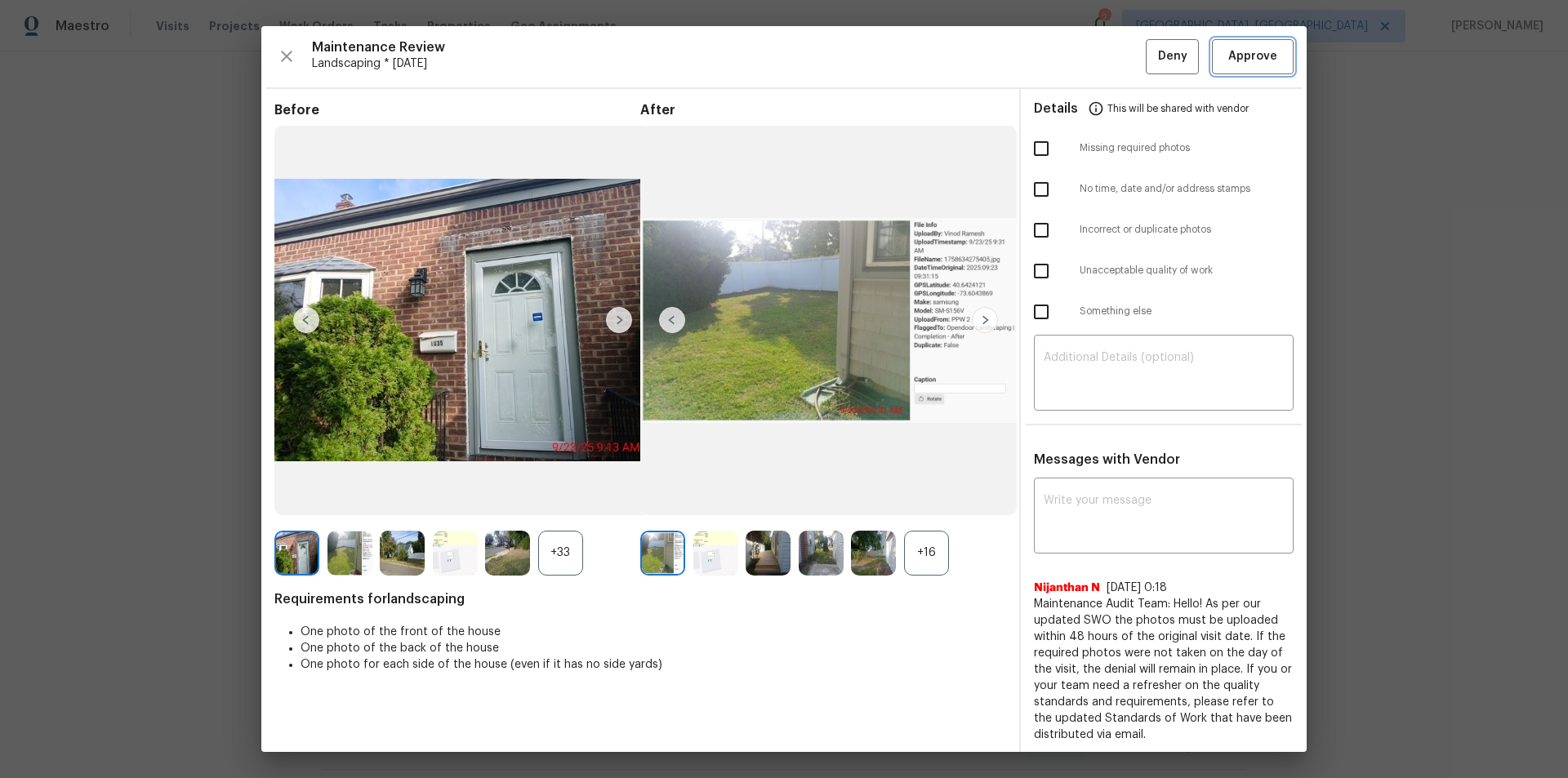
click at [1115, 52] on span "Approve" at bounding box center [1252, 57] width 56 height 21
